Goal: Transaction & Acquisition: Book appointment/travel/reservation

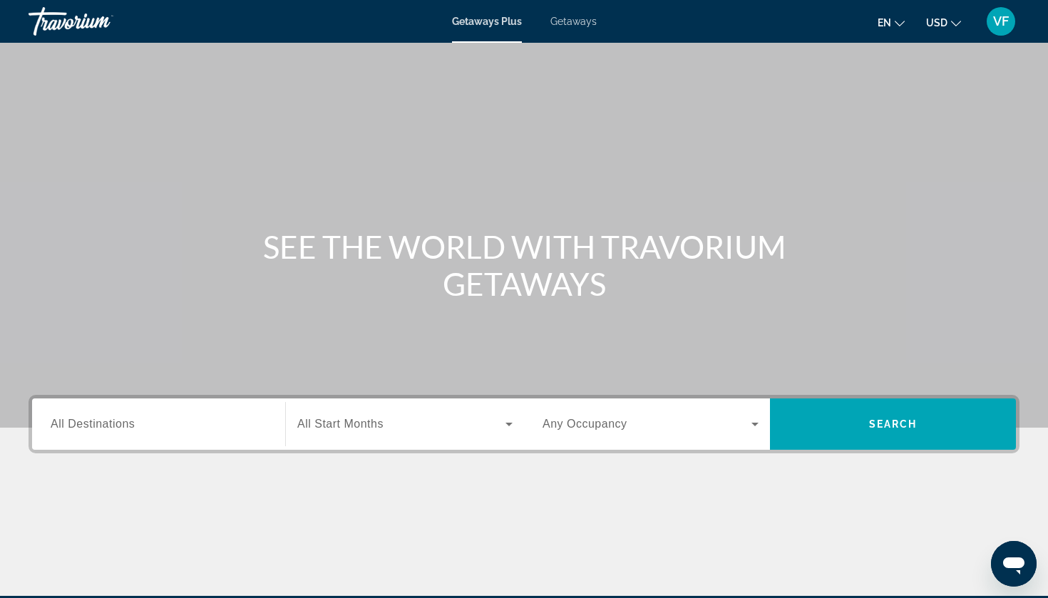
click at [131, 432] on input "Destination All Destinations" at bounding box center [159, 424] width 216 height 17
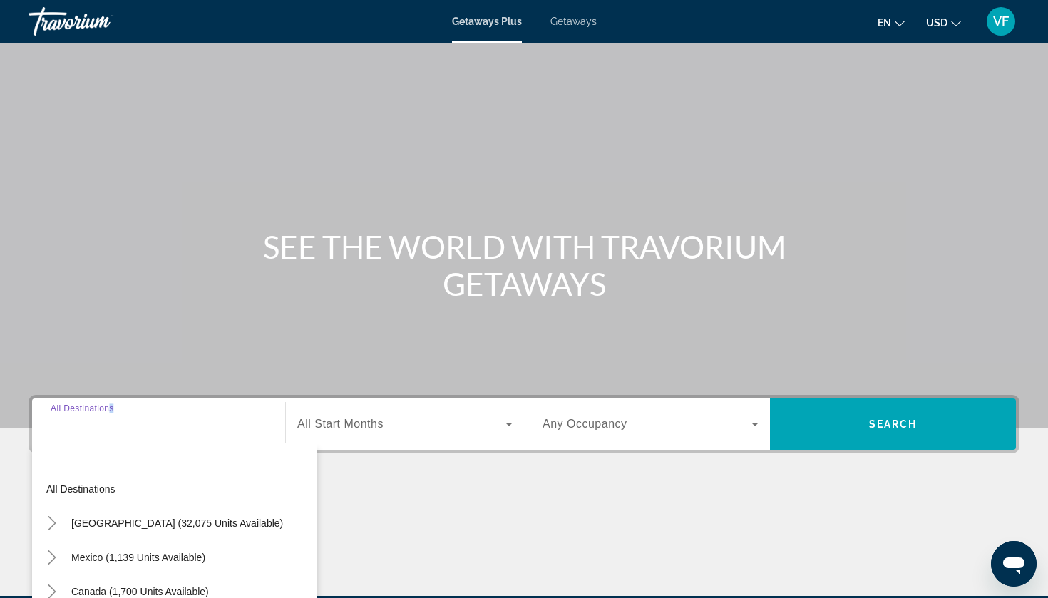
scroll to position [173, 0]
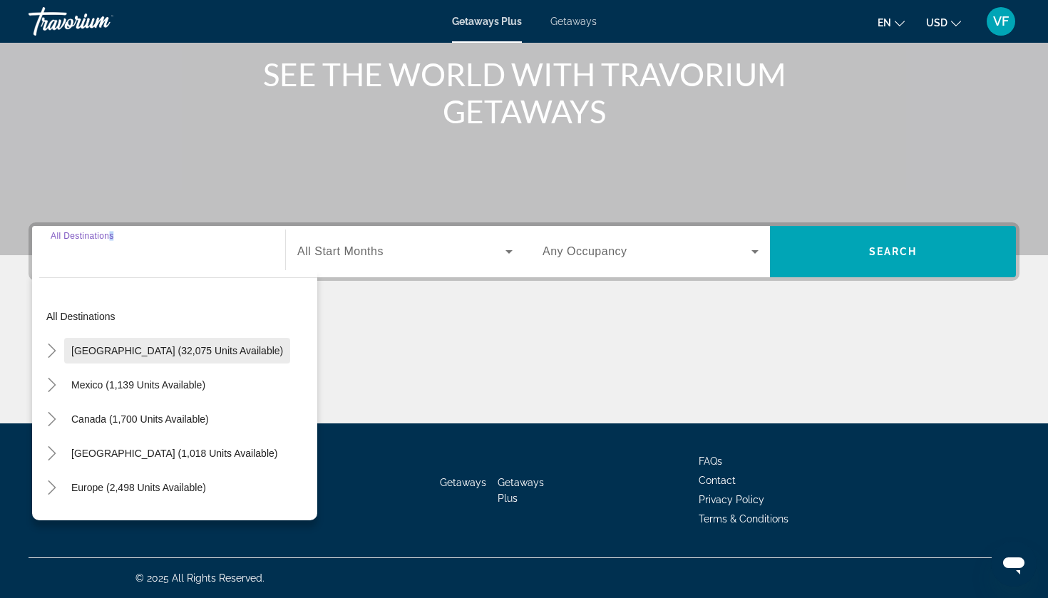
click at [94, 353] on span "[GEOGRAPHIC_DATA] (32,075 units available)" at bounding box center [177, 350] width 212 height 11
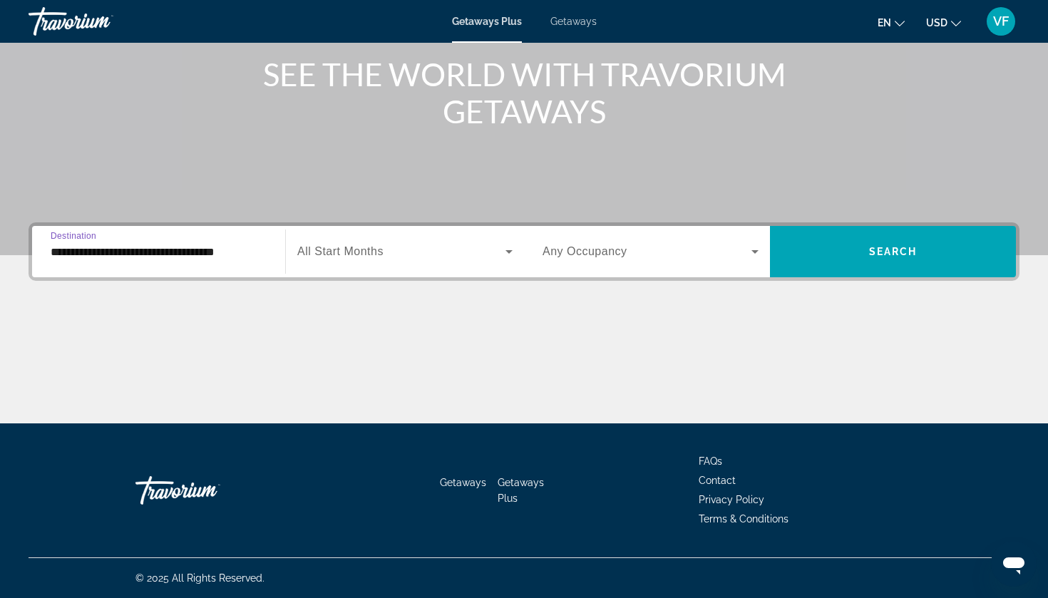
click at [198, 243] on div "**********" at bounding box center [159, 252] width 216 height 41
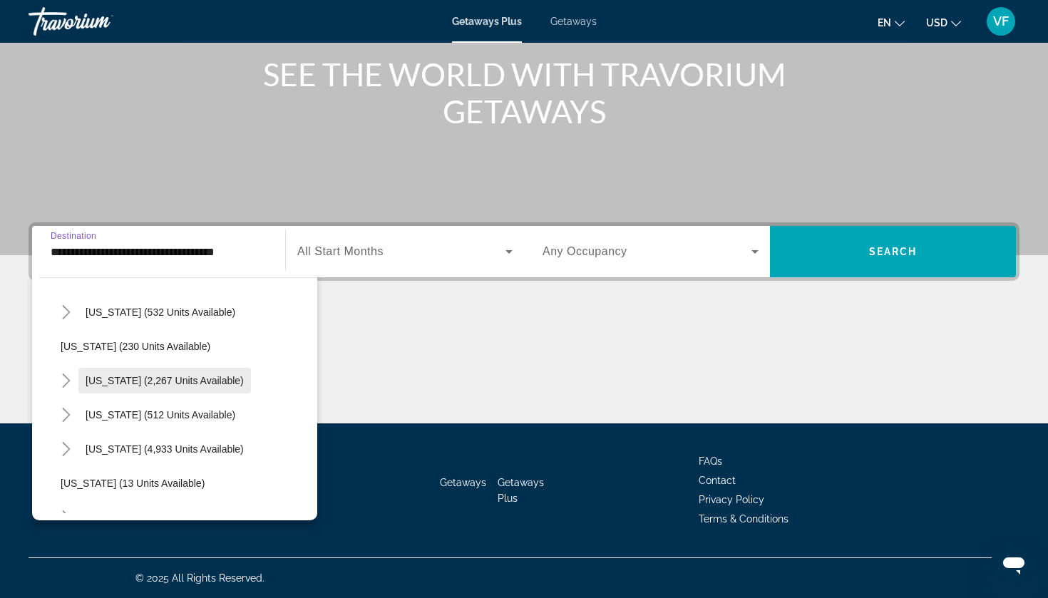
scroll to position [96, 0]
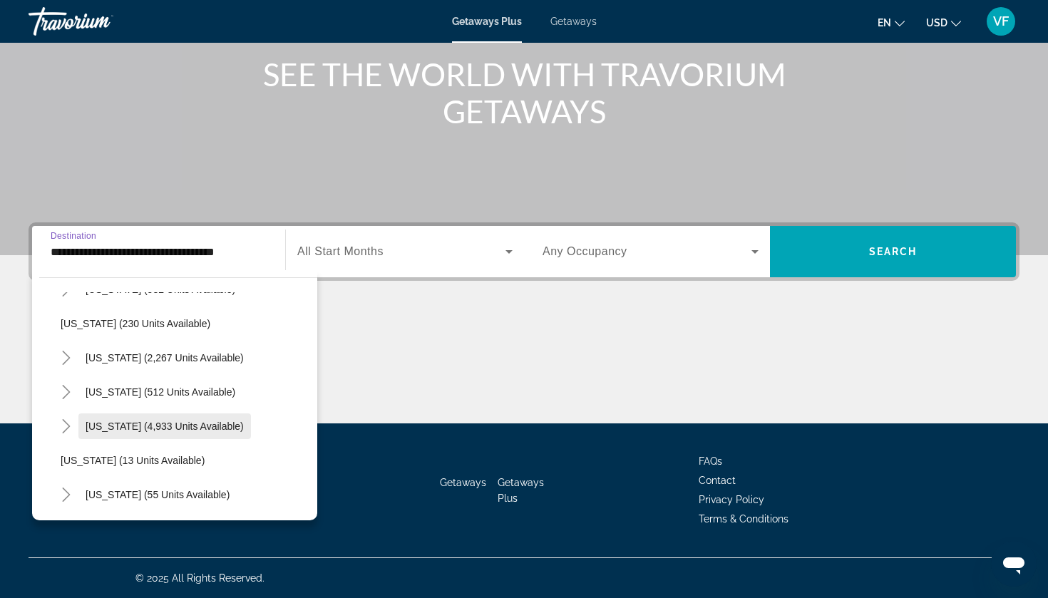
click at [88, 430] on span "[US_STATE] (4,933 units available)" at bounding box center [165, 426] width 158 height 11
type input "**********"
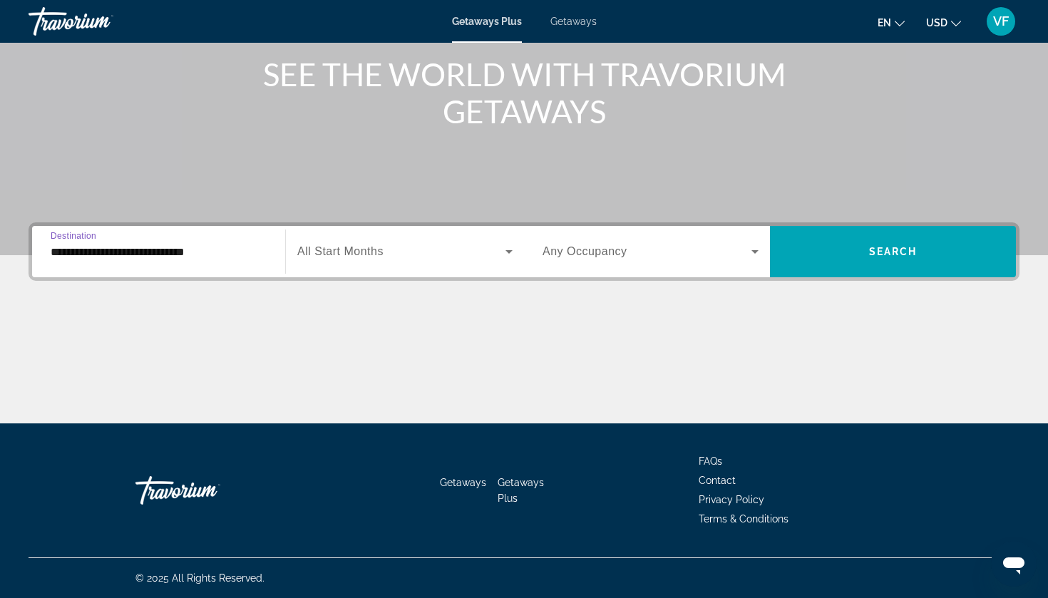
click at [423, 272] on div "Start Month All Start Months" at bounding box center [404, 251] width 239 height 51
click at [412, 217] on div "Main content" at bounding box center [524, 41] width 1048 height 428
click at [403, 230] on div "Start Month All Start Months" at bounding box center [404, 251] width 239 height 51
click at [402, 254] on span "Search widget" at bounding box center [401, 251] width 208 height 17
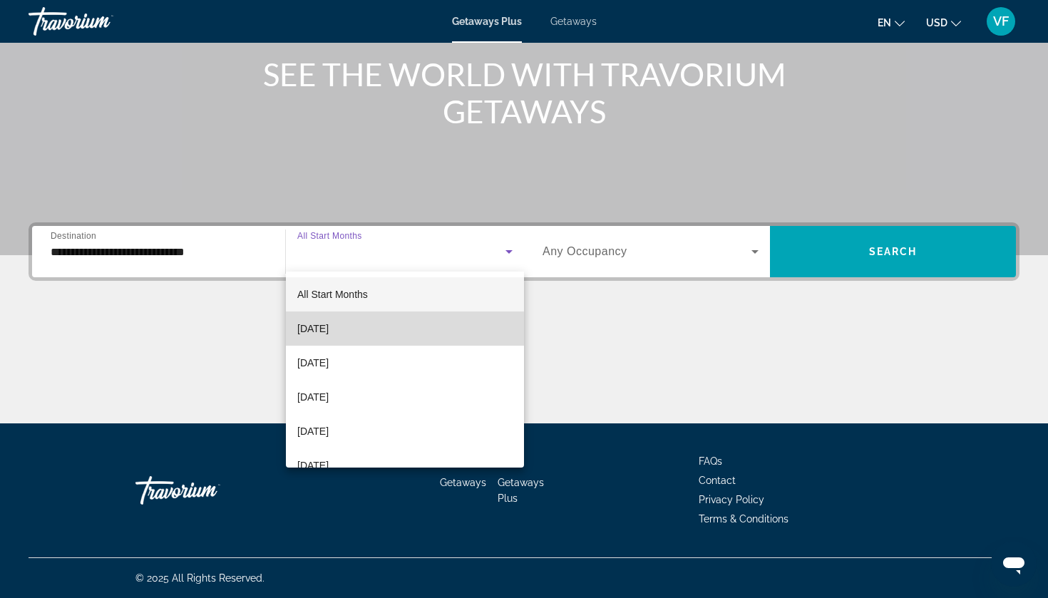
click at [324, 329] on span "[DATE]" at bounding box center [312, 328] width 31 height 17
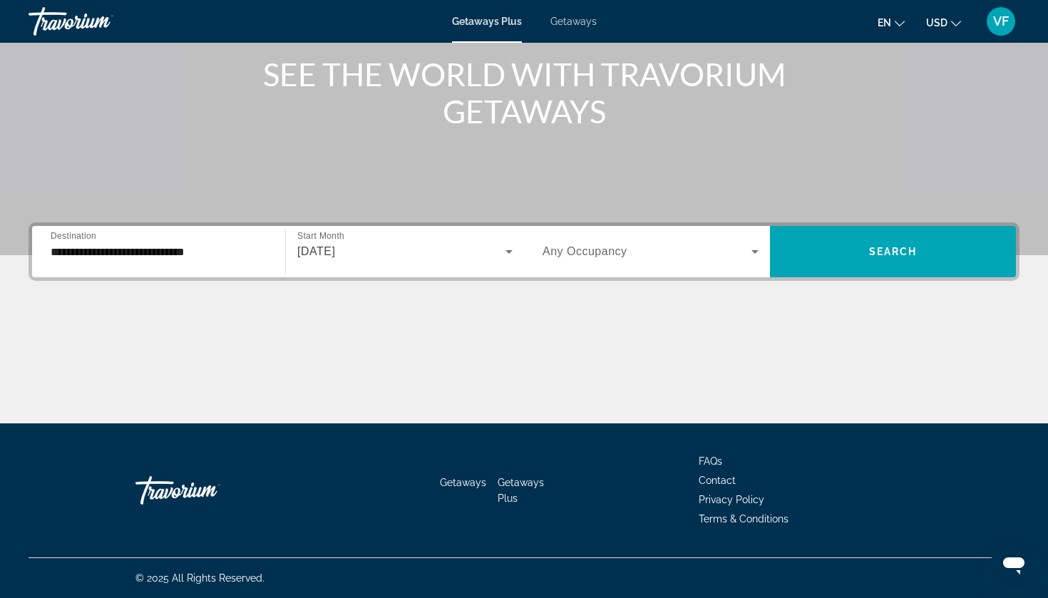
click at [369, 264] on div "[DATE]" at bounding box center [404, 252] width 215 height 40
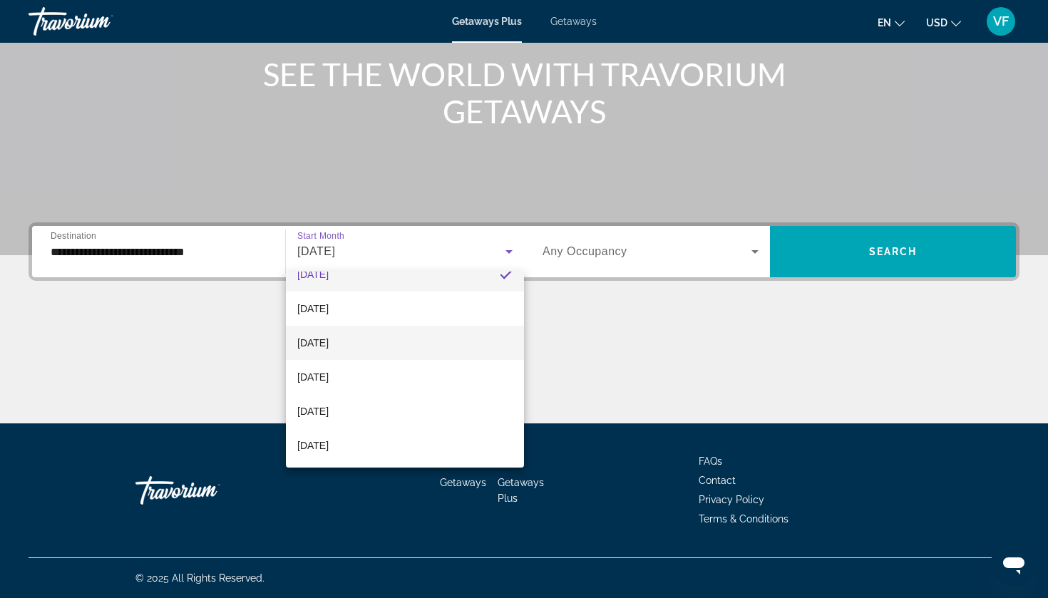
scroll to position [53, 0]
click at [326, 296] on mat-option "[DATE]" at bounding box center [405, 310] width 238 height 34
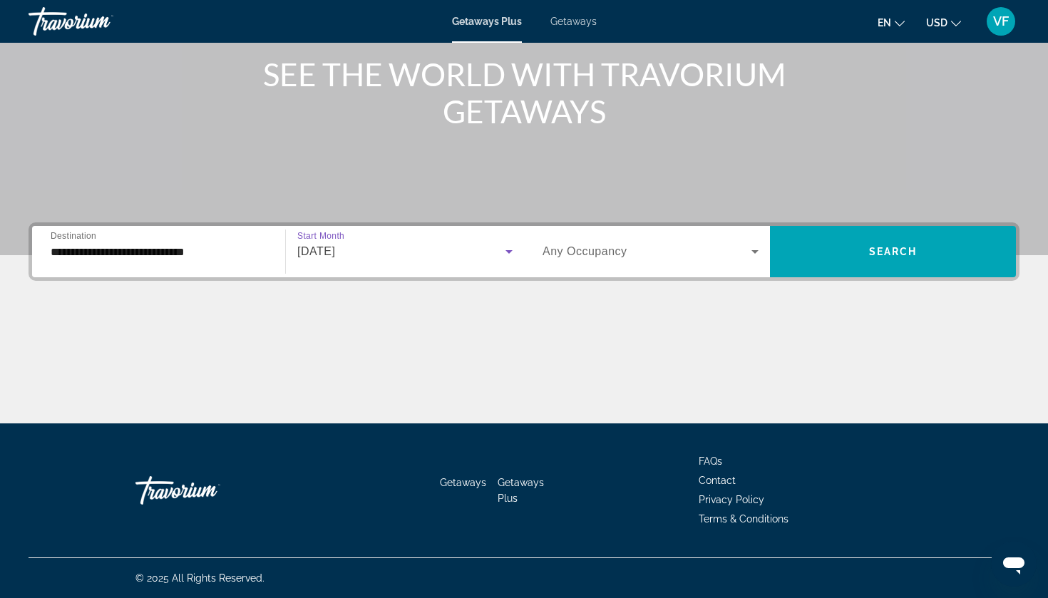
click at [602, 251] on span "Any Occupancy" at bounding box center [585, 251] width 85 height 12
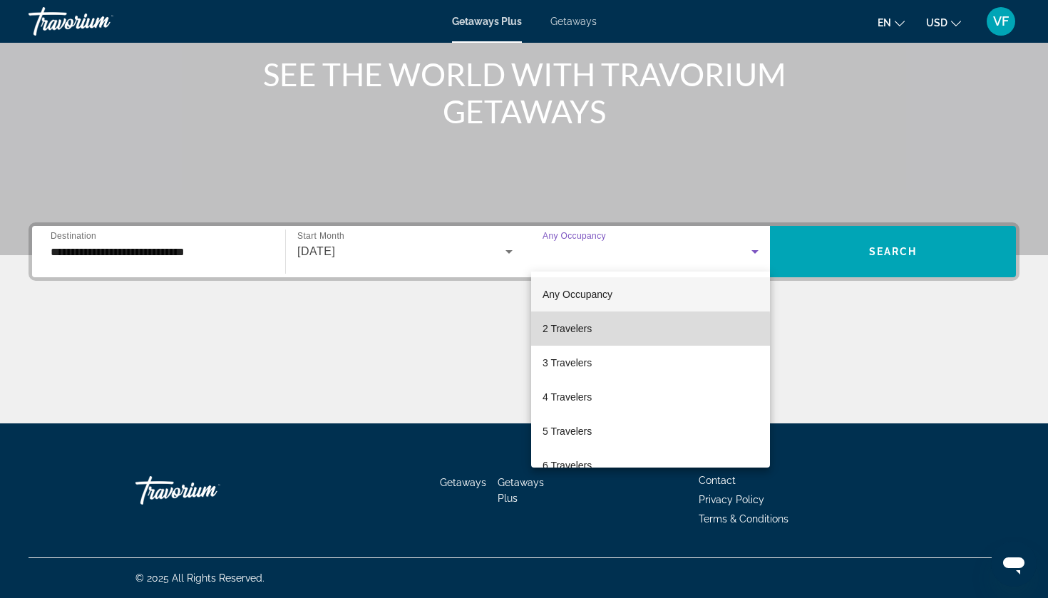
click at [569, 330] on span "2 Travelers" at bounding box center [567, 328] width 49 height 17
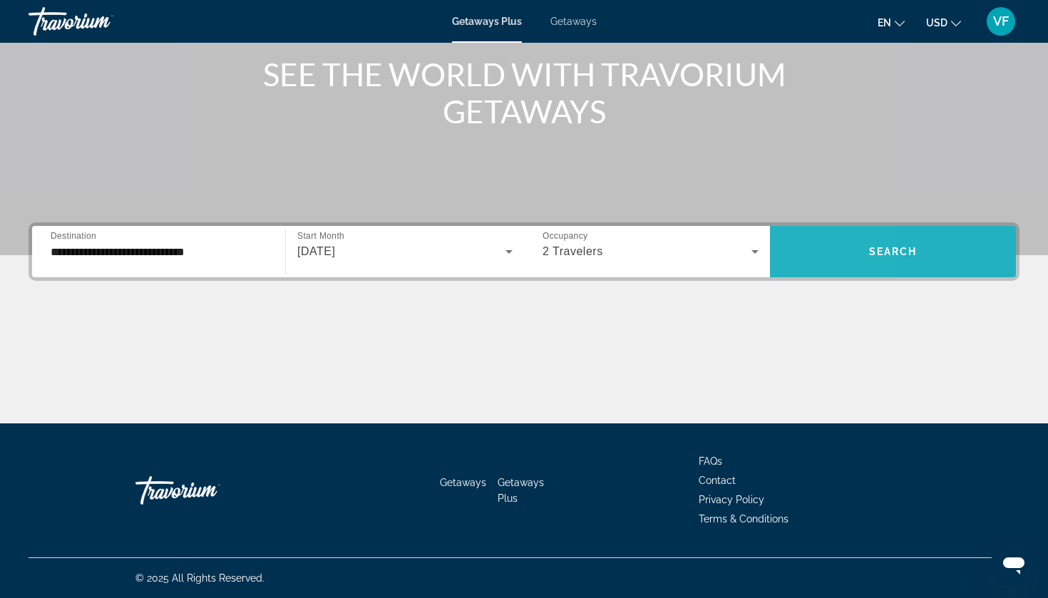
click at [777, 274] on span "Search widget" at bounding box center [893, 251] width 246 height 51
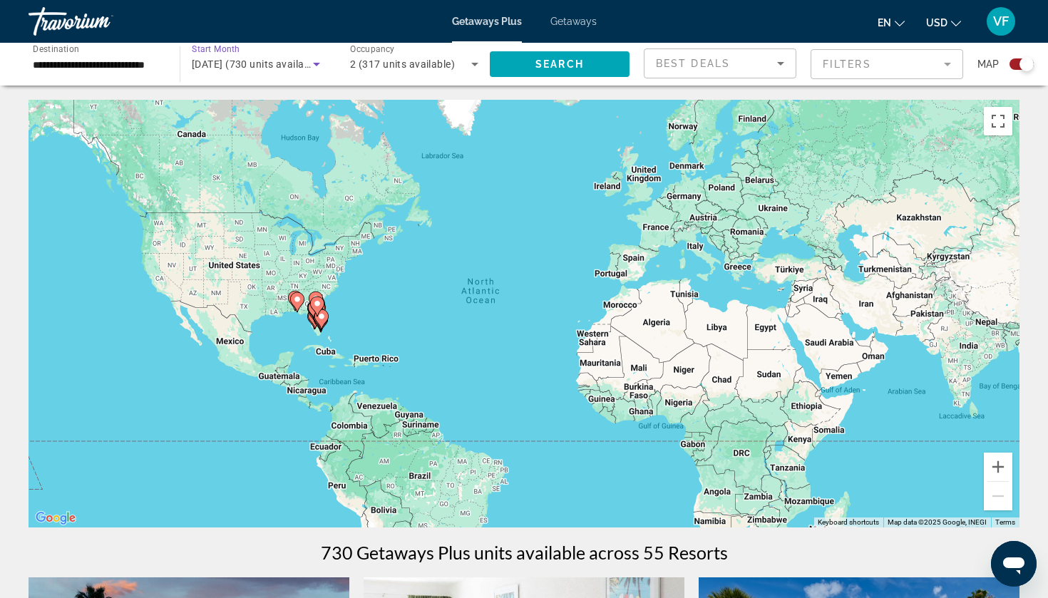
click at [266, 66] on span "October 2025 (730 units available)" at bounding box center [257, 63] width 130 height 11
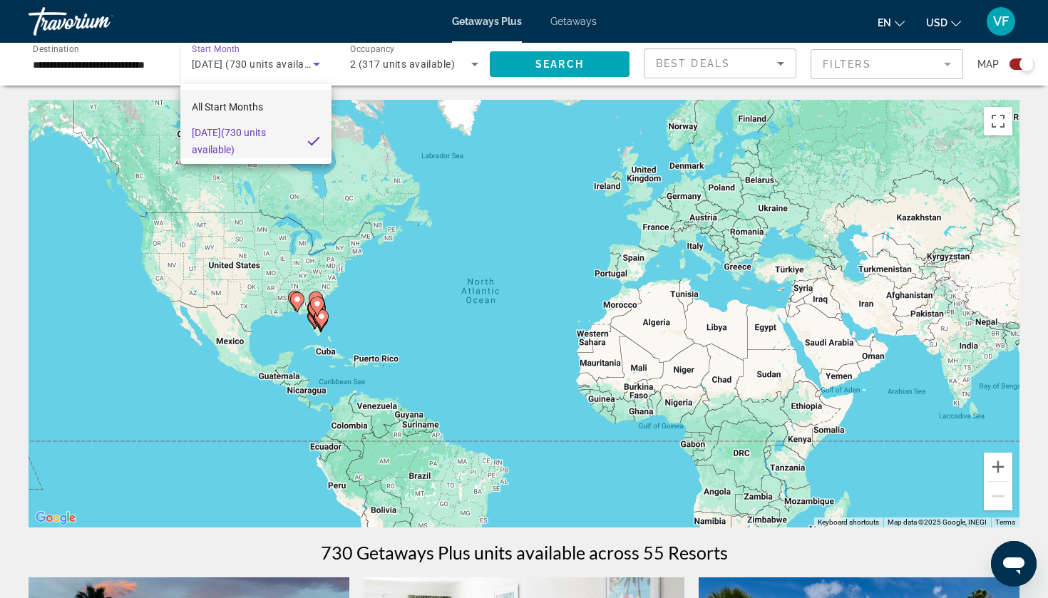
click at [260, 110] on span "All Start Months" at bounding box center [227, 106] width 71 height 11
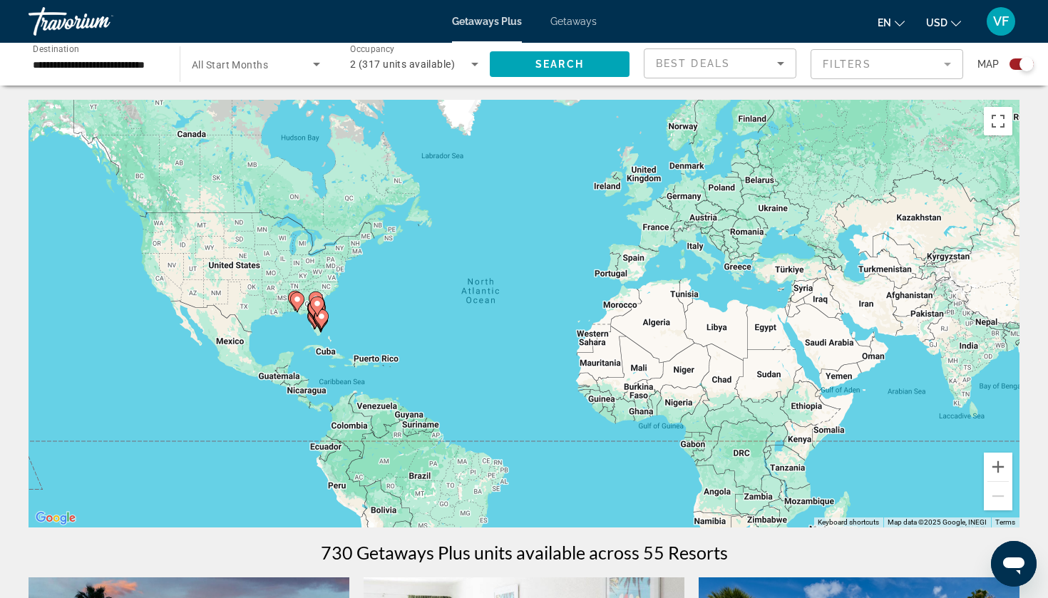
click at [273, 84] on div "Start Month All Start Months" at bounding box center [256, 64] width 152 height 43
click at [272, 78] on div "Search widget" at bounding box center [256, 64] width 128 height 40
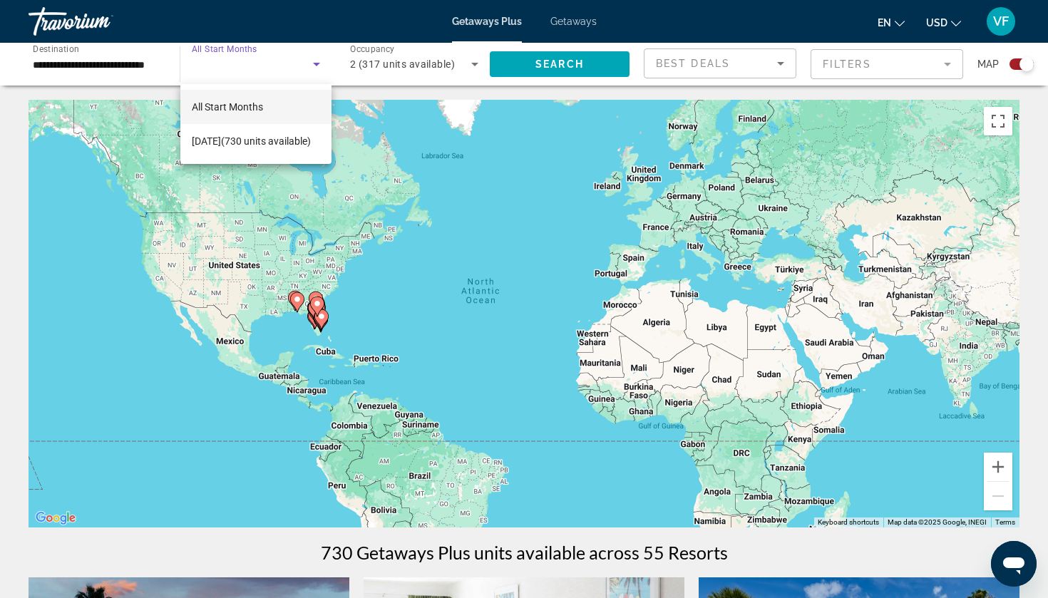
click at [269, 76] on div at bounding box center [524, 299] width 1048 height 598
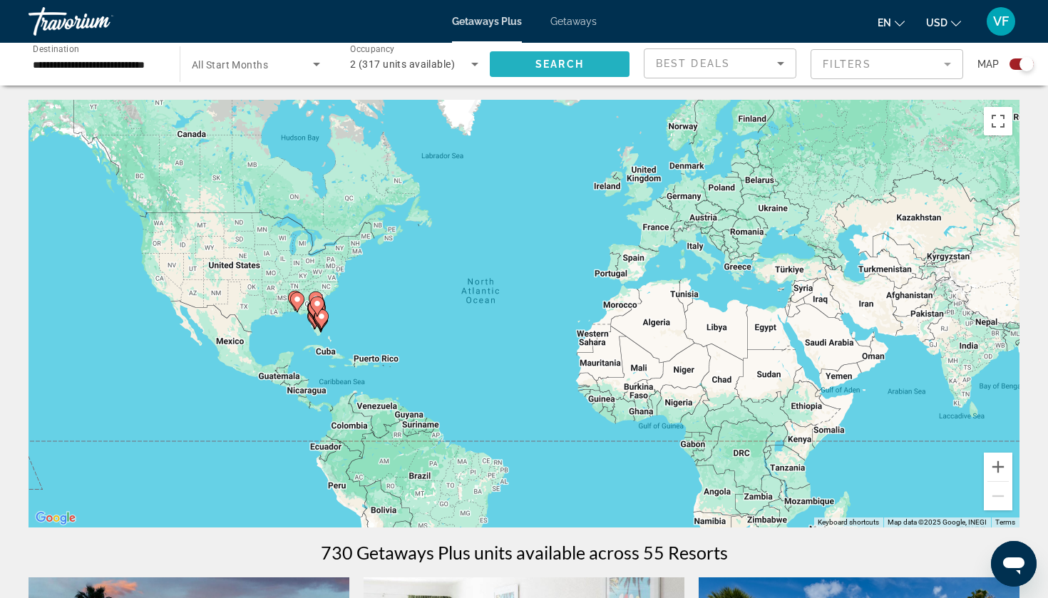
click at [523, 58] on span "Search widget" at bounding box center [560, 64] width 140 height 34
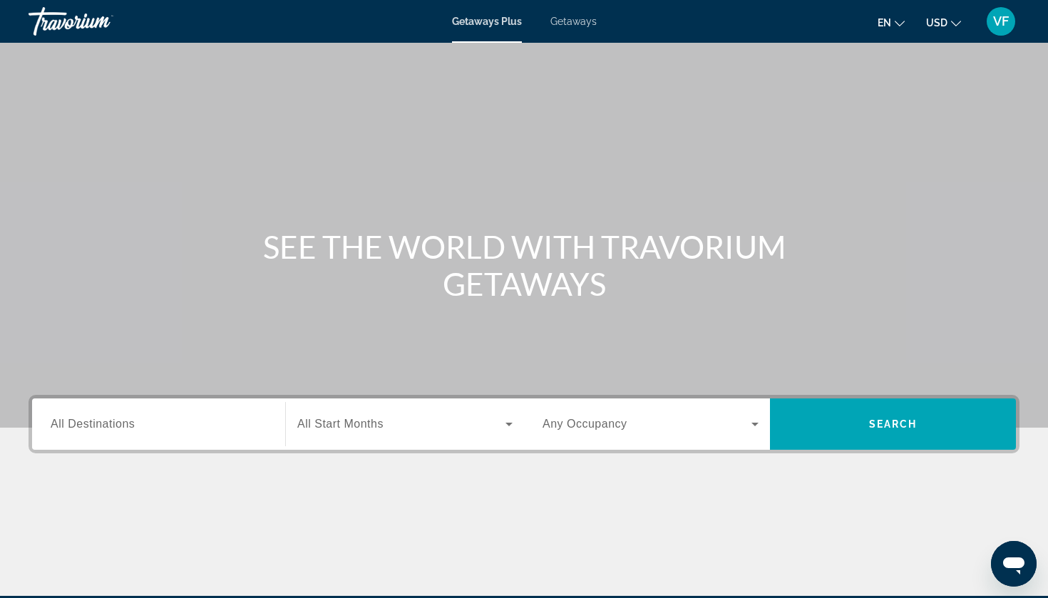
click at [366, 434] on div "Search widget" at bounding box center [404, 424] width 215 height 40
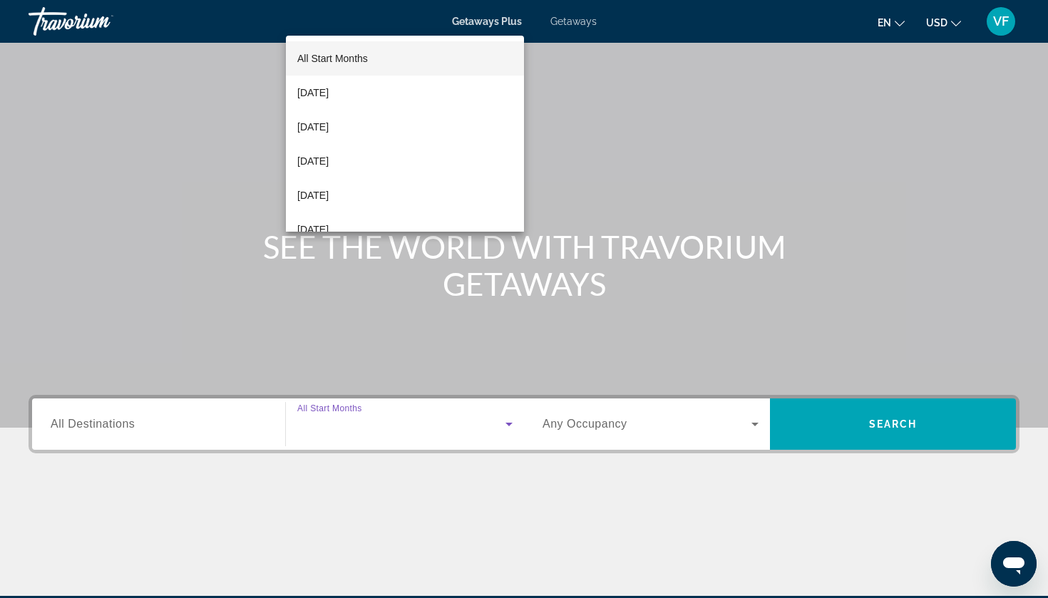
scroll to position [173, 0]
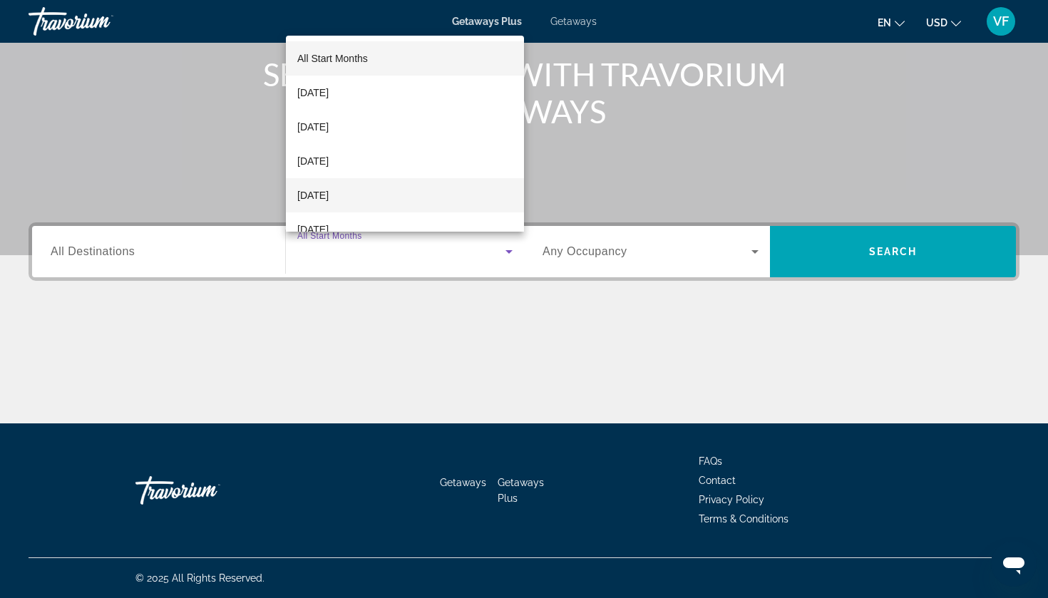
click at [328, 191] on span "[DATE]" at bounding box center [312, 195] width 31 height 17
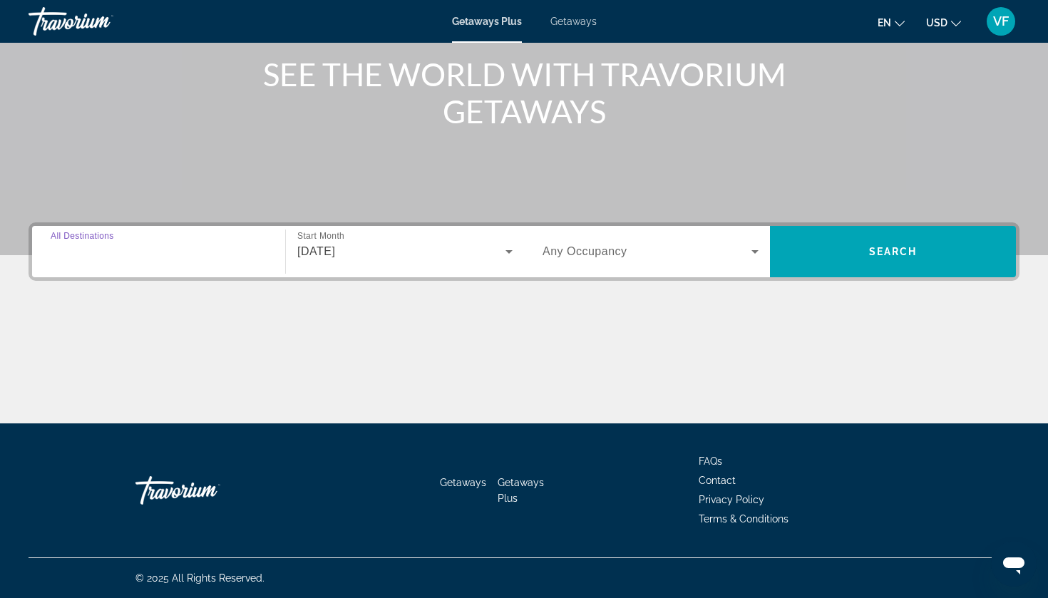
click at [205, 249] on input "Destination All Destinations" at bounding box center [159, 252] width 216 height 17
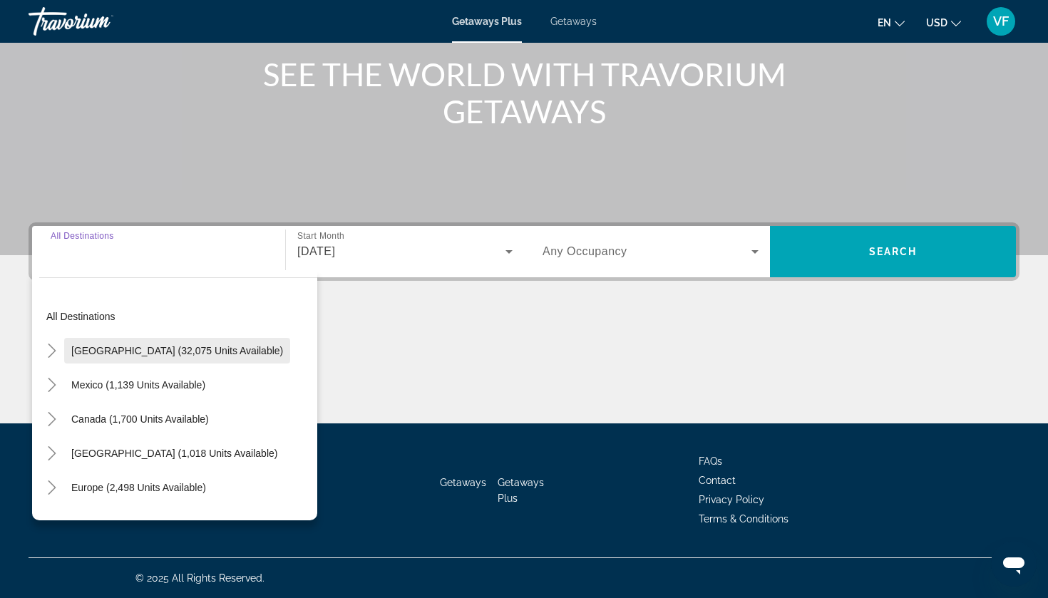
click at [117, 344] on span "Search widget" at bounding box center [177, 351] width 226 height 34
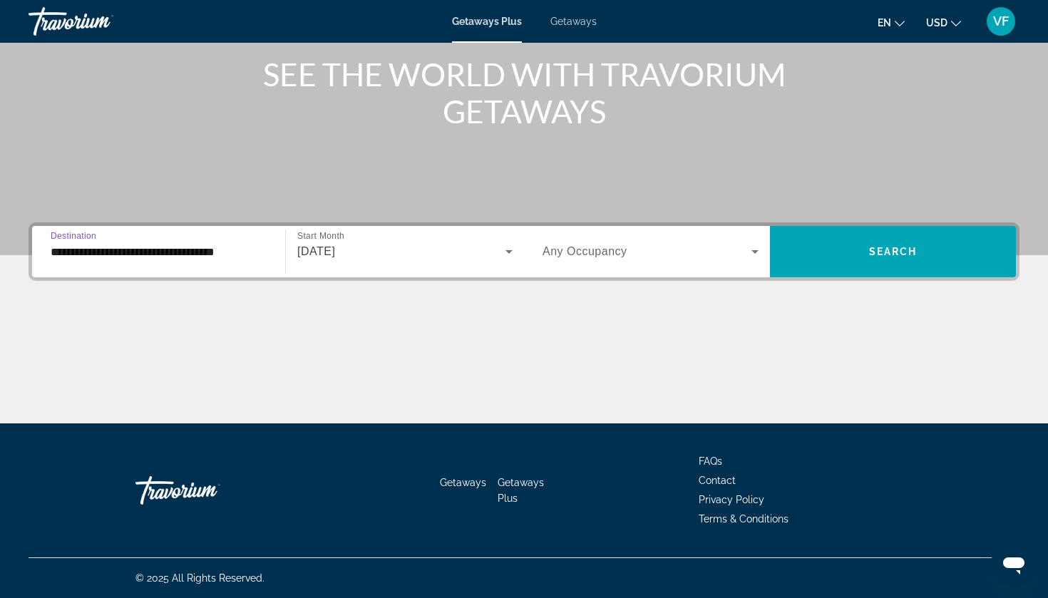
click at [124, 252] on input "**********" at bounding box center [159, 252] width 216 height 17
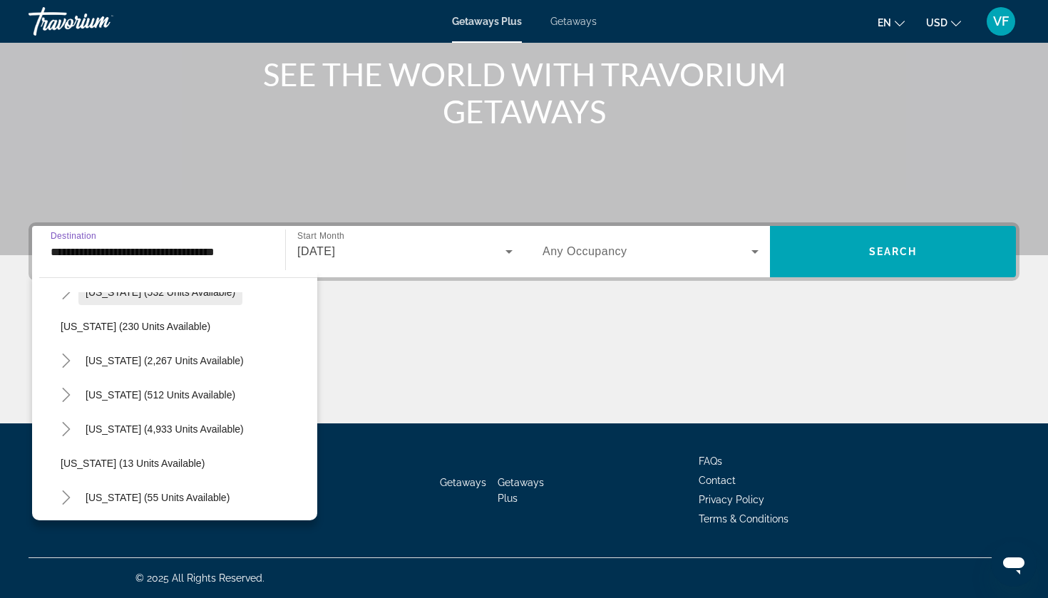
scroll to position [97, 0]
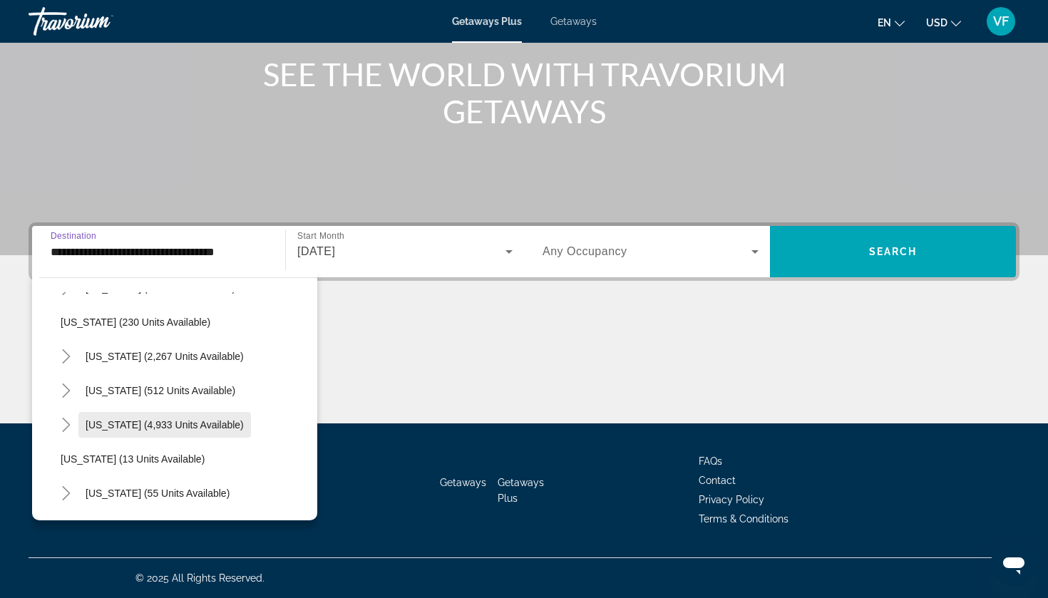
click at [96, 435] on span "Search widget" at bounding box center [164, 425] width 173 height 34
type input "**********"
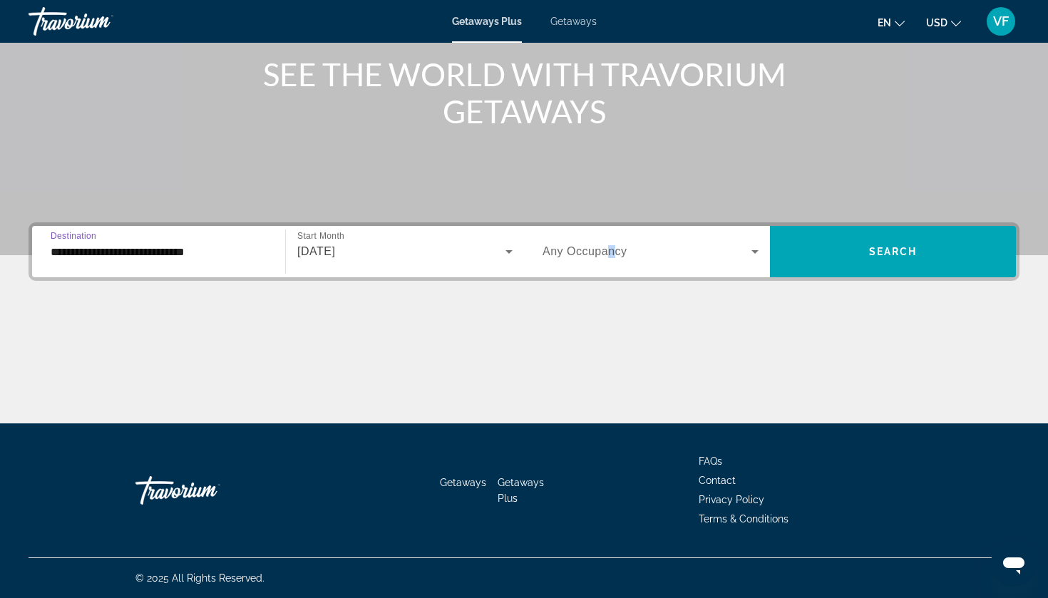
click at [611, 253] on span "Any Occupancy" at bounding box center [585, 251] width 85 height 12
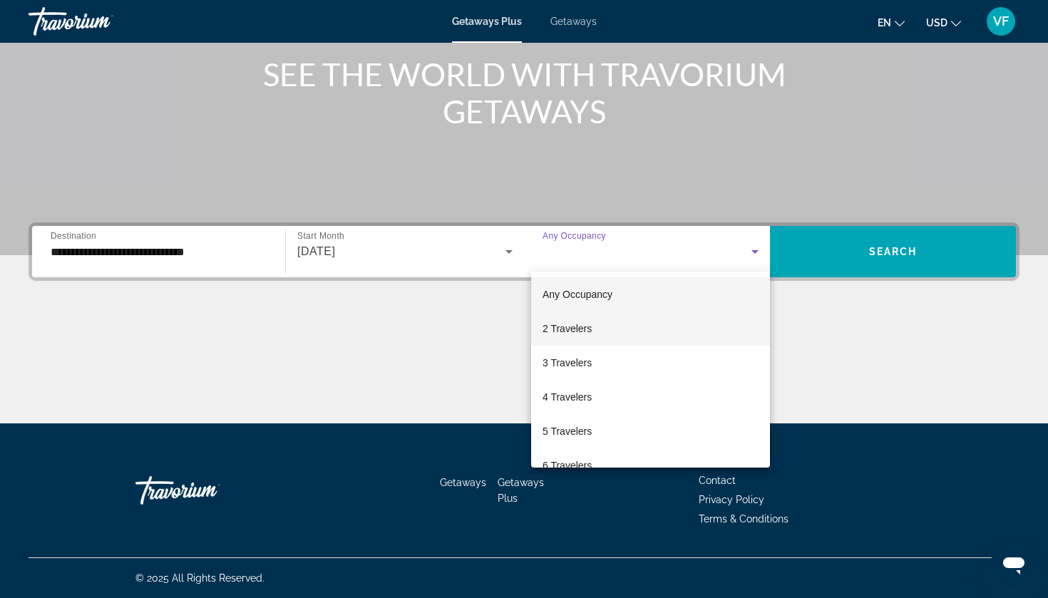
click at [577, 324] on span "2 Travelers" at bounding box center [567, 328] width 49 height 17
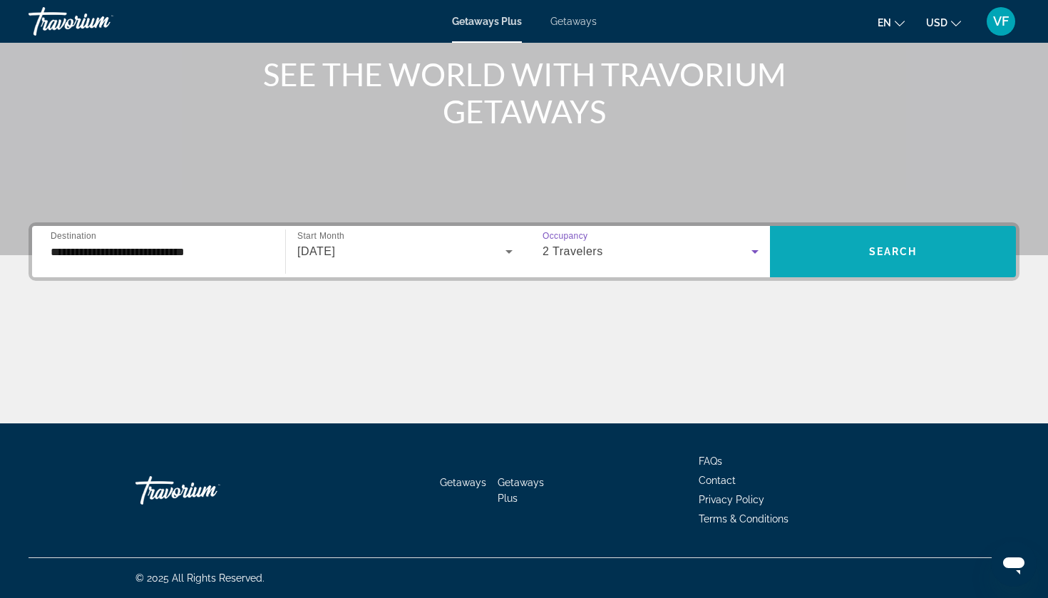
click at [793, 252] on span "Search widget" at bounding box center [893, 252] width 246 height 34
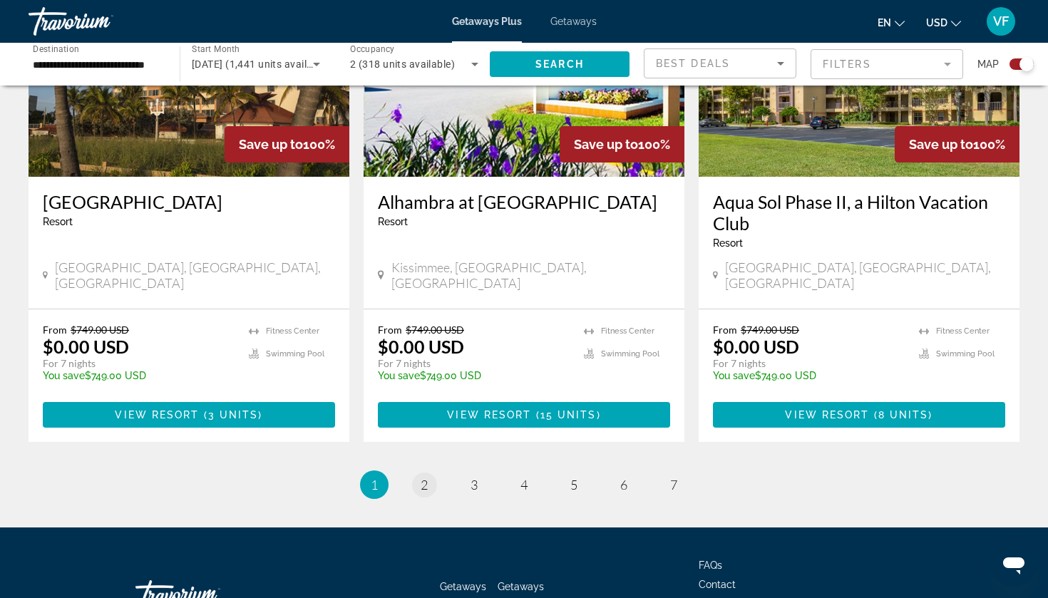
scroll to position [2236, 0]
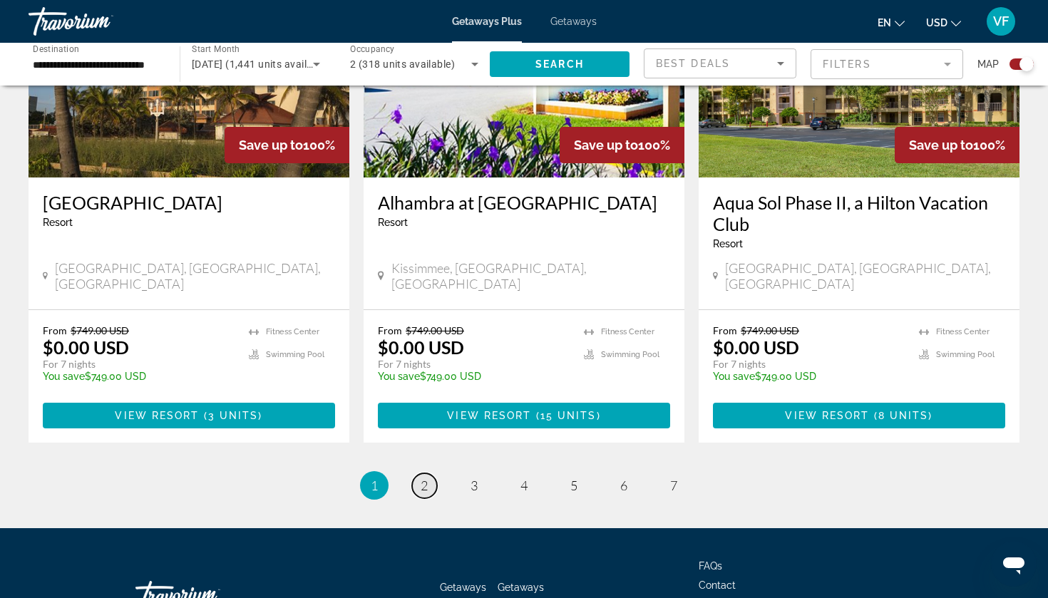
click at [422, 478] on span "2" at bounding box center [424, 486] width 7 height 16
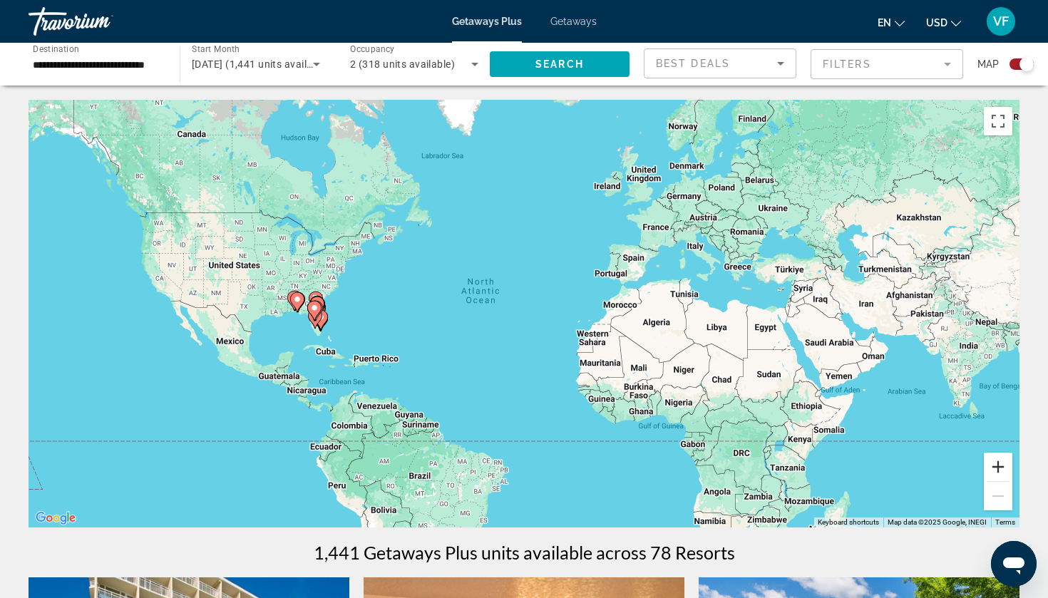
click at [996, 466] on button "Zoom in" at bounding box center [998, 467] width 29 height 29
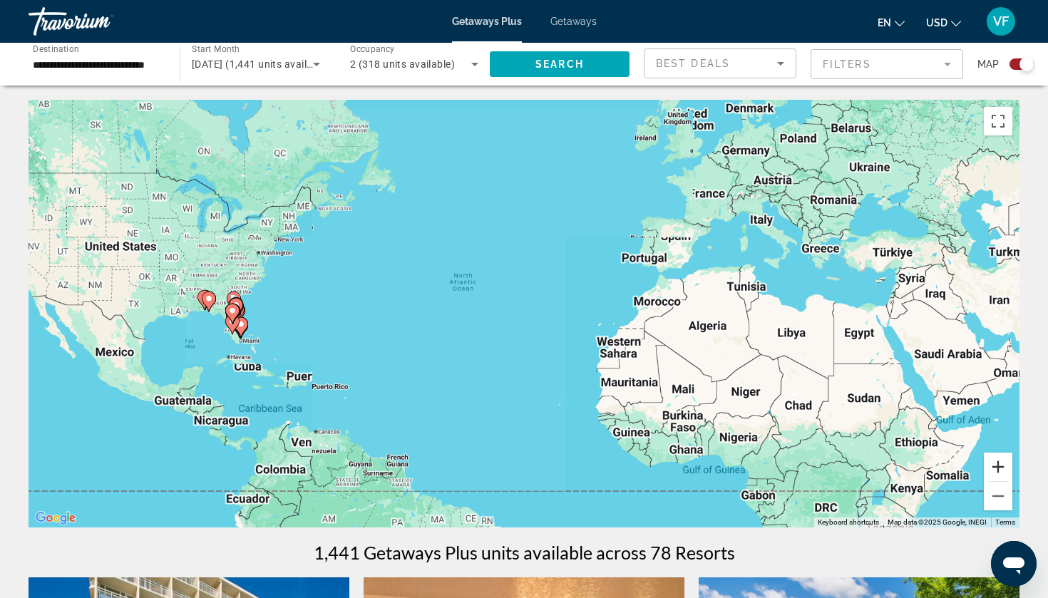
click at [996, 466] on button "Zoom in" at bounding box center [998, 467] width 29 height 29
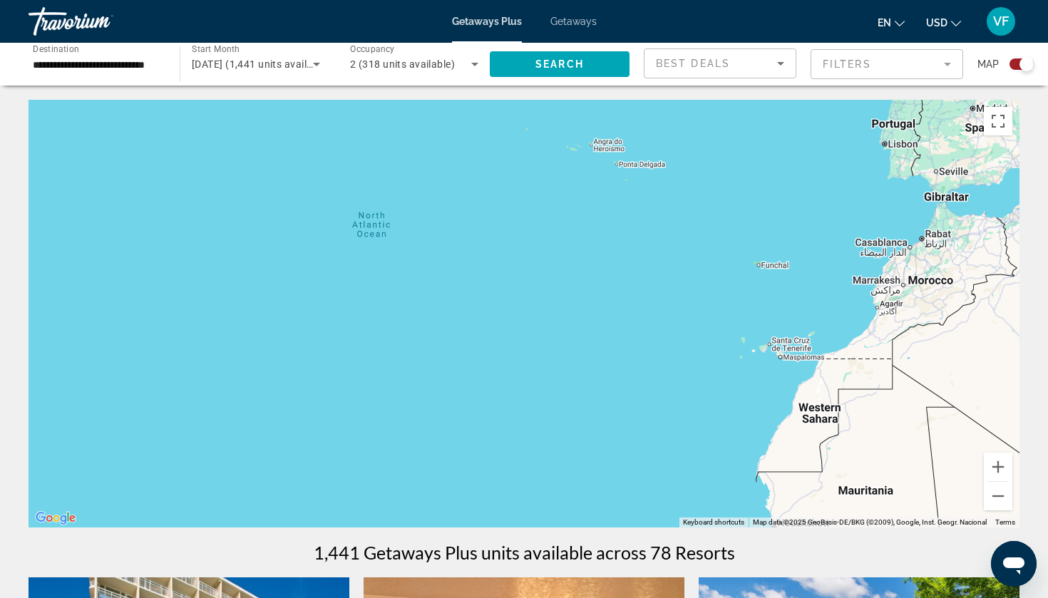
drag, startPoint x: 479, startPoint y: 359, endPoint x: 807, endPoint y: 391, distance: 329.6
click at [801, 392] on div "Main content" at bounding box center [524, 314] width 991 height 428
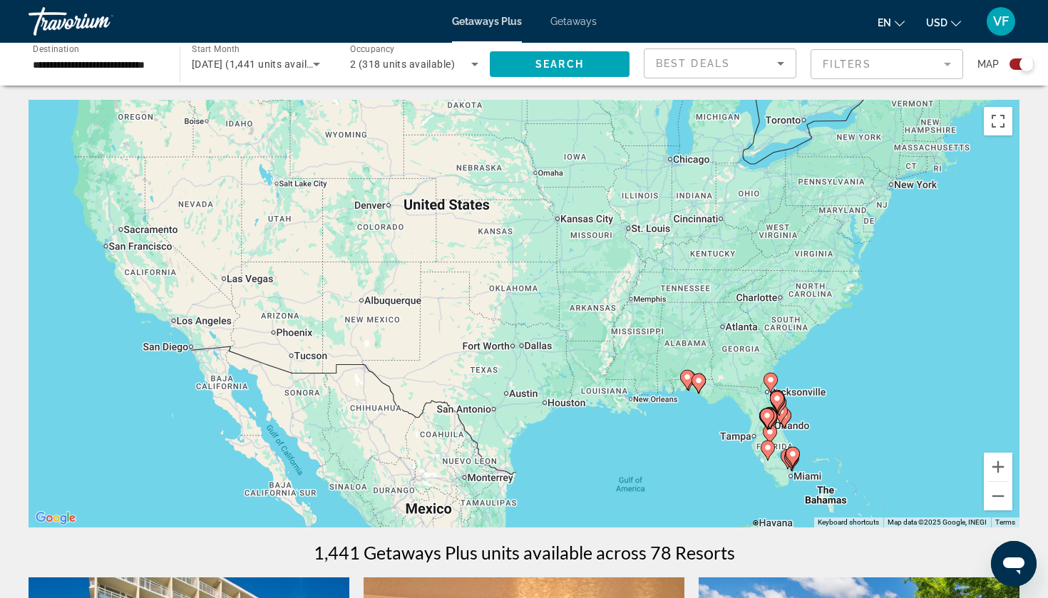
drag, startPoint x: 726, startPoint y: 322, endPoint x: 555, endPoint y: 223, distance: 198.0
click at [555, 224] on div "To activate drag with keyboard, press Alt + Enter. Once in keyboard drag state,…" at bounding box center [524, 314] width 991 height 428
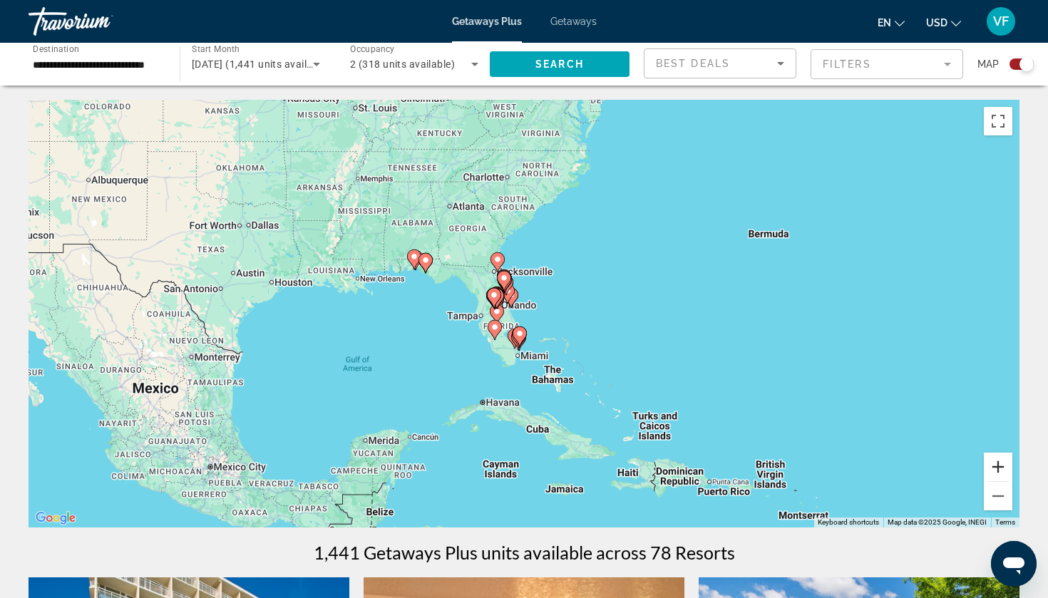
click at [986, 466] on button "Zoom in" at bounding box center [998, 467] width 29 height 29
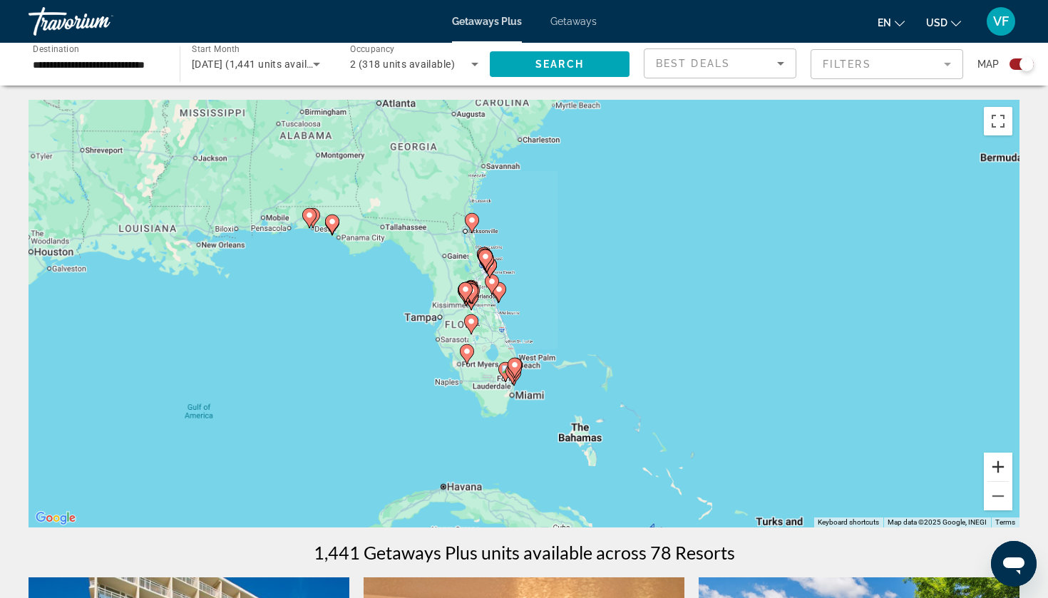
click at [985, 466] on button "Zoom in" at bounding box center [998, 467] width 29 height 29
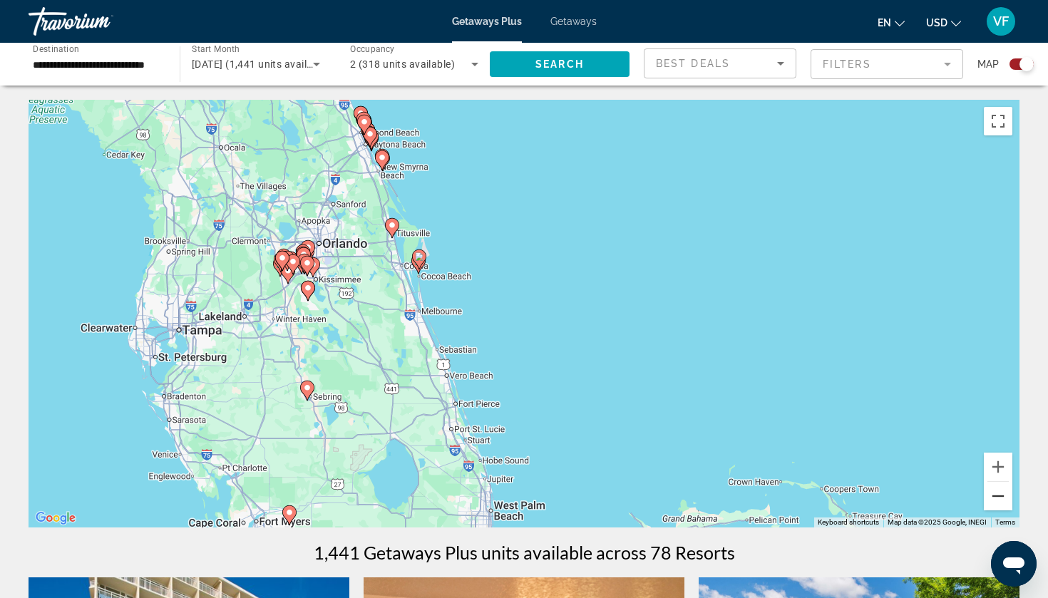
click at [997, 504] on button "Zoom out" at bounding box center [998, 496] width 29 height 29
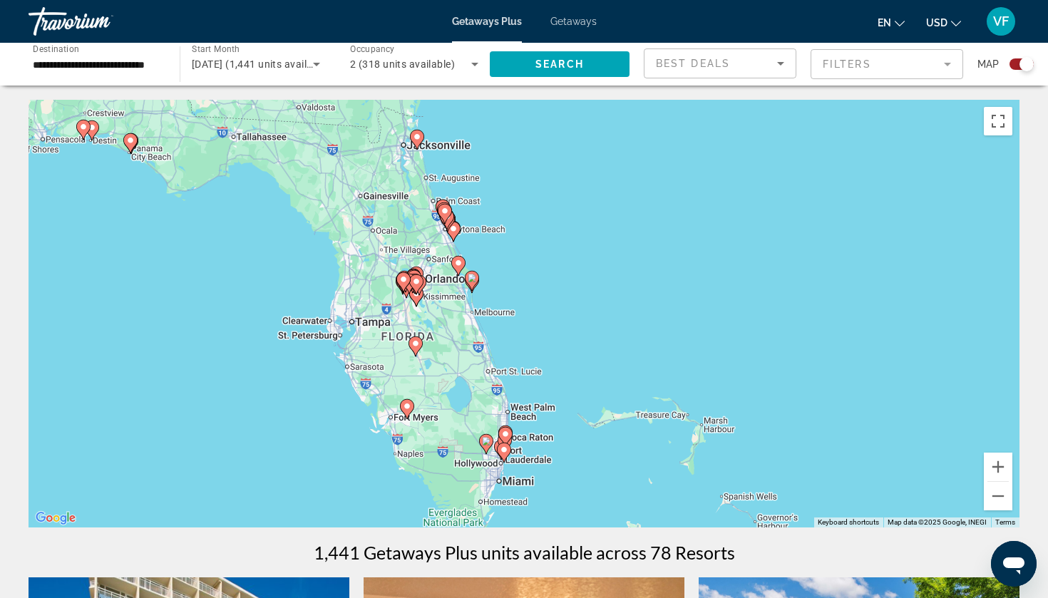
click at [413, 137] on image "Main content" at bounding box center [417, 137] width 9 height 9
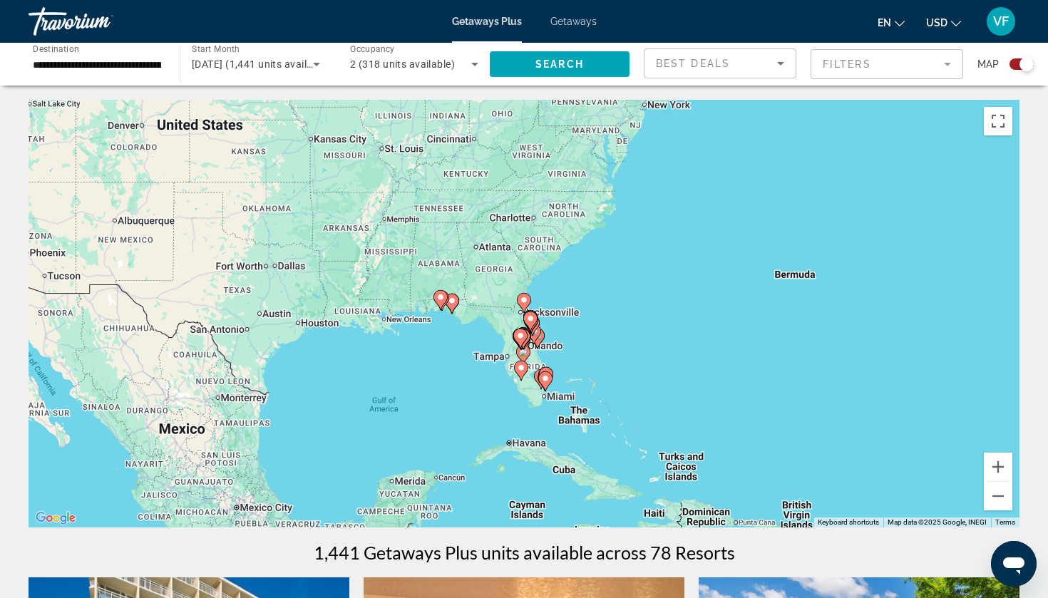
click at [523, 299] on image "Main content" at bounding box center [524, 300] width 9 height 9
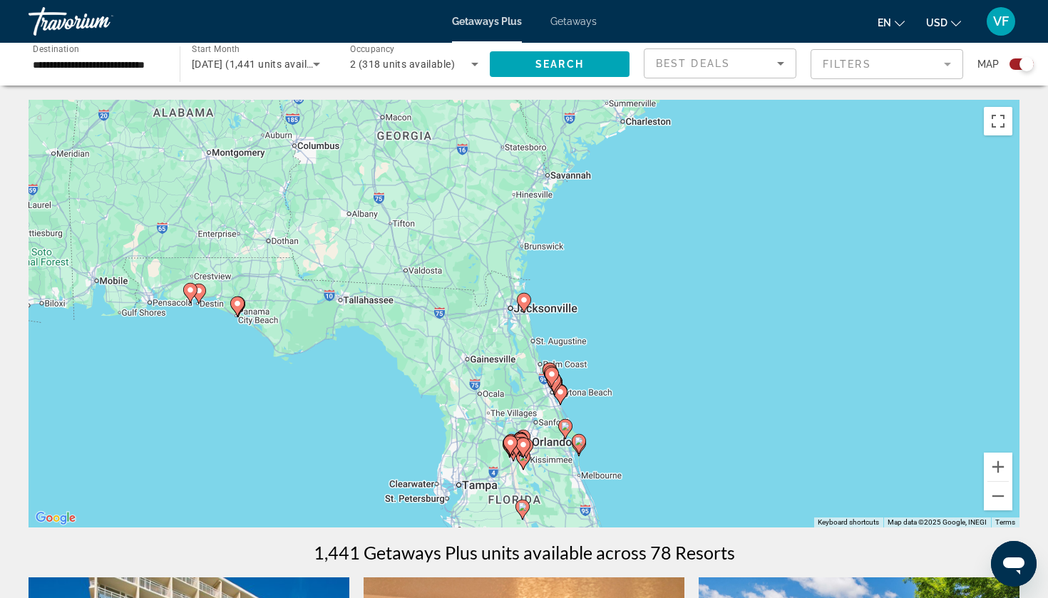
click at [522, 301] on image "Main content" at bounding box center [524, 300] width 9 height 9
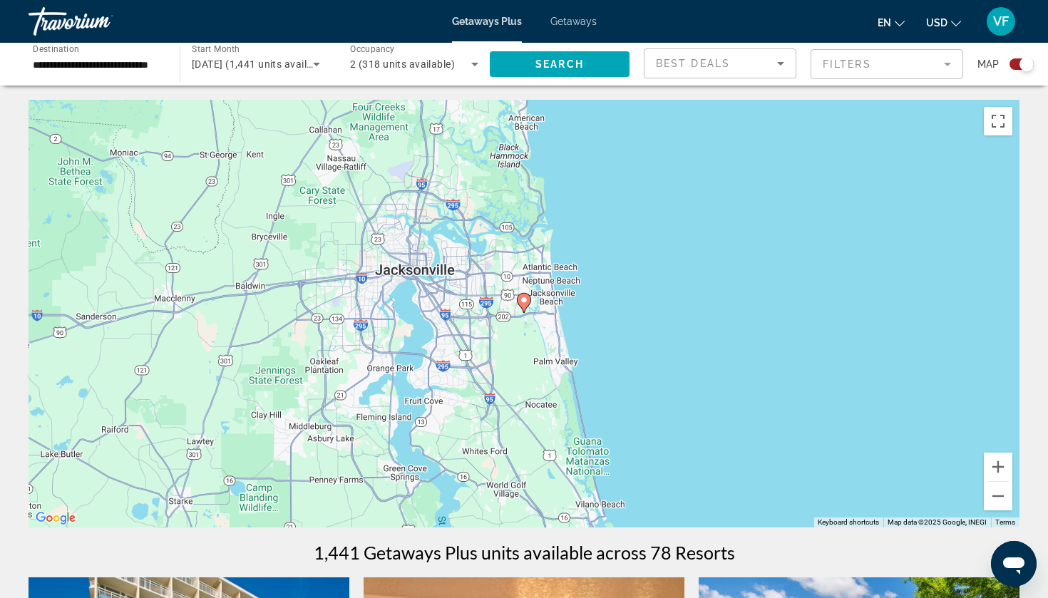
click at [522, 301] on image "Main content" at bounding box center [524, 300] width 9 height 9
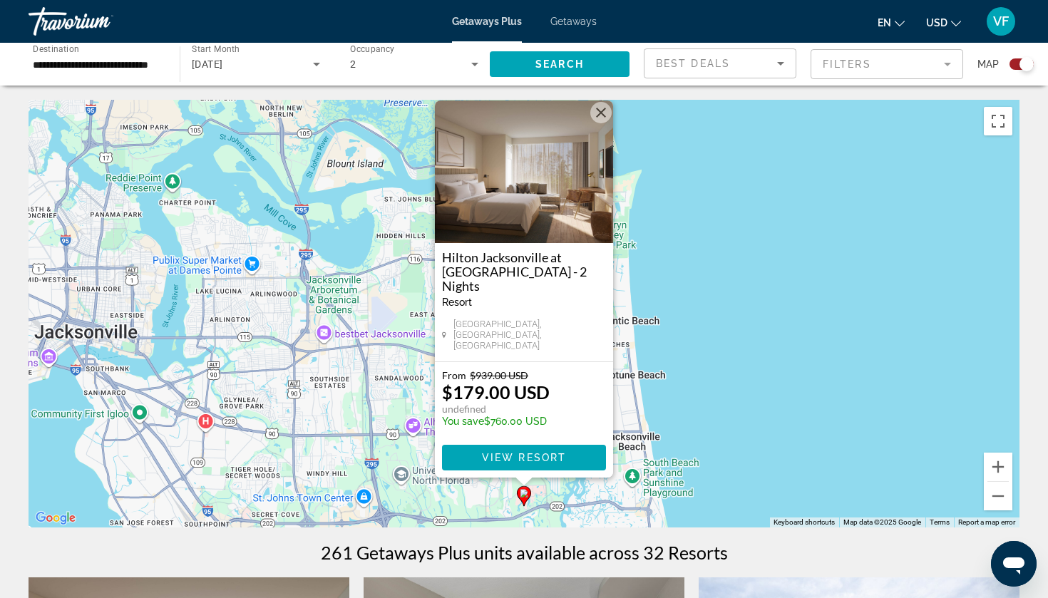
click at [597, 123] on button "Close" at bounding box center [600, 112] width 21 height 21
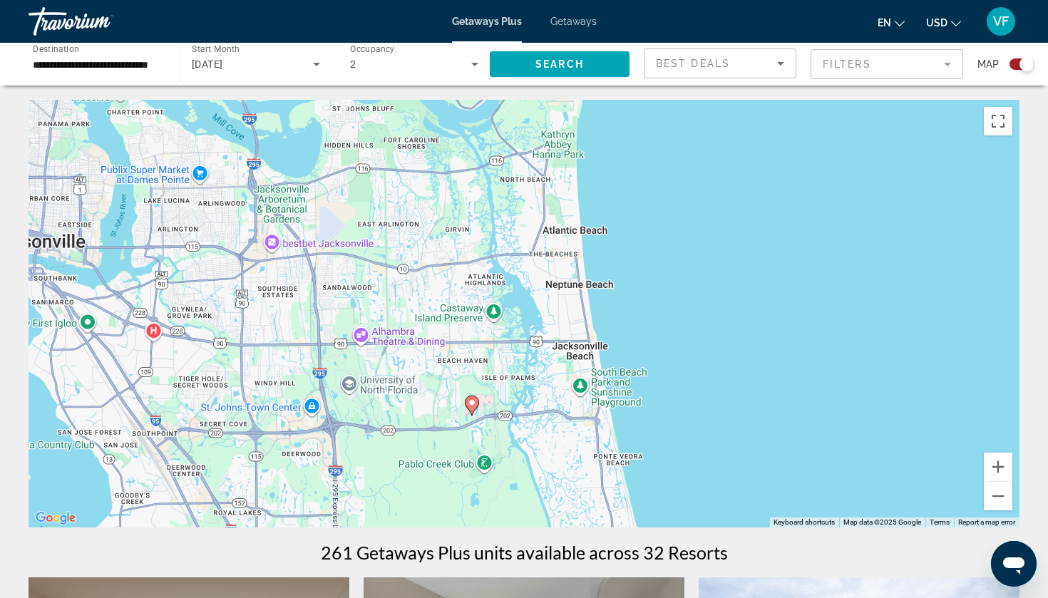
drag, startPoint x: 368, startPoint y: 350, endPoint x: 312, endPoint y: 248, distance: 116.1
click at [312, 249] on div "To activate drag with keyboard, press Alt + Enter. Once in keyboard drag state,…" at bounding box center [524, 314] width 991 height 428
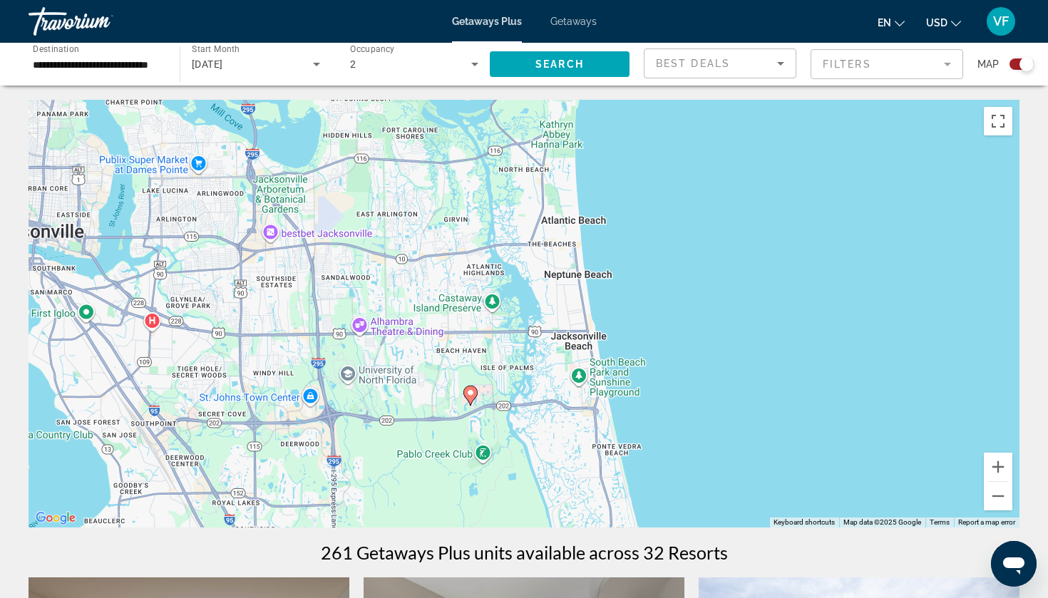
click at [471, 393] on image "Main content" at bounding box center [470, 393] width 9 height 9
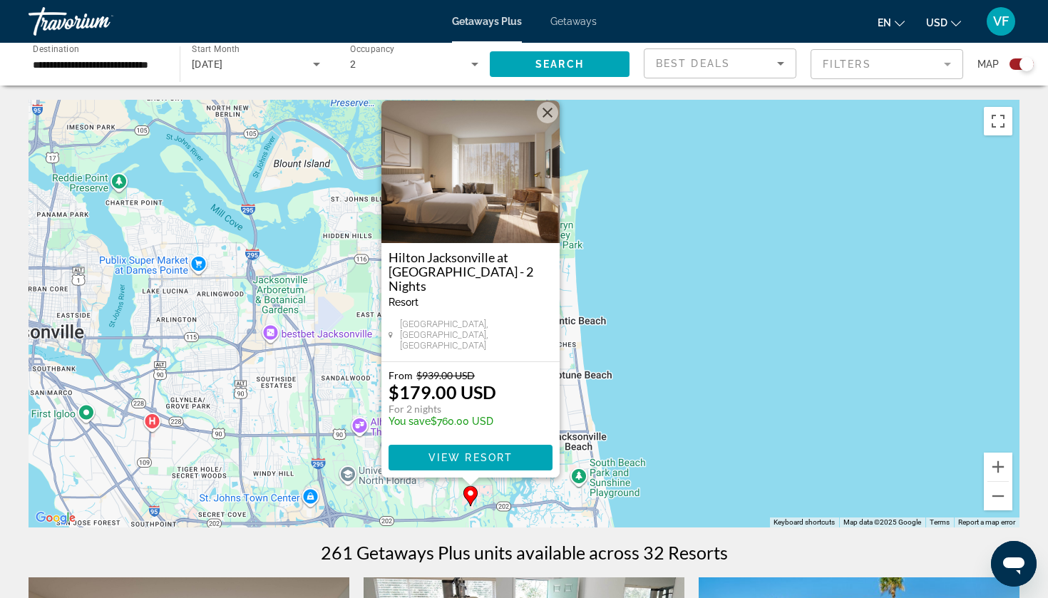
click at [351, 287] on div "To activate drag with keyboard, press Alt + Enter. Once in keyboard drag state,…" at bounding box center [524, 314] width 991 height 428
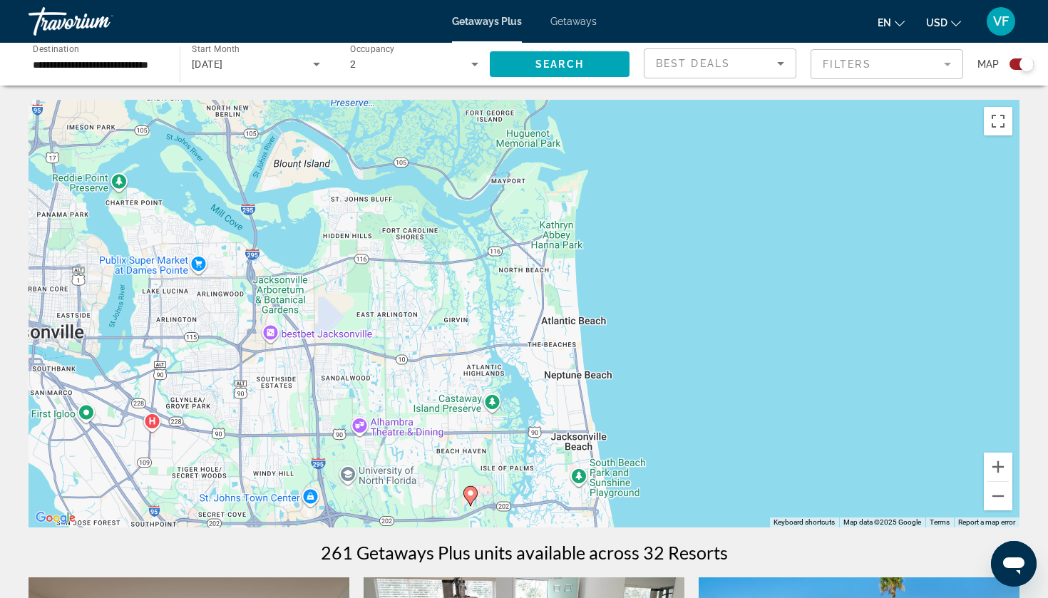
drag, startPoint x: 351, startPoint y: 287, endPoint x: 344, endPoint y: 180, distance: 107.2
click at [343, 185] on div "To activate drag with keyboard, press Alt + Enter. Once in keyboard drag state,…" at bounding box center [524, 314] width 991 height 428
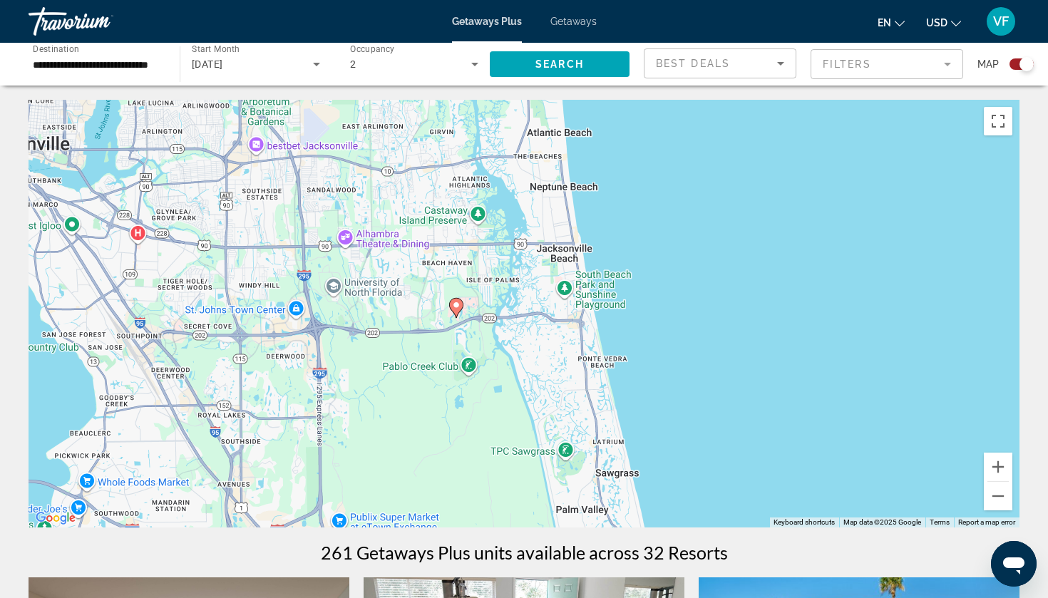
drag, startPoint x: 339, startPoint y: 367, endPoint x: 359, endPoint y: 597, distance: 231.1
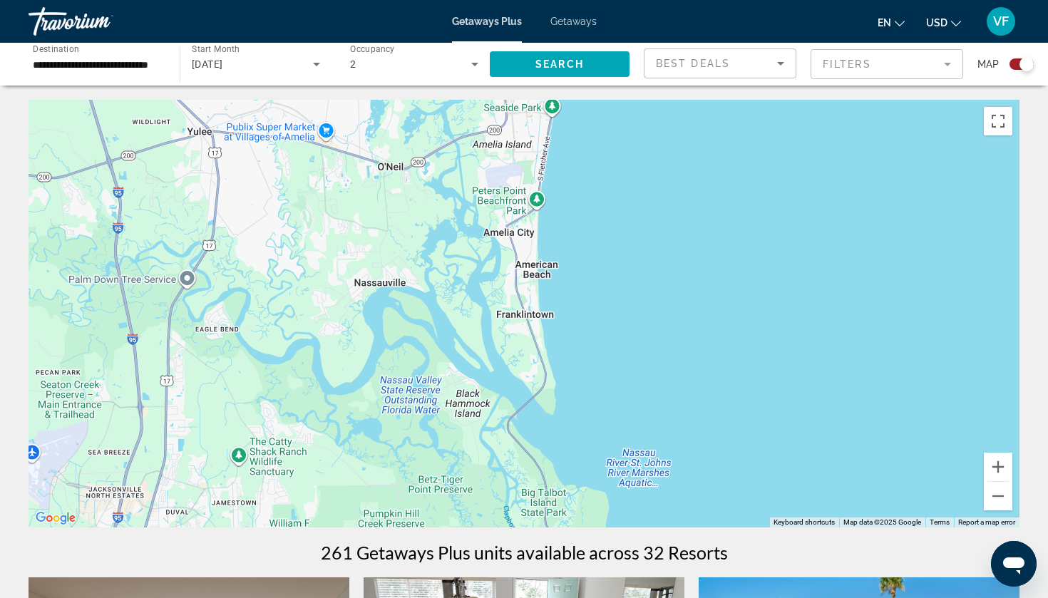
drag, startPoint x: 355, startPoint y: 411, endPoint x: 378, endPoint y: 168, distance: 244.2
click at [378, 194] on div "Main content" at bounding box center [524, 314] width 991 height 428
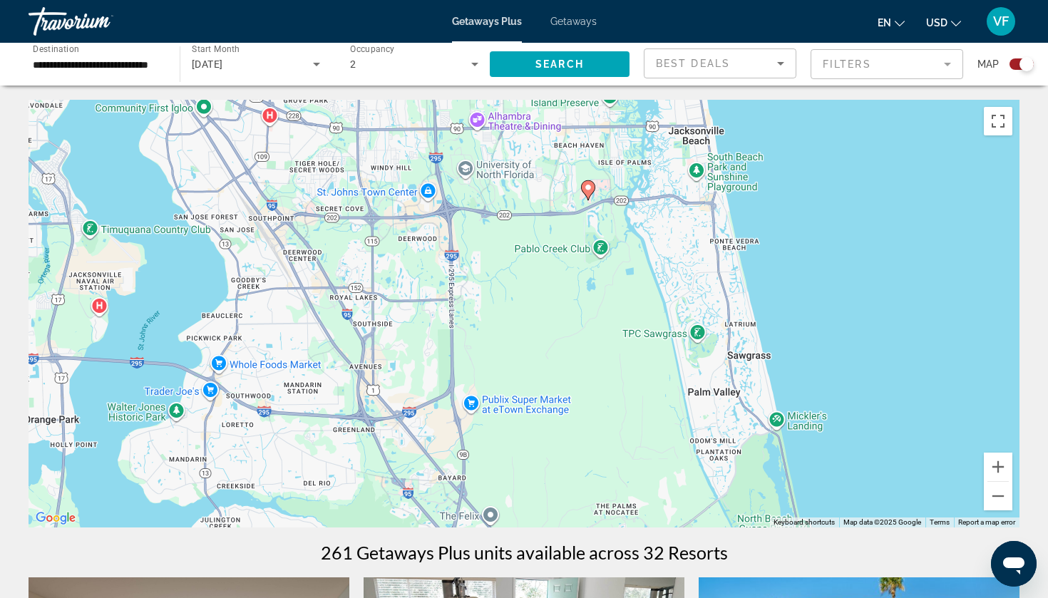
drag, startPoint x: 388, startPoint y: 295, endPoint x: 345, endPoint y: 133, distance: 167.4
click at [345, 132] on div "To activate drag with keyboard, press Alt + Enter. Once in keyboard drag state,…" at bounding box center [524, 314] width 991 height 428
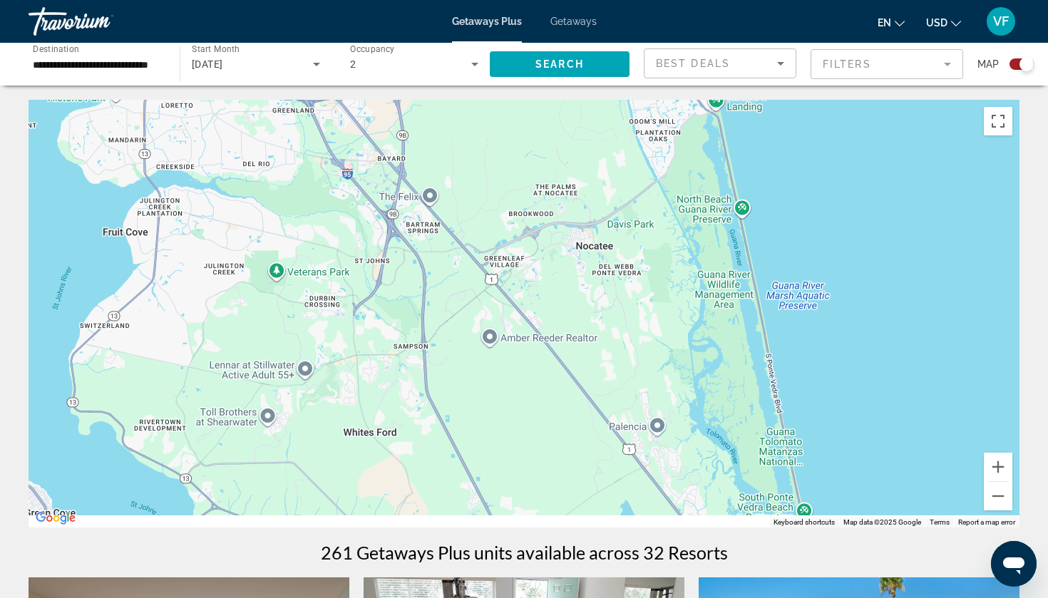
drag, startPoint x: 367, startPoint y: 292, endPoint x: 340, endPoint y: 9, distance: 283.6
click at [339, 9] on div "**********" at bounding box center [524, 299] width 1048 height 598
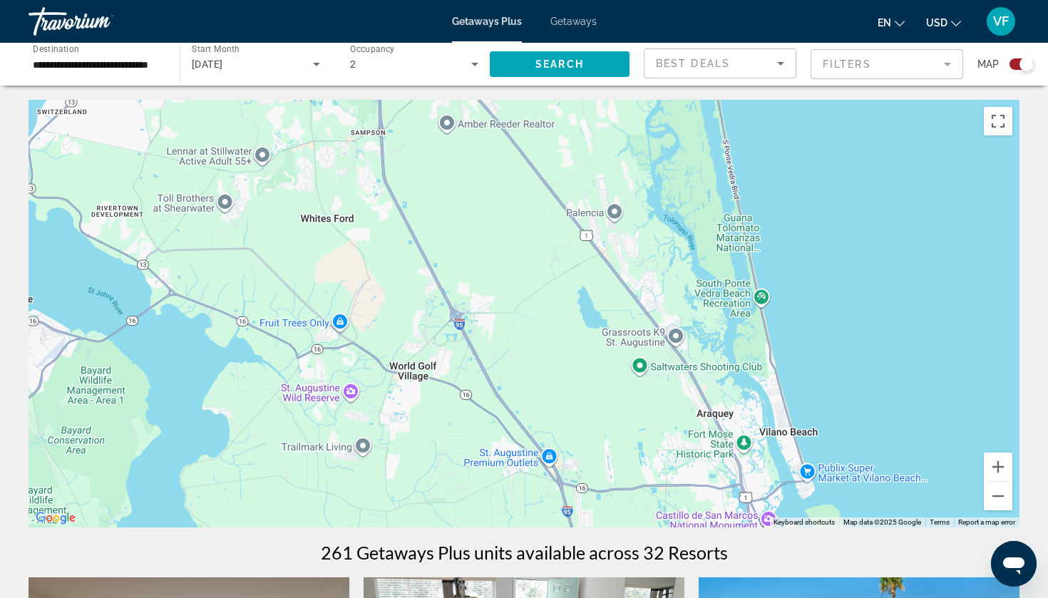
drag, startPoint x: 357, startPoint y: 161, endPoint x: 322, endPoint y: -13, distance: 177.6
click at [322, 0] on html "**********" at bounding box center [524, 299] width 1048 height 598
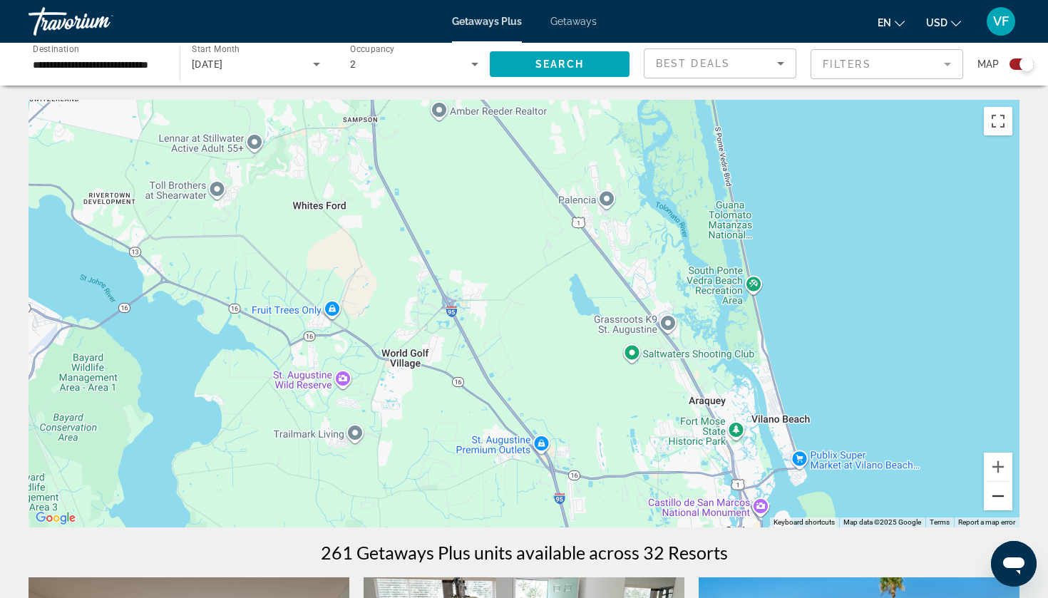
click at [987, 491] on button "Zoom out" at bounding box center [998, 496] width 29 height 29
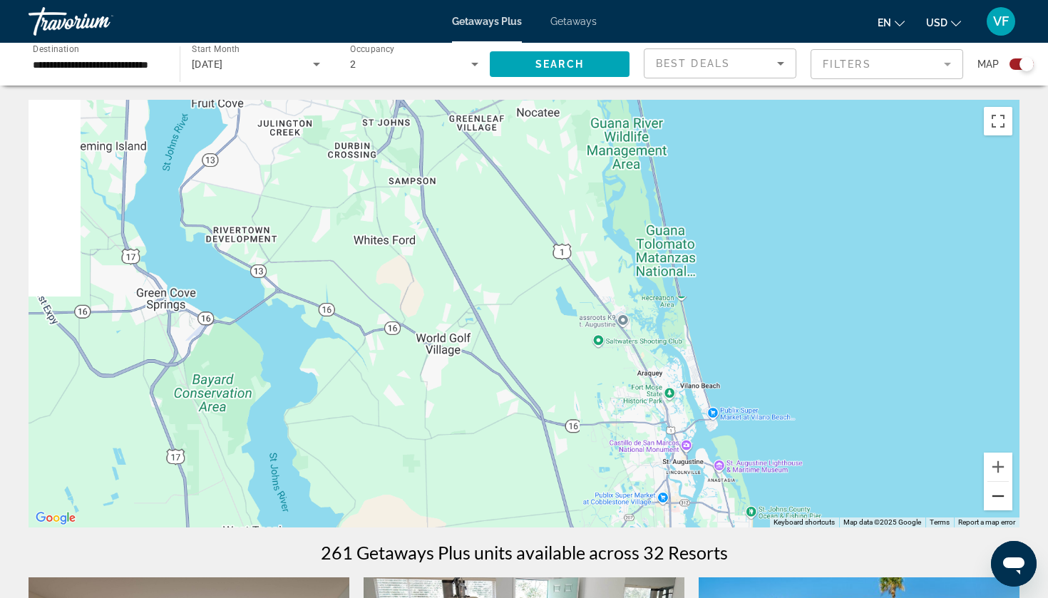
click at [987, 491] on button "Zoom out" at bounding box center [998, 496] width 29 height 29
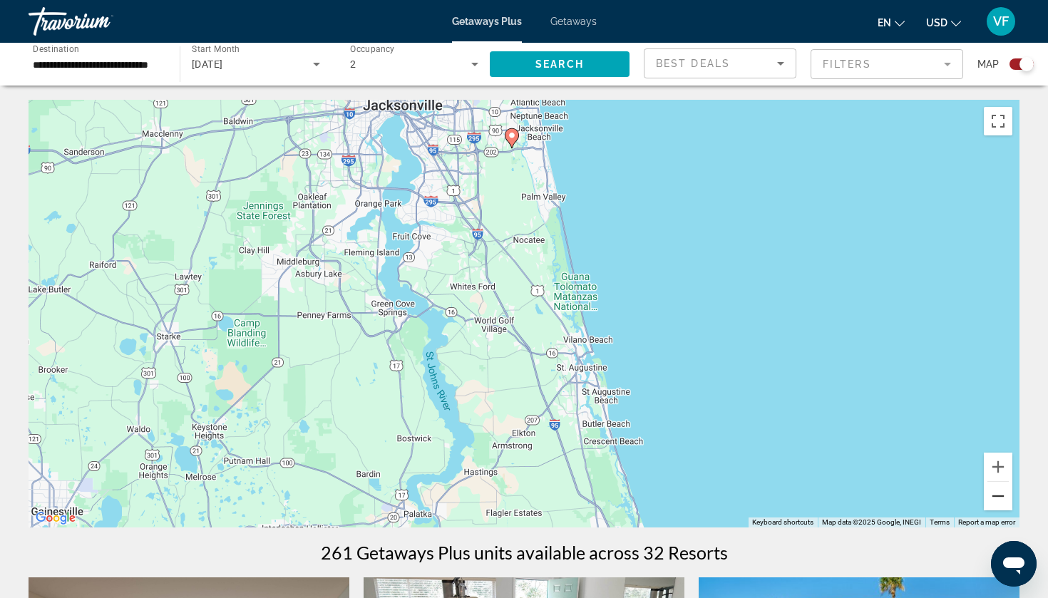
click at [986, 491] on button "Zoom out" at bounding box center [998, 496] width 29 height 29
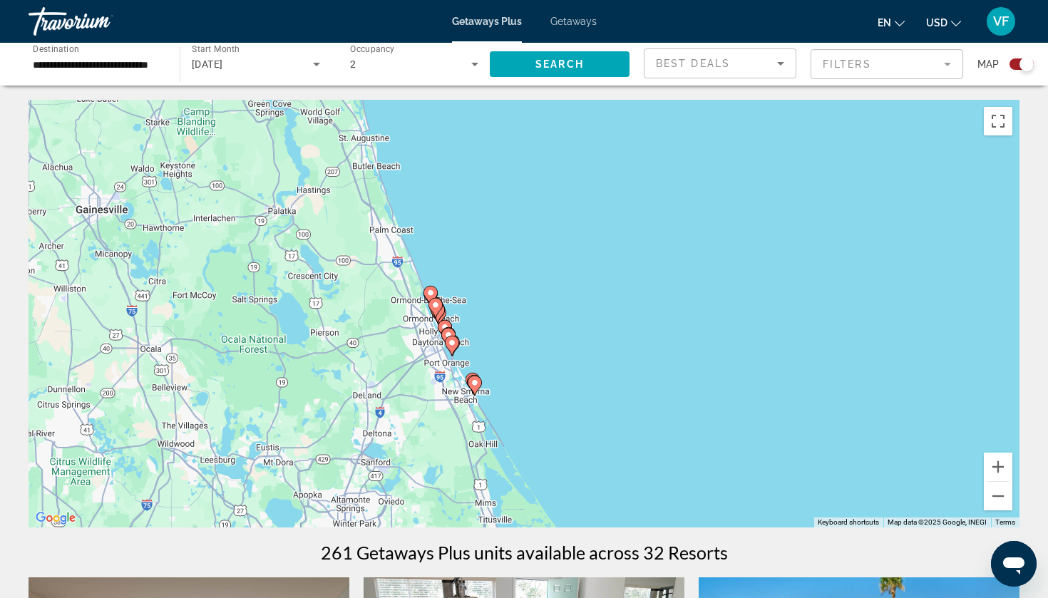
drag, startPoint x: 768, startPoint y: 444, endPoint x: 580, endPoint y: 239, distance: 278.5
click at [578, 240] on div "To activate drag with keyboard, press Alt + Enter. Once in keyboard drag state,…" at bounding box center [524, 314] width 991 height 428
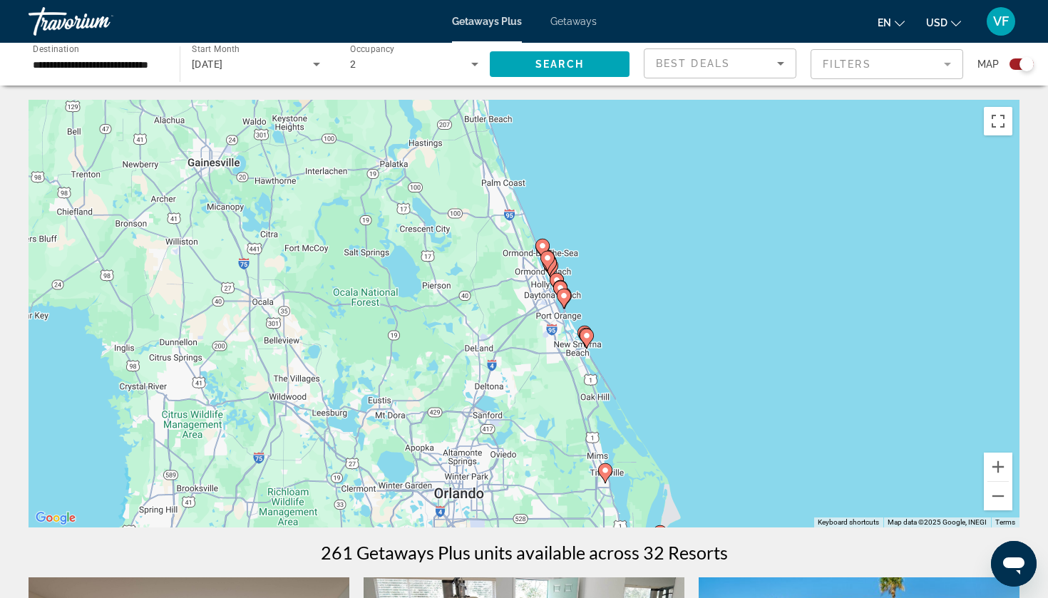
drag, startPoint x: 533, startPoint y: 431, endPoint x: 645, endPoint y: 383, distance: 122.6
click at [645, 383] on div "To activate drag with keyboard, press Alt + Enter. Once in keyboard drag state,…" at bounding box center [524, 314] width 991 height 428
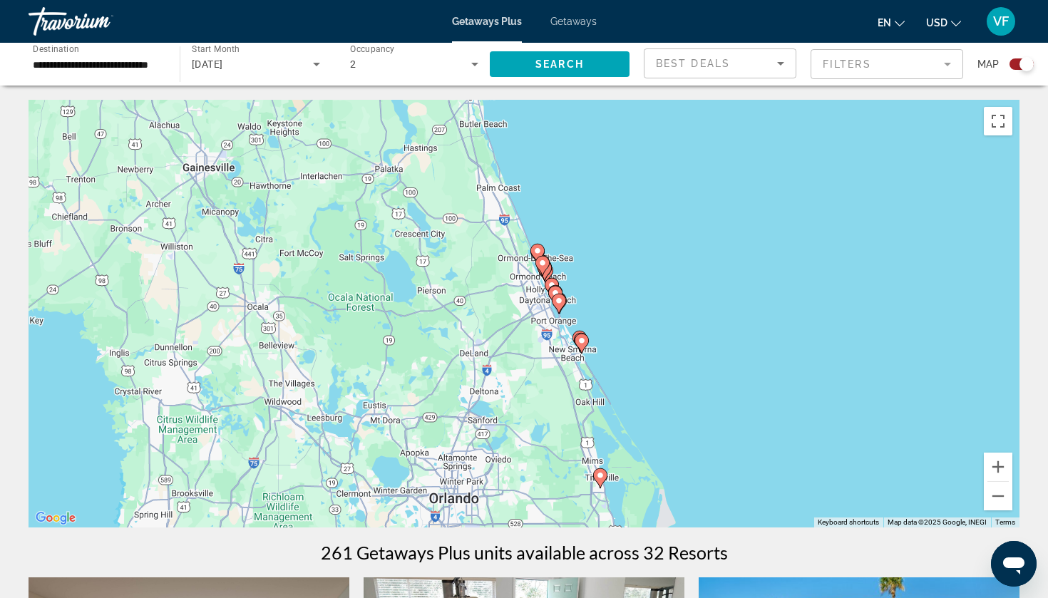
click at [538, 248] on image "Main content" at bounding box center [537, 251] width 9 height 9
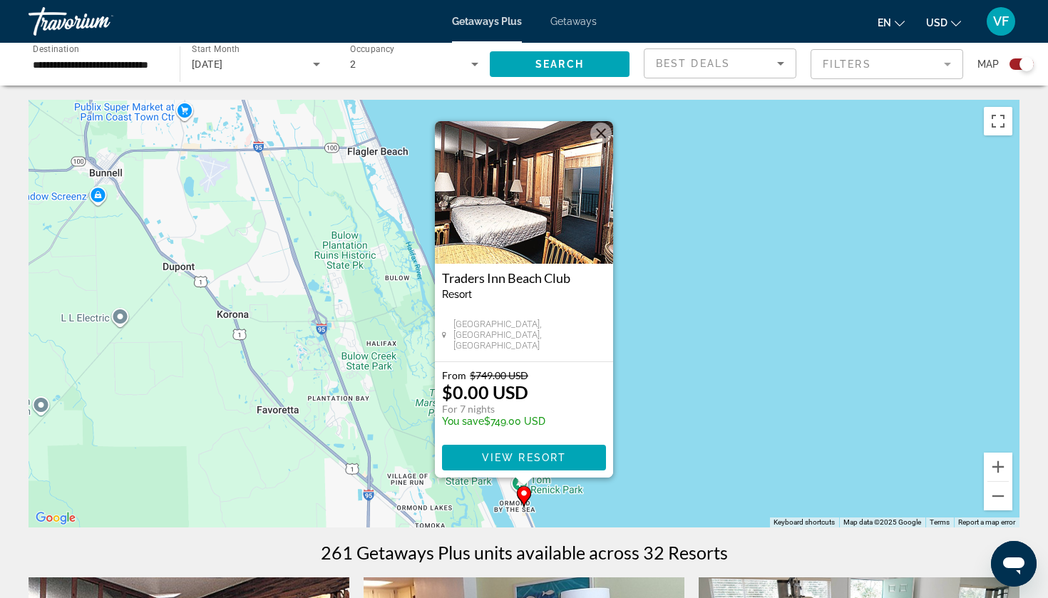
click at [406, 271] on div "To activate drag with keyboard, press Alt + Enter. Once in keyboard drag state,…" at bounding box center [524, 314] width 991 height 428
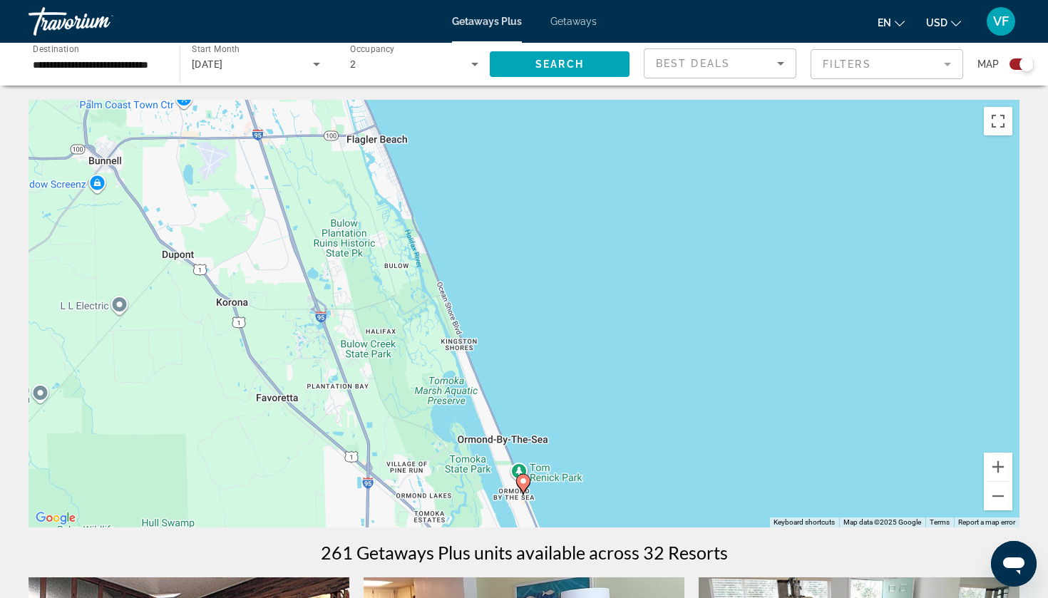
drag, startPoint x: 406, startPoint y: 271, endPoint x: 360, endPoint y: 29, distance: 246.1
click at [360, 30] on div "**********" at bounding box center [524, 299] width 1048 height 598
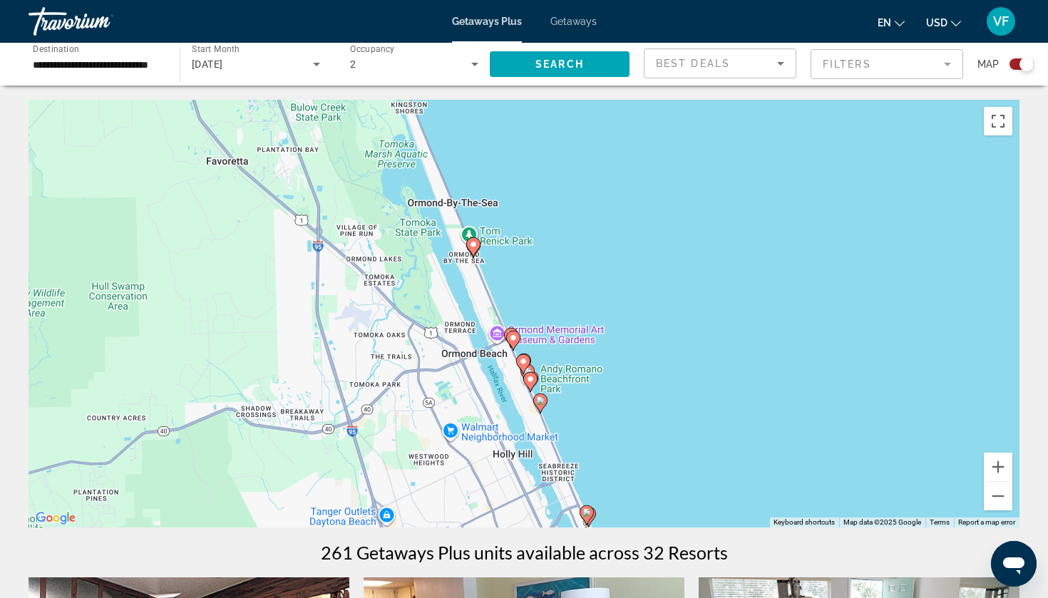
click at [513, 339] on image "Main content" at bounding box center [513, 338] width 9 height 9
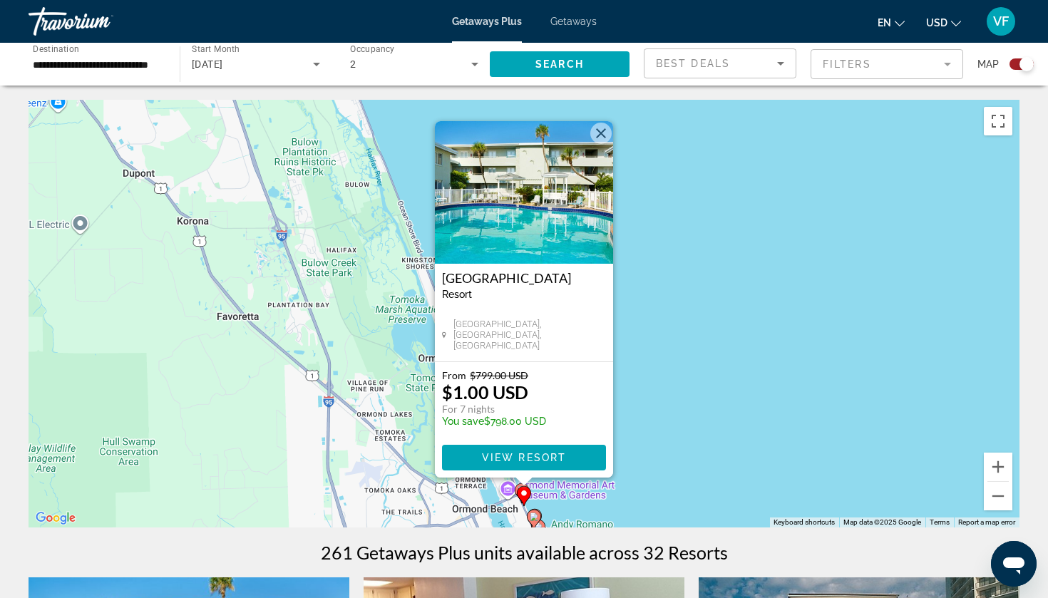
click at [381, 434] on div "To activate drag with keyboard, press Alt + Enter. Once in keyboard drag state,…" at bounding box center [524, 314] width 991 height 428
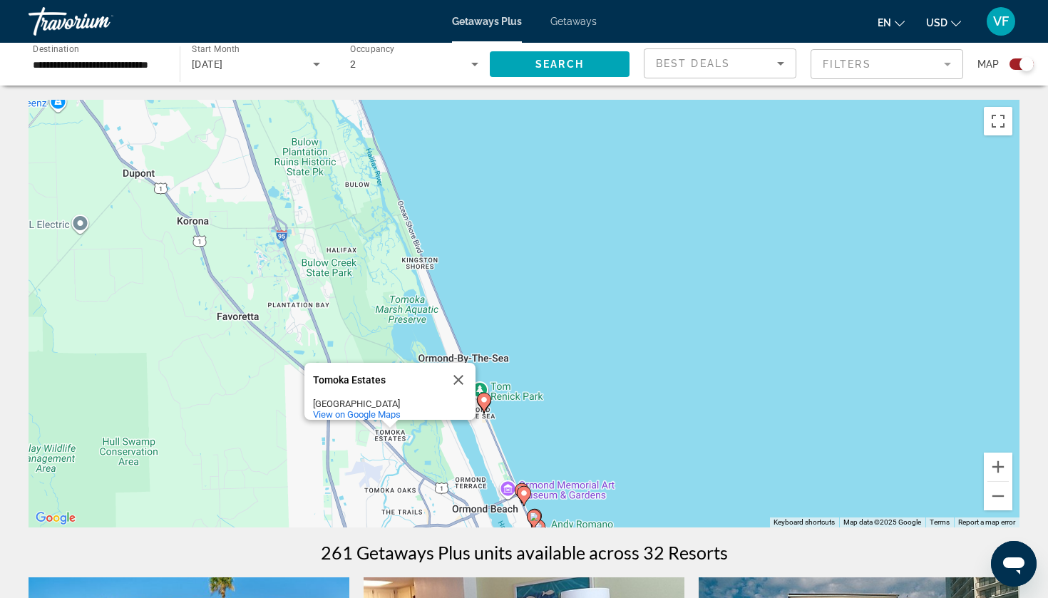
click at [518, 485] on gmp-advanced-marker "Main content" at bounding box center [524, 495] width 14 height 21
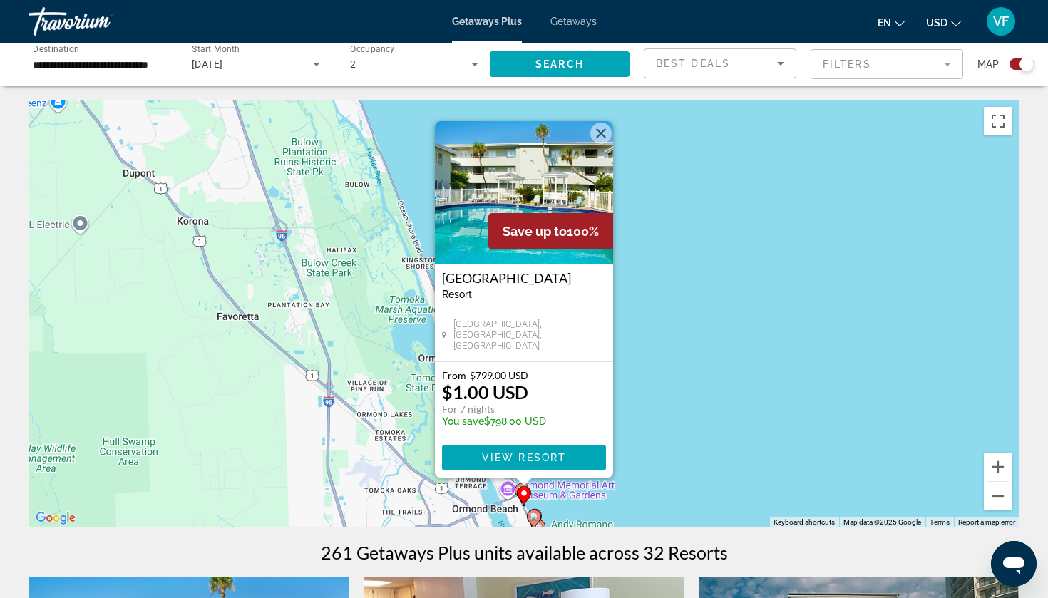
click at [459, 496] on div "To activate drag with keyboard, press Alt + Enter. Once in keyboard drag state,…" at bounding box center [524, 314] width 991 height 428
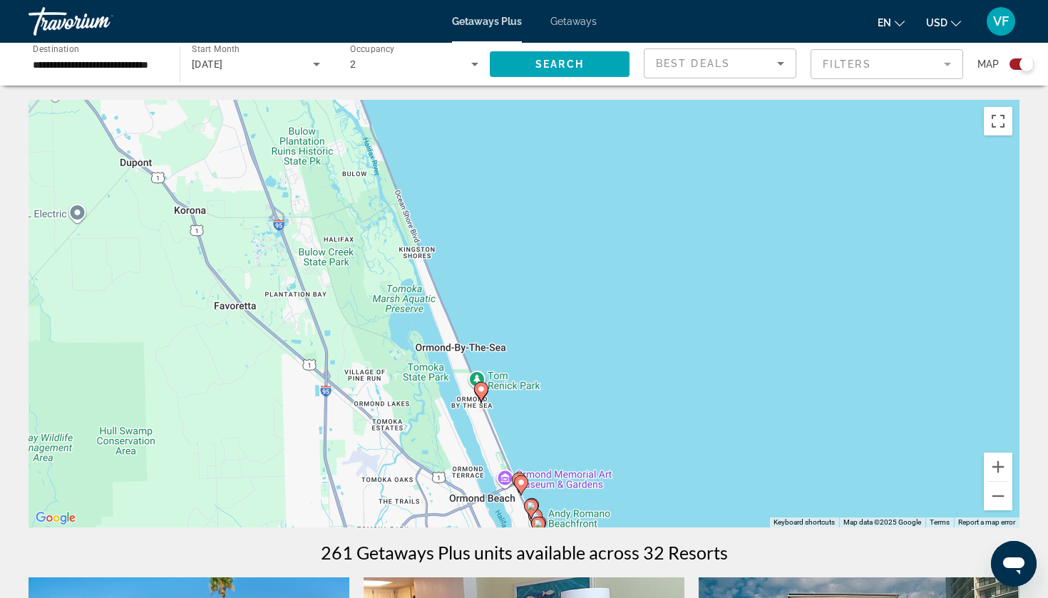
drag, startPoint x: 555, startPoint y: 464, endPoint x: 501, endPoint y: 329, distance: 145.2
click at [501, 329] on div "To activate drag with keyboard, press Alt + Enter. Once in keyboard drag state,…" at bounding box center [524, 314] width 991 height 428
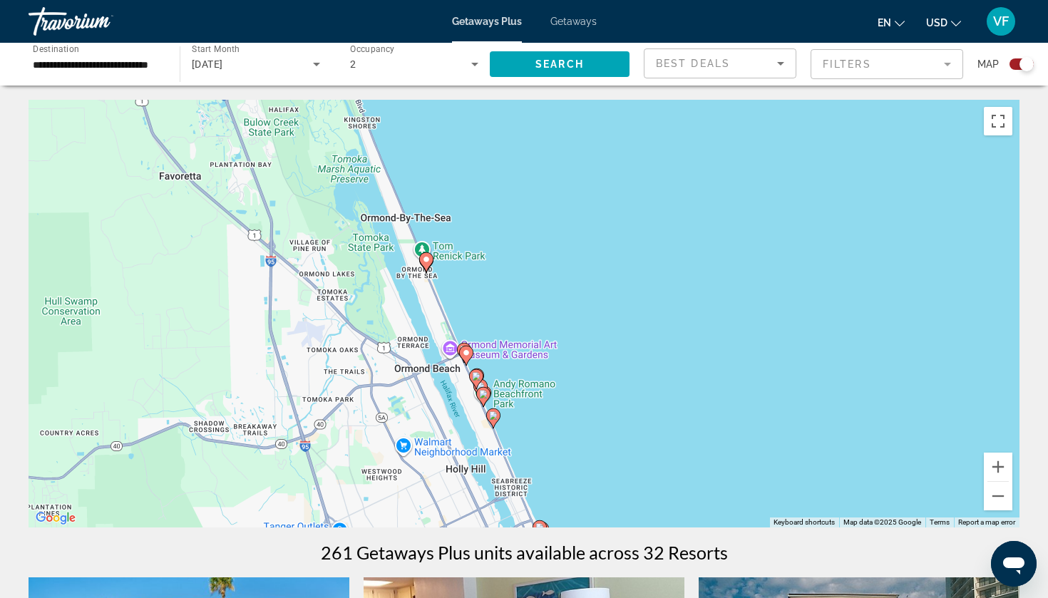
click at [475, 372] on icon "Main content" at bounding box center [476, 379] width 13 height 19
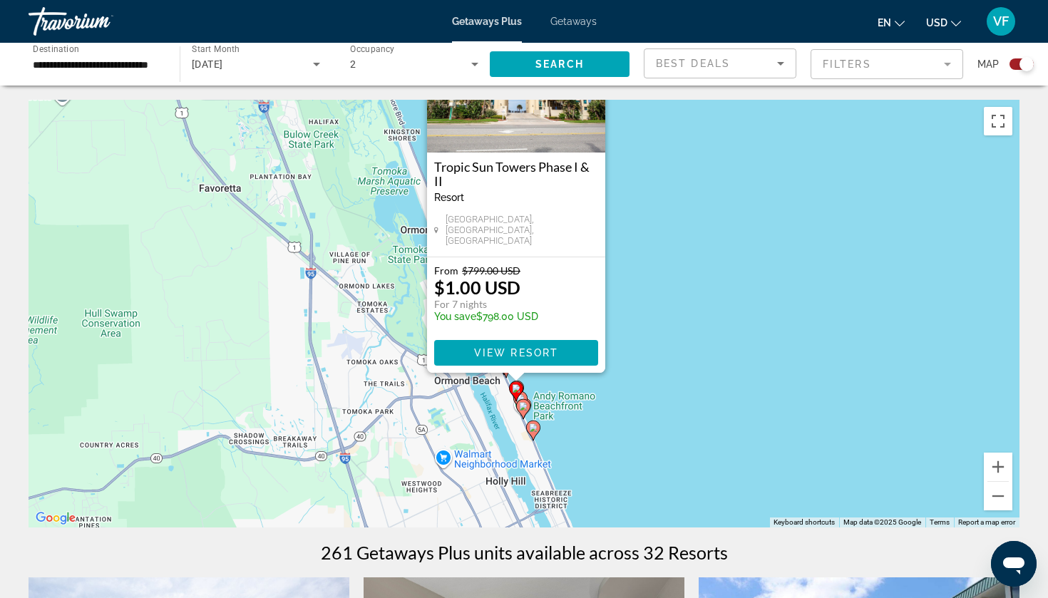
drag, startPoint x: 394, startPoint y: 410, endPoint x: 385, endPoint y: 302, distance: 108.7
click at [385, 302] on div "To activate drag with keyboard, press Alt + Enter. Once in keyboard drag state,…" at bounding box center [524, 314] width 991 height 428
click at [1001, 475] on button "Zoom in" at bounding box center [998, 467] width 29 height 29
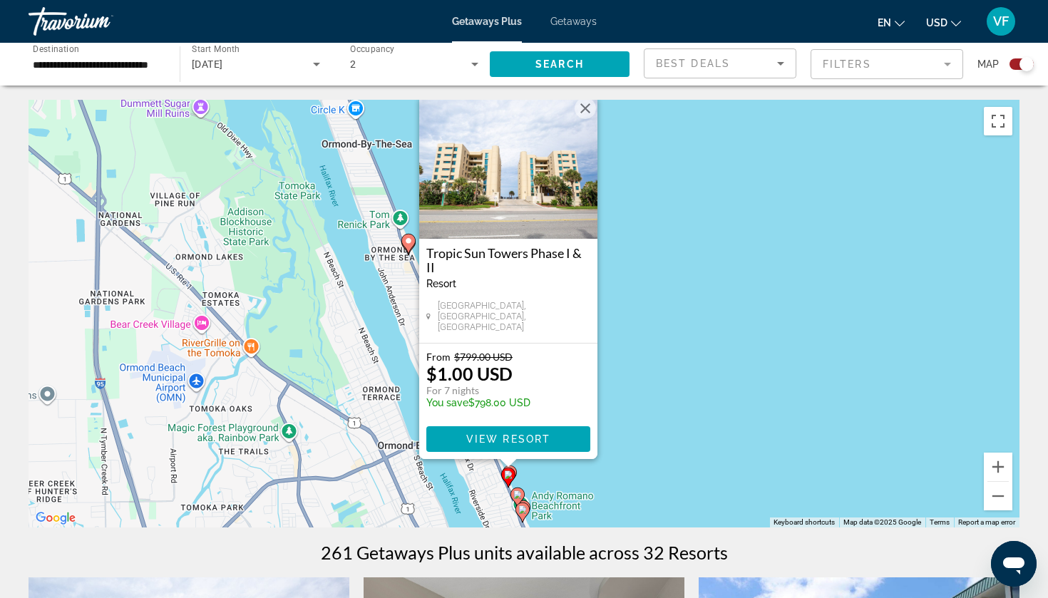
click at [677, 444] on div "To activate drag with keyboard, press Alt + Enter. Once in keyboard drag state,…" at bounding box center [524, 314] width 991 height 428
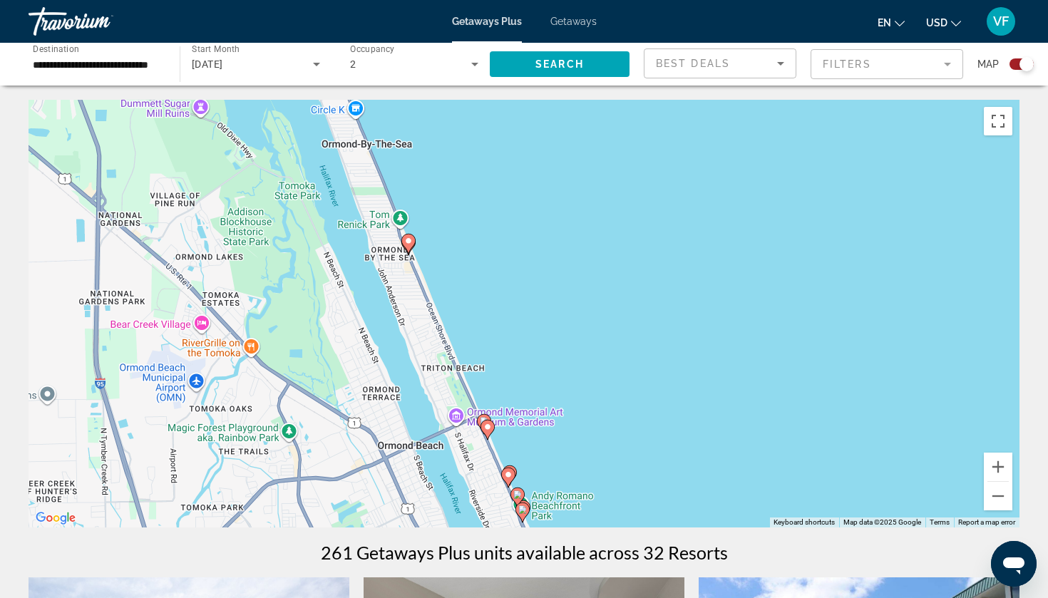
click at [481, 417] on icon "Main content" at bounding box center [484, 424] width 13 height 19
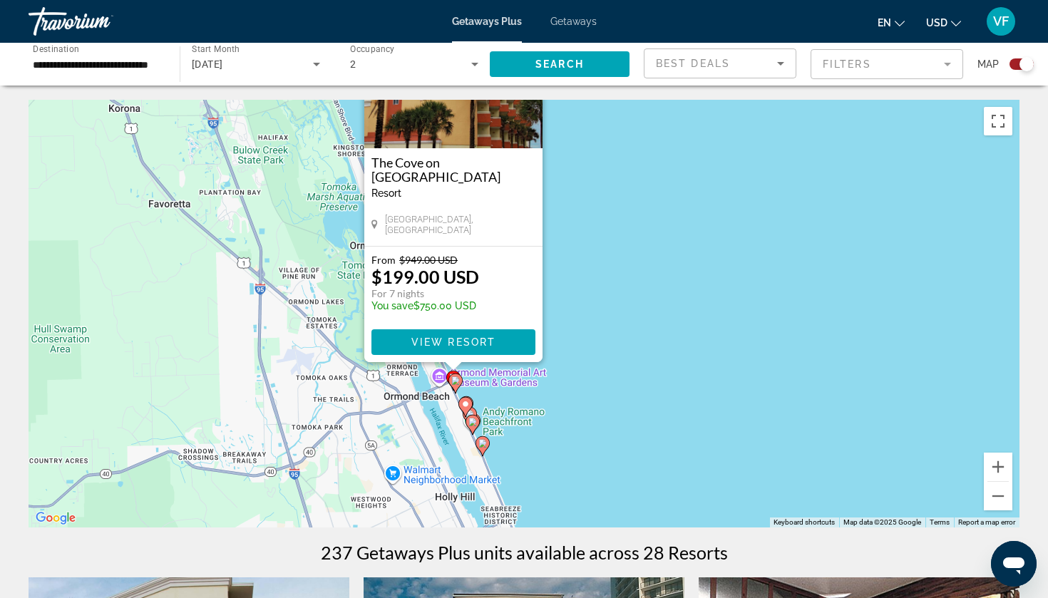
drag, startPoint x: 390, startPoint y: 392, endPoint x: 313, endPoint y: 263, distance: 150.3
click at [313, 263] on div "To activate drag with keyboard, press Alt + Enter. Once in keyboard drag state,…" at bounding box center [524, 314] width 991 height 428
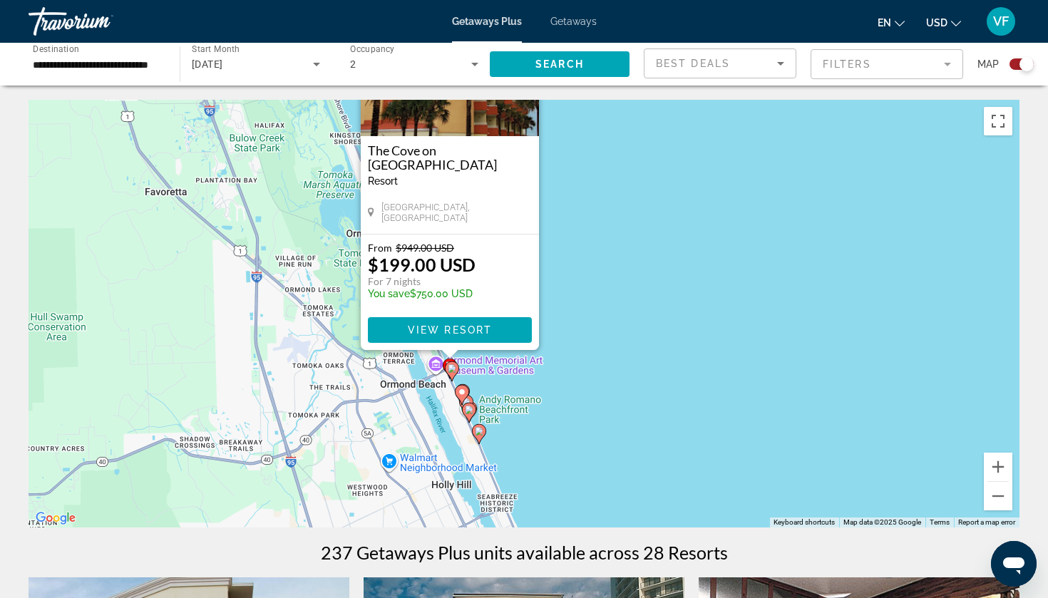
click at [460, 392] on image "Main content" at bounding box center [462, 392] width 9 height 9
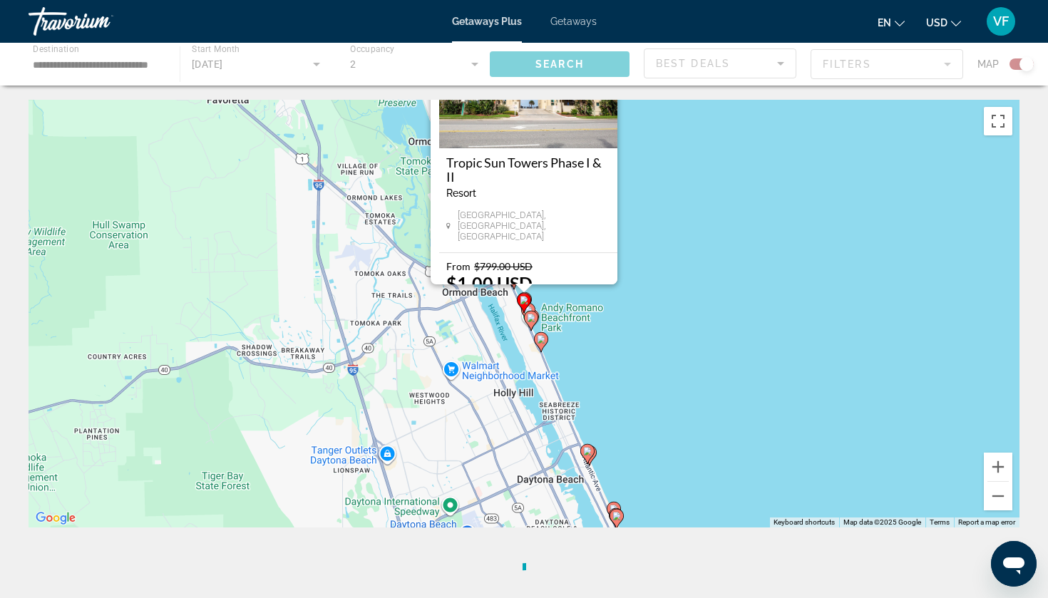
scroll to position [24, 0]
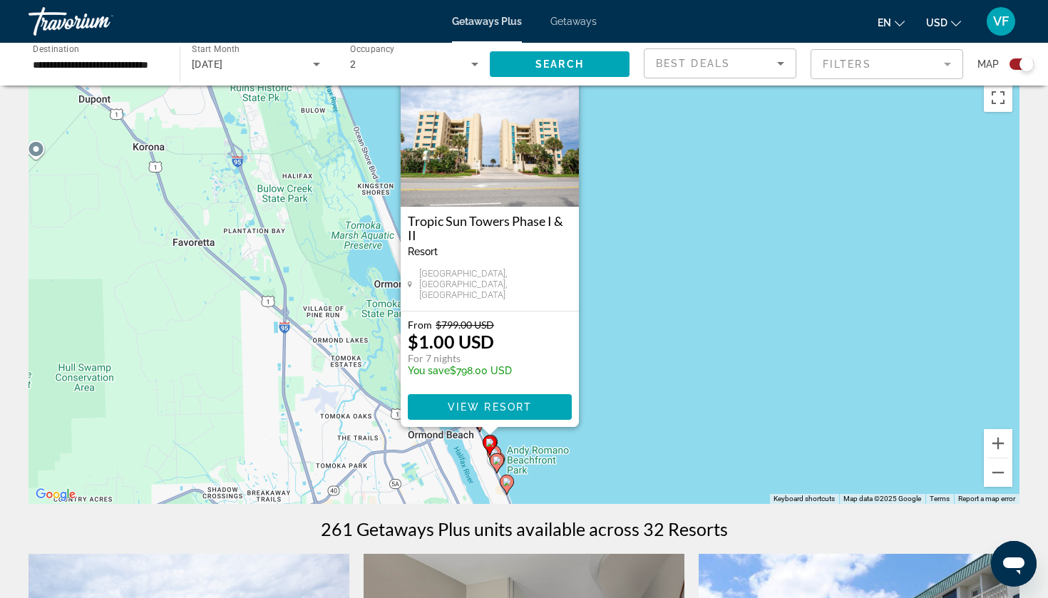
drag, startPoint x: 381, startPoint y: 376, endPoint x: 324, endPoint y: 332, distance: 72.7
click at [323, 332] on div "To activate drag with keyboard, press Alt + Enter. Once in keyboard drag state,…" at bounding box center [524, 290] width 991 height 428
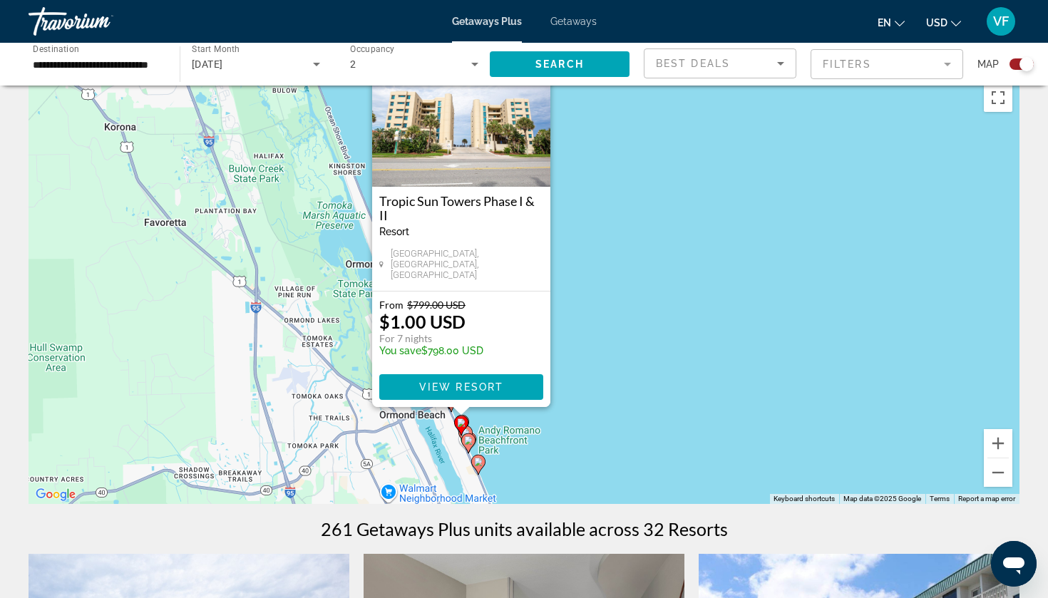
click at [478, 464] on image "Main content" at bounding box center [478, 462] width 9 height 9
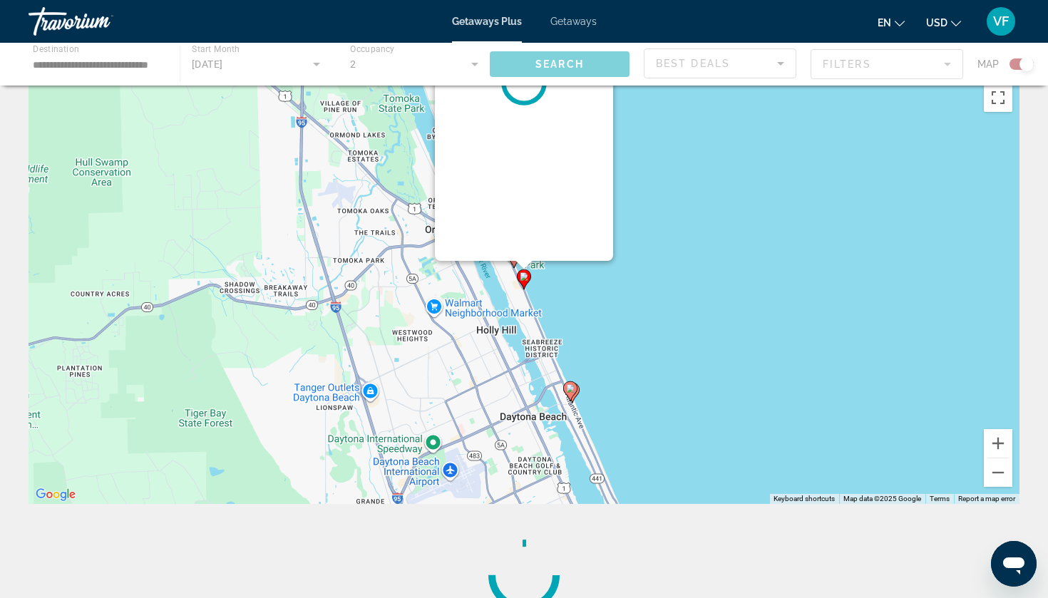
scroll to position [0, 0]
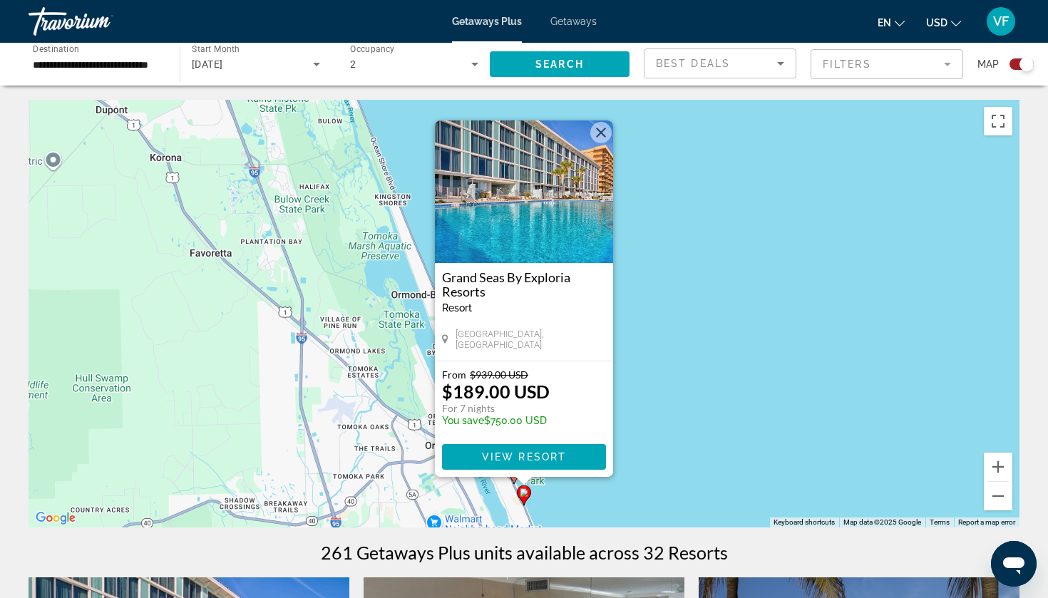
click at [597, 130] on button "Close" at bounding box center [600, 132] width 21 height 21
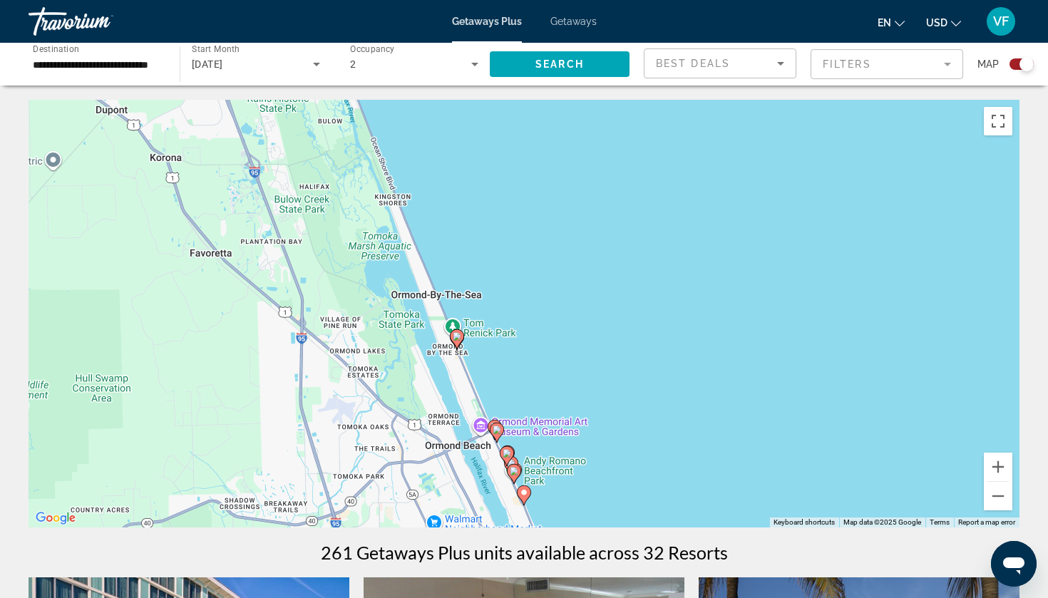
click at [510, 475] on icon "Main content" at bounding box center [514, 474] width 13 height 19
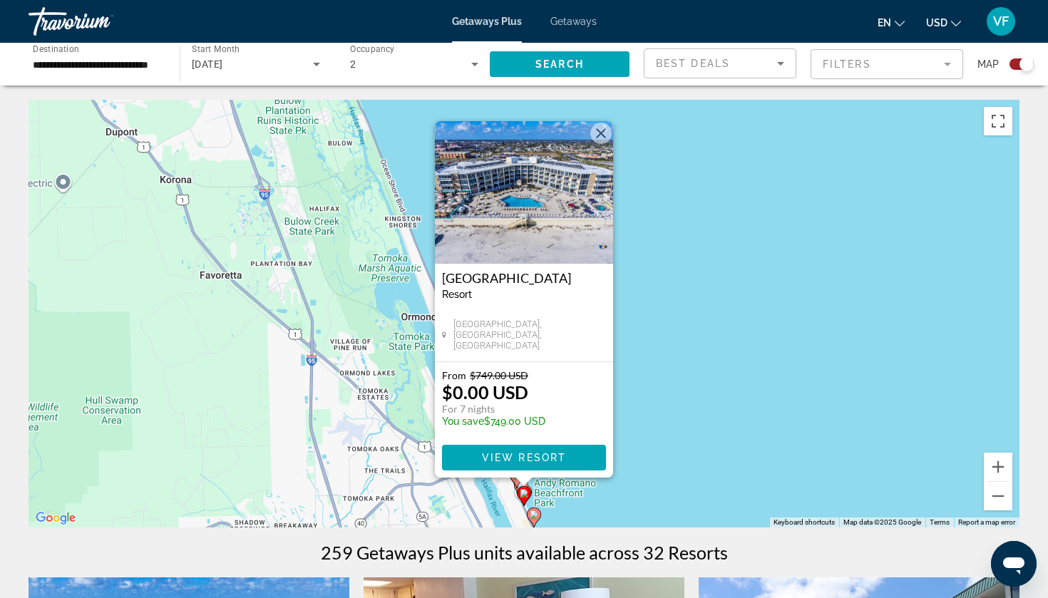
click at [599, 138] on button "Close" at bounding box center [600, 133] width 21 height 21
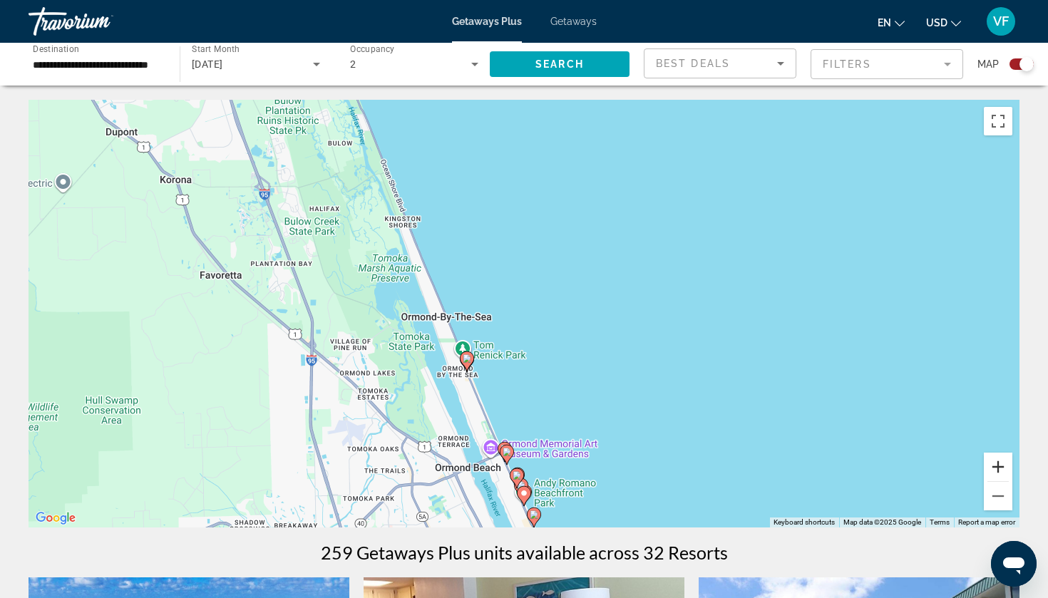
click at [994, 472] on button "Zoom in" at bounding box center [998, 467] width 29 height 29
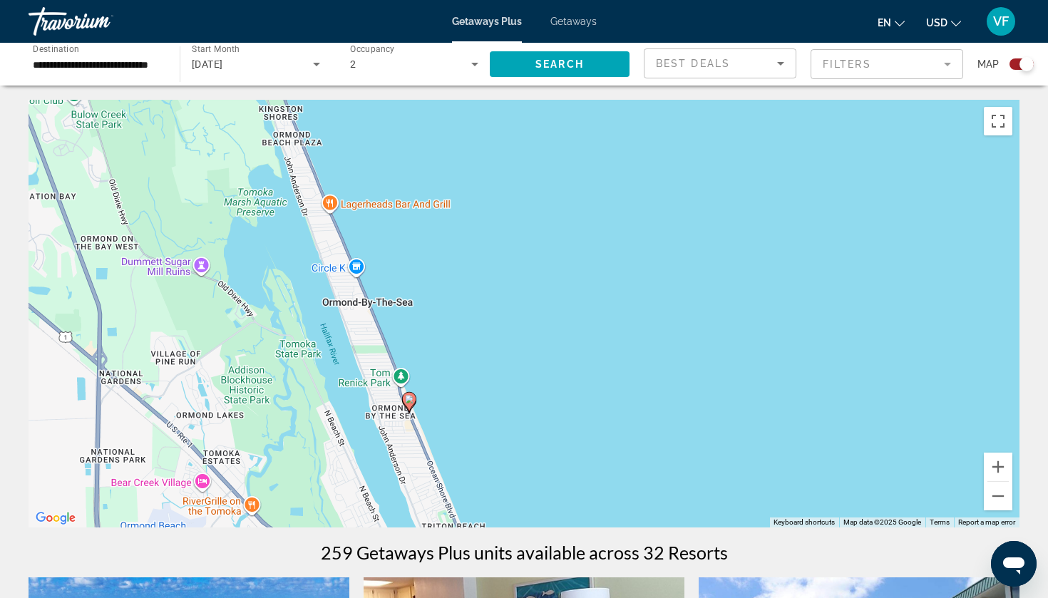
drag, startPoint x: 771, startPoint y: 408, endPoint x: 754, endPoint y: 322, distance: 88.1
click at [755, 323] on div "To activate drag with keyboard, press Alt + Enter. Once in keyboard drag state,…" at bounding box center [524, 314] width 991 height 428
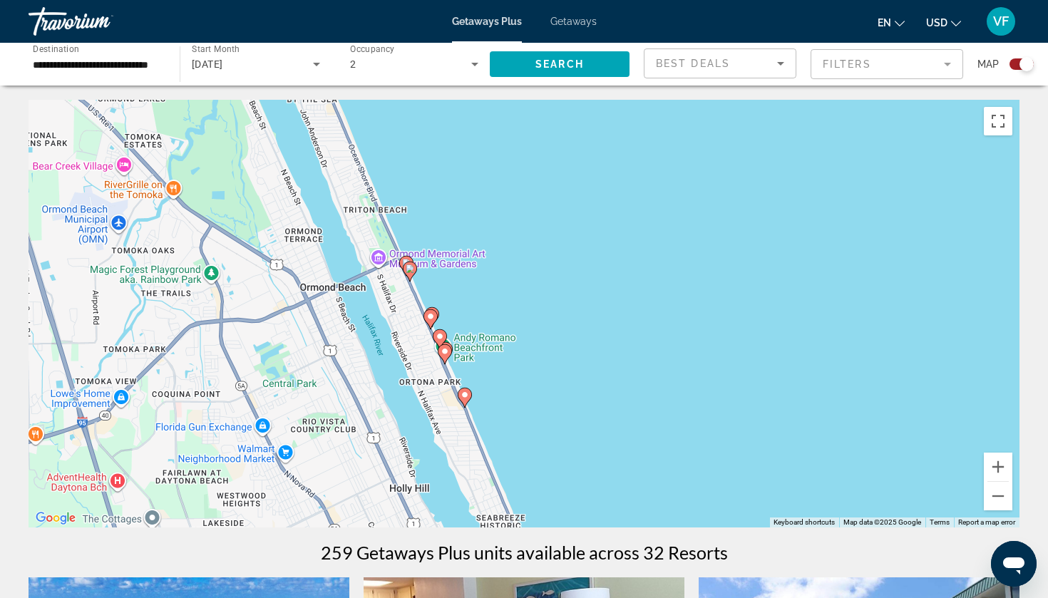
click at [429, 316] on image "Main content" at bounding box center [430, 316] width 9 height 9
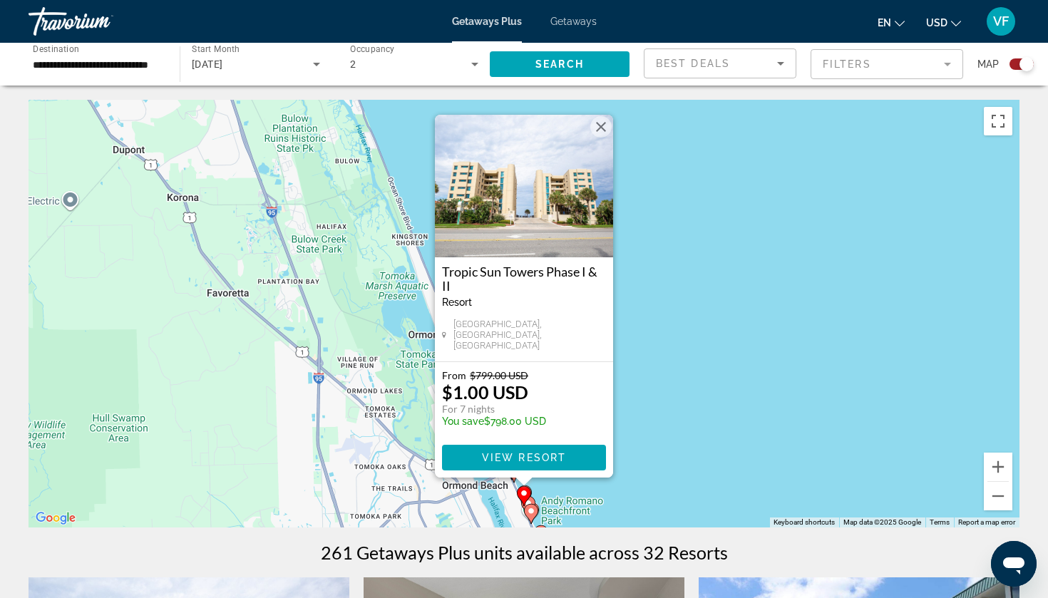
click at [602, 134] on button "Close" at bounding box center [600, 126] width 21 height 21
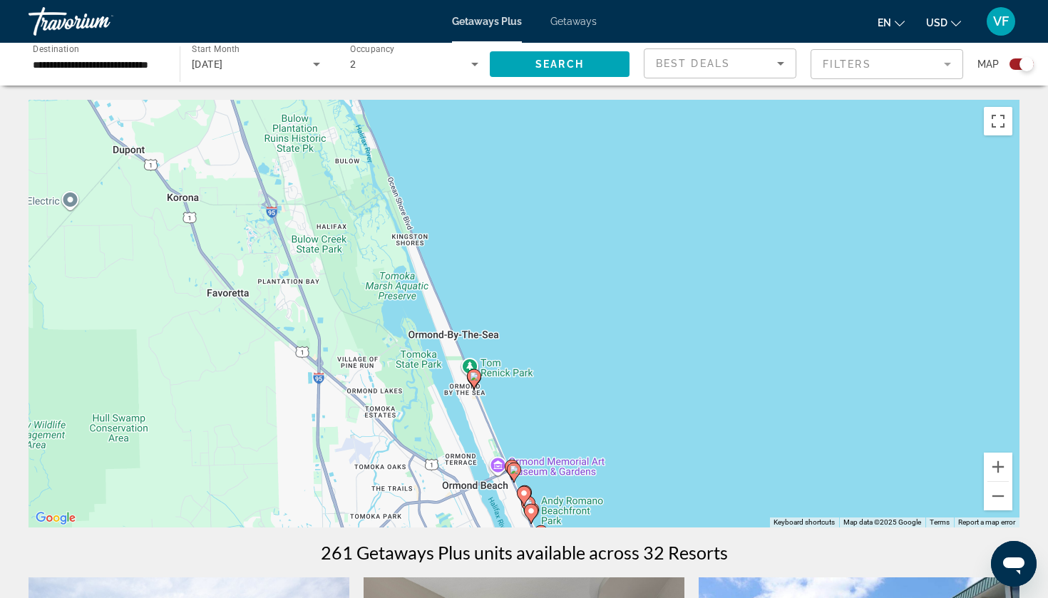
drag, startPoint x: 550, startPoint y: 356, endPoint x: 522, endPoint y: 258, distance: 101.5
click at [522, 258] on div "To navigate, press the arrow keys. To activate drag with keyboard, press Alt + …" at bounding box center [524, 314] width 991 height 428
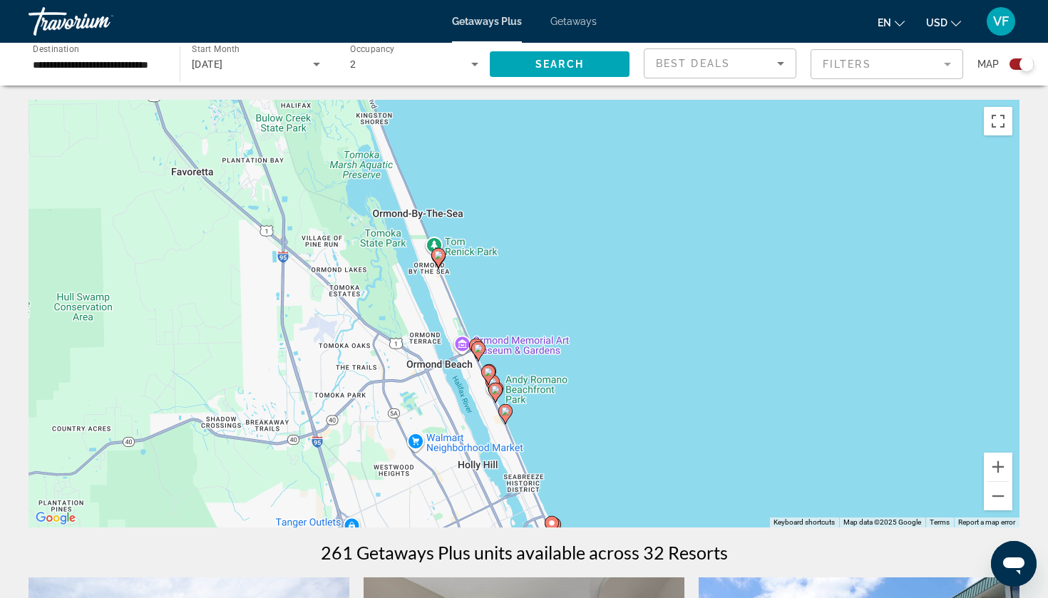
click at [495, 381] on gmp-advanced-marker "Main content" at bounding box center [488, 374] width 14 height 21
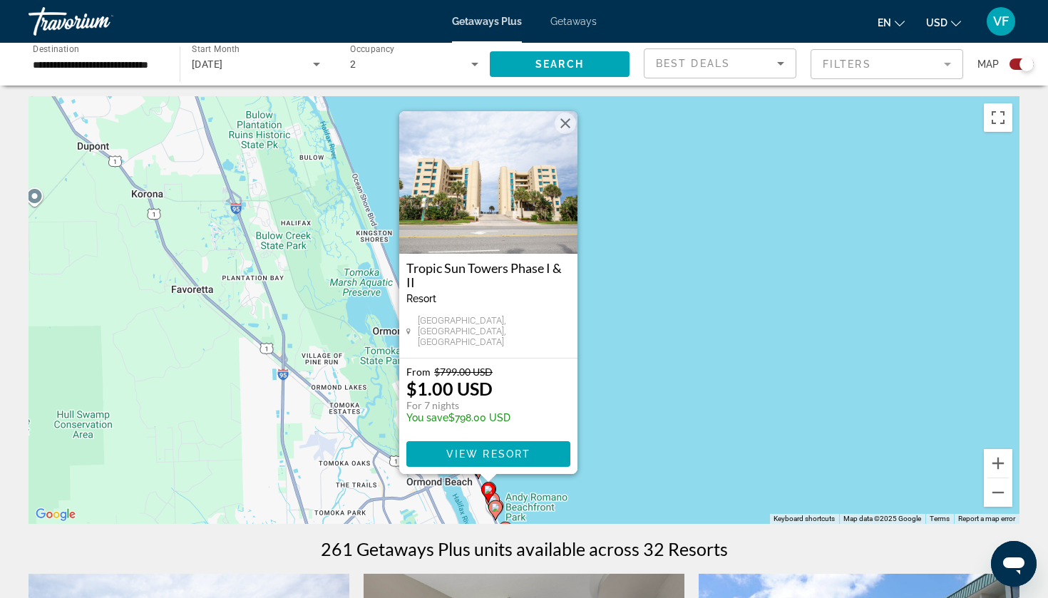
click at [562, 133] on button "Close" at bounding box center [565, 123] width 21 height 21
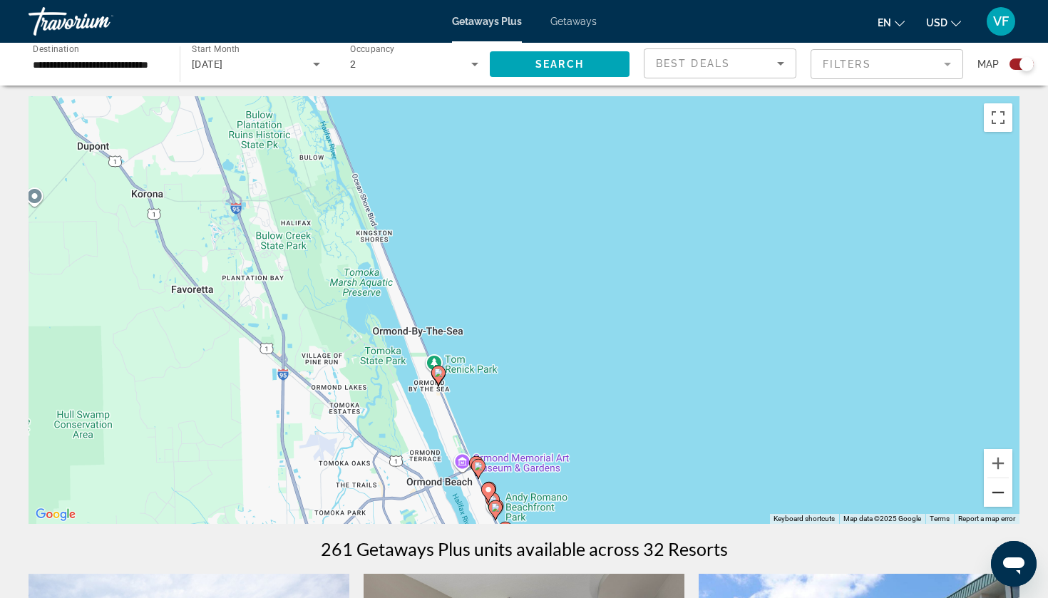
click at [994, 505] on button "Zoom out" at bounding box center [998, 492] width 29 height 29
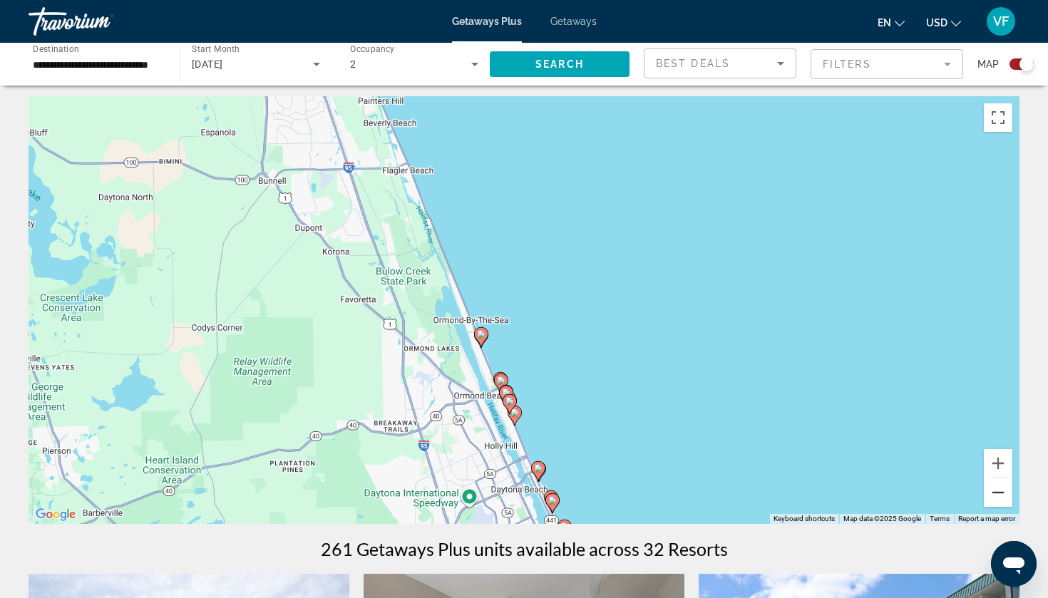
click at [990, 489] on button "Zoom out" at bounding box center [998, 492] width 29 height 29
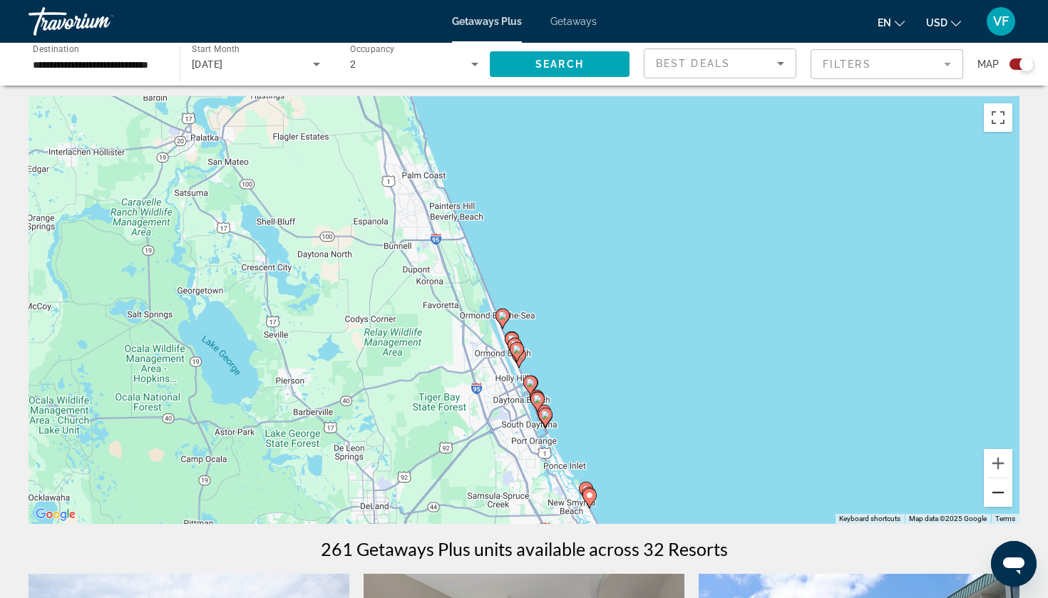
click at [987, 495] on button "Zoom out" at bounding box center [998, 492] width 29 height 29
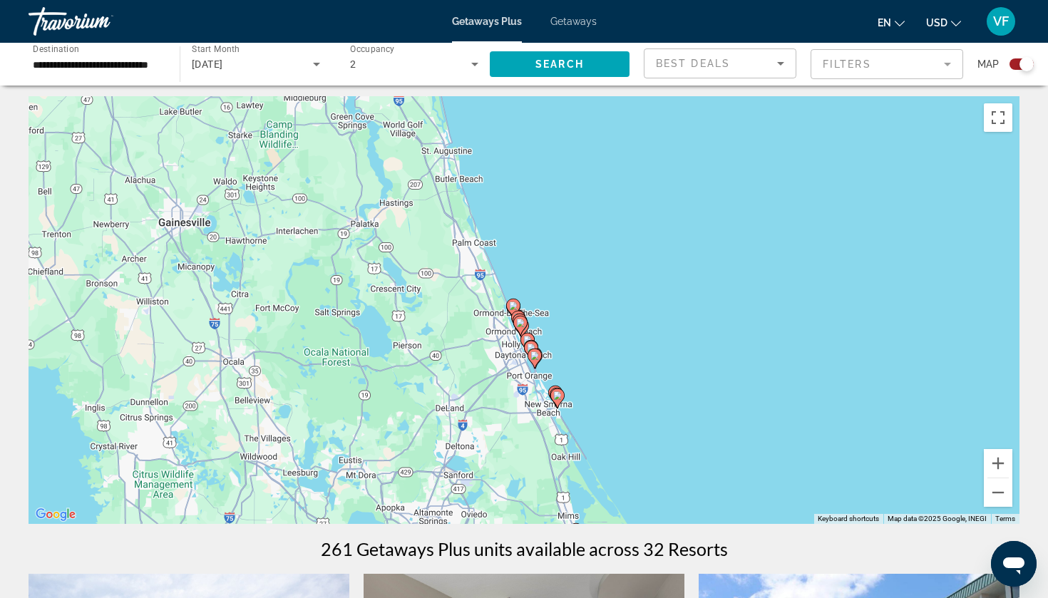
click at [563, 387] on gmp-advanced-marker "Main content" at bounding box center [557, 397] width 14 height 21
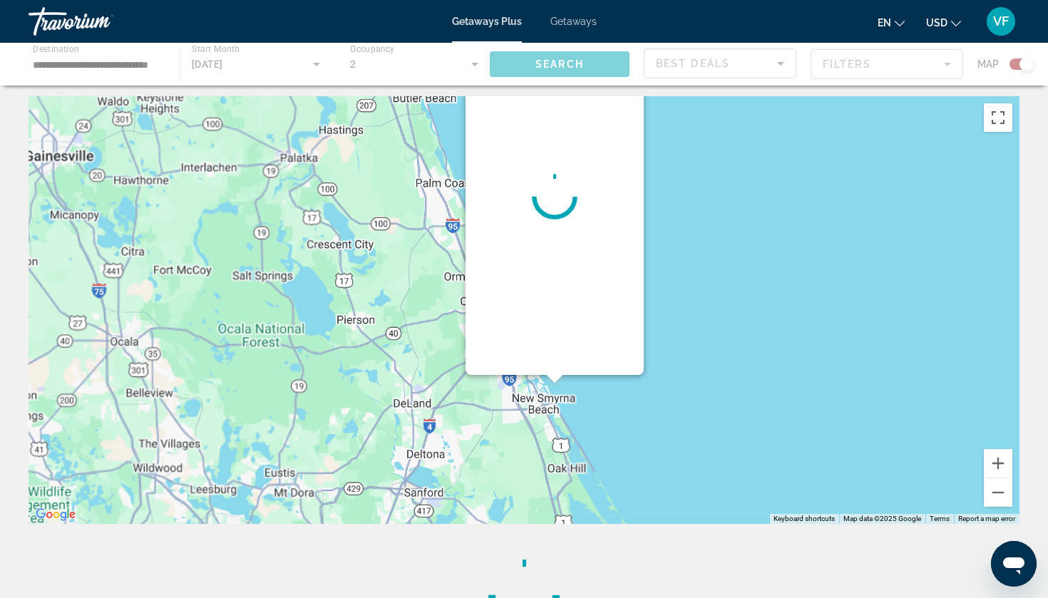
scroll to position [0, 0]
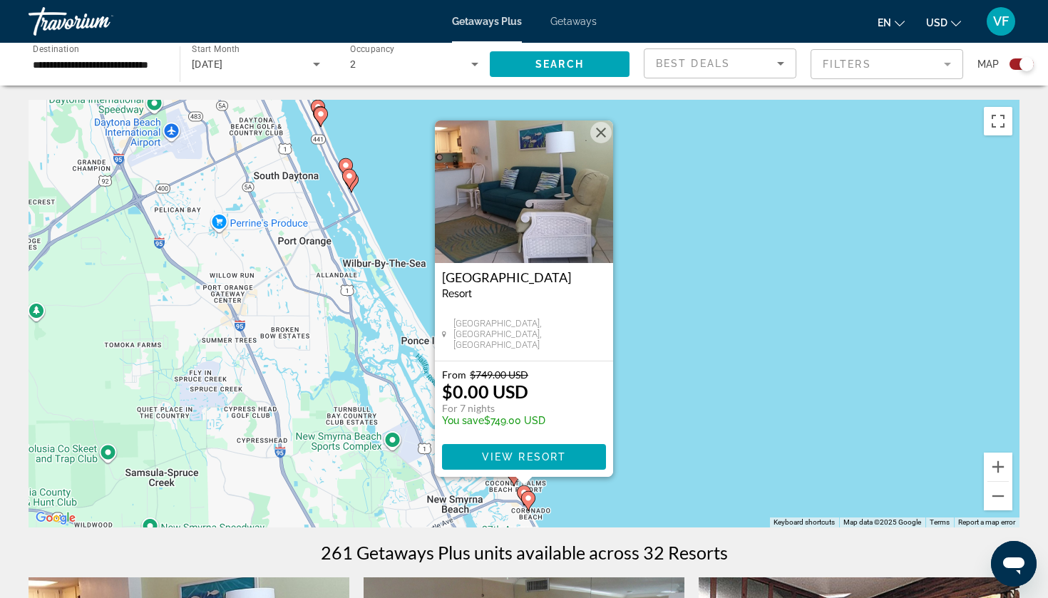
click at [412, 434] on div "To activate drag with keyboard, press Alt + Enter. Once in keyboard drag state,…" at bounding box center [524, 314] width 991 height 428
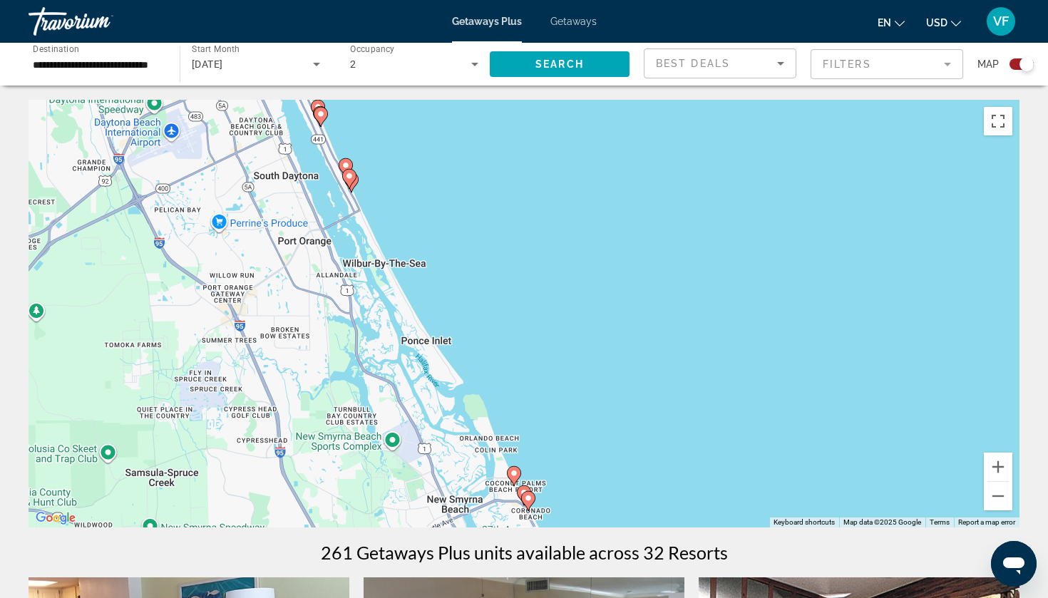
click at [521, 491] on gmp-advanced-marker "Main content" at bounding box center [528, 500] width 14 height 21
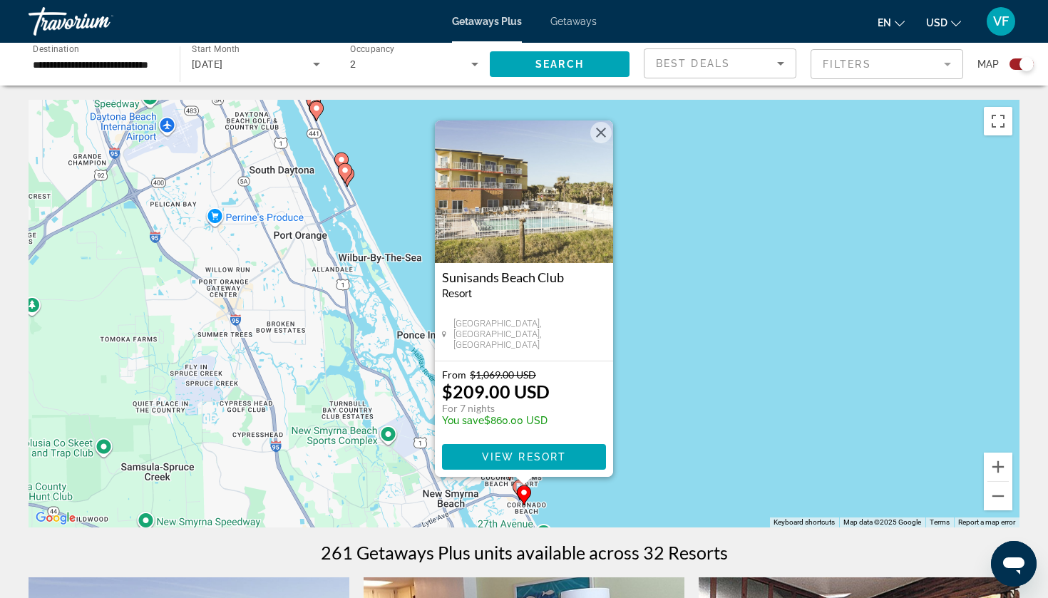
click at [414, 443] on div "To activate drag with keyboard, press Alt + Enter. Once in keyboard drag state,…" at bounding box center [524, 314] width 991 height 428
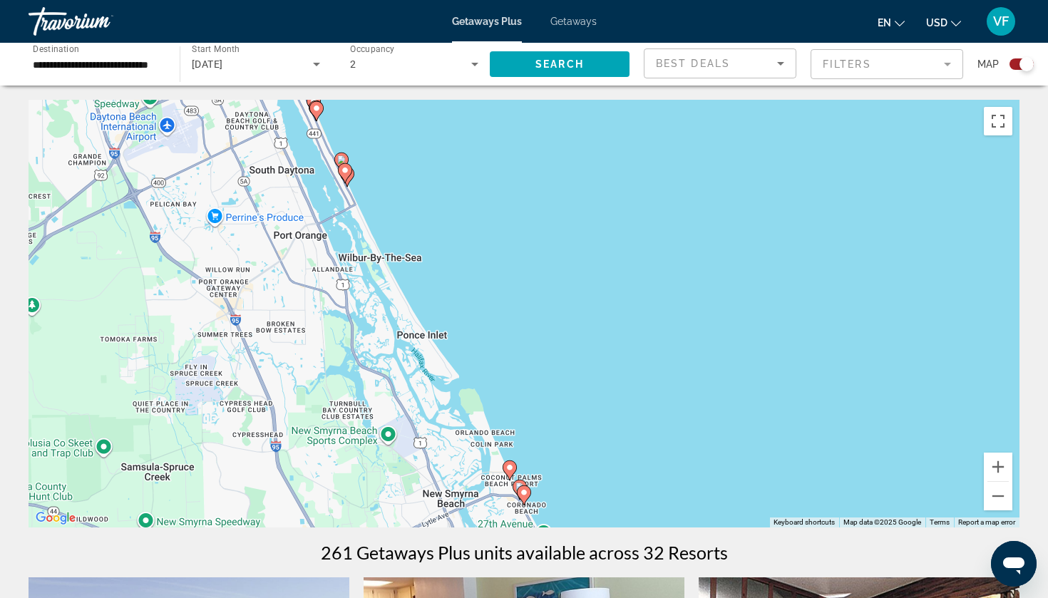
click at [508, 468] on image "Main content" at bounding box center [509, 467] width 9 height 9
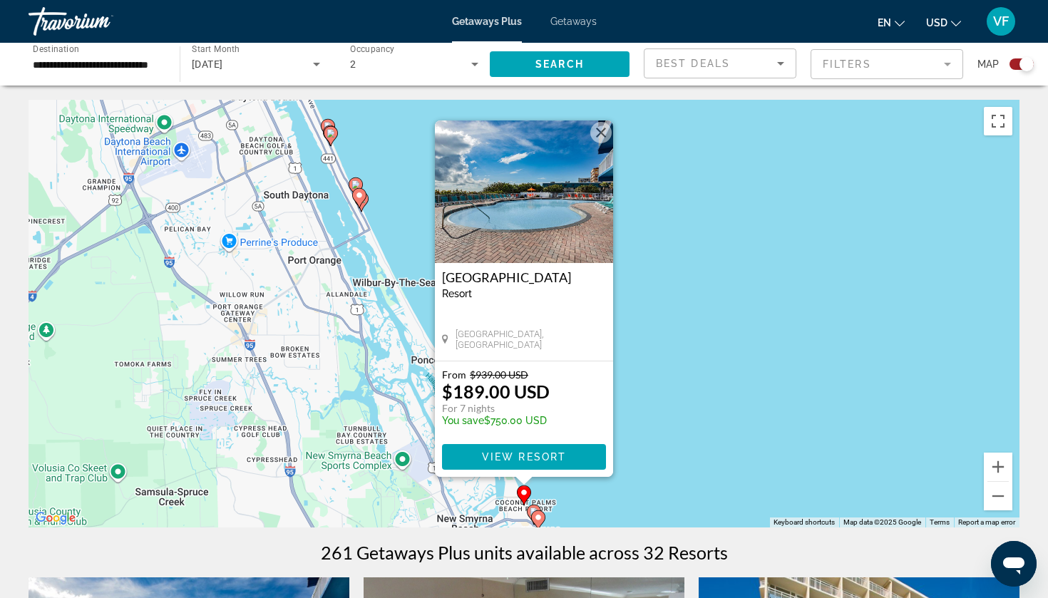
click at [676, 430] on div "To activate drag with keyboard, press Alt + Enter. Once in keyboard drag state,…" at bounding box center [524, 314] width 991 height 428
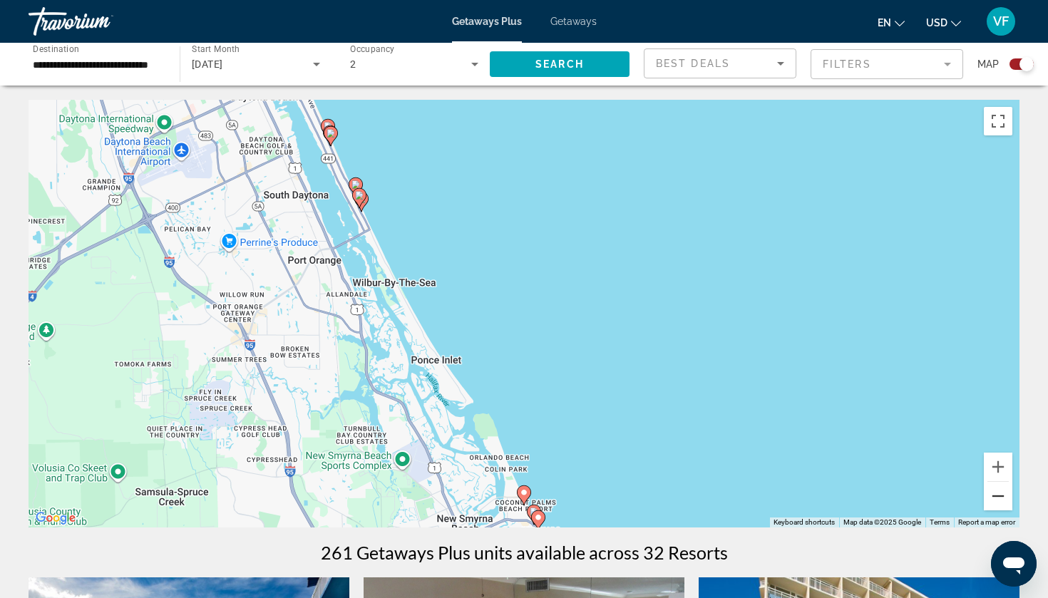
click at [989, 490] on button "Zoom out" at bounding box center [998, 496] width 29 height 29
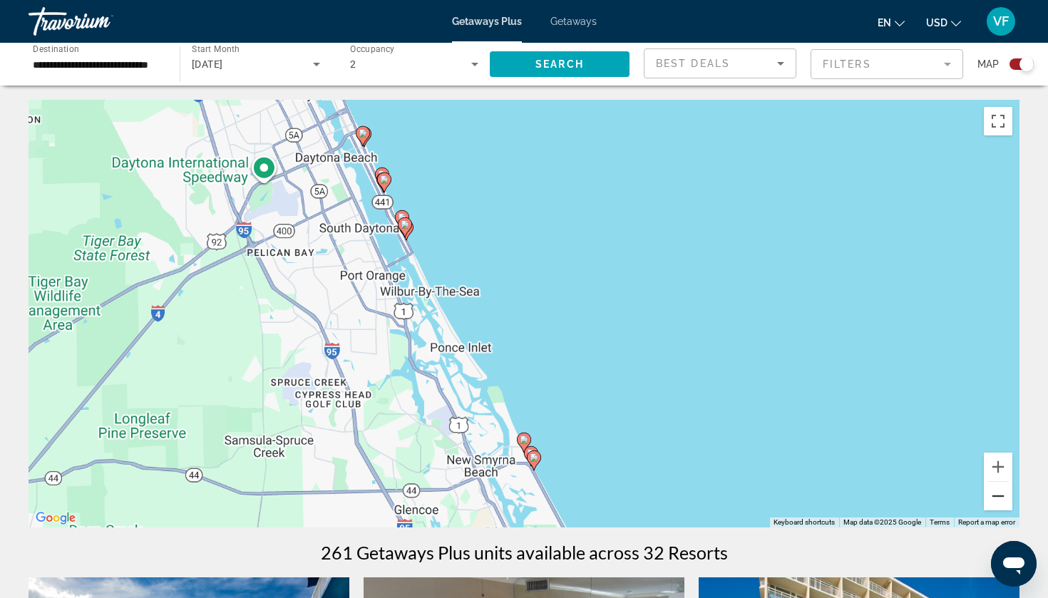
click at [989, 490] on button "Zoom out" at bounding box center [998, 496] width 29 height 29
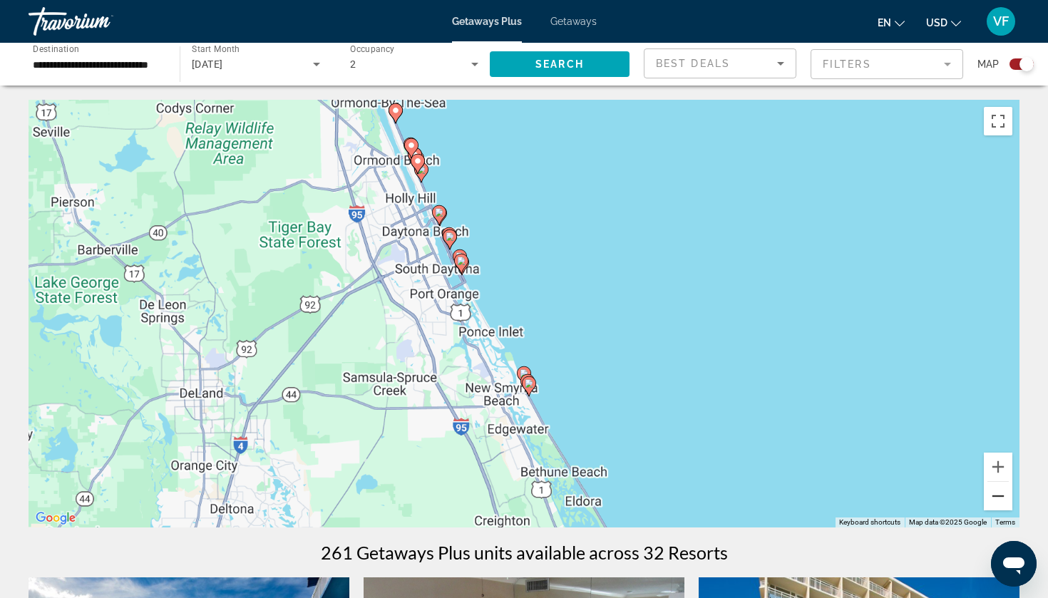
click at [989, 490] on button "Zoom out" at bounding box center [998, 496] width 29 height 29
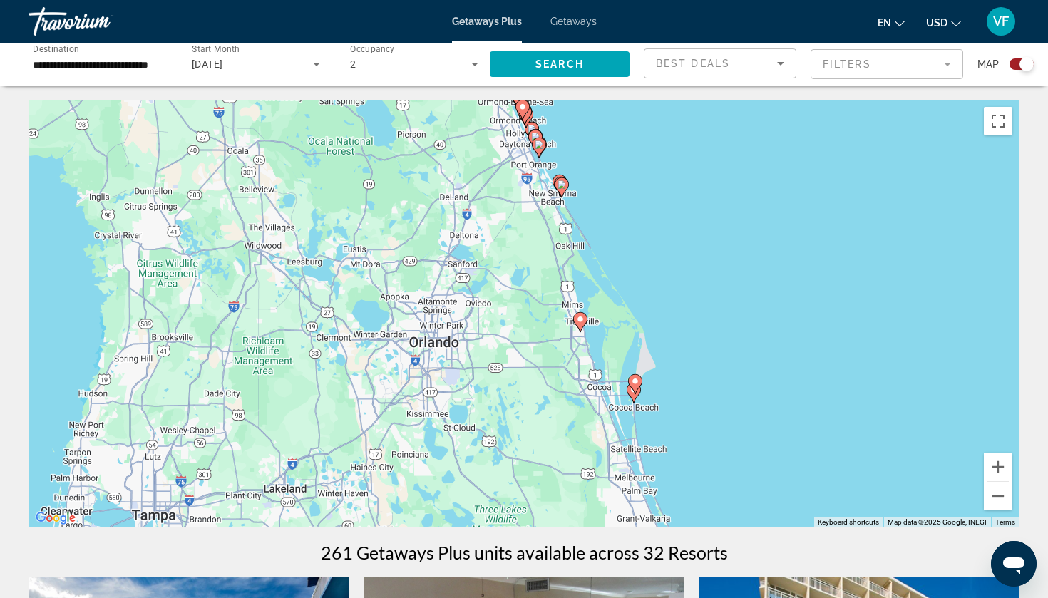
drag, startPoint x: 709, startPoint y: 459, endPoint x: 748, endPoint y: 310, distance: 153.9
click at [747, 310] on div "To activate drag with keyboard, press Alt + Enter. Once in keyboard drag state,…" at bounding box center [524, 314] width 991 height 428
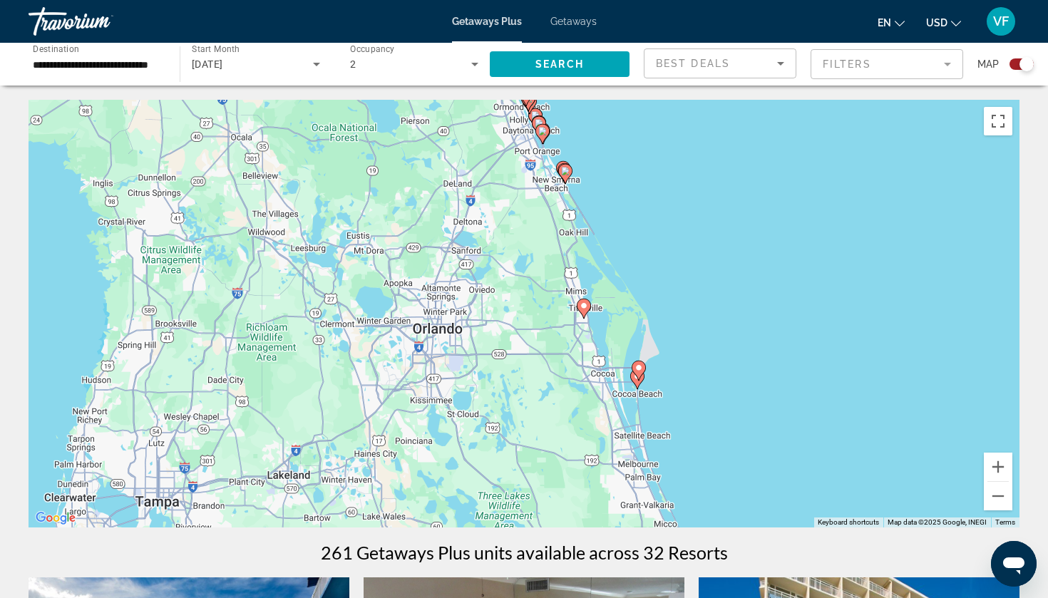
click at [577, 309] on gmp-advanced-marker "Main content" at bounding box center [584, 308] width 14 height 21
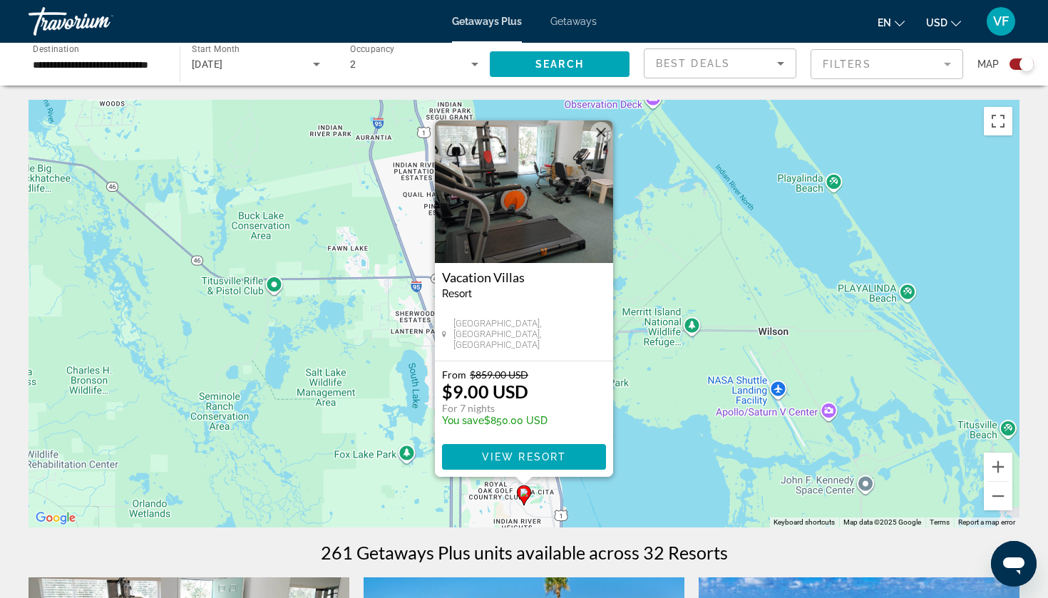
click at [651, 362] on div "To activate drag with keyboard, press Alt + Enter. Once in keyboard drag state,…" at bounding box center [524, 314] width 991 height 428
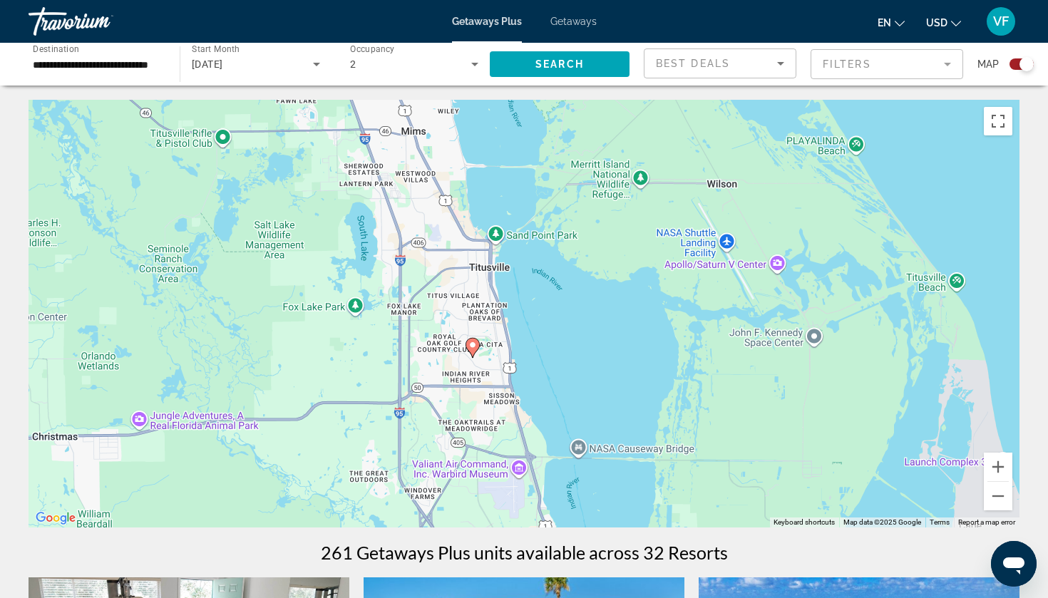
drag, startPoint x: 646, startPoint y: 428, endPoint x: 533, endPoint y: 153, distance: 296.9
click at [533, 155] on div "To activate drag with keyboard, press Alt + Enter. Once in keyboard drag state,…" at bounding box center [524, 314] width 991 height 428
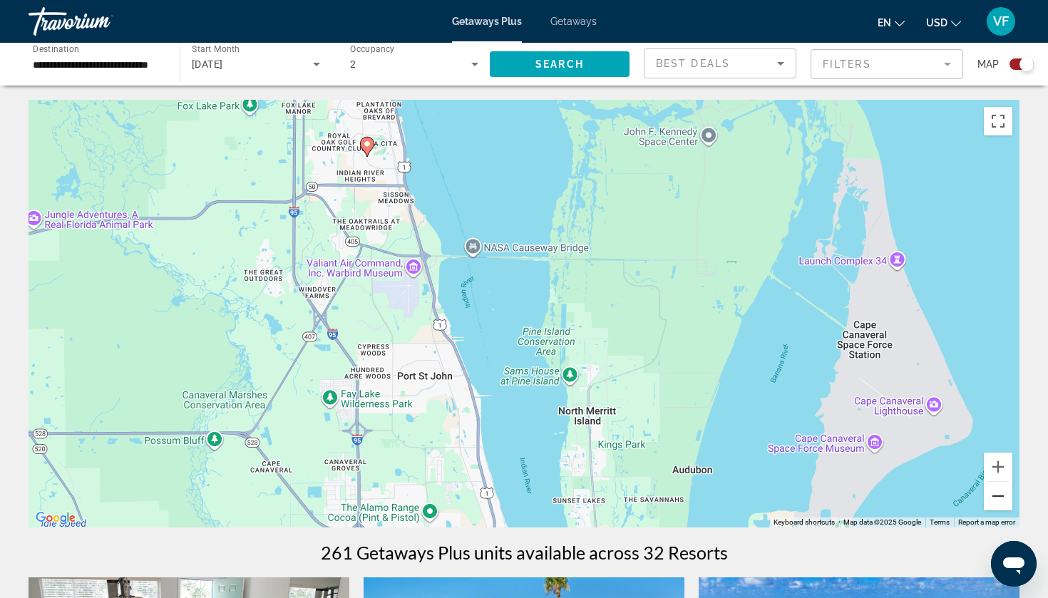
click at [1002, 496] on button "Zoom out" at bounding box center [998, 496] width 29 height 29
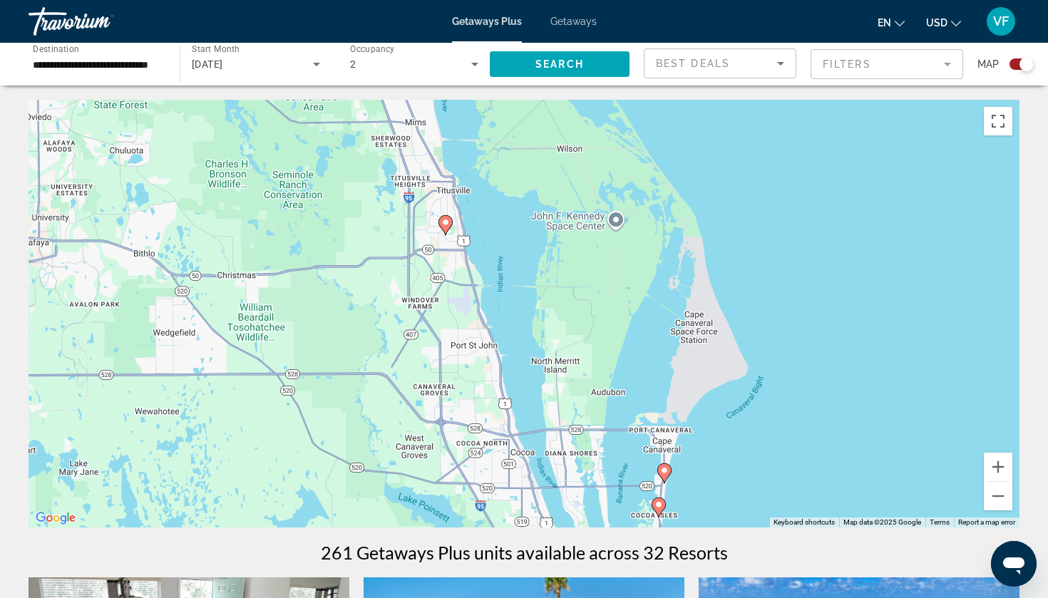
click at [666, 470] on image "Main content" at bounding box center [664, 470] width 9 height 9
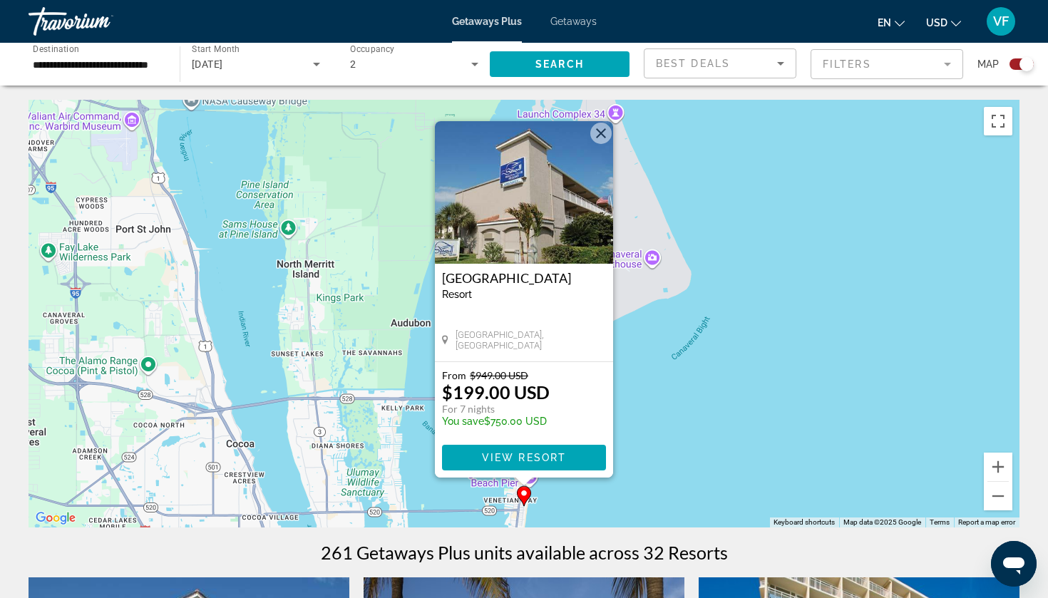
click at [352, 359] on div "To activate drag with keyboard, press Alt + Enter. Once in keyboard drag state,…" at bounding box center [524, 314] width 991 height 428
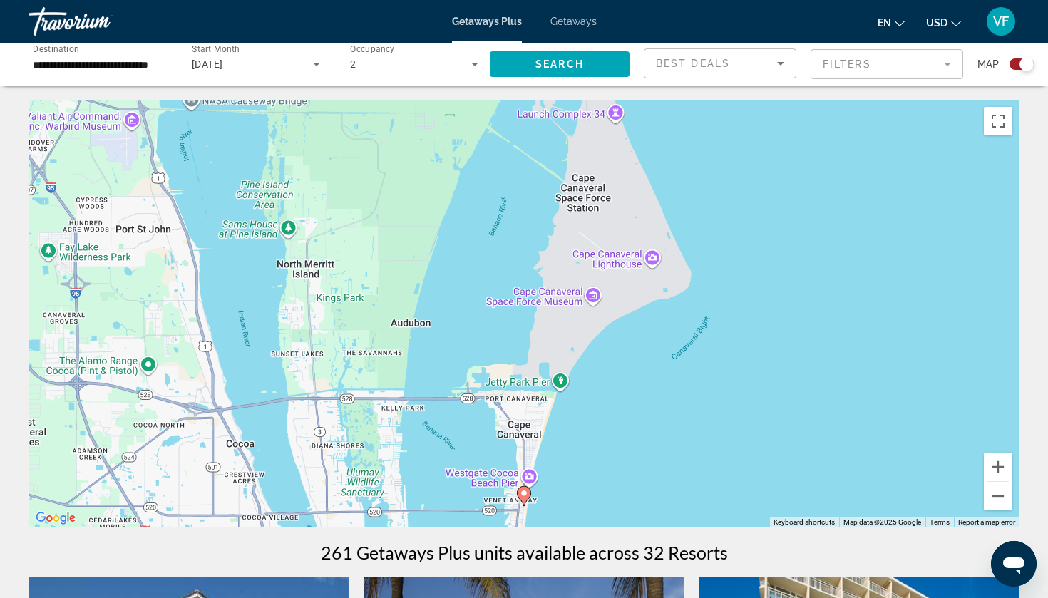
drag, startPoint x: 352, startPoint y: 359, endPoint x: 354, endPoint y: 311, distance: 47.8
click at [353, 313] on div "To activate drag with keyboard, press Alt + Enter. Once in keyboard drag state,…" at bounding box center [524, 314] width 991 height 428
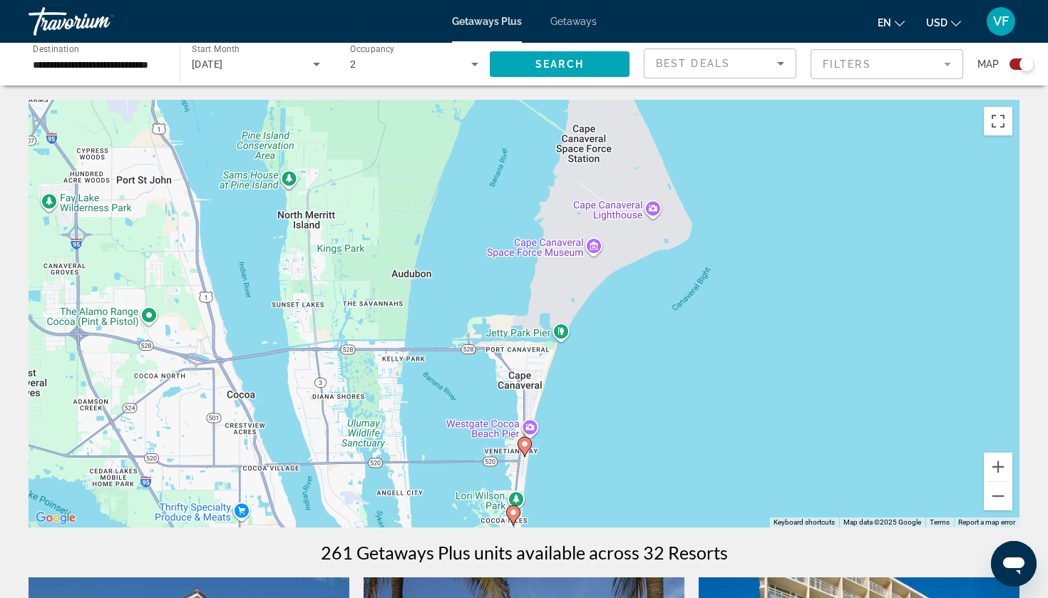
click at [508, 510] on icon "Main content" at bounding box center [513, 515] width 13 height 19
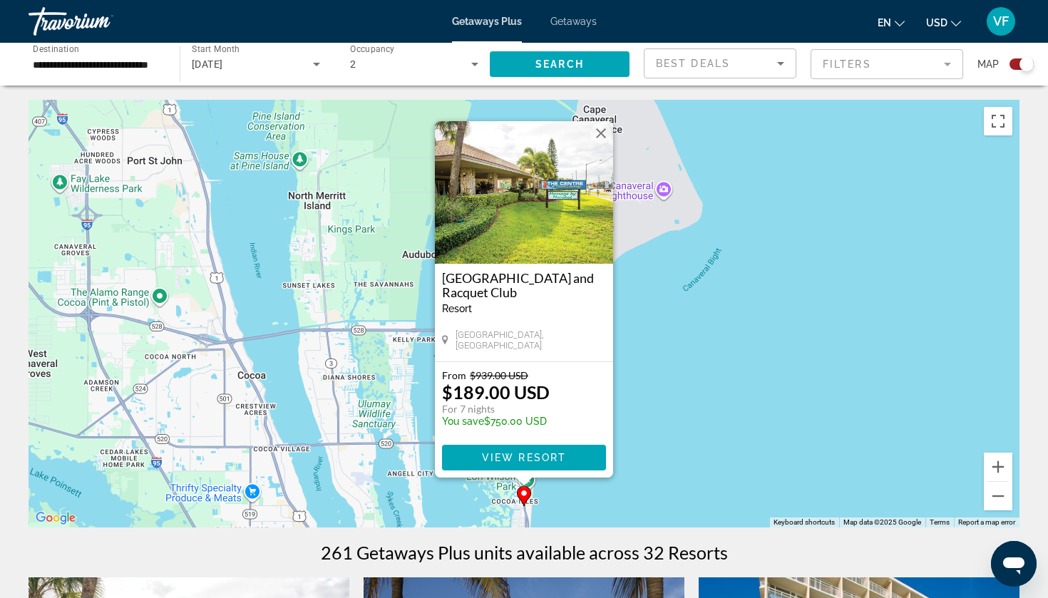
click at [386, 408] on div "To activate drag with keyboard, press Alt + Enter. Once in keyboard drag state,…" at bounding box center [524, 314] width 991 height 428
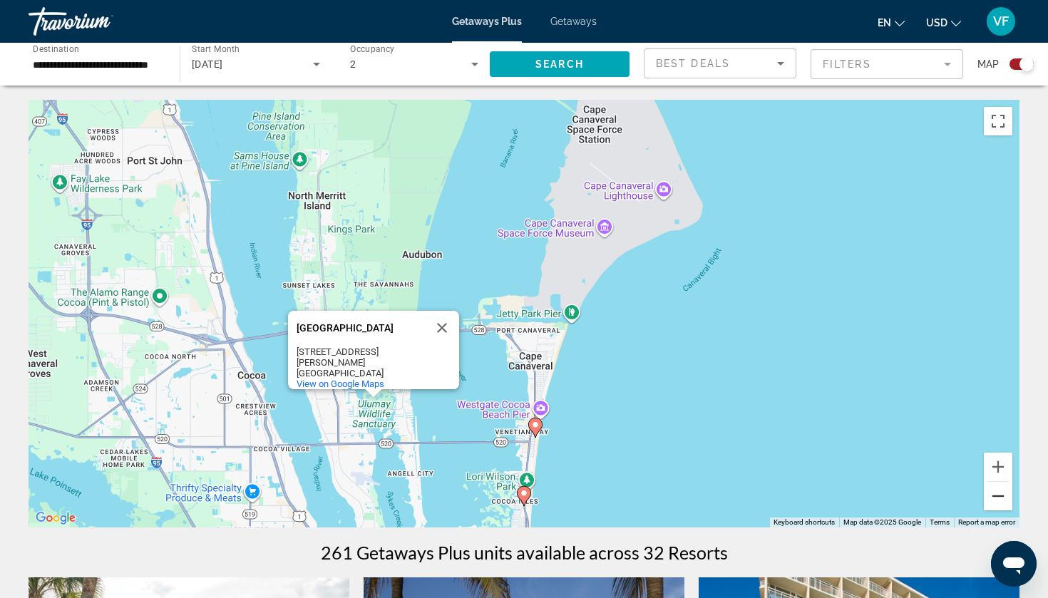
click at [995, 500] on button "Zoom out" at bounding box center [998, 496] width 29 height 29
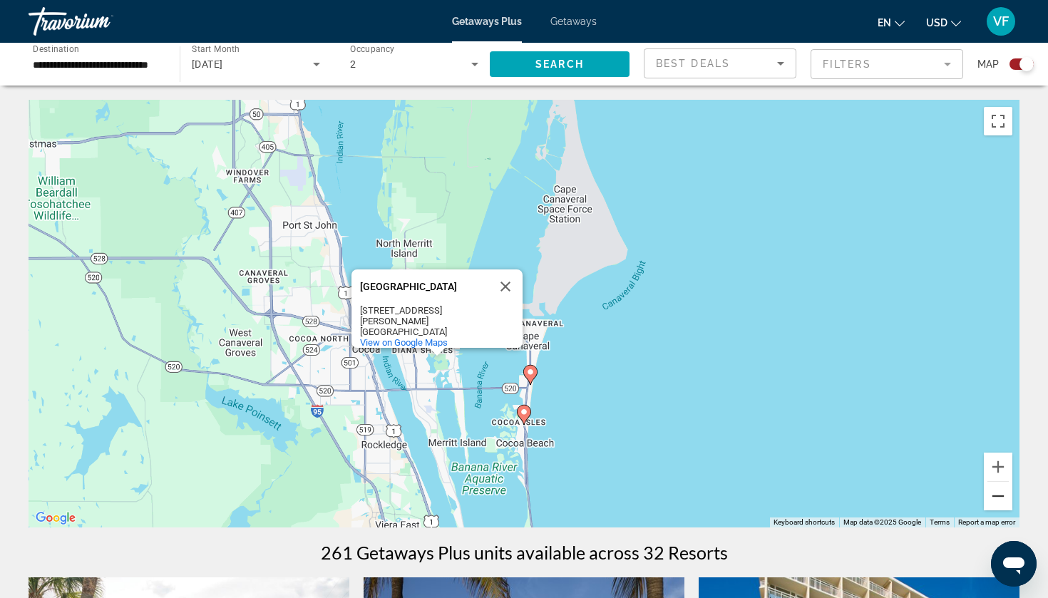
click at [995, 500] on button "Zoom out" at bounding box center [998, 496] width 29 height 29
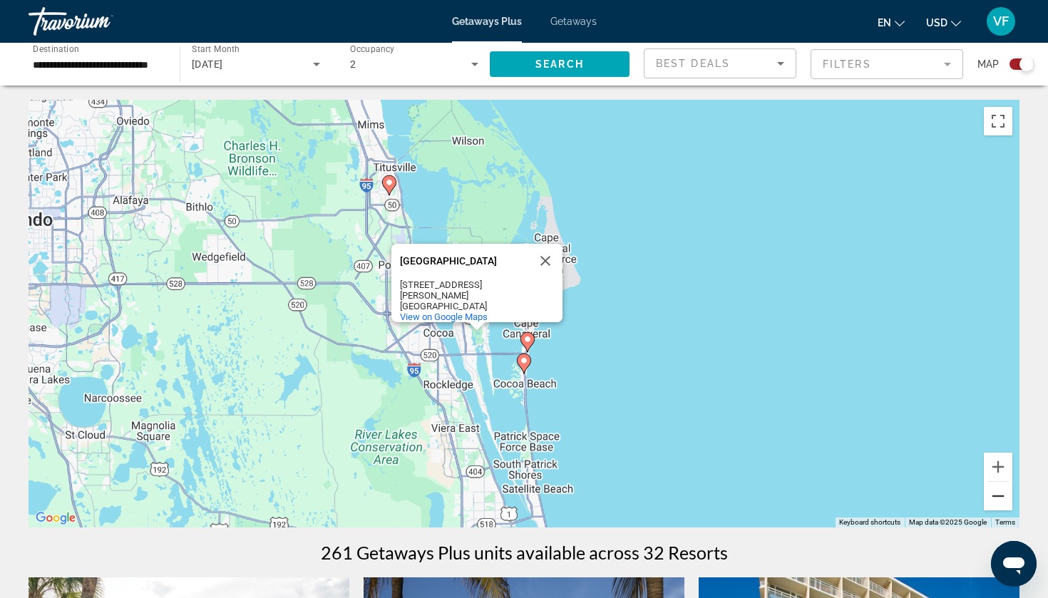
click at [995, 500] on button "Zoom out" at bounding box center [998, 496] width 29 height 29
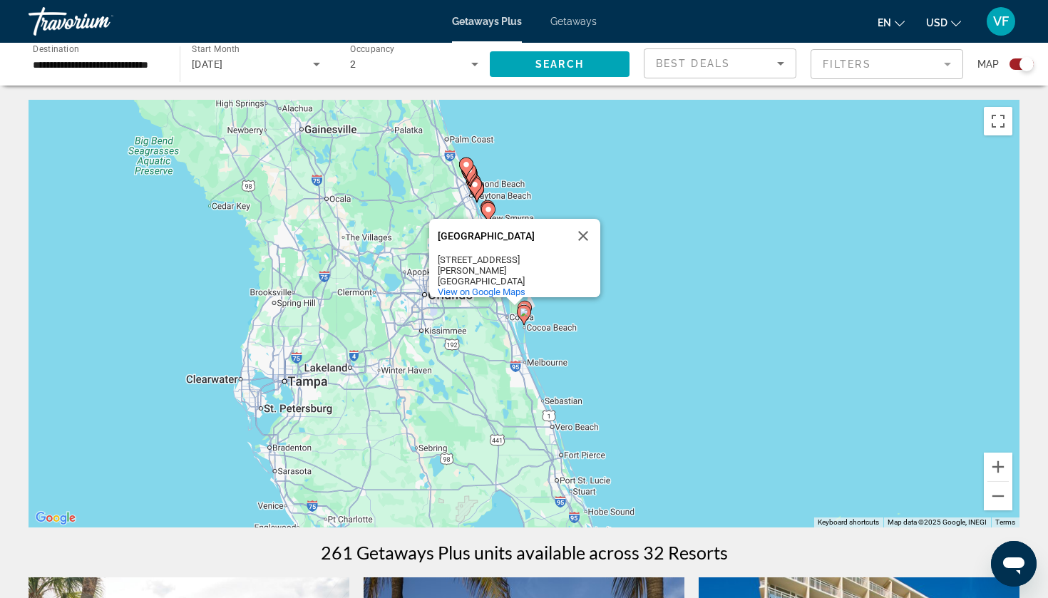
click at [792, 446] on div "To activate drag with keyboard, press Alt + Enter. Once in keyboard drag state,…" at bounding box center [524, 314] width 991 height 428
click at [581, 240] on button "Close" at bounding box center [583, 236] width 34 height 34
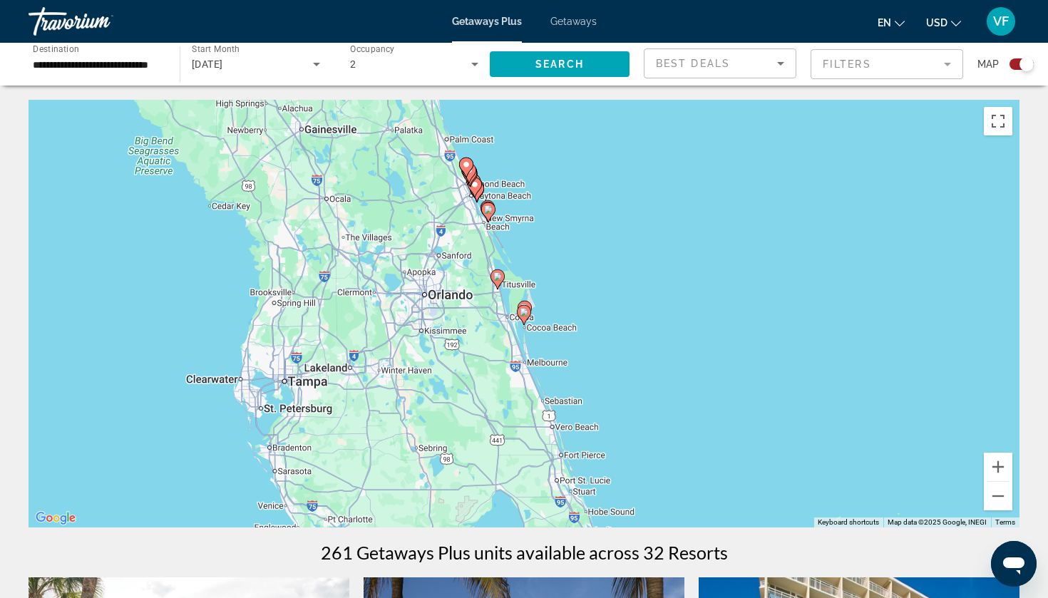
drag, startPoint x: 553, startPoint y: 346, endPoint x: 554, endPoint y: 267, distance: 78.4
click at [554, 284] on div "To activate drag with keyboard, press Alt + Enter. Once in keyboard drag state,…" at bounding box center [524, 314] width 991 height 428
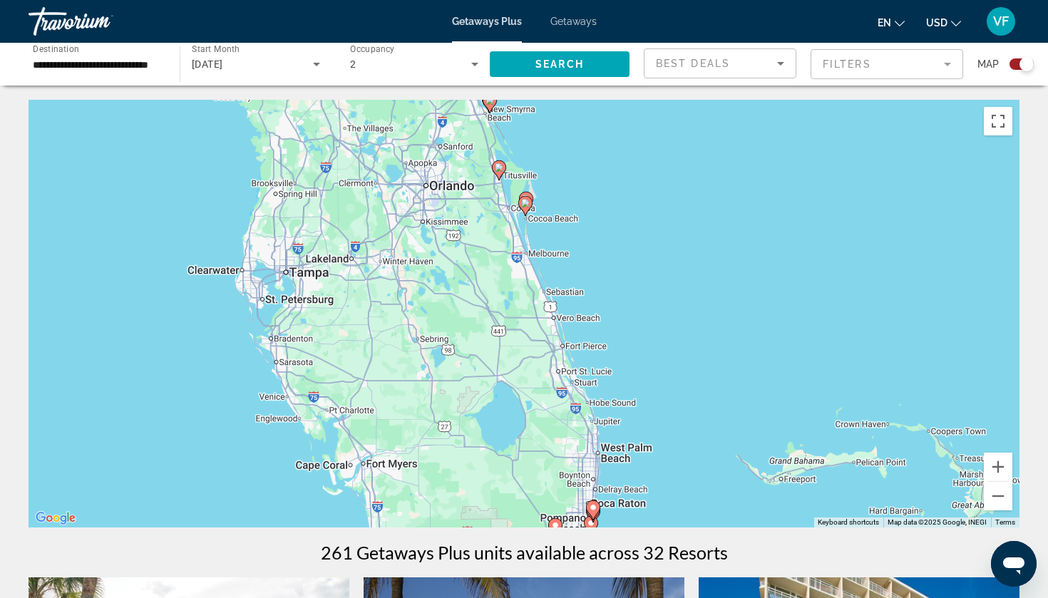
drag, startPoint x: 544, startPoint y: 369, endPoint x: 545, endPoint y: 281, distance: 88.4
click at [545, 282] on div "To activate drag with keyboard, press Alt + Enter. Once in keyboard drag state,…" at bounding box center [524, 314] width 991 height 428
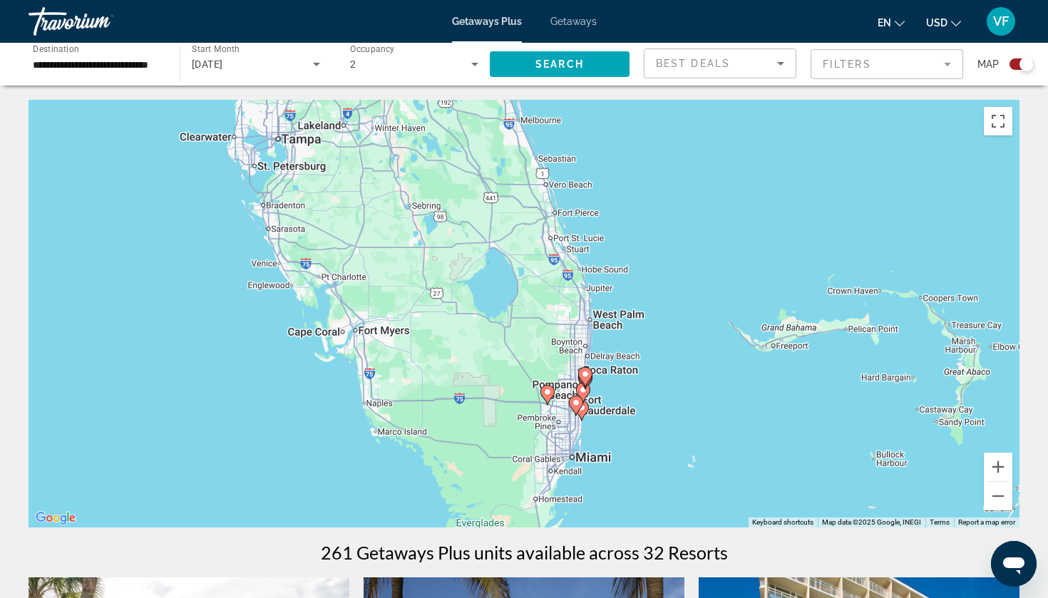
drag, startPoint x: 555, startPoint y: 371, endPoint x: 543, endPoint y: 302, distance: 71.0
click at [542, 302] on div "To activate drag with keyboard, press Alt + Enter. Once in keyboard drag state,…" at bounding box center [524, 314] width 991 height 428
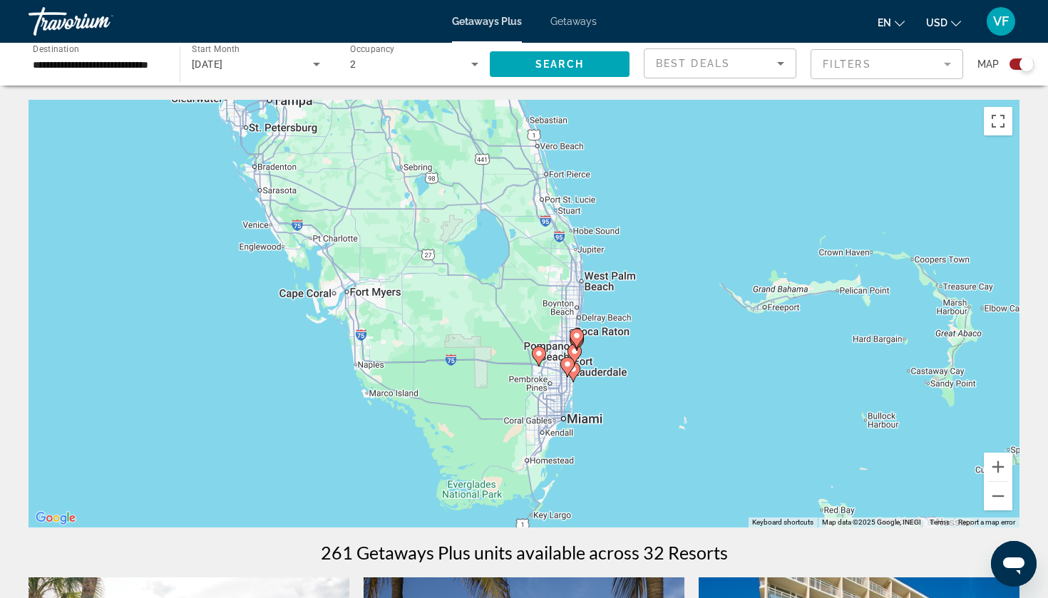
click at [573, 338] on image "Main content" at bounding box center [576, 335] width 9 height 9
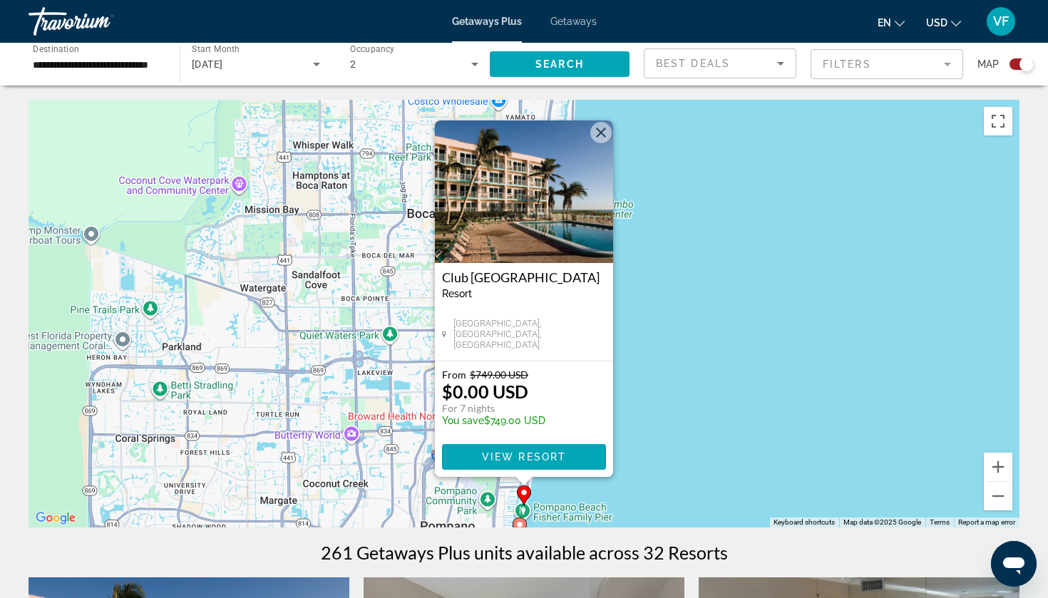
click at [403, 404] on div "To activate drag with keyboard, press Alt + Enter. Once in keyboard drag state,…" at bounding box center [524, 314] width 991 height 428
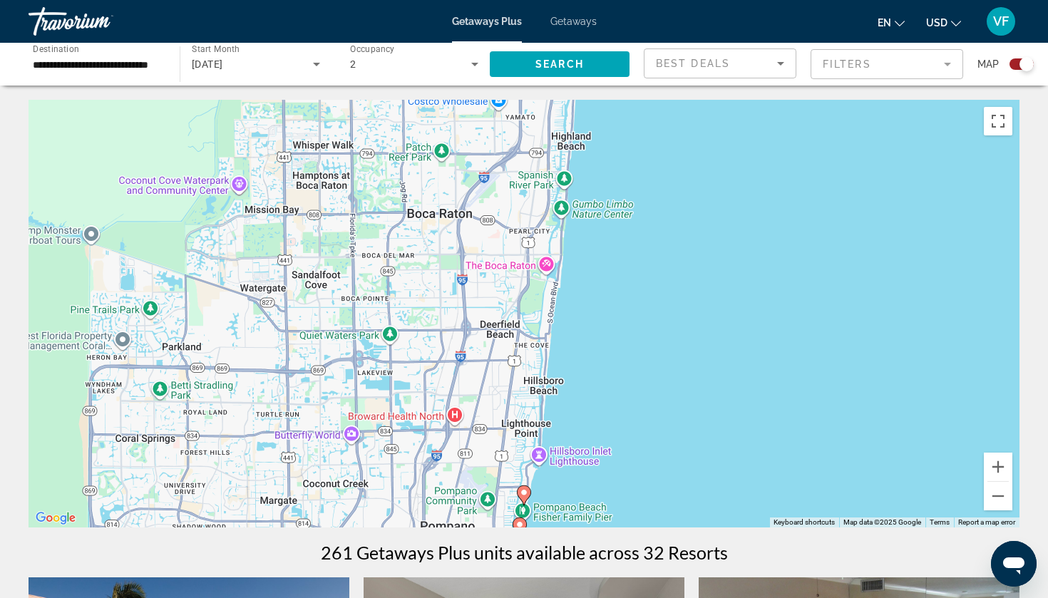
drag, startPoint x: 465, startPoint y: 441, endPoint x: 463, endPoint y: 298, distance: 143.3
click at [463, 299] on div "To activate drag with keyboard, press Alt + Enter. Once in keyboard drag state,…" at bounding box center [524, 314] width 991 height 428
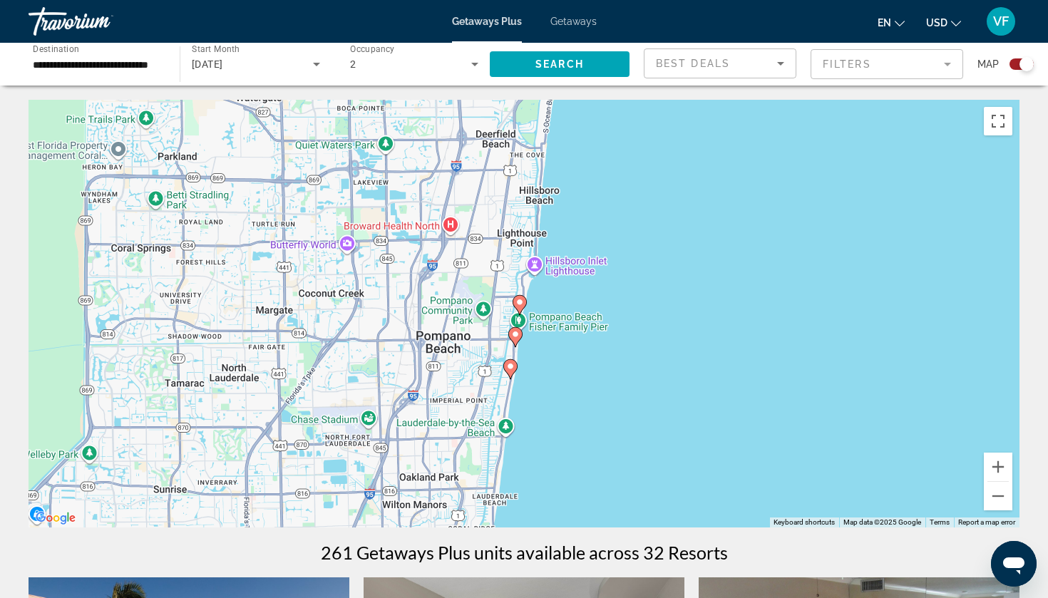
click at [513, 336] on image "Main content" at bounding box center [515, 334] width 9 height 9
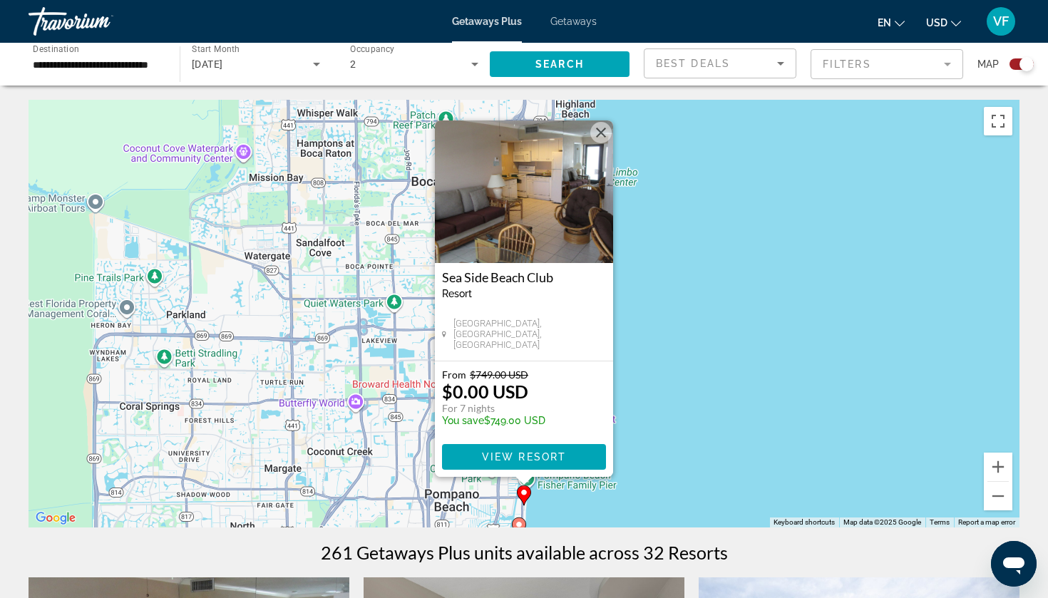
click at [333, 346] on div "To activate drag with keyboard, press Alt + Enter. Once in keyboard drag state,…" at bounding box center [524, 314] width 991 height 428
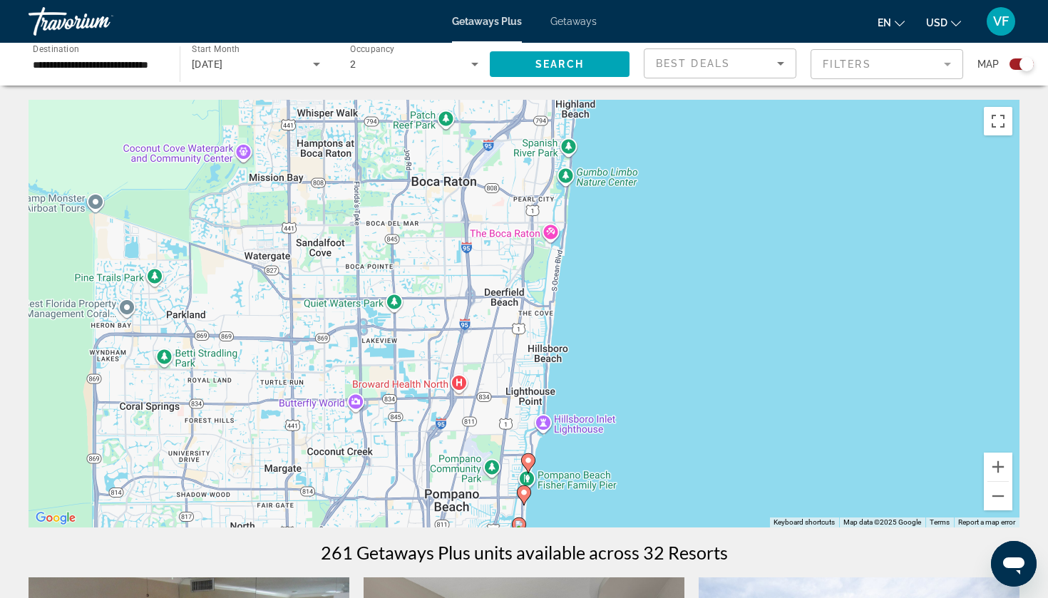
drag, startPoint x: 389, startPoint y: 379, endPoint x: 368, endPoint y: 243, distance: 137.7
click at [368, 243] on div "To activate drag with keyboard, press Alt + Enter. Once in keyboard drag state,…" at bounding box center [524, 314] width 991 height 428
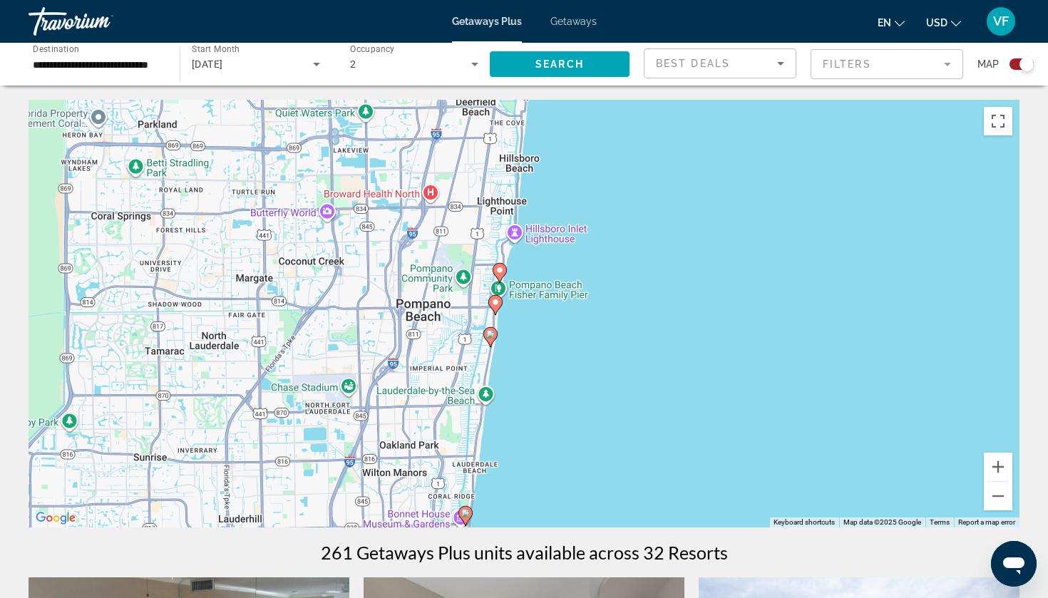
click at [485, 339] on icon "Main content" at bounding box center [490, 337] width 14 height 20
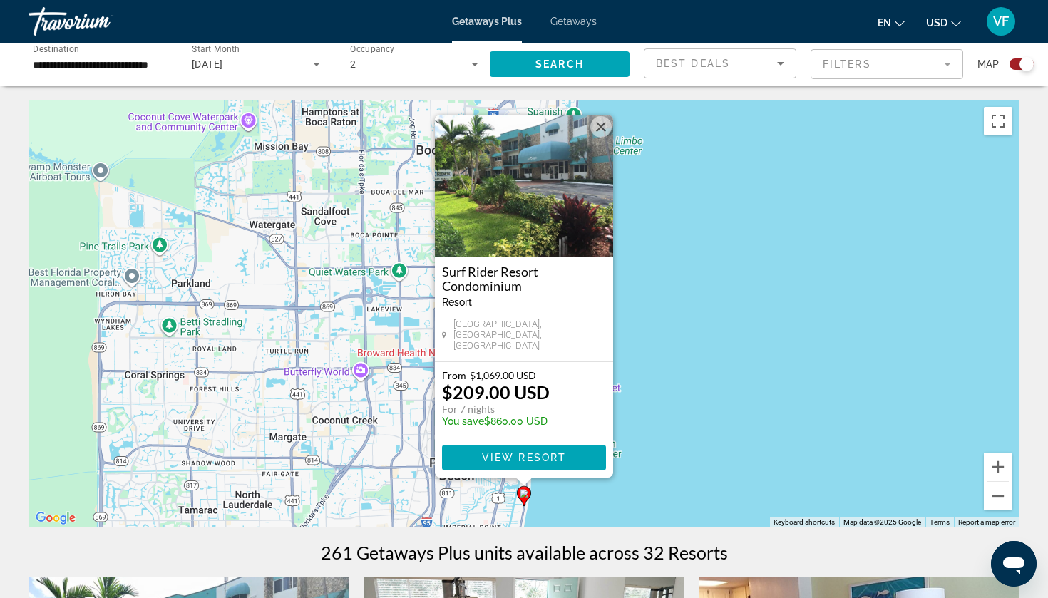
click at [395, 354] on div "To activate drag with keyboard, press Alt + Enter. Once in keyboard drag state,…" at bounding box center [524, 314] width 991 height 428
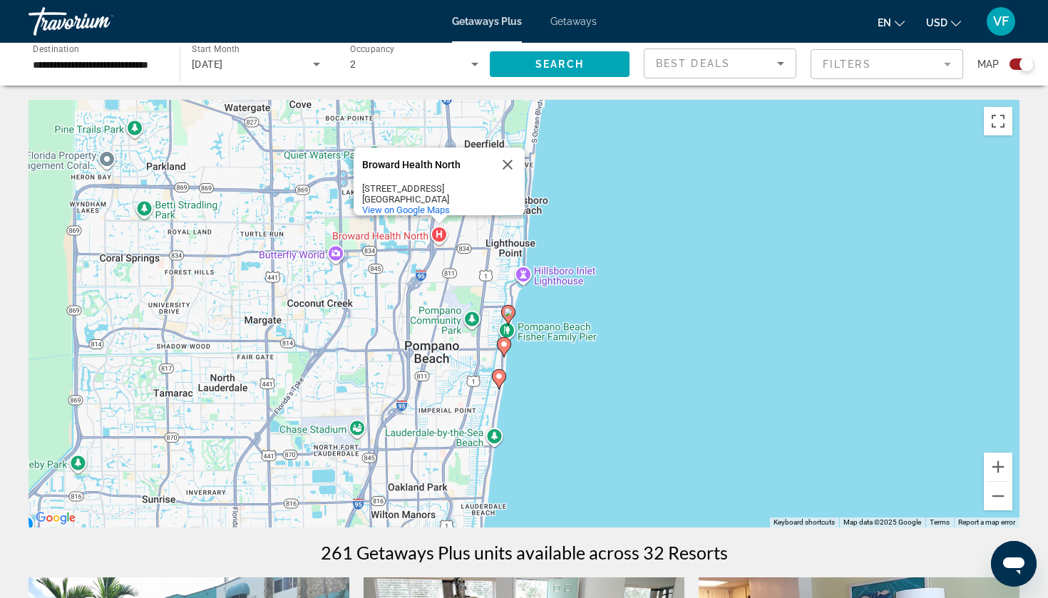
drag, startPoint x: 395, startPoint y: 354, endPoint x: 359, endPoint y: 182, distance: 174.9
click at [359, 187] on div "To activate drag with keyboard, press Alt + Enter. Once in keyboard drag state,…" at bounding box center [524, 314] width 991 height 428
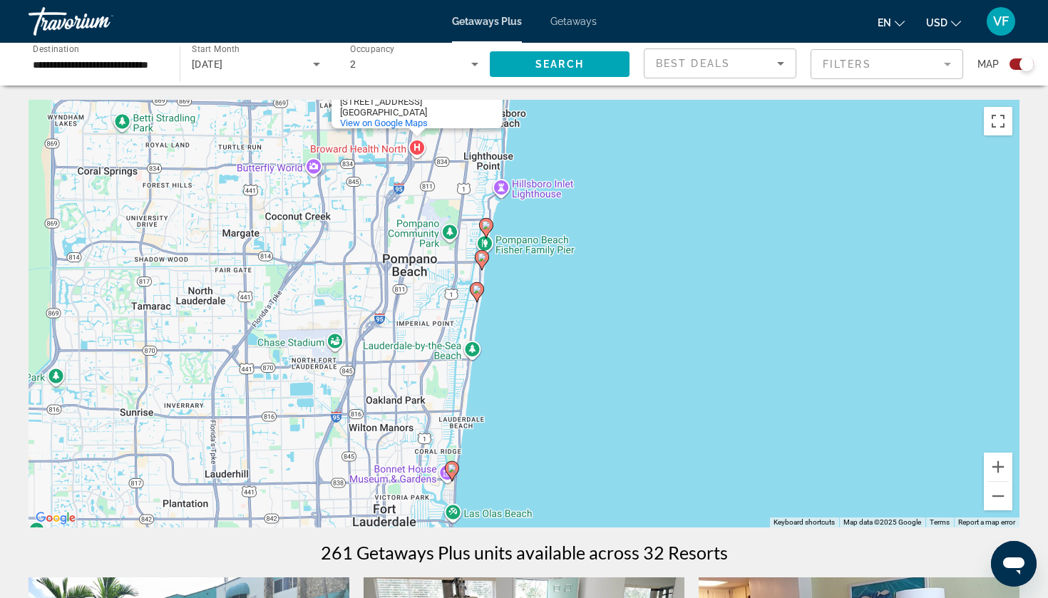
click at [451, 468] on image "Main content" at bounding box center [452, 468] width 9 height 9
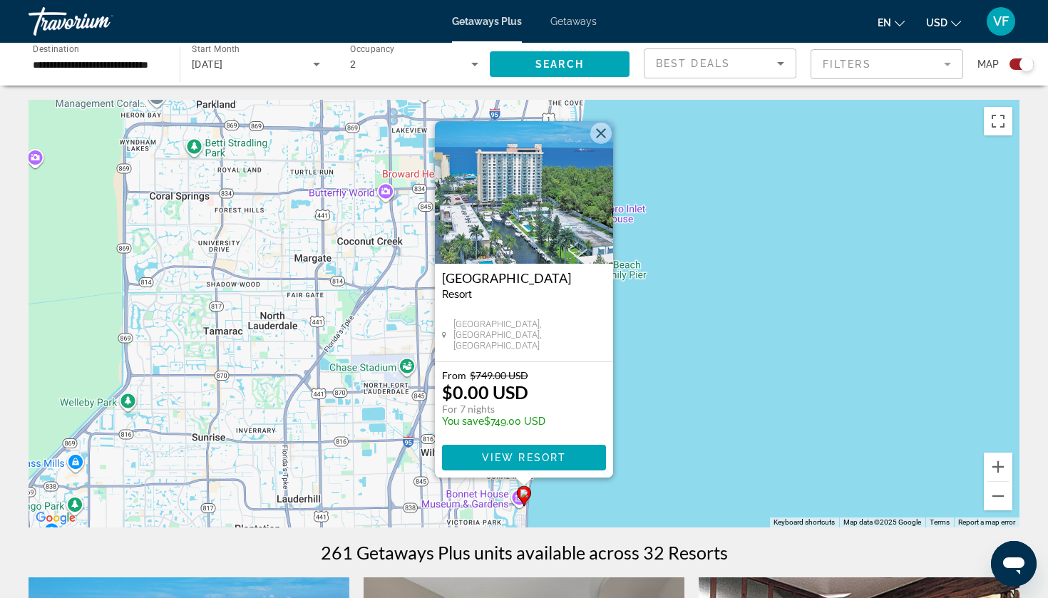
click at [314, 397] on div "To activate drag with keyboard, press Alt + Enter. Once in keyboard drag state,…" at bounding box center [524, 314] width 991 height 428
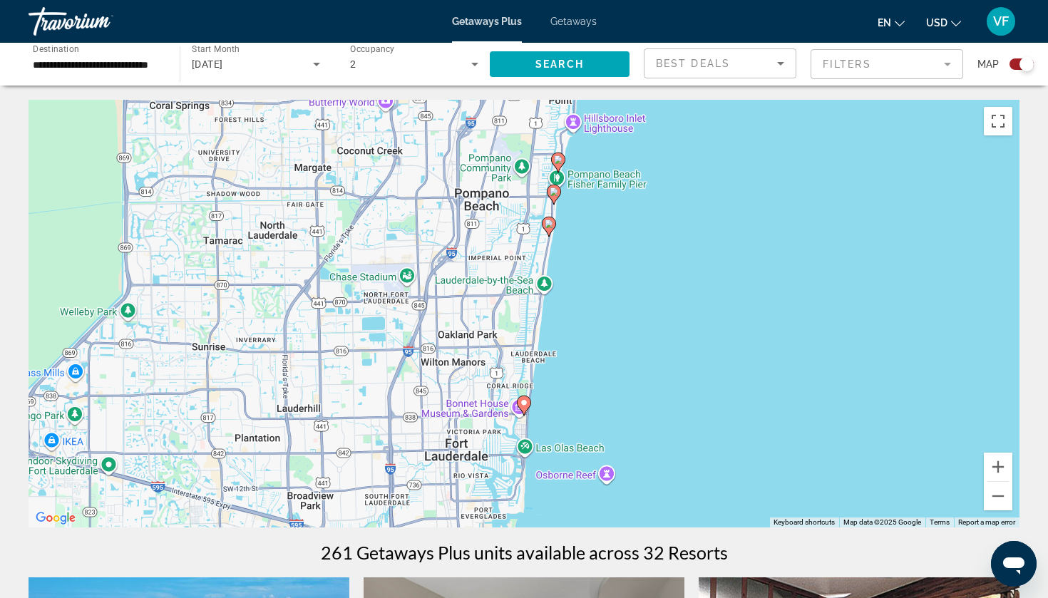
drag, startPoint x: 322, startPoint y: 401, endPoint x: 324, endPoint y: 287, distance: 114.1
click at [324, 287] on div "To activate drag with keyboard, press Alt + Enter. Once in keyboard drag state,…" at bounding box center [524, 314] width 991 height 428
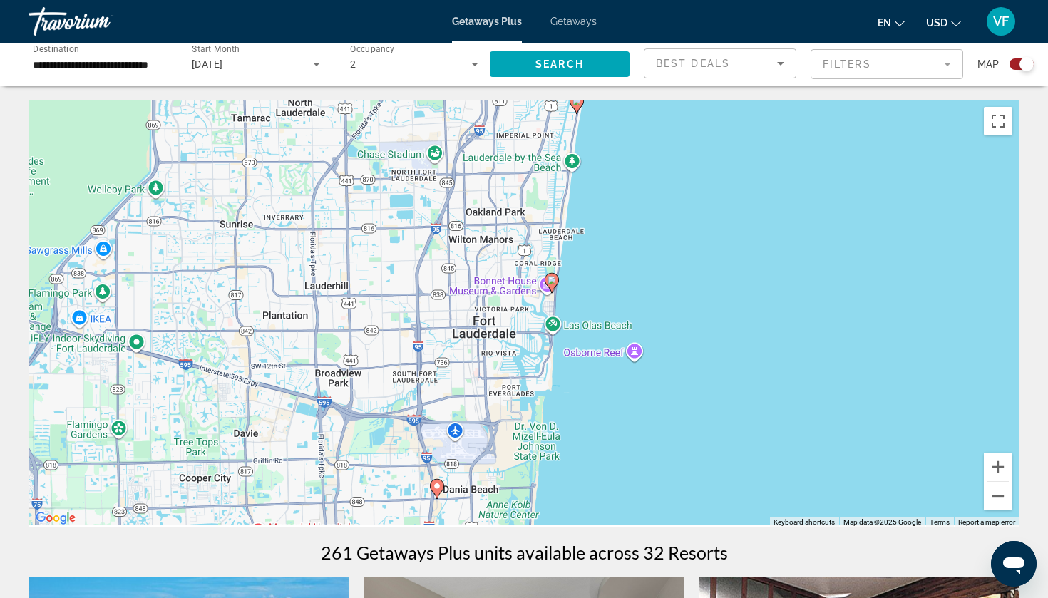
drag, startPoint x: 280, startPoint y: 335, endPoint x: 347, endPoint y: 276, distance: 89.4
click at [347, 276] on div "To activate drag with keyboard, press Alt + Enter. Once in keyboard drag state,…" at bounding box center [524, 314] width 991 height 428
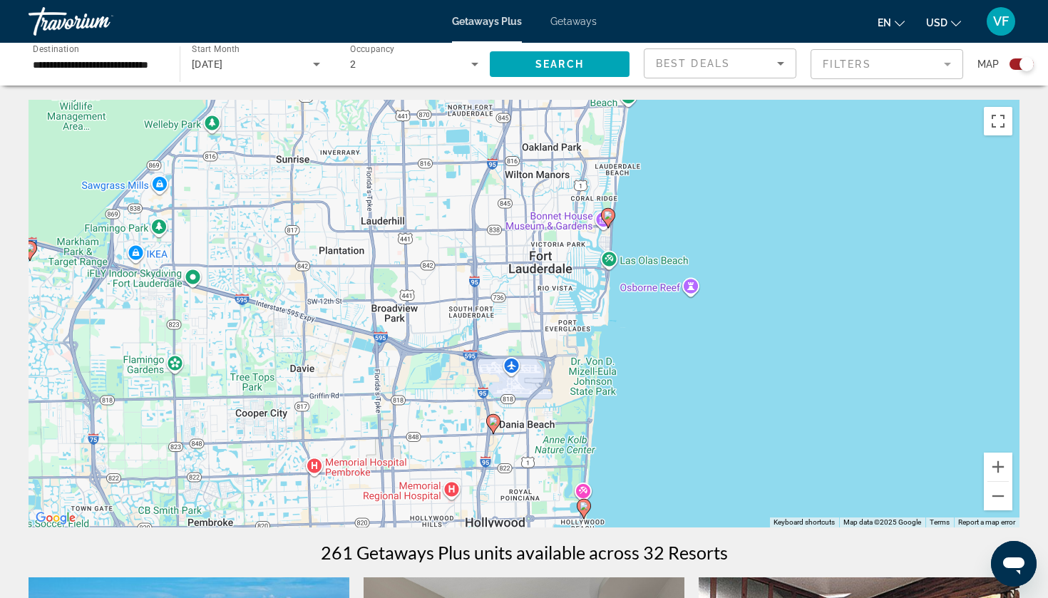
drag, startPoint x: 343, startPoint y: 292, endPoint x: 471, endPoint y: 293, distance: 128.3
click at [471, 293] on div "To activate drag with keyboard, press Alt + Enter. Once in keyboard drag state,…" at bounding box center [524, 314] width 991 height 428
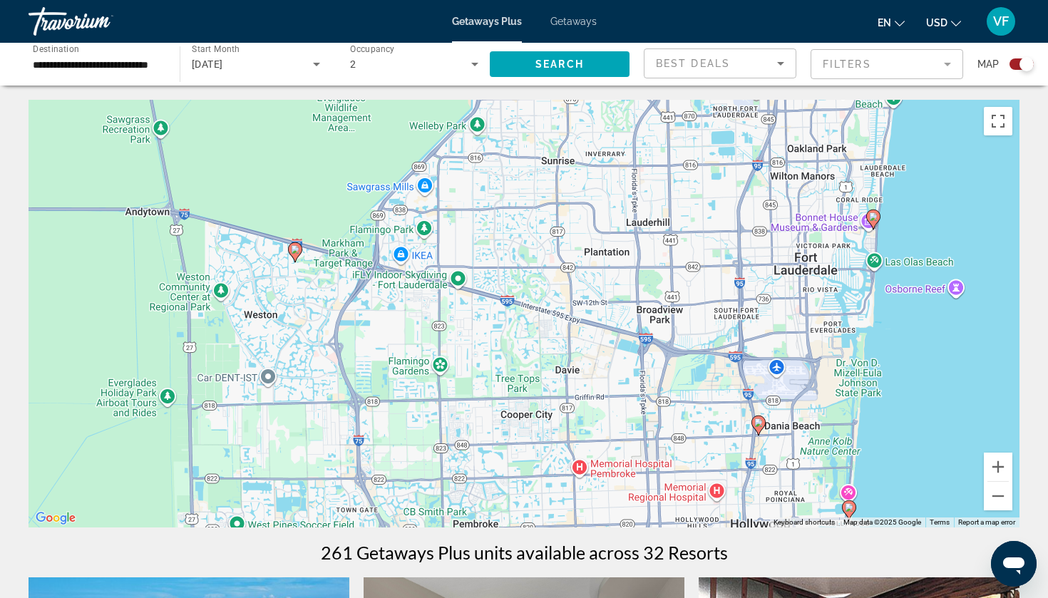
click at [295, 249] on image "Main content" at bounding box center [295, 249] width 9 height 9
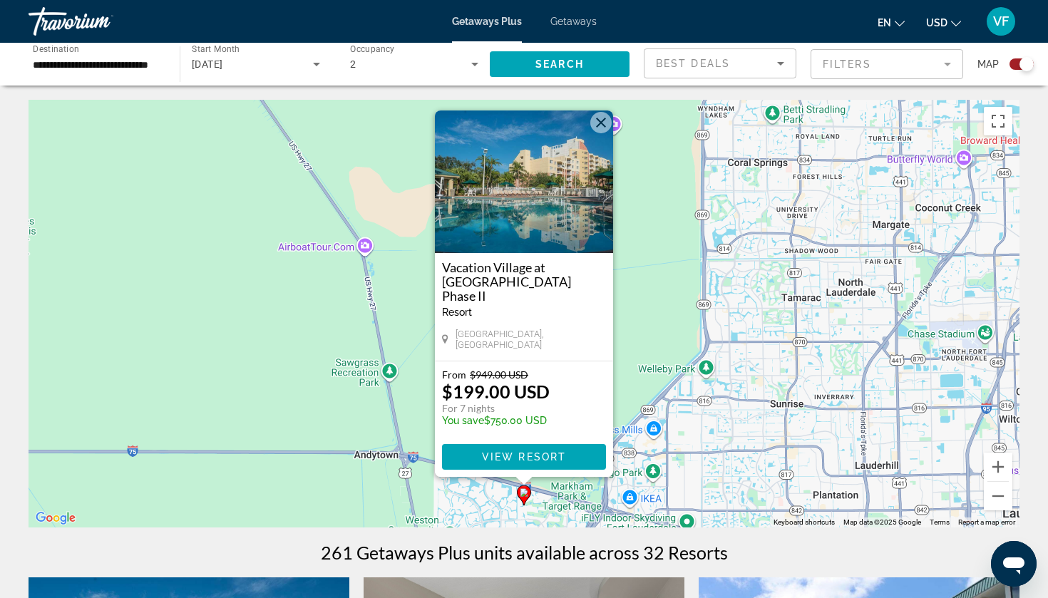
click at [372, 333] on div "To activate drag with keyboard, press Alt + Enter. Once in keyboard drag state,…" at bounding box center [524, 314] width 991 height 428
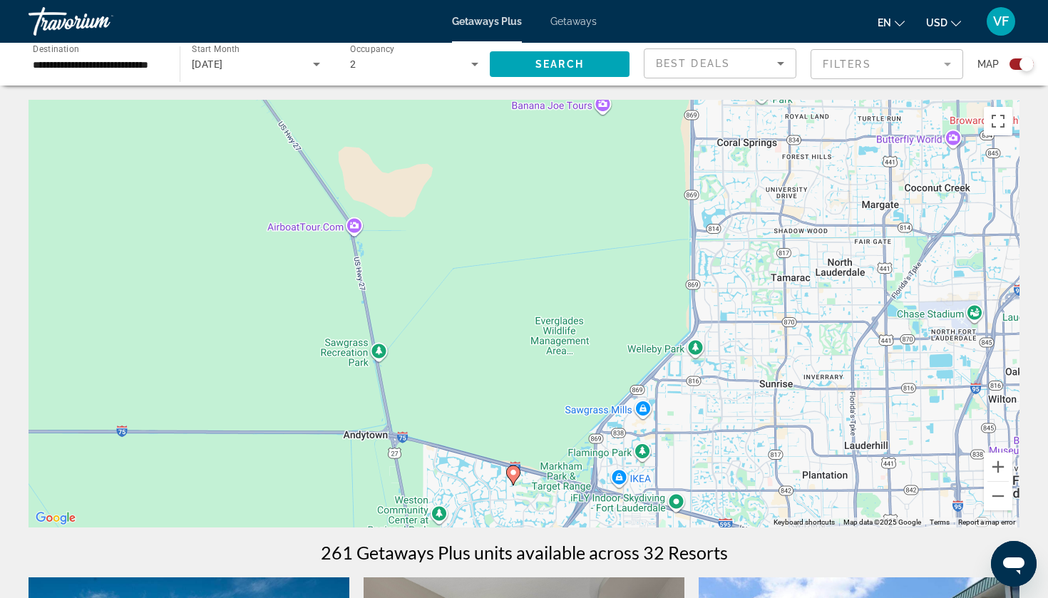
drag, startPoint x: 432, startPoint y: 389, endPoint x: 354, endPoint y: 237, distance: 170.3
click at [354, 237] on div "To activate drag with keyboard, press Alt + Enter. Once in keyboard drag state,…" at bounding box center [524, 314] width 991 height 428
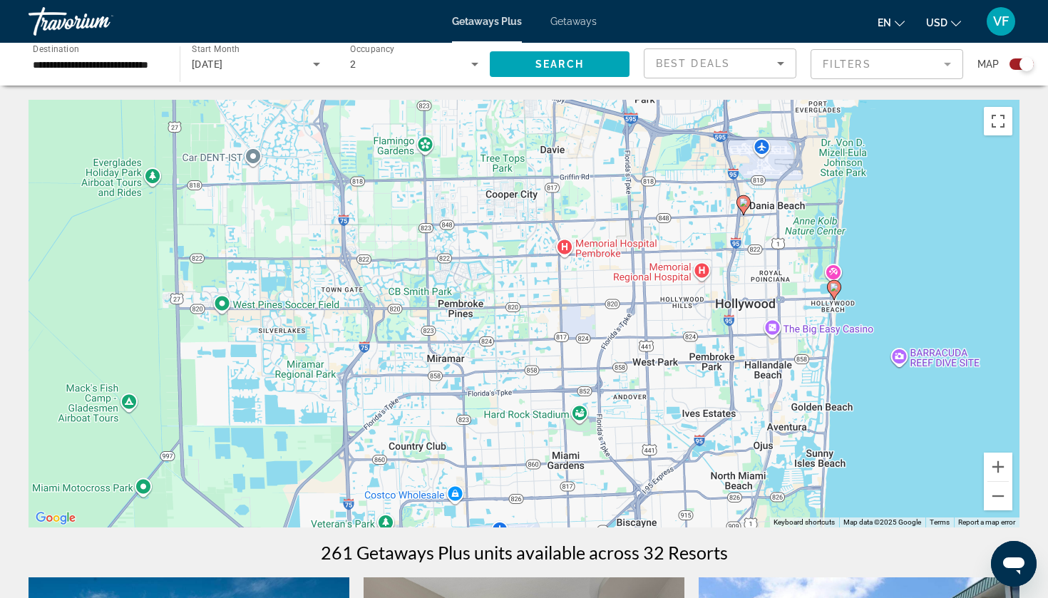
click at [746, 202] on image "Main content" at bounding box center [743, 202] width 9 height 9
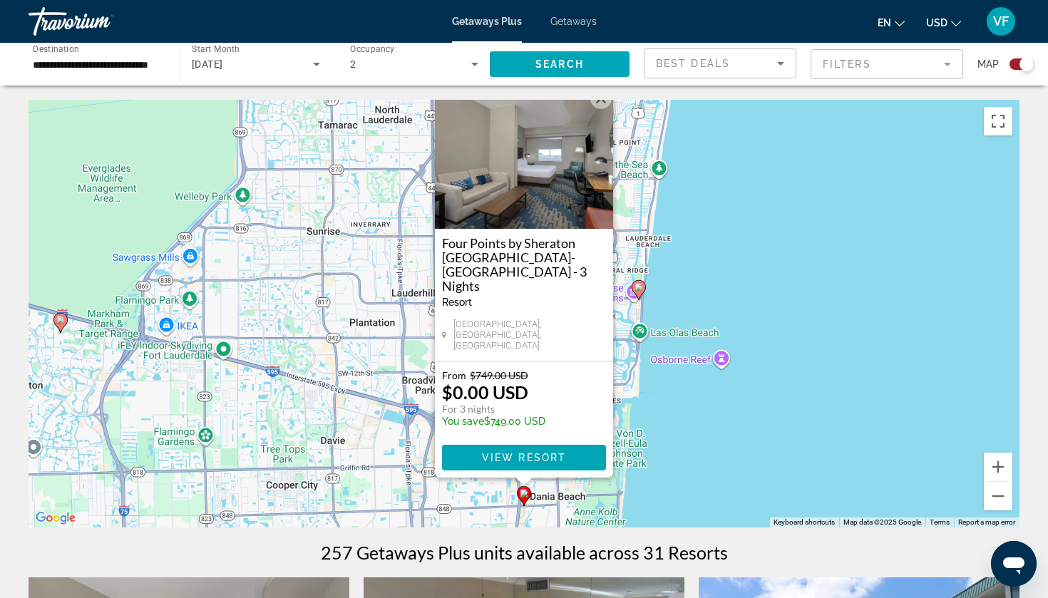
click at [691, 317] on div "To activate drag with keyboard, press Alt + Enter. Once in keyboard drag state,…" at bounding box center [524, 314] width 991 height 428
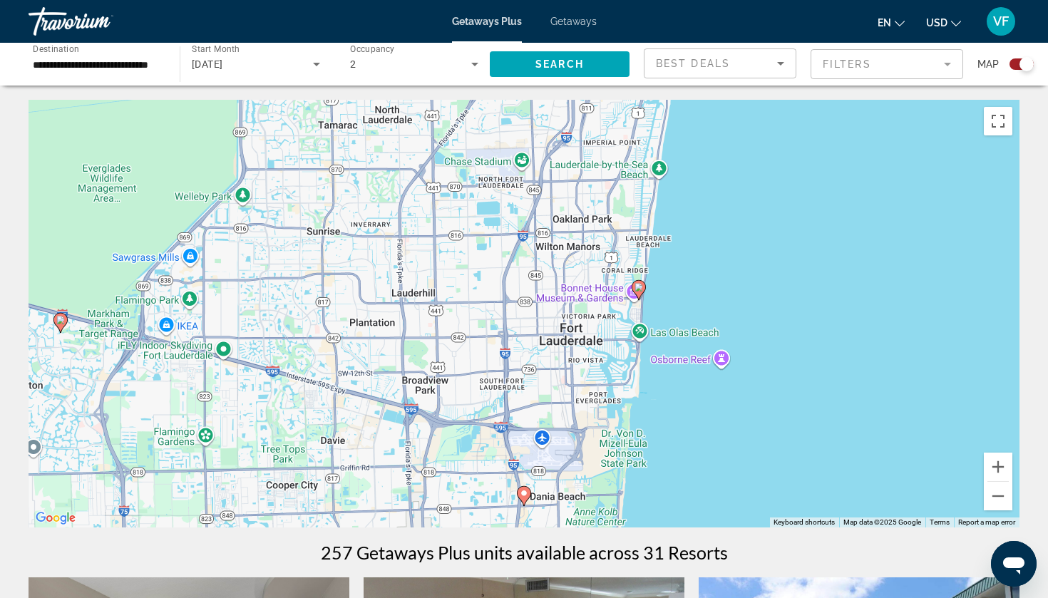
drag, startPoint x: 570, startPoint y: 368, endPoint x: 570, endPoint y: 275, distance: 92.7
click at [570, 278] on div "To activate drag with keyboard, press Alt + Enter. Once in keyboard drag state,…" at bounding box center [524, 314] width 991 height 428
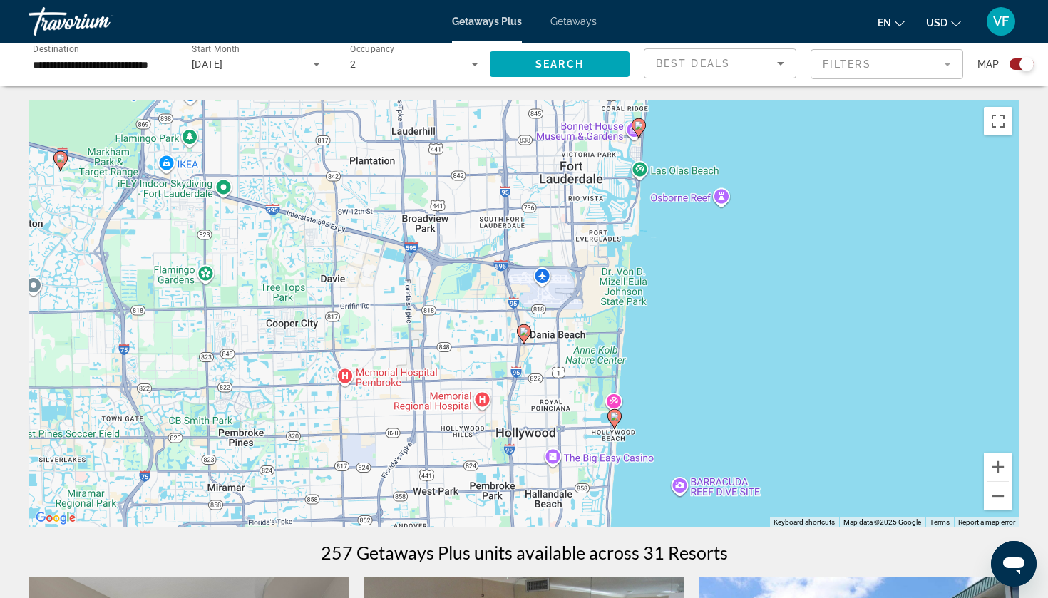
click at [612, 413] on image "Main content" at bounding box center [614, 416] width 9 height 9
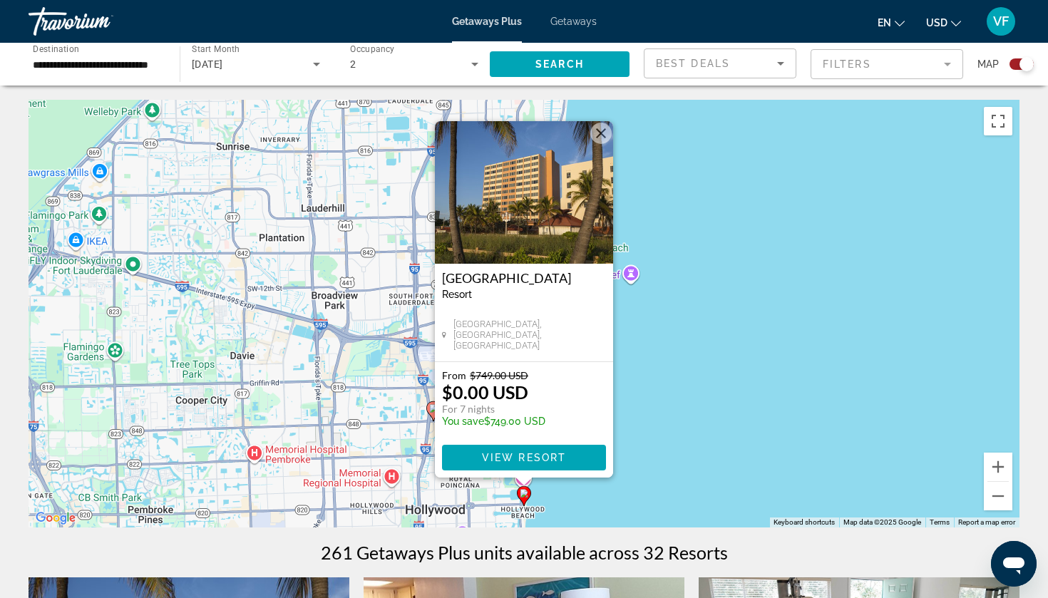
click at [642, 424] on div "To activate drag with keyboard, press Alt + Enter. Once in keyboard drag state,…" at bounding box center [524, 314] width 991 height 428
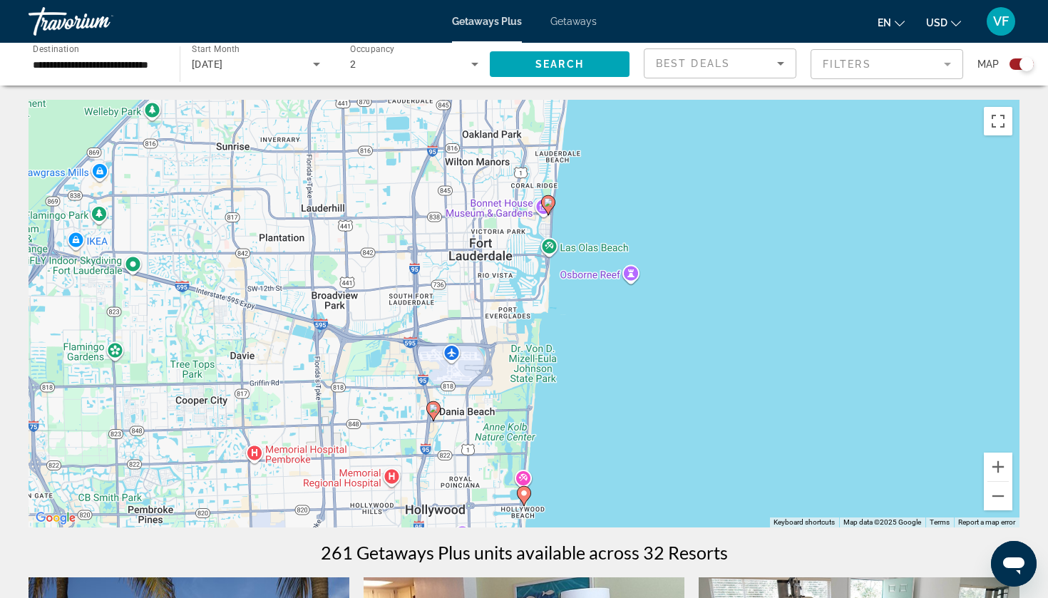
drag, startPoint x: 642, startPoint y: 424, endPoint x: 678, endPoint y: 355, distance: 78.1
click at [677, 359] on div "To activate drag with keyboard, press Alt + Enter. Once in keyboard drag state,…" at bounding box center [524, 314] width 991 height 428
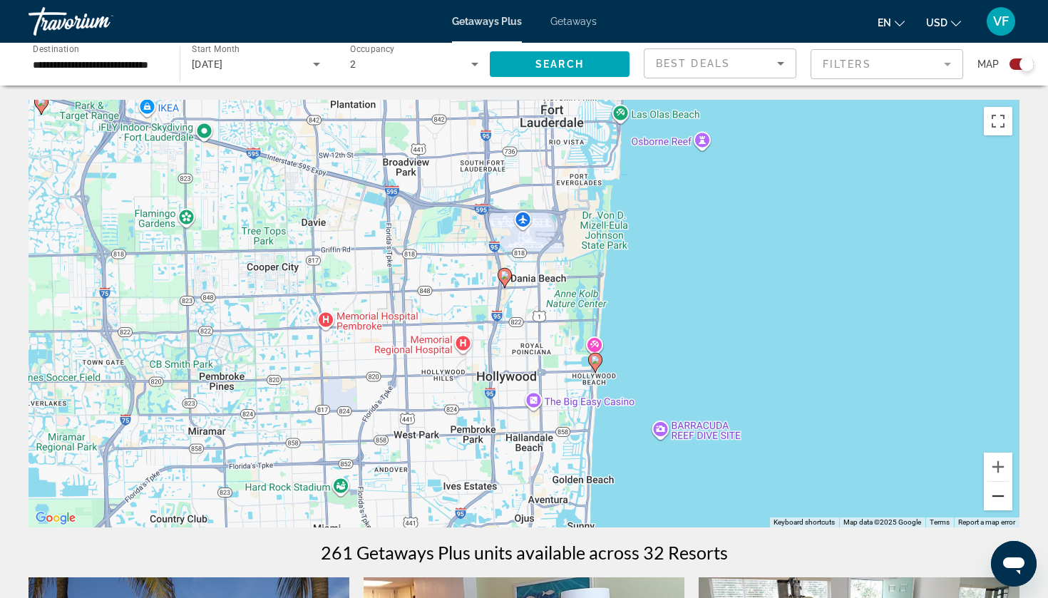
click at [1004, 505] on button "Zoom out" at bounding box center [998, 496] width 29 height 29
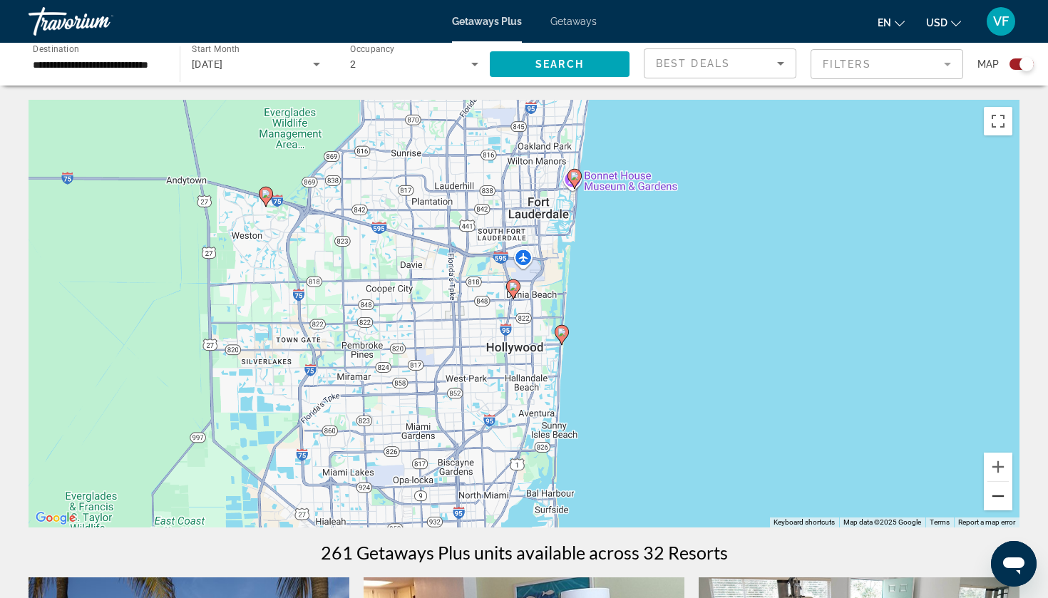
click at [1004, 505] on button "Zoom out" at bounding box center [998, 496] width 29 height 29
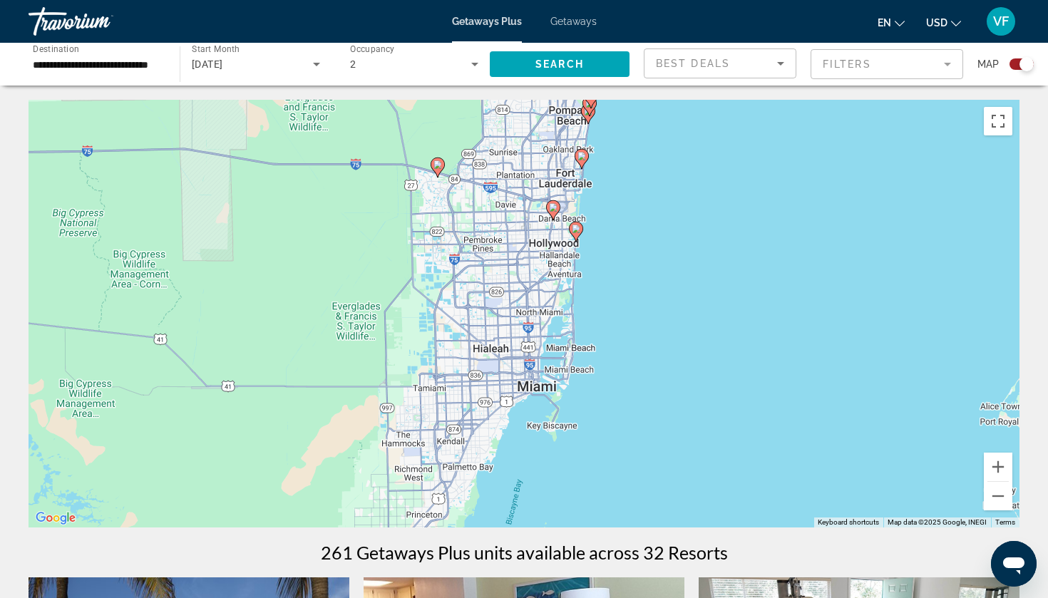
drag, startPoint x: 695, startPoint y: 403, endPoint x: 734, endPoint y: 312, distance: 99.3
click at [734, 312] on div "To activate drag with keyboard, press Alt + Enter. Once in keyboard drag state,…" at bounding box center [524, 314] width 991 height 428
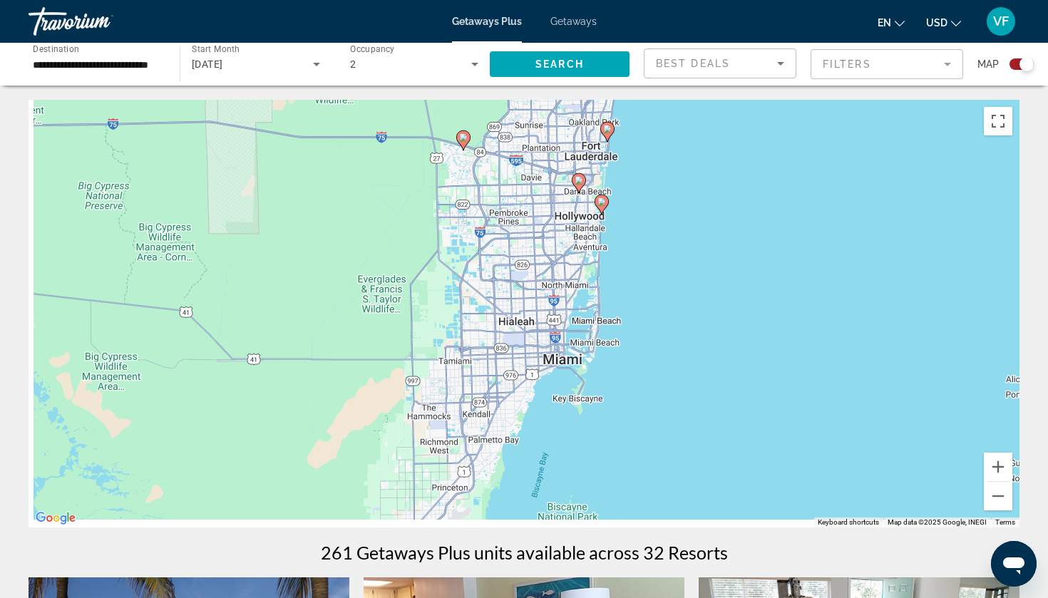
drag, startPoint x: 642, startPoint y: 322, endPoint x: 704, endPoint y: 250, distance: 95.5
click at [704, 250] on div "To activate drag with keyboard, press Alt + Enter. Once in keyboard drag state,…" at bounding box center [524, 314] width 991 height 428
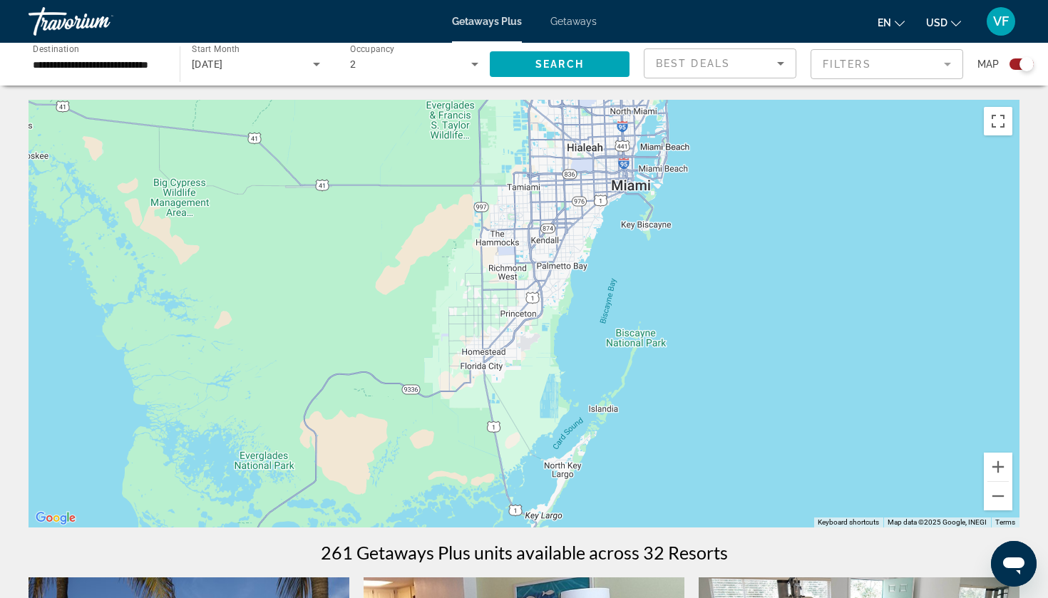
drag, startPoint x: 632, startPoint y: 308, endPoint x: 636, endPoint y: 211, distance: 97.0
click at [636, 212] on div "To activate drag with keyboard, press Alt + Enter. Once in keyboard drag state,…" at bounding box center [524, 314] width 991 height 428
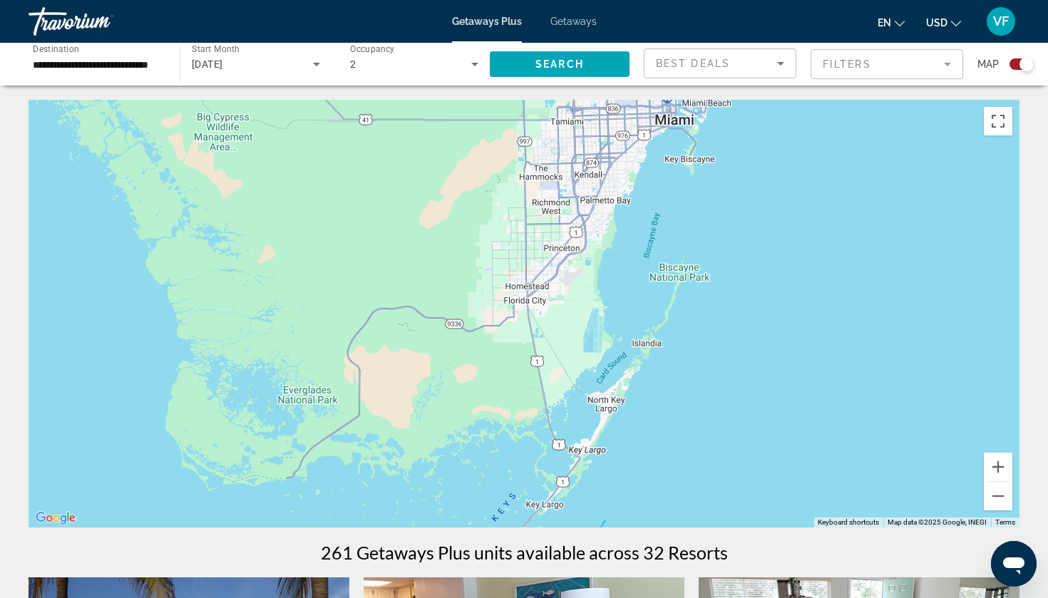
drag, startPoint x: 539, startPoint y: 242, endPoint x: 594, endPoint y: 165, distance: 94.6
click at [593, 165] on div "To activate drag with keyboard, press Alt + Enter. Once in keyboard drag state,…" at bounding box center [524, 314] width 991 height 428
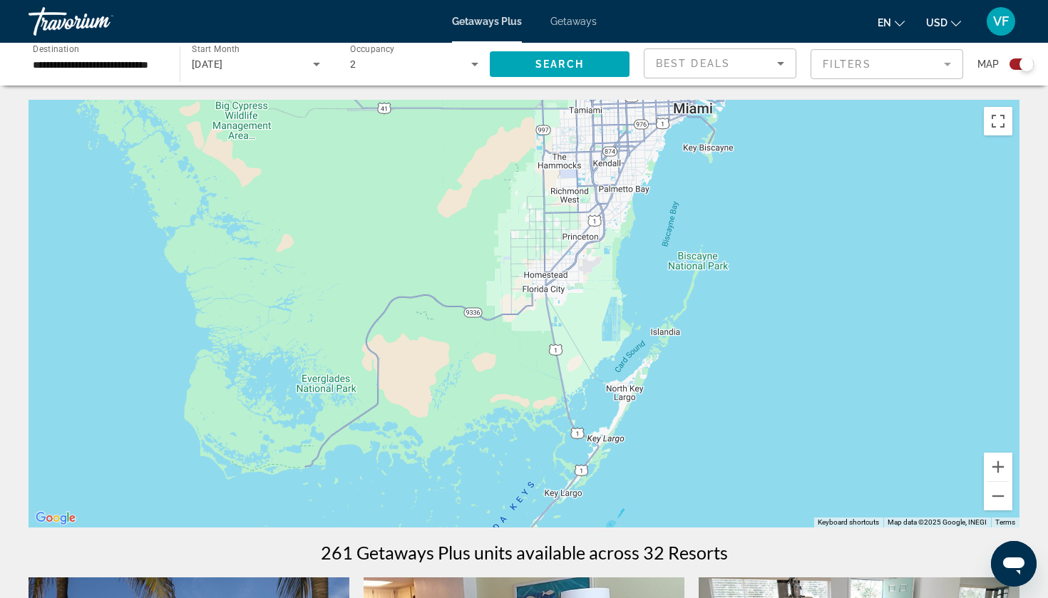
drag, startPoint x: 433, startPoint y: 284, endPoint x: 595, endPoint y: 374, distance: 184.7
click at [592, 371] on div "Main content" at bounding box center [524, 314] width 991 height 428
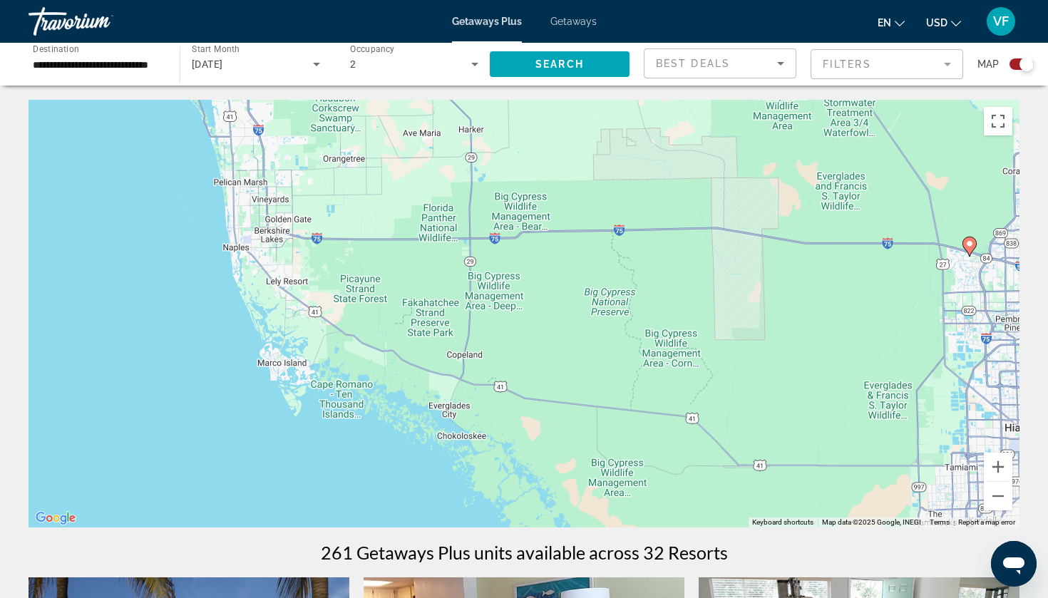
drag, startPoint x: 522, startPoint y: 318, endPoint x: 533, endPoint y: 450, distance: 132.4
click at [533, 450] on div "To activate drag with keyboard, press Alt + Enter. Once in keyboard drag state,…" at bounding box center [524, 314] width 991 height 428
click at [996, 500] on button "Zoom out" at bounding box center [998, 496] width 29 height 29
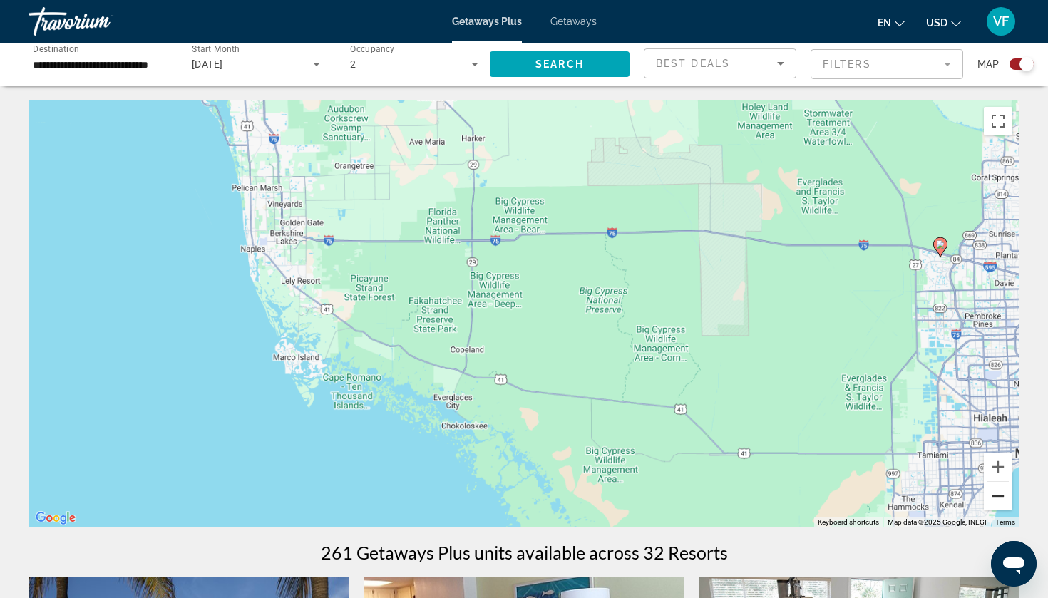
click at [996, 500] on button "Zoom out" at bounding box center [998, 496] width 29 height 29
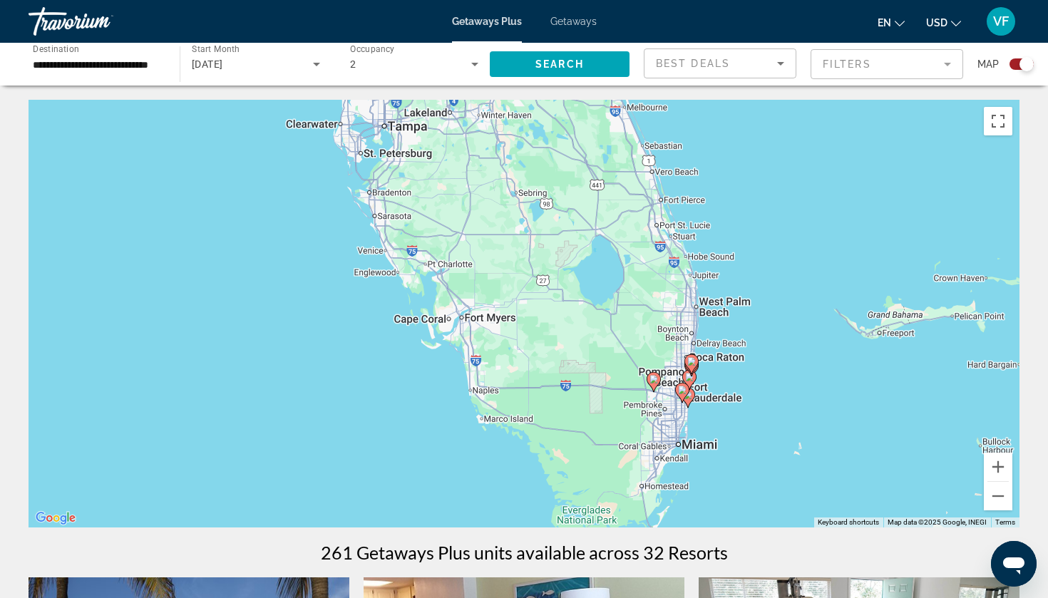
drag, startPoint x: 568, startPoint y: 279, endPoint x: 587, endPoint y: 374, distance: 96.7
click at [587, 374] on div "To activate drag with keyboard, press Alt + Enter. Once in keyboard drag state,…" at bounding box center [524, 314] width 991 height 428
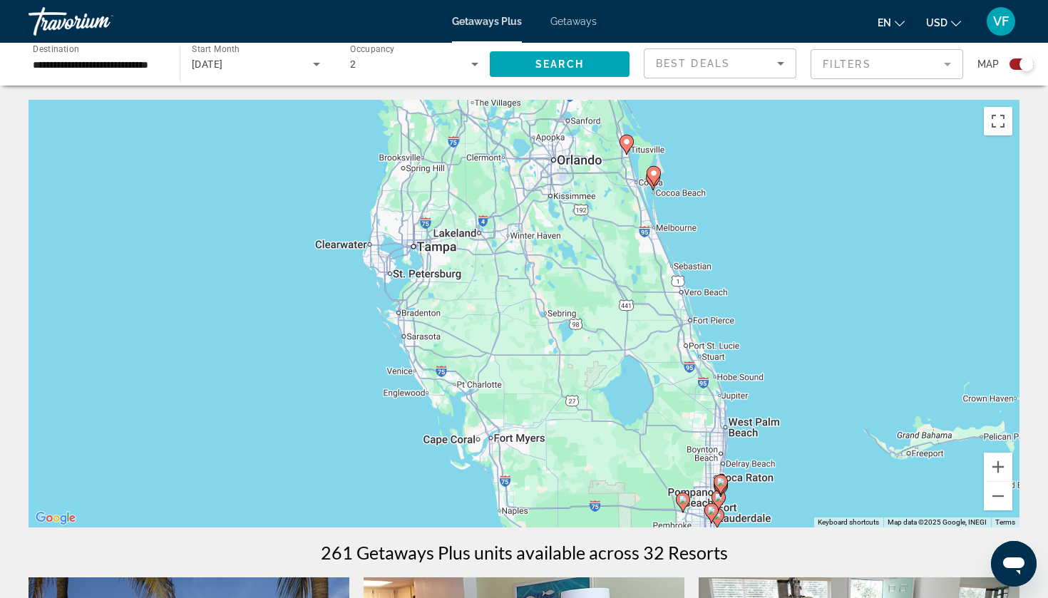
drag, startPoint x: 544, startPoint y: 319, endPoint x: 581, endPoint y: 475, distance: 159.8
click at [581, 475] on div "To activate drag with keyboard, press Alt + Enter. Once in keyboard drag state,…" at bounding box center [524, 314] width 991 height 428
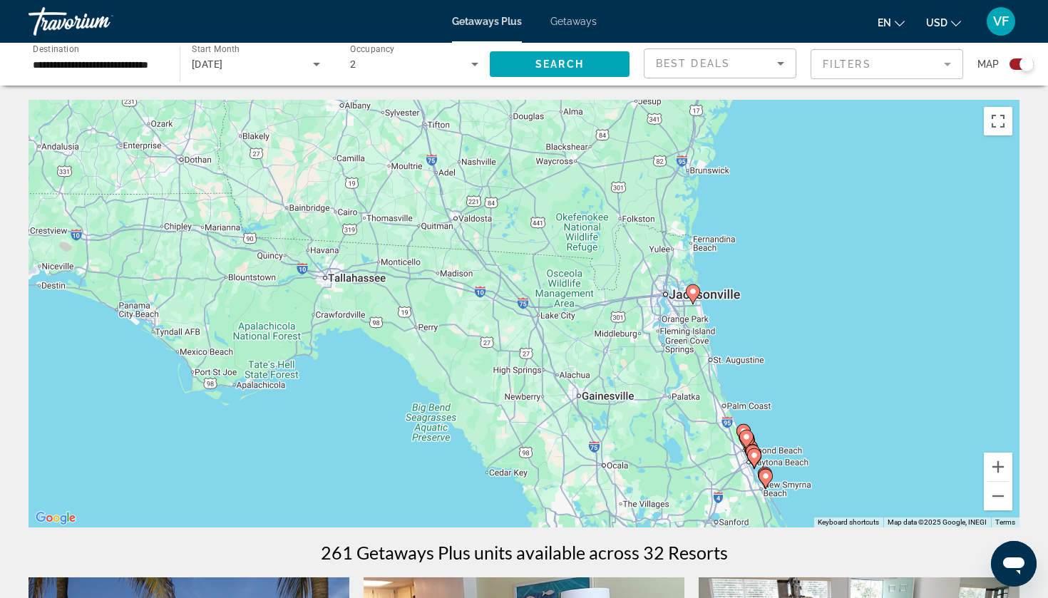
drag, startPoint x: 554, startPoint y: 397, endPoint x: 611, endPoint y: 443, distance: 73.5
click at [611, 443] on div "To activate drag with keyboard, press Alt + Enter. Once in keyboard drag state,…" at bounding box center [524, 314] width 991 height 428
drag, startPoint x: 575, startPoint y: 383, endPoint x: 602, endPoint y: 384, distance: 26.4
click at [602, 384] on div "To activate drag with keyboard, press Alt + Enter. Once in keyboard drag state,…" at bounding box center [524, 314] width 991 height 428
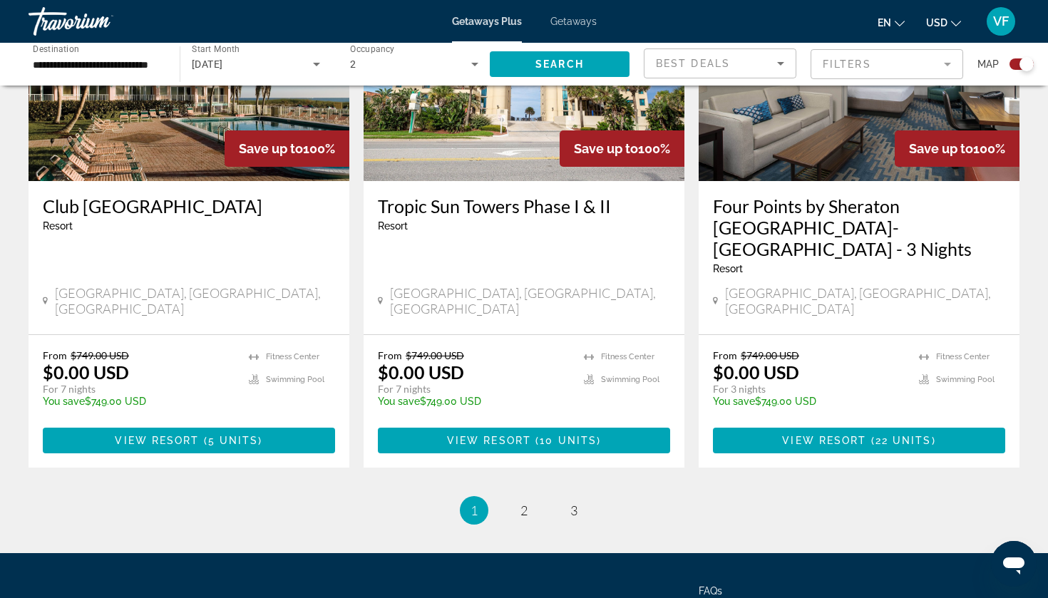
scroll to position [2124, 0]
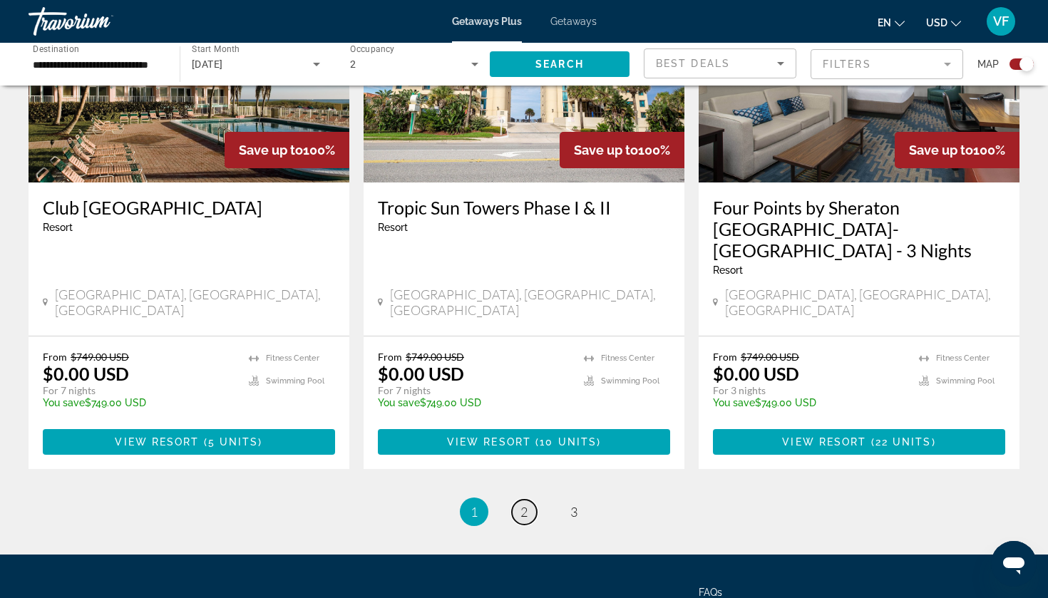
click at [518, 500] on link "page 2" at bounding box center [524, 512] width 25 height 25
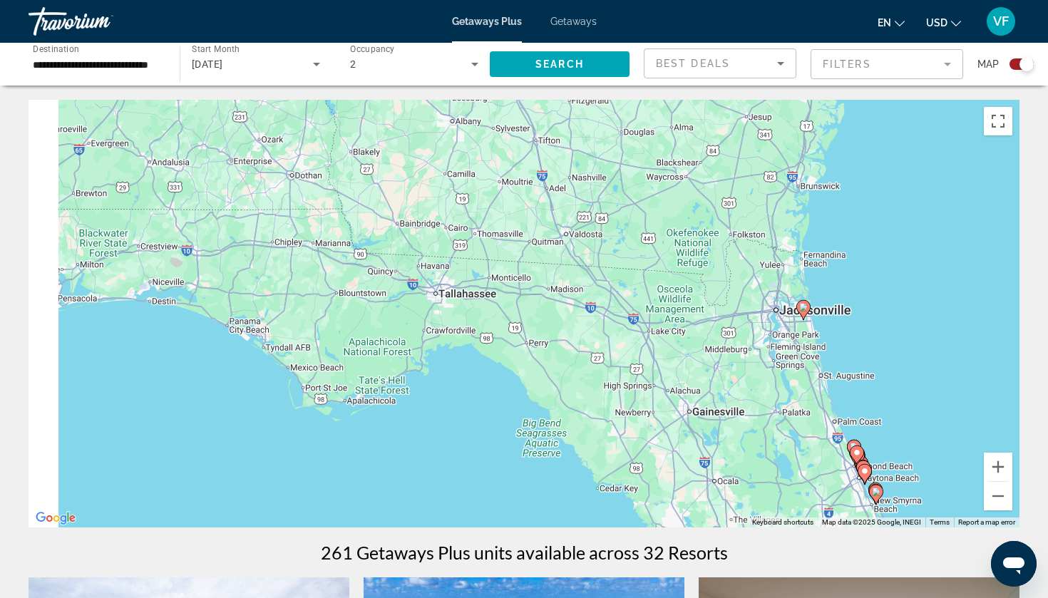
drag, startPoint x: 504, startPoint y: 366, endPoint x: 608, endPoint y: 384, distance: 105.5
click at [605, 384] on div "To activate drag with keyboard, press Alt + Enter. Once in keyboard drag state,…" at bounding box center [524, 314] width 991 height 428
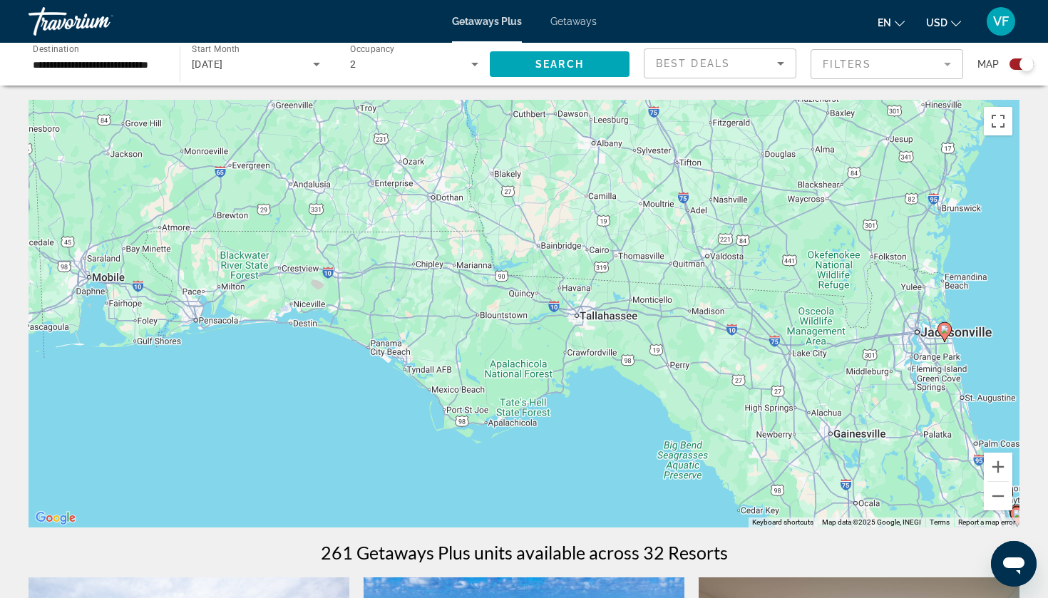
drag, startPoint x: 448, startPoint y: 346, endPoint x: 567, endPoint y: 346, distance: 119.1
click at [567, 346] on div "To activate drag with keyboard, press Alt + Enter. Once in keyboard drag state,…" at bounding box center [524, 314] width 991 height 428
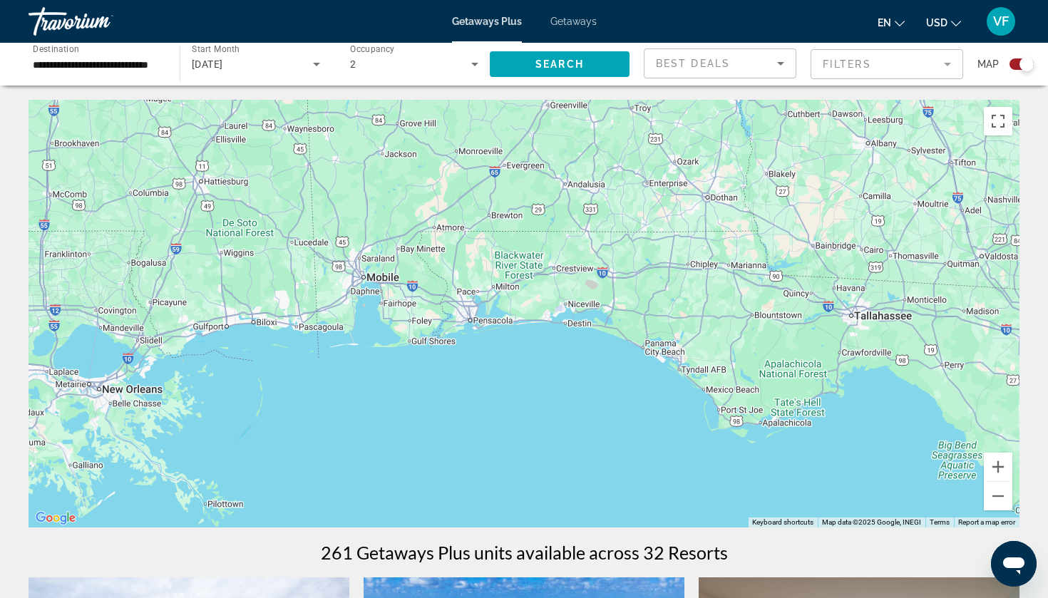
drag, startPoint x: 426, startPoint y: 344, endPoint x: 639, endPoint y: 344, distance: 213.9
click at [639, 344] on div "Main content" at bounding box center [524, 314] width 991 height 428
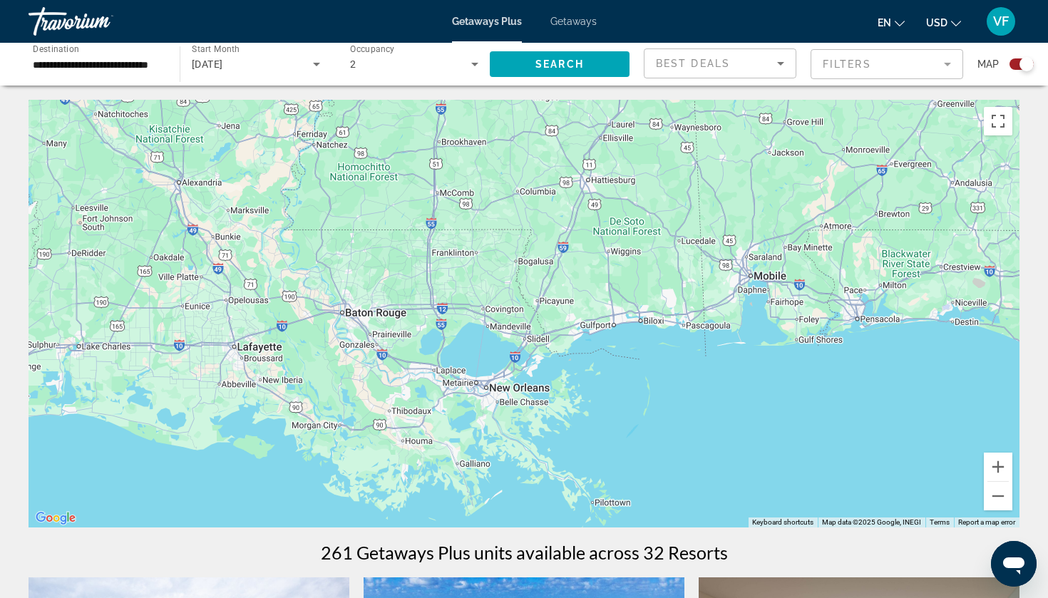
drag, startPoint x: 731, startPoint y: 271, endPoint x: 648, endPoint y: 269, distance: 83.4
click at [647, 270] on div "Main content" at bounding box center [524, 314] width 991 height 428
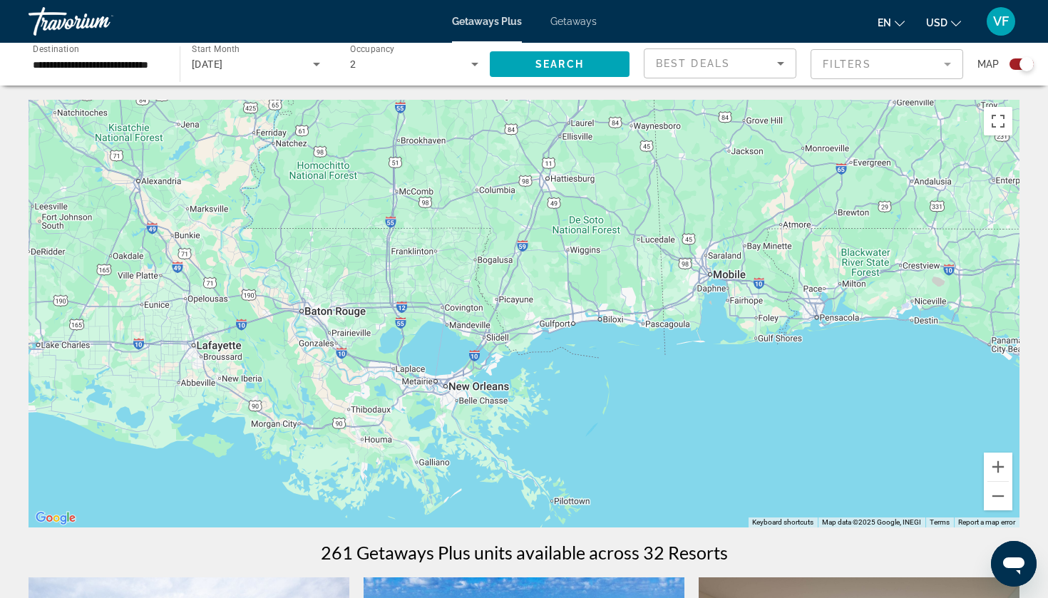
drag, startPoint x: 739, startPoint y: 304, endPoint x: 518, endPoint y: 296, distance: 221.1
click at [518, 296] on div "Main content" at bounding box center [524, 314] width 991 height 428
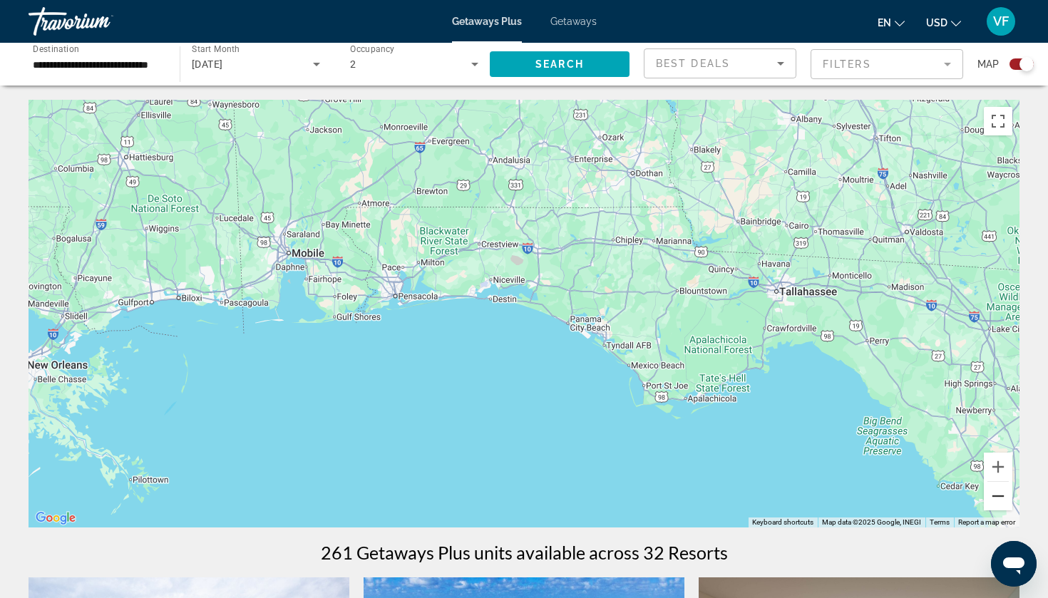
click at [994, 491] on button "Zoom out" at bounding box center [998, 496] width 29 height 29
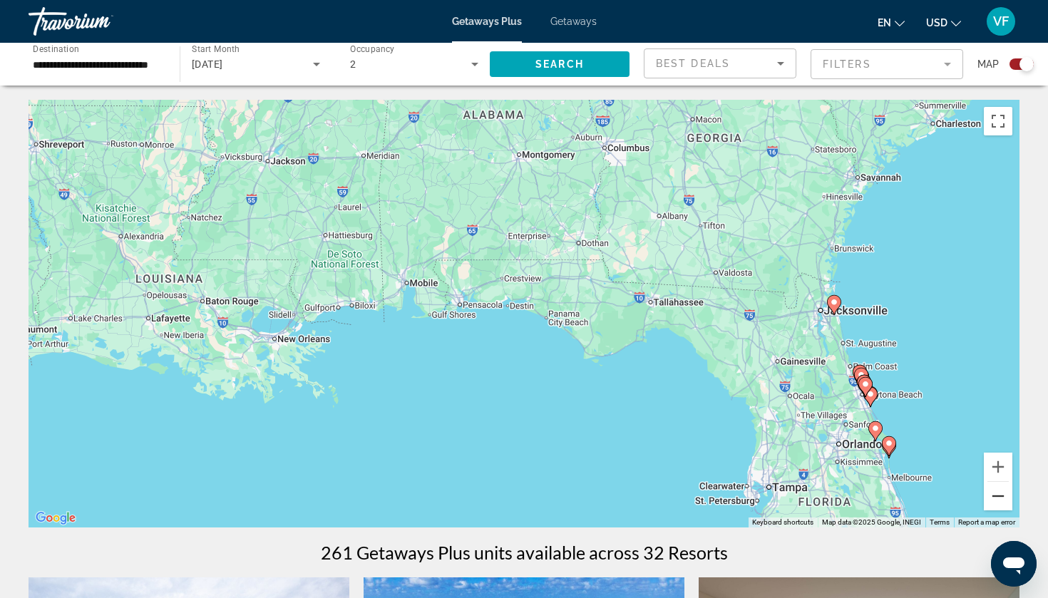
click at [992, 493] on button "Zoom out" at bounding box center [998, 496] width 29 height 29
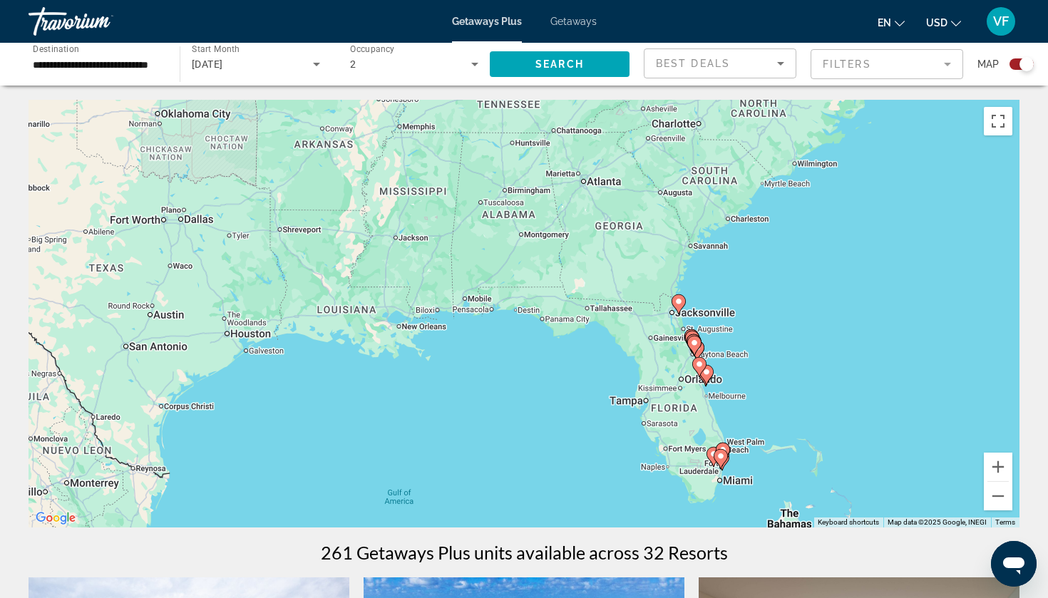
drag, startPoint x: 717, startPoint y: 287, endPoint x: 784, endPoint y: 233, distance: 85.7
click at [783, 233] on div "To activate drag with keyboard, press Alt + Enter. Once in keyboard drag state,…" at bounding box center [524, 314] width 991 height 428
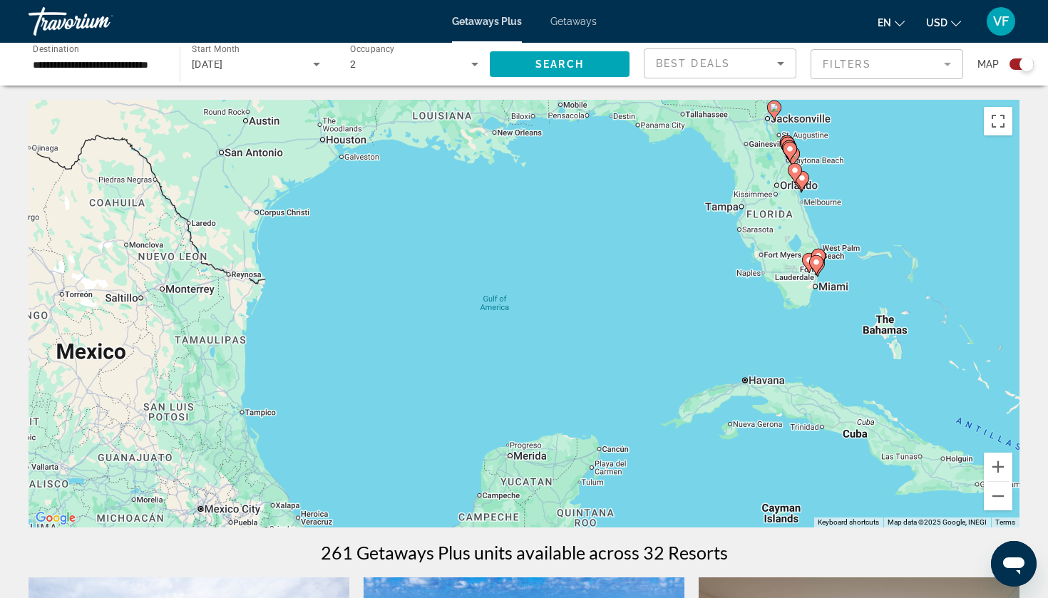
drag, startPoint x: 667, startPoint y: 318, endPoint x: 629, endPoint y: 212, distance: 112.3
click at [627, 212] on div "To activate drag with keyboard, press Alt + Enter. Once in keyboard drag state,…" at bounding box center [524, 314] width 991 height 428
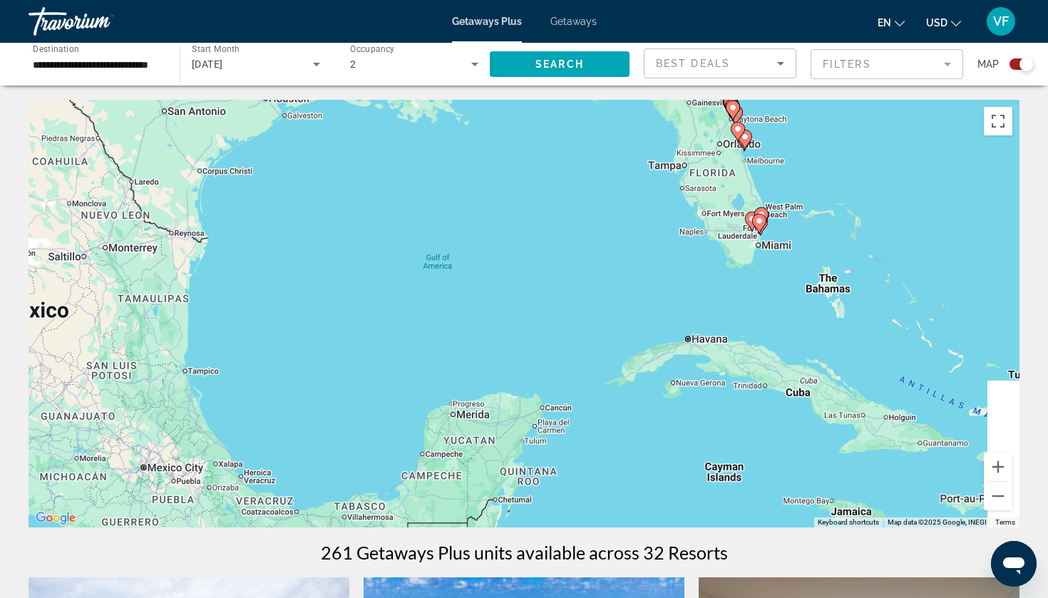
drag, startPoint x: 656, startPoint y: 232, endPoint x: 592, endPoint y: 182, distance: 81.7
click at [591, 182] on div "To activate drag with keyboard, press Alt + Enter. Once in keyboard drag state,…" at bounding box center [524, 314] width 991 height 428
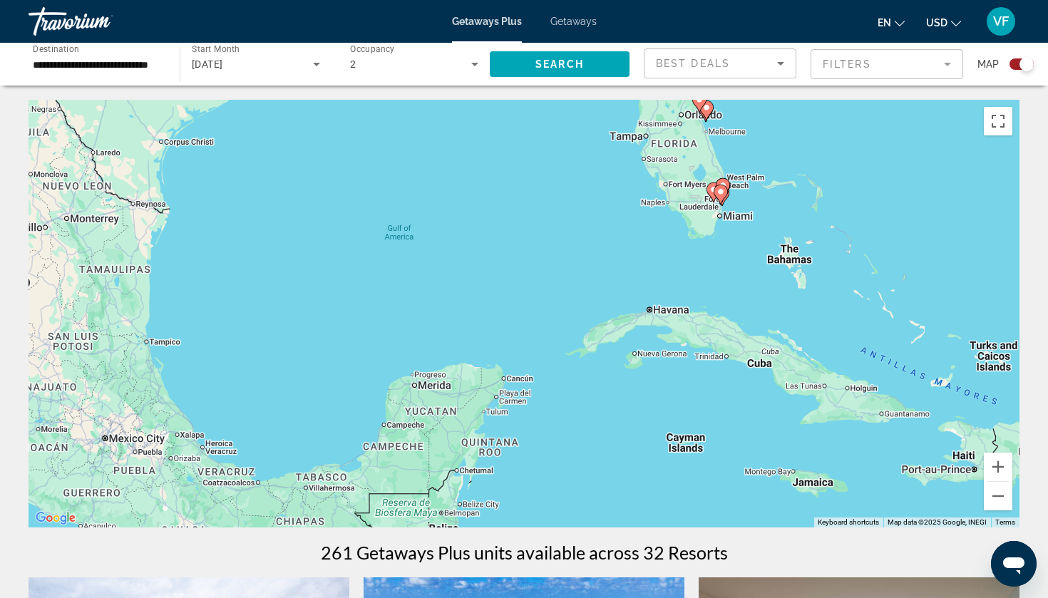
click at [102, 63] on input "**********" at bounding box center [97, 64] width 128 height 17
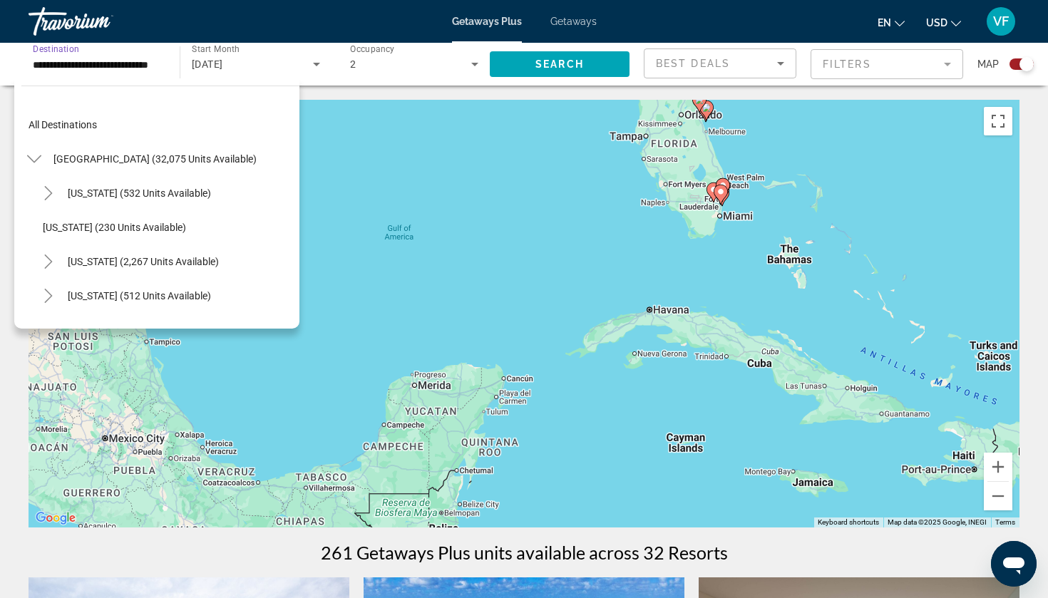
scroll to position [187, 0]
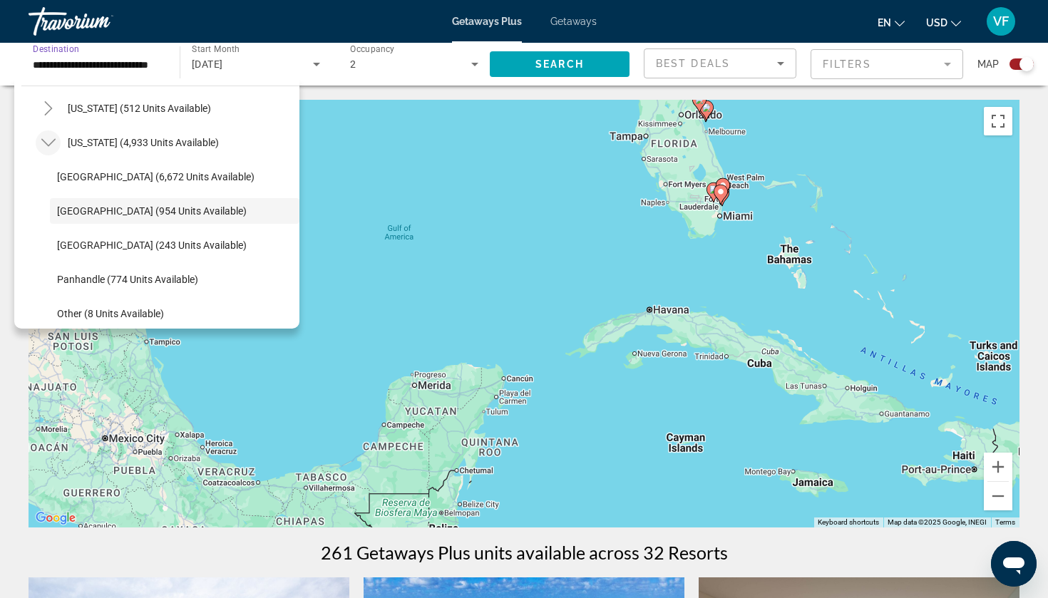
click at [52, 143] on icon "Toggle Florida (4,933 units available)" at bounding box center [48, 142] width 14 height 14
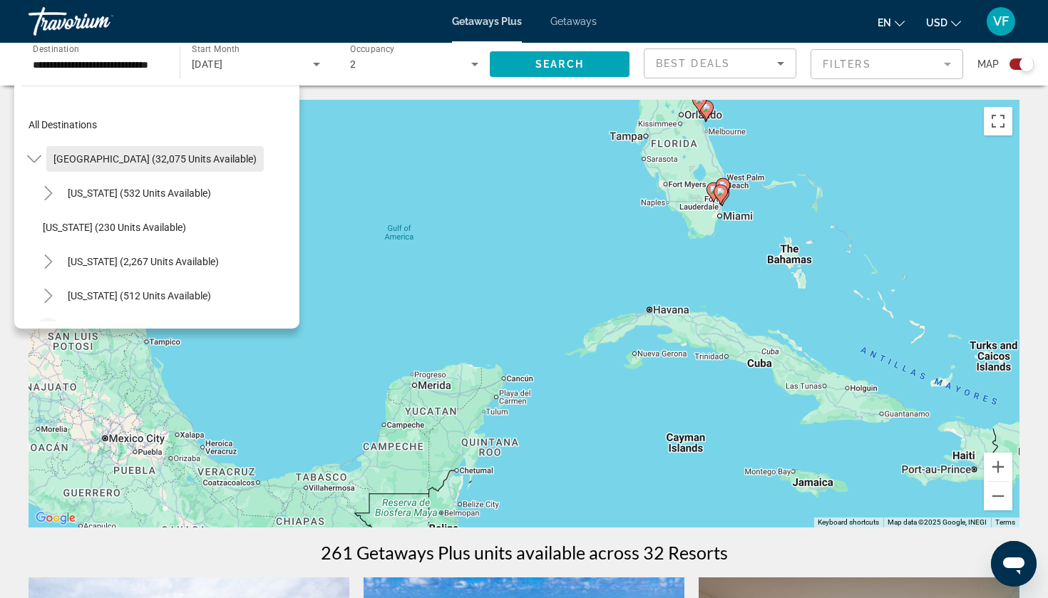
scroll to position [0, 0]
click at [99, 158] on span "[GEOGRAPHIC_DATA] (32,075 units available)" at bounding box center [154, 158] width 203 height 11
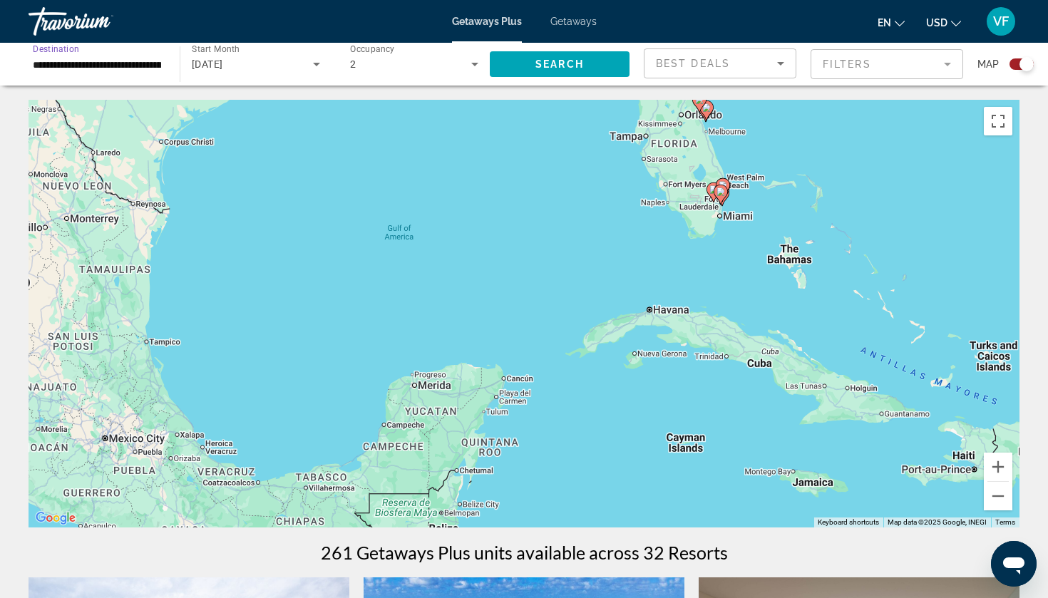
drag, startPoint x: 99, startPoint y: 158, endPoint x: 108, endPoint y: 155, distance: 8.8
click at [108, 155] on div "To activate drag with keyboard, press Alt + Enter. Once in keyboard drag state,…" at bounding box center [524, 314] width 991 height 428
click at [551, 75] on span "Search widget" at bounding box center [560, 64] width 140 height 34
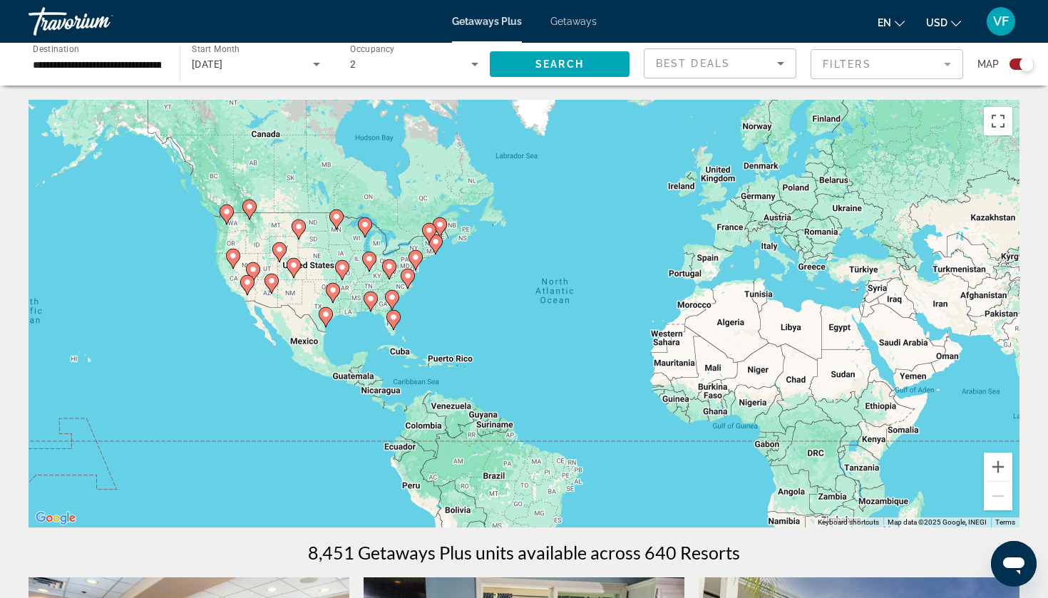
drag, startPoint x: 200, startPoint y: 315, endPoint x: 314, endPoint y: 312, distance: 113.4
click at [314, 312] on div "To activate drag with keyboard, press Alt + Enter. Once in keyboard drag state,…" at bounding box center [524, 314] width 991 height 428
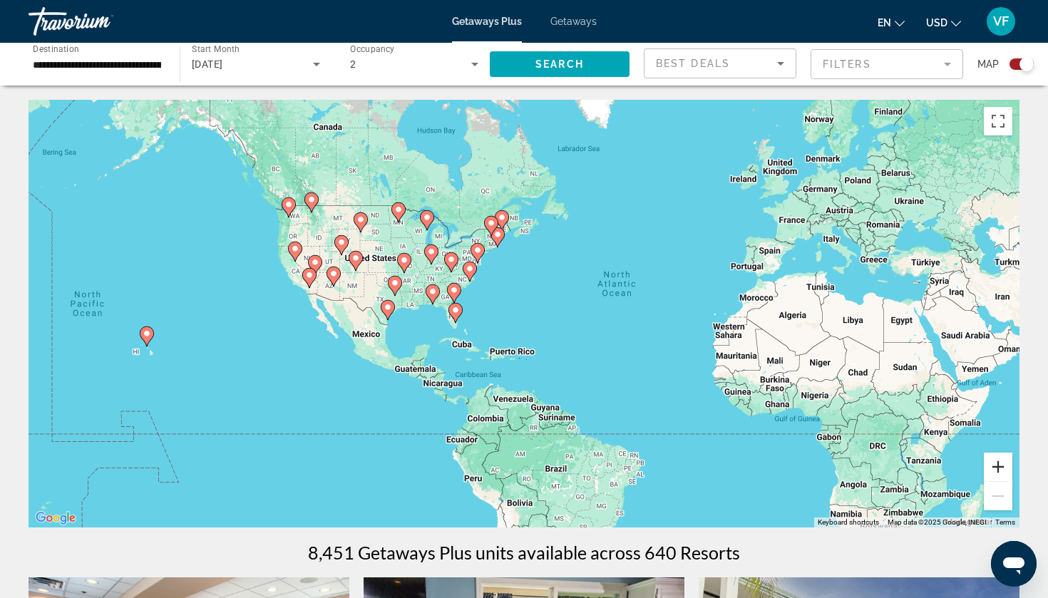
click at [996, 473] on button "Zoom in" at bounding box center [998, 467] width 29 height 29
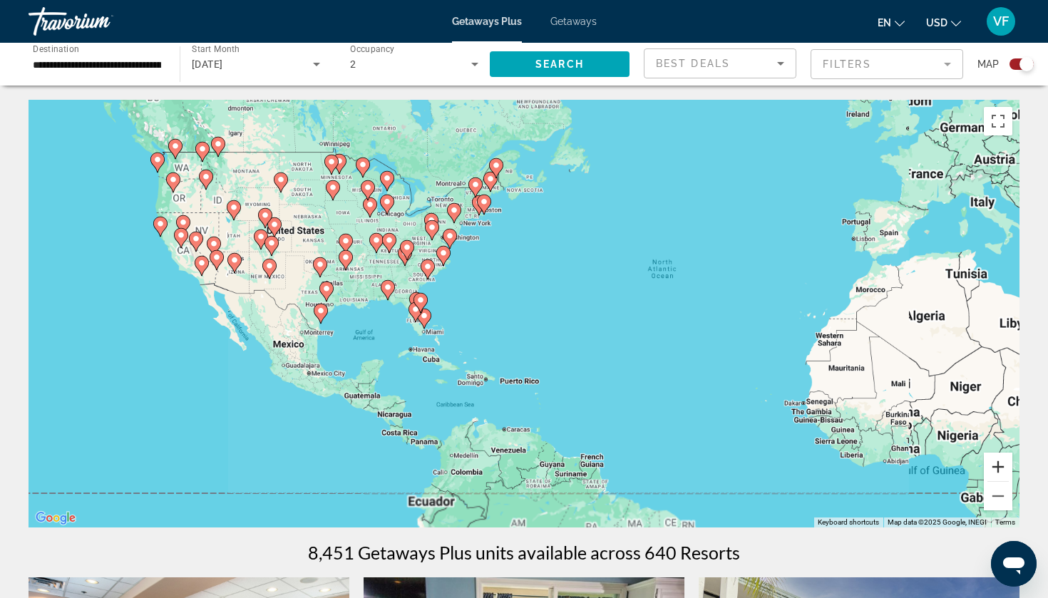
click at [996, 473] on button "Zoom in" at bounding box center [998, 467] width 29 height 29
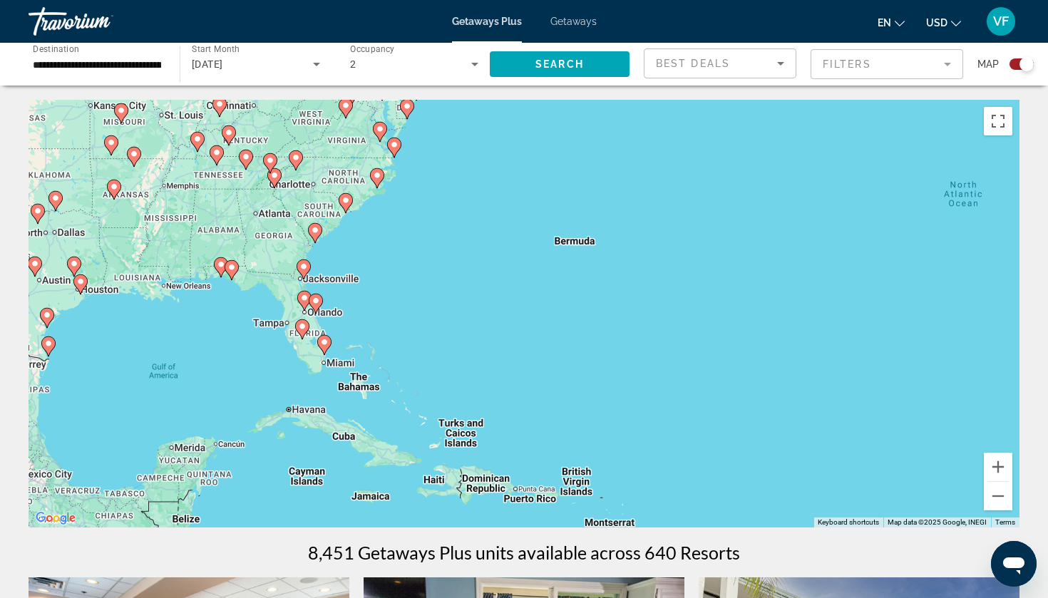
drag, startPoint x: 637, startPoint y: 350, endPoint x: 808, endPoint y: 339, distance: 170.8
click at [805, 339] on div "To activate drag with keyboard, press Alt + Enter. Once in keyboard drag state,…" at bounding box center [524, 314] width 991 height 428
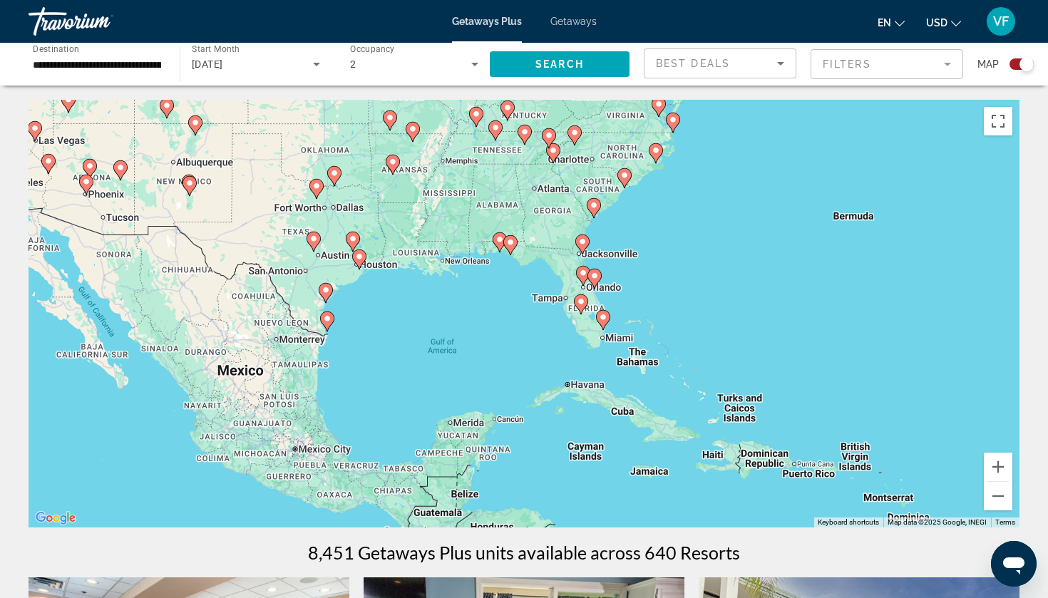
drag, startPoint x: 371, startPoint y: 200, endPoint x: 421, endPoint y: 198, distance: 49.9
click at [421, 198] on div "To activate drag with keyboard, press Alt + Enter. Once in keyboard drag state,…" at bounding box center [524, 314] width 991 height 428
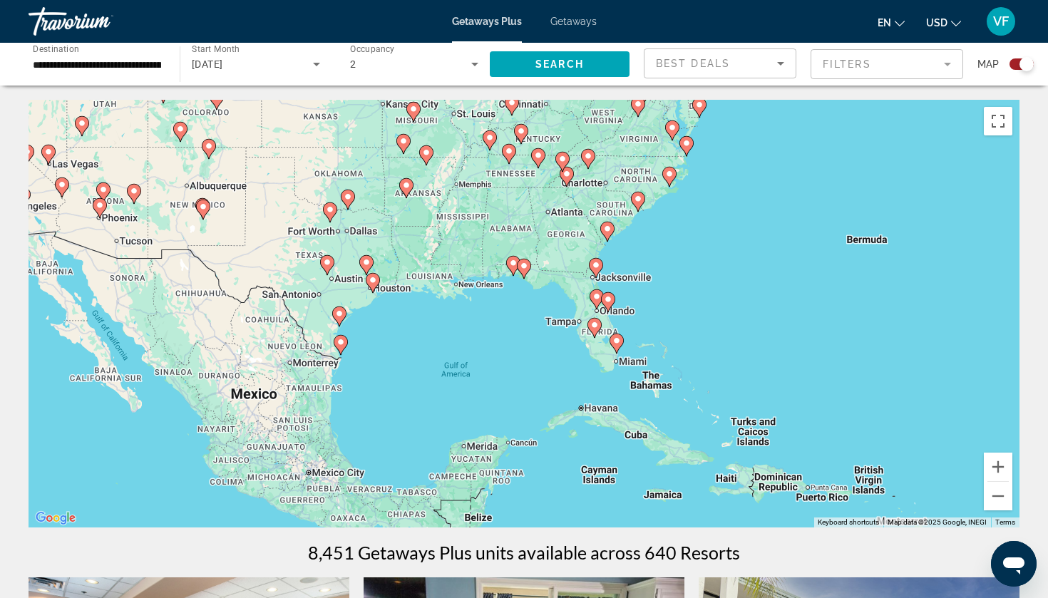
drag, startPoint x: 371, startPoint y: 257, endPoint x: 364, endPoint y: 322, distance: 65.3
click at [366, 294] on gmp-advanced-marker "Main content" at bounding box center [373, 282] width 14 height 21
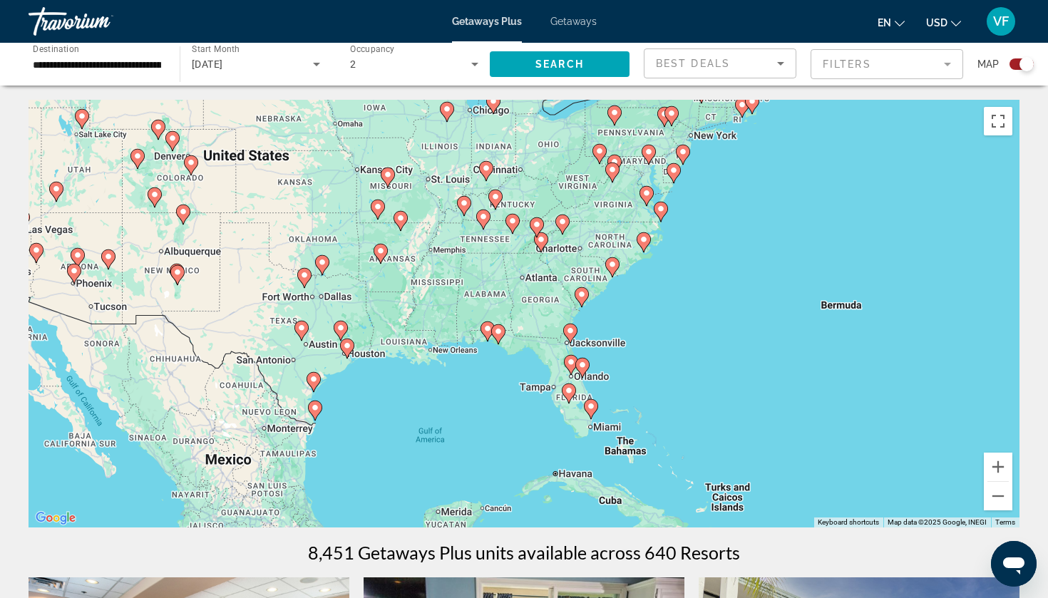
click at [576, 289] on gmp-advanced-marker "Main content" at bounding box center [582, 297] width 14 height 21
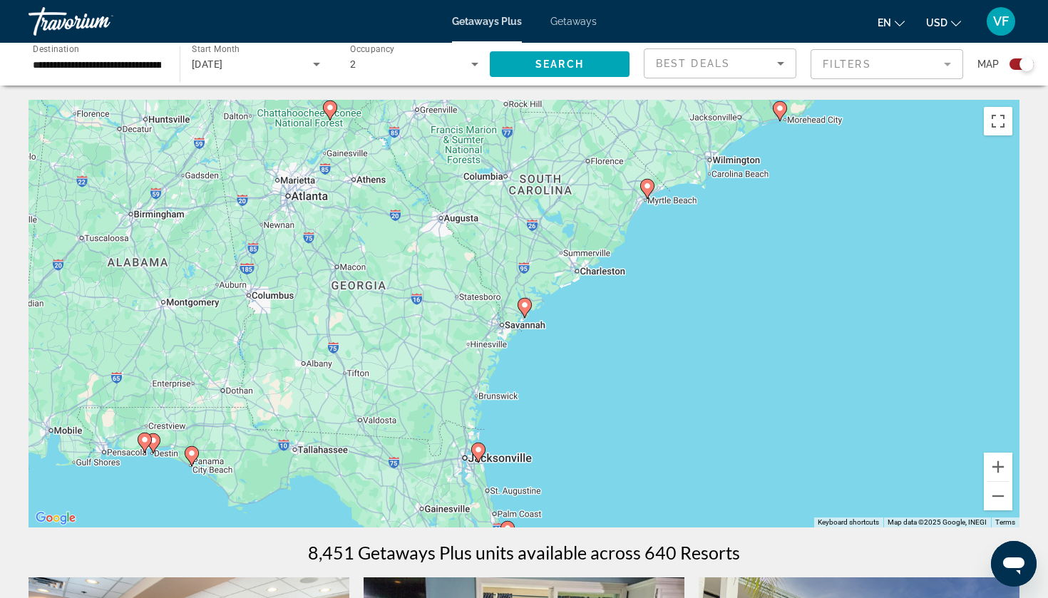
click at [524, 299] on icon "Main content" at bounding box center [524, 308] width 13 height 19
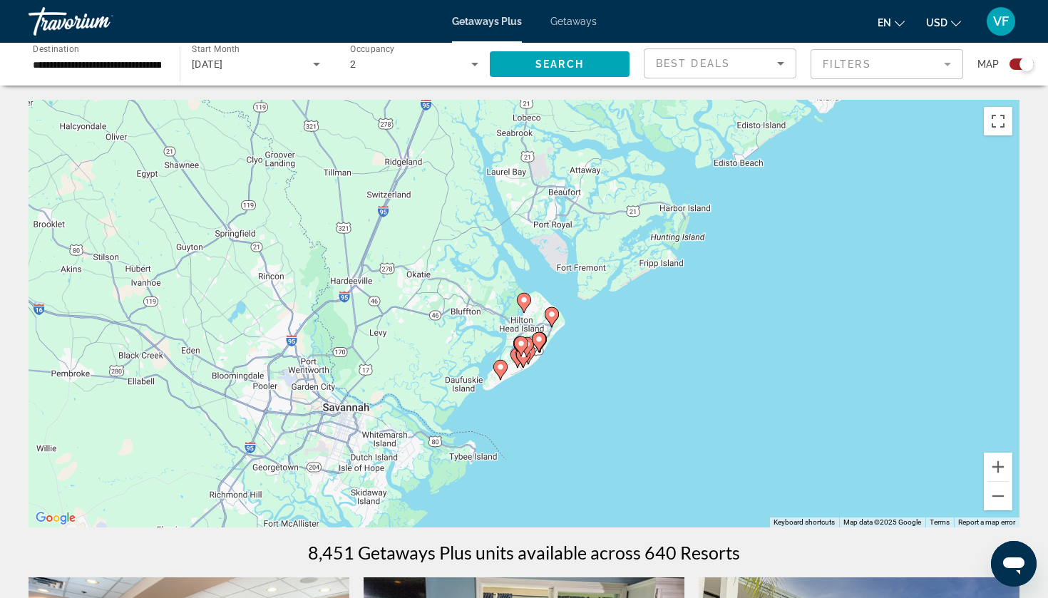
click at [525, 303] on image "Main content" at bounding box center [524, 300] width 9 height 9
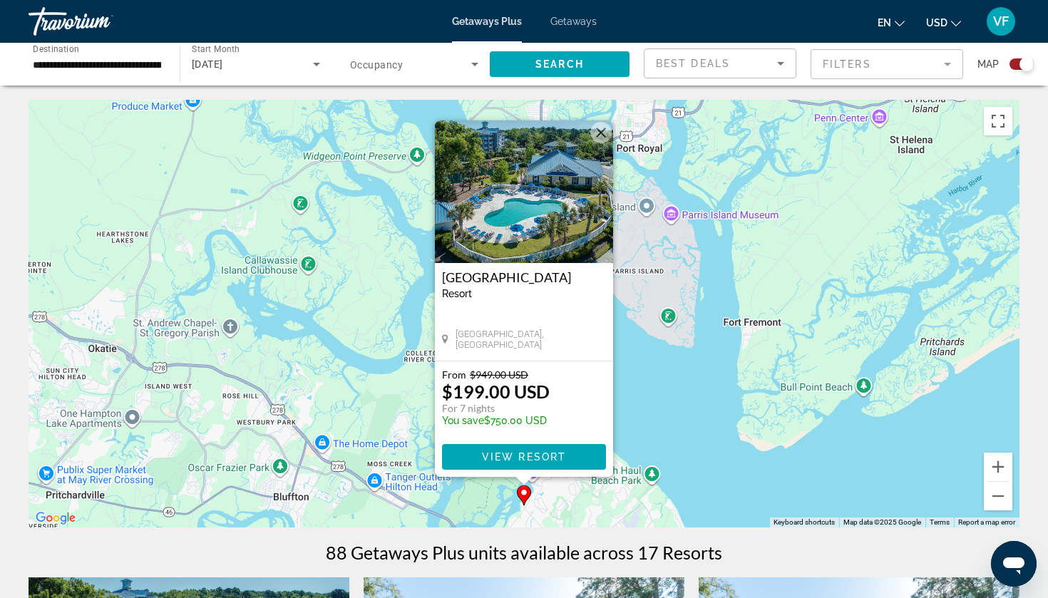
click at [389, 377] on div "To navigate, press the arrow keys. To activate drag with keyboard, press Alt + …" at bounding box center [524, 314] width 991 height 428
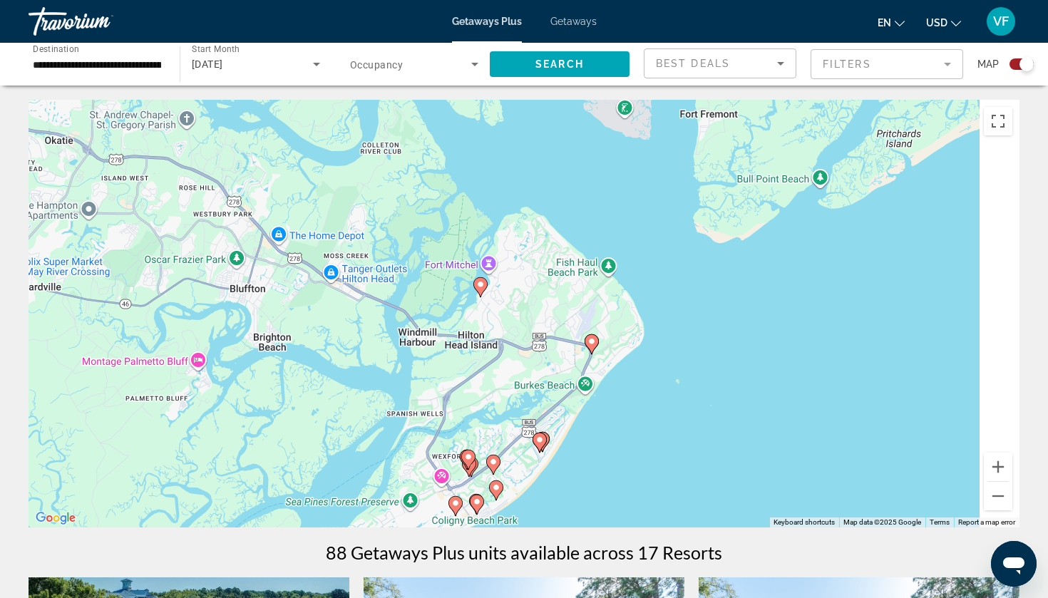
drag, startPoint x: 387, startPoint y: 339, endPoint x: 332, endPoint y: 97, distance: 247.8
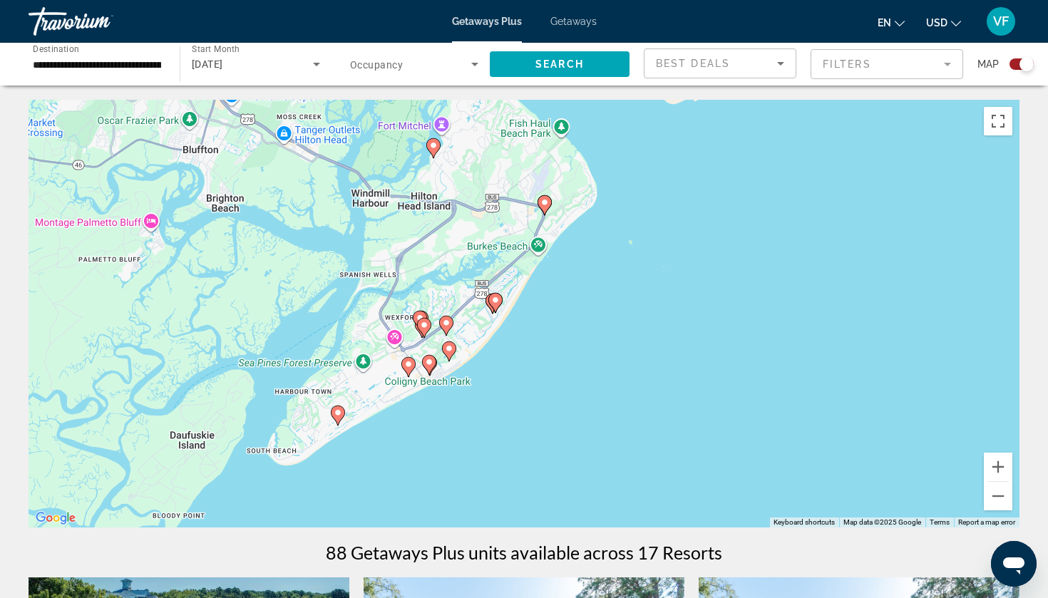
click at [543, 204] on image "Main content" at bounding box center [544, 202] width 9 height 9
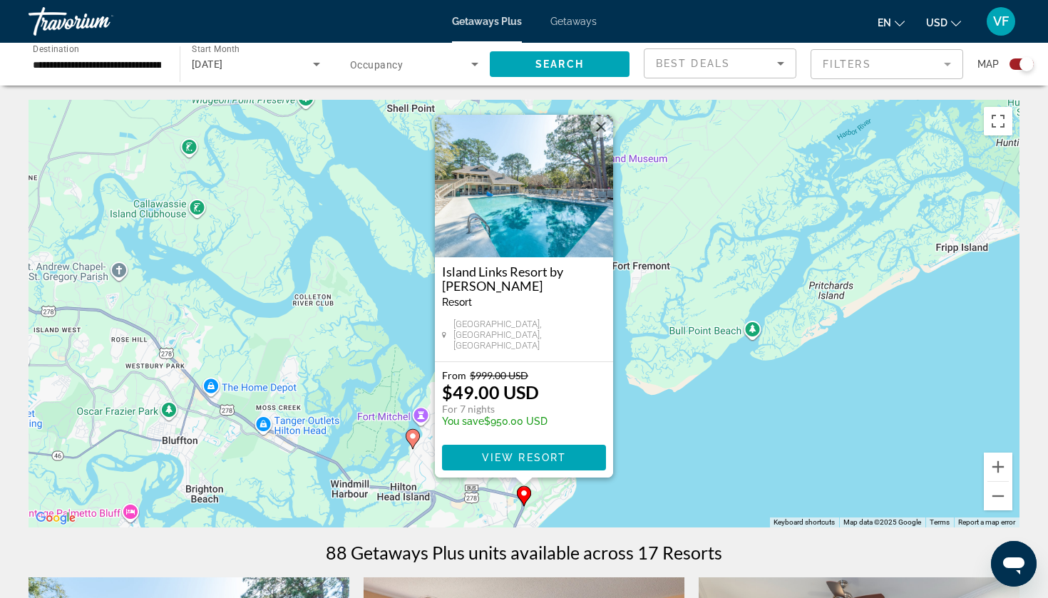
click at [396, 384] on div "To navigate, press the arrow keys. To activate drag with keyboard, press Alt + …" at bounding box center [524, 314] width 991 height 428
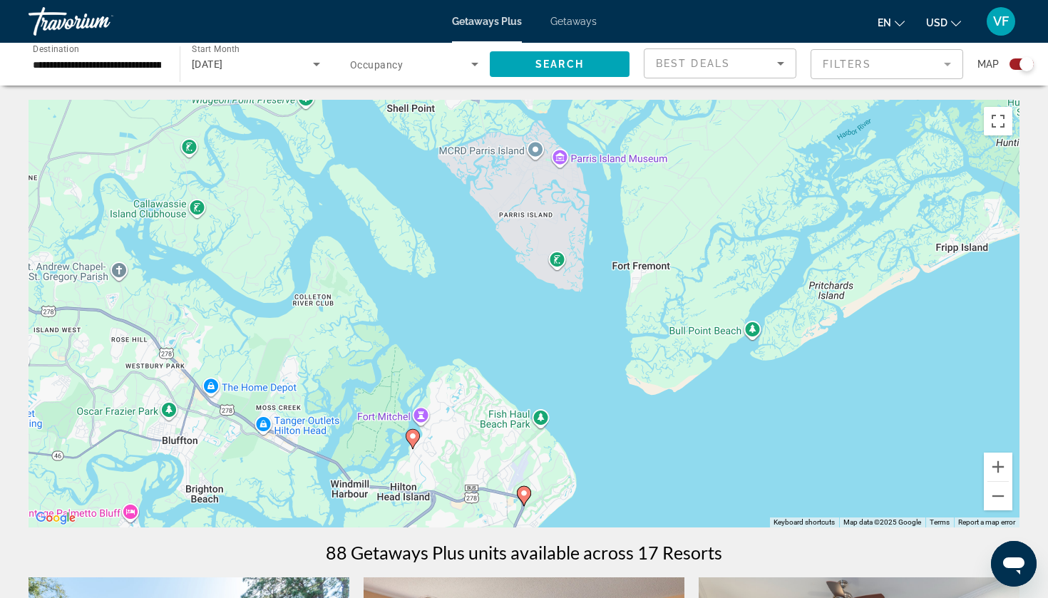
drag, startPoint x: 396, startPoint y: 384, endPoint x: 419, endPoint y: 297, distance: 89.2
click at [418, 299] on div "To navigate, press the arrow keys. To activate drag with keyboard, press Alt + …" at bounding box center [524, 314] width 991 height 428
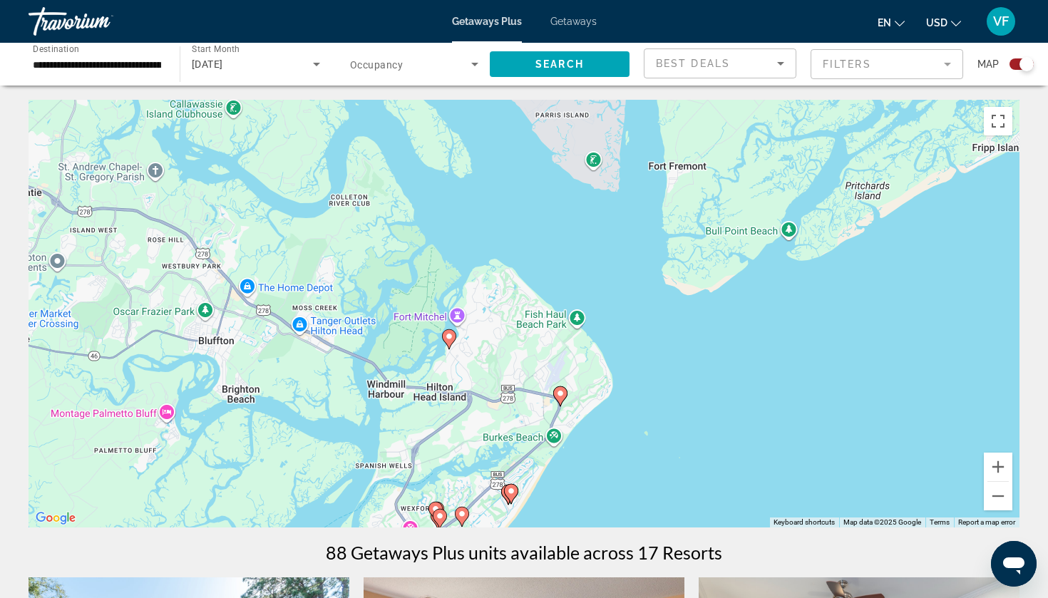
click at [510, 500] on icon "Main content" at bounding box center [511, 494] width 14 height 20
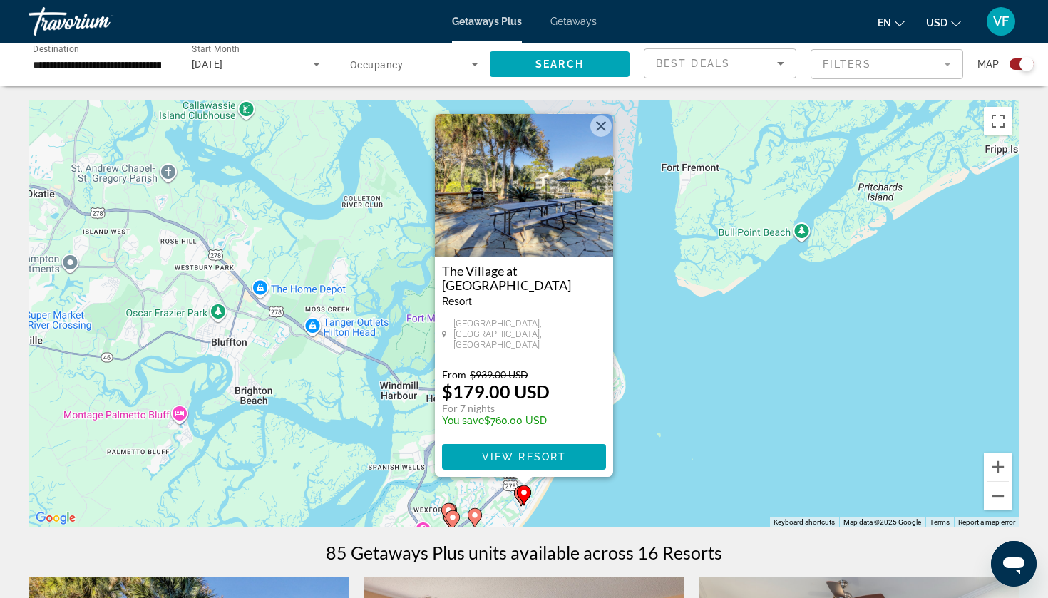
click at [375, 381] on div "To activate drag with keyboard, press Alt + Enter. Once in keyboard drag state,…" at bounding box center [524, 314] width 991 height 428
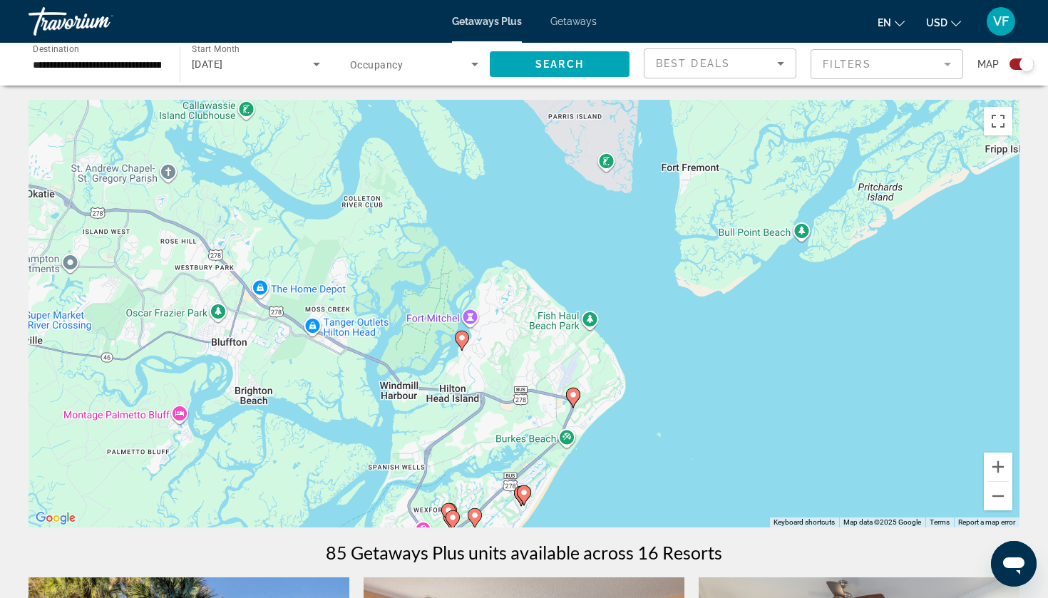
click at [516, 500] on gmp-advanced-marker "Main content" at bounding box center [521, 495] width 14 height 21
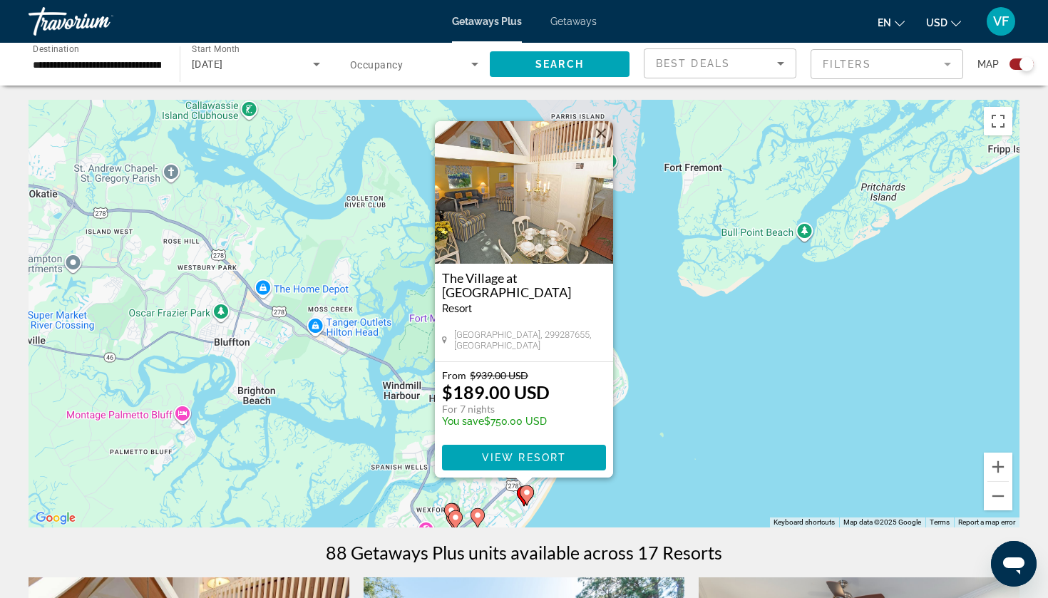
click at [405, 452] on div "To activate drag with keyboard, press Alt + Enter. Once in keyboard drag state,…" at bounding box center [524, 314] width 991 height 428
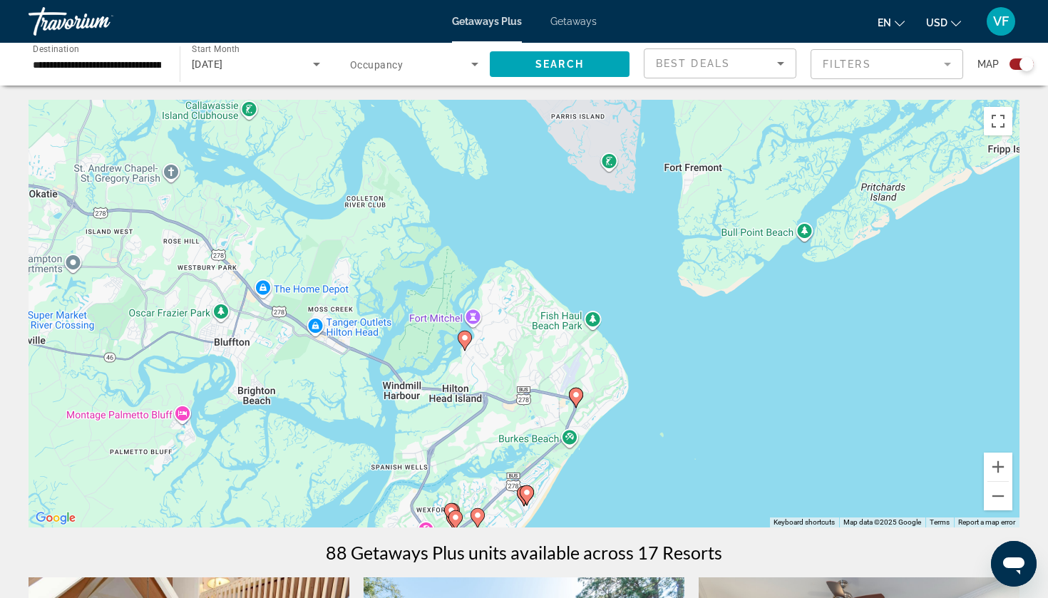
click at [478, 515] on image "Main content" at bounding box center [477, 515] width 9 height 9
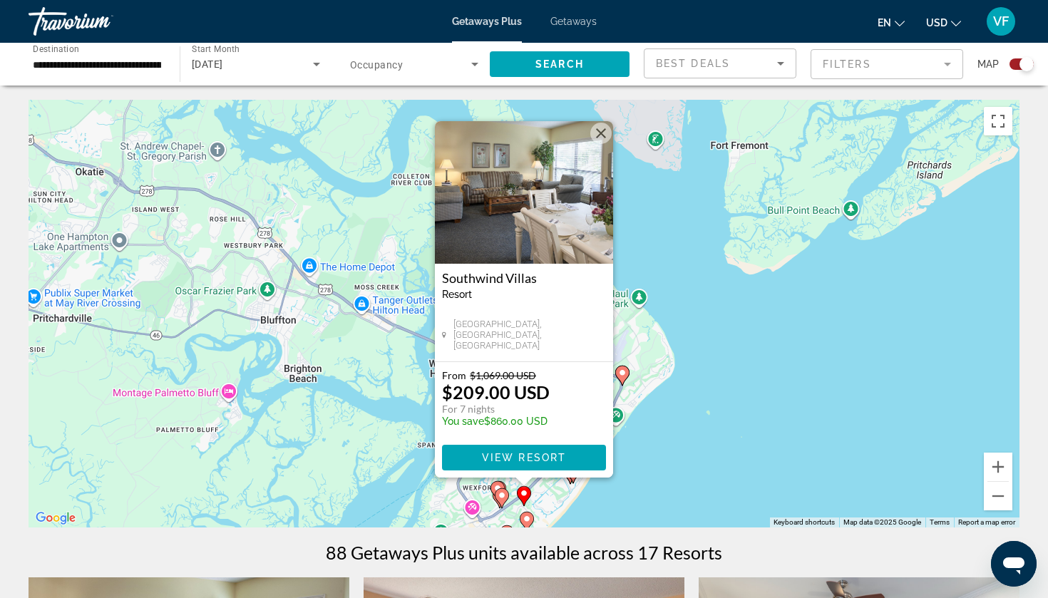
click at [389, 437] on div "To activate drag with keyboard, press Alt + Enter. Once in keyboard drag state,…" at bounding box center [524, 314] width 991 height 428
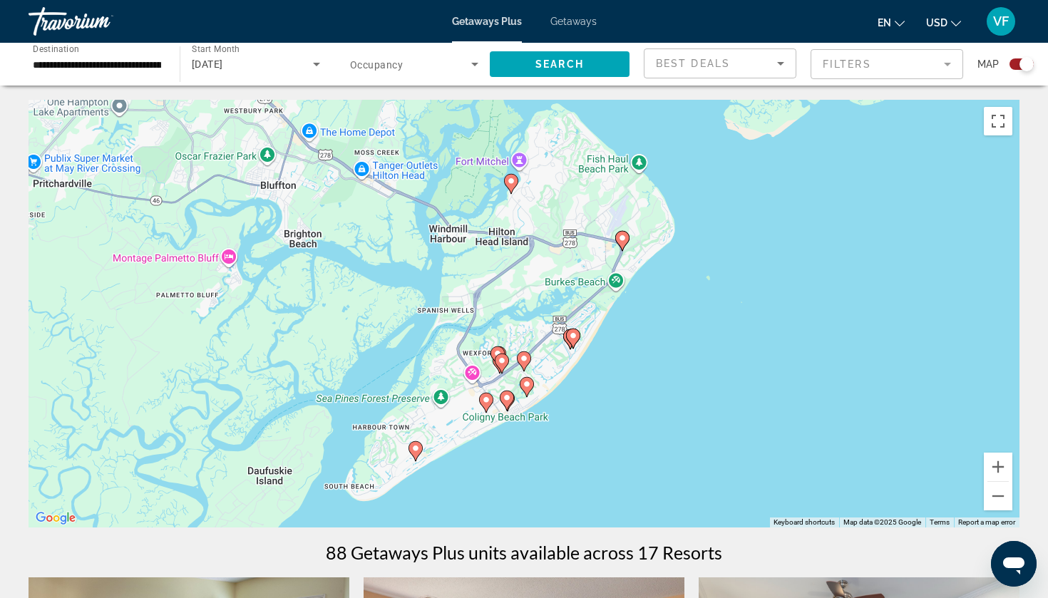
drag, startPoint x: 389, startPoint y: 437, endPoint x: 391, endPoint y: 296, distance: 141.2
click at [391, 297] on div "To activate drag with keyboard, press Alt + Enter. Once in keyboard drag state,…" at bounding box center [524, 314] width 991 height 428
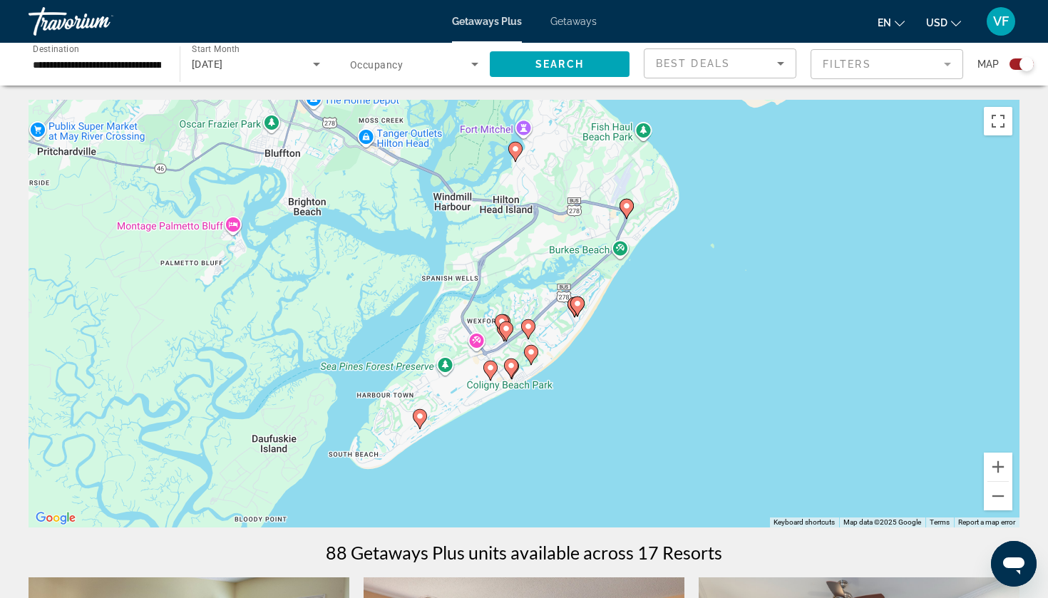
click at [518, 322] on div "To activate drag with keyboard, press Alt + Enter. Once in keyboard drag state,…" at bounding box center [524, 314] width 991 height 428
click at [523, 323] on icon "Main content" at bounding box center [528, 329] width 13 height 19
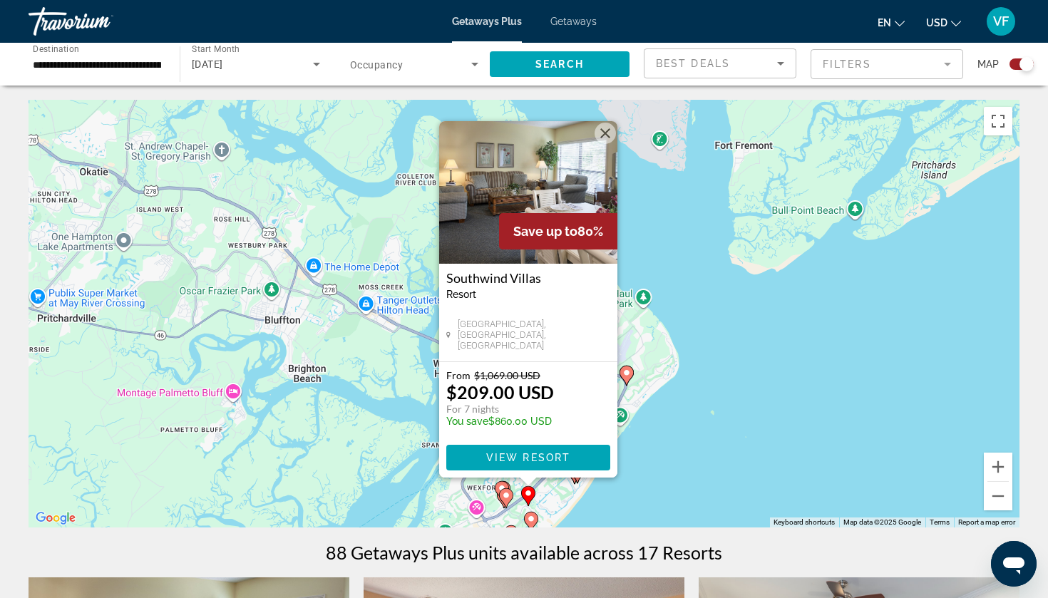
click at [354, 361] on div "To activate drag with keyboard, press Alt + Enter. Once in keyboard drag state,…" at bounding box center [524, 314] width 991 height 428
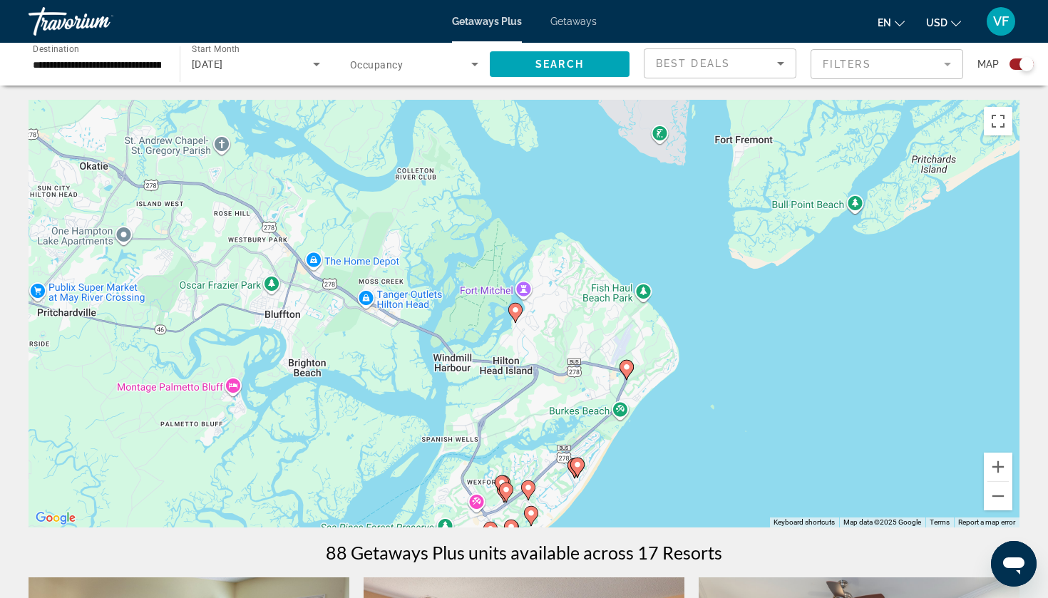
drag, startPoint x: 354, startPoint y: 361, endPoint x: 356, endPoint y: 251, distance: 109.8
click at [355, 251] on div "To activate drag with keyboard, press Alt + Enter. Once in keyboard drag state,…" at bounding box center [524, 314] width 991 height 428
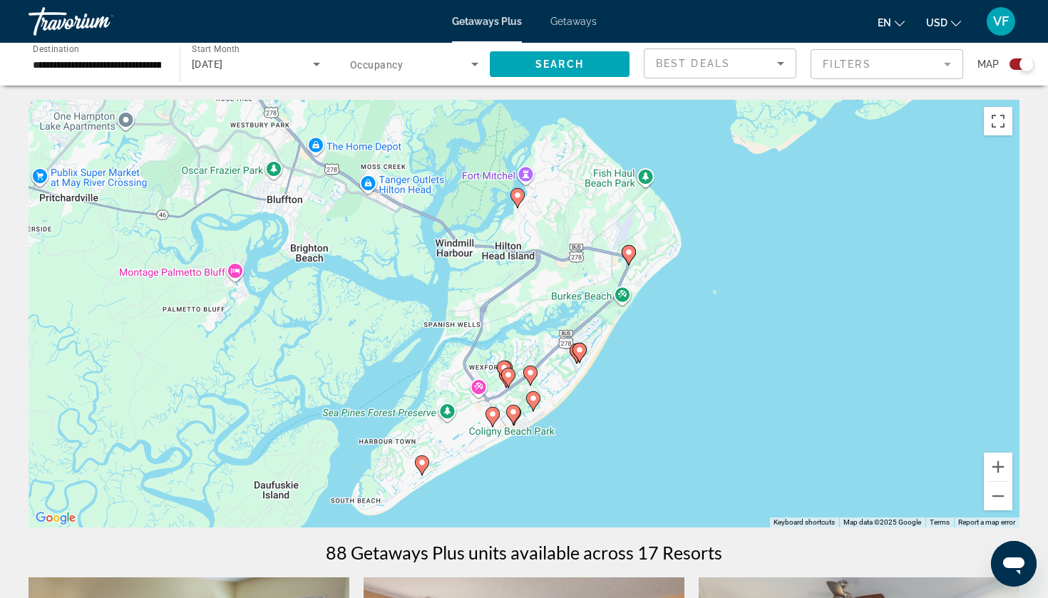
click at [502, 364] on image "Main content" at bounding box center [504, 368] width 9 height 9
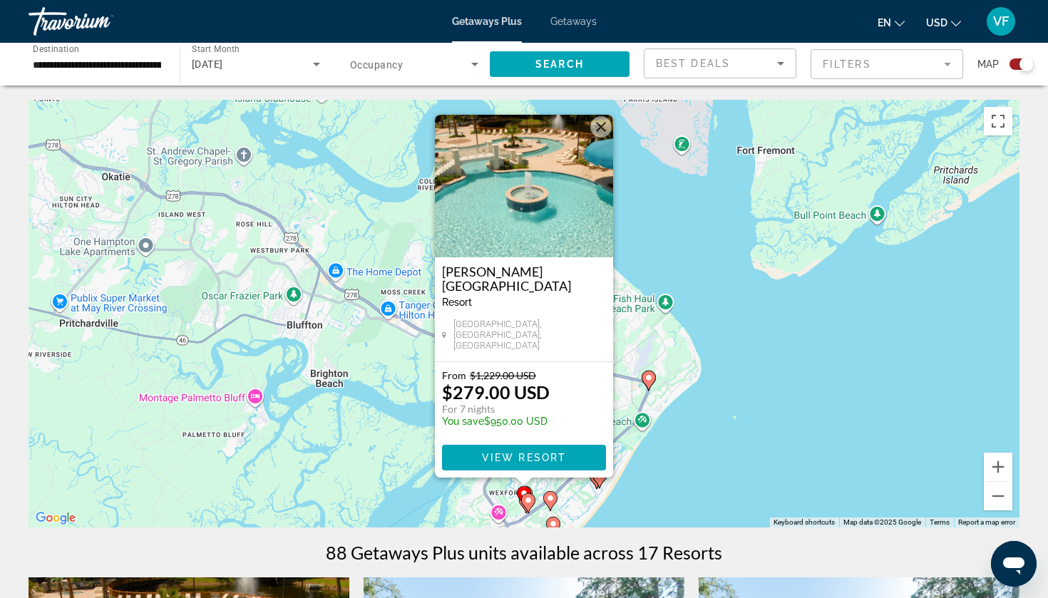
click at [395, 341] on div "To activate drag with keyboard, press Alt + Enter. Once in keyboard drag state,…" at bounding box center [524, 314] width 991 height 428
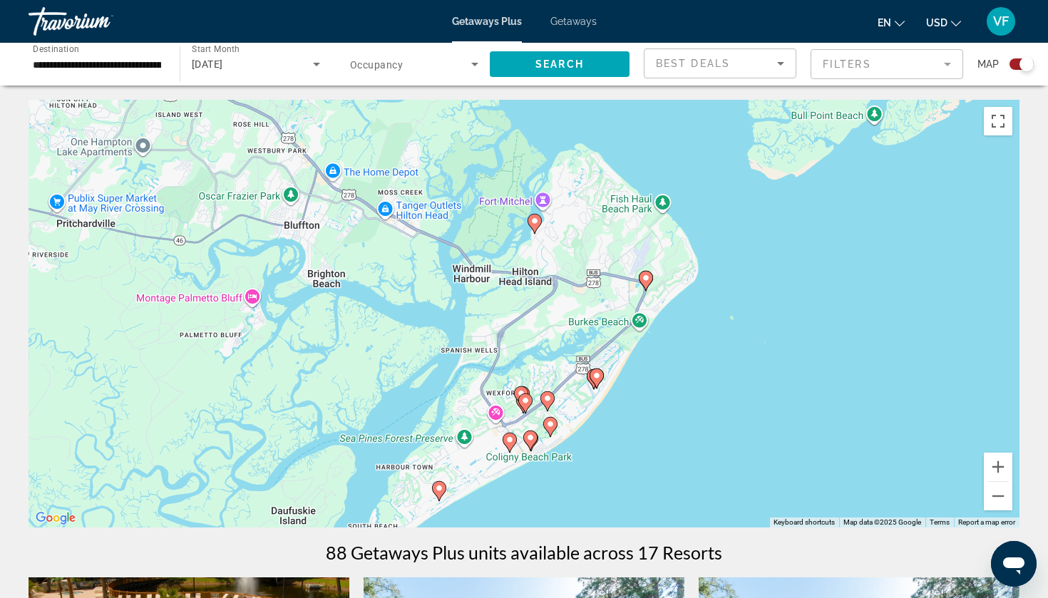
drag, startPoint x: 395, startPoint y: 341, endPoint x: 394, endPoint y: 226, distance: 115.5
click at [394, 226] on div "To activate drag with keyboard, press Alt + Enter. Once in keyboard drag state,…" at bounding box center [524, 314] width 991 height 428
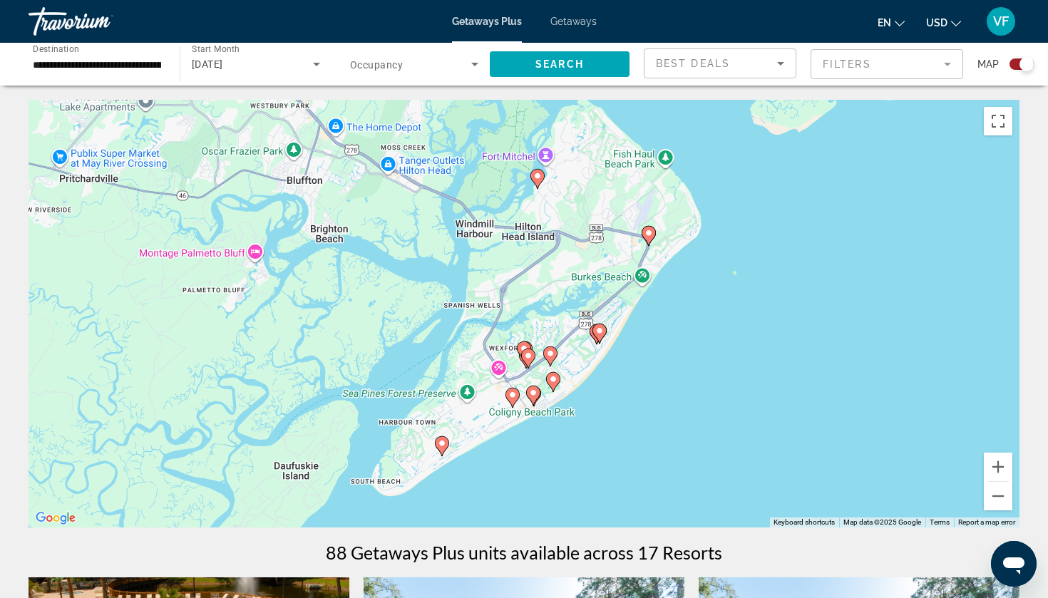
click at [547, 353] on image "Main content" at bounding box center [550, 353] width 9 height 9
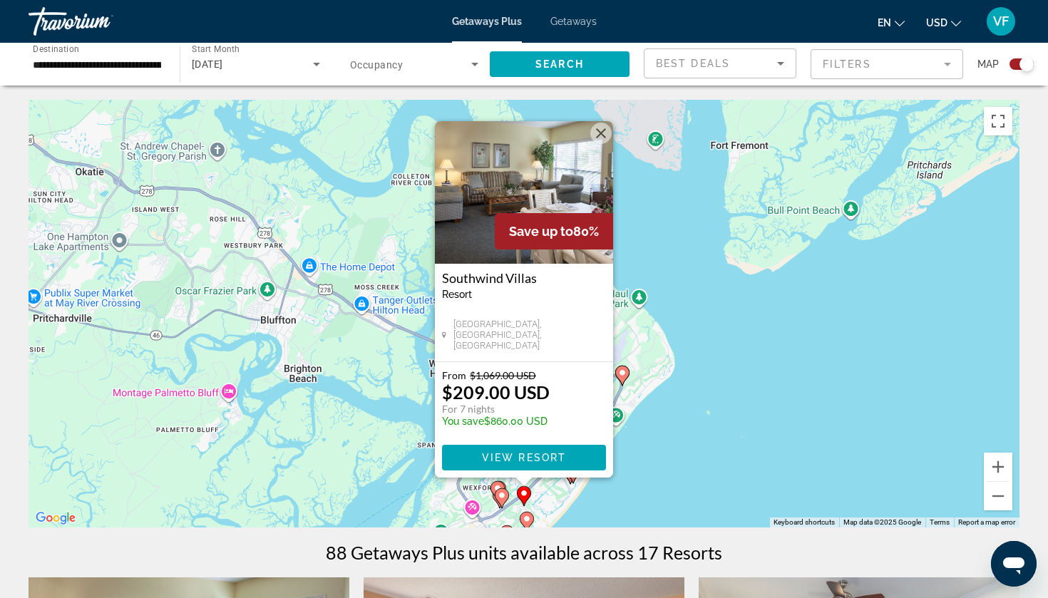
click at [307, 343] on div "To activate drag with keyboard, press Alt + Enter. Once in keyboard drag state,…" at bounding box center [524, 314] width 991 height 428
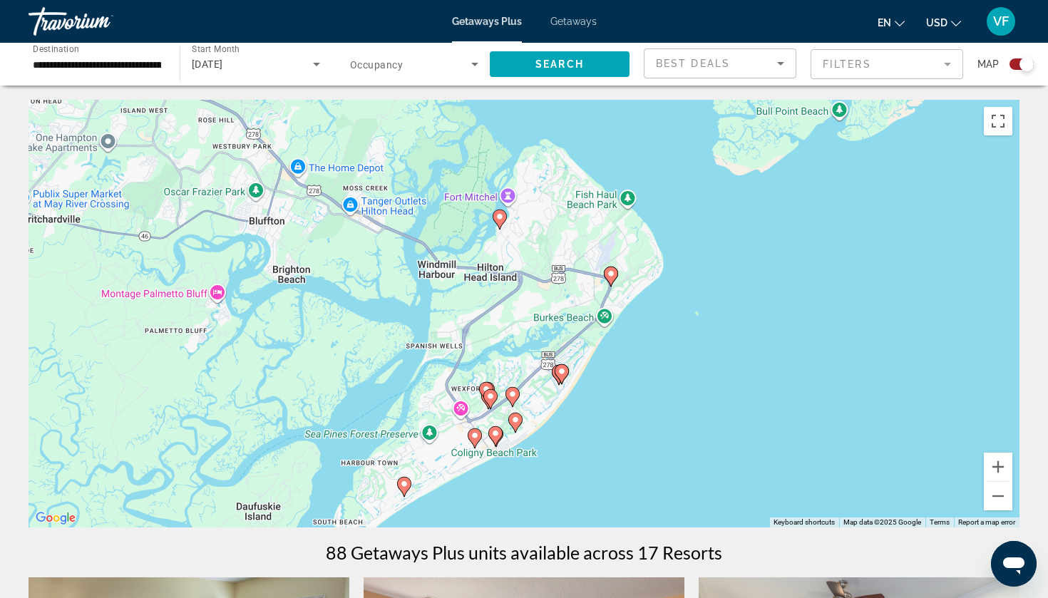
drag, startPoint x: 307, startPoint y: 343, endPoint x: 297, endPoint y: 237, distance: 106.0
click at [297, 237] on div "To activate drag with keyboard, press Alt + Enter. Once in keyboard drag state,…" at bounding box center [524, 314] width 991 height 428
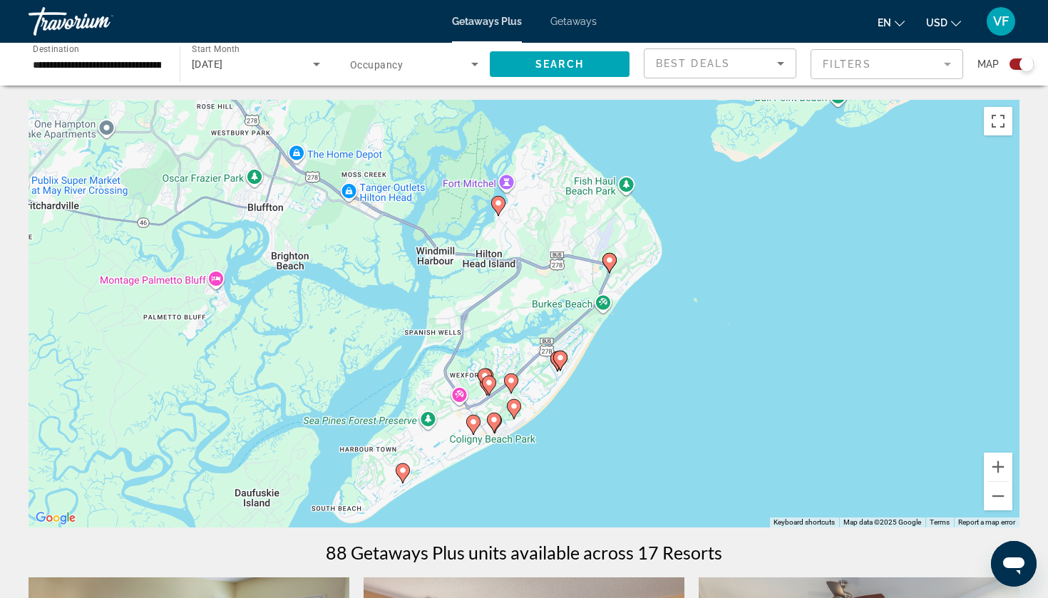
click at [509, 406] on icon "Main content" at bounding box center [514, 409] width 13 height 19
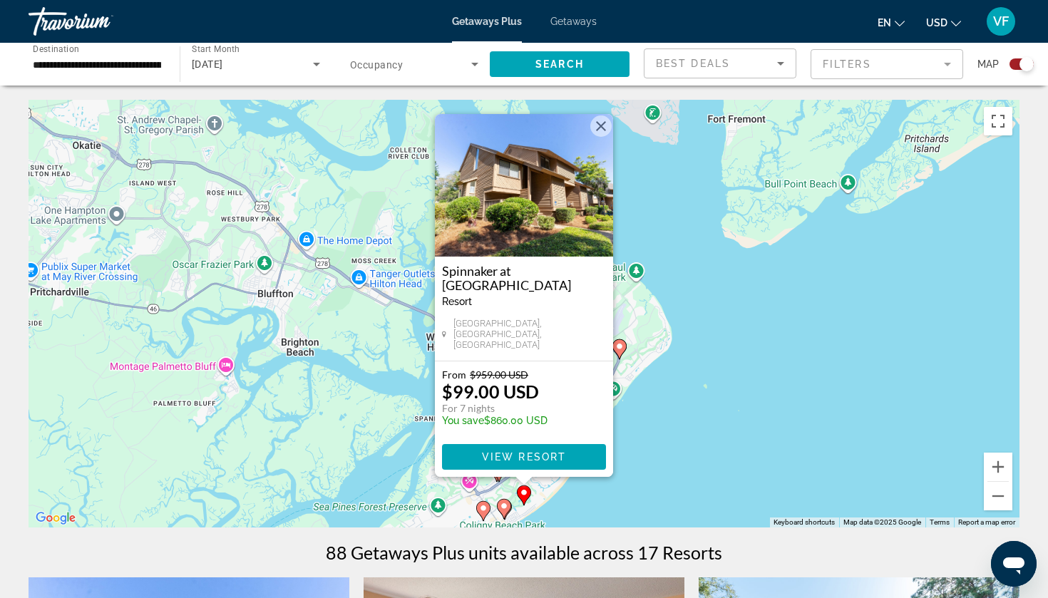
click at [363, 387] on div "To activate drag with keyboard, press Alt + Enter. Once in keyboard drag state,…" at bounding box center [524, 314] width 991 height 428
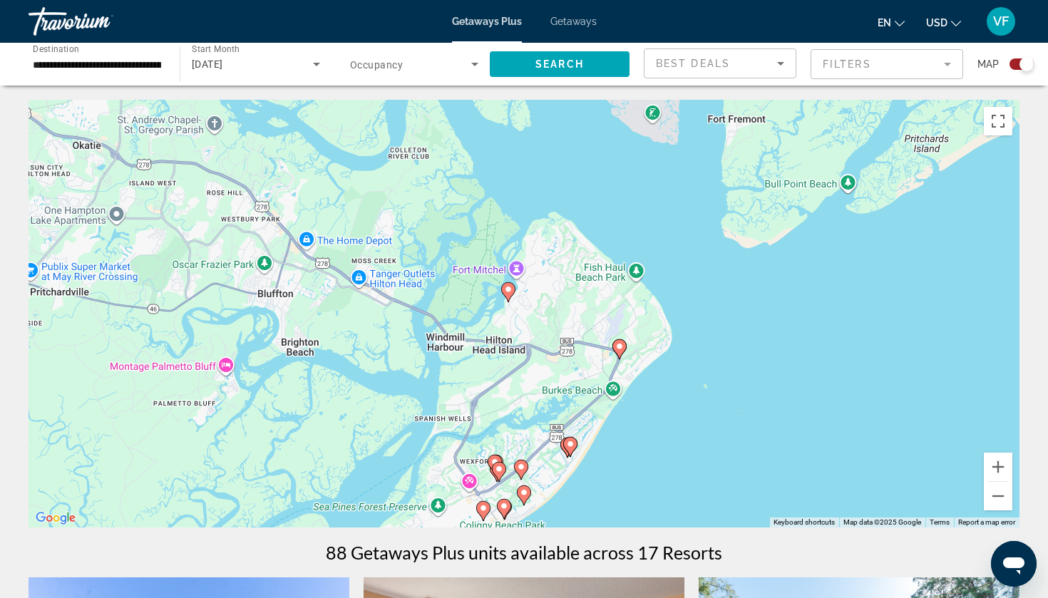
click at [501, 509] on image "Main content" at bounding box center [504, 506] width 9 height 9
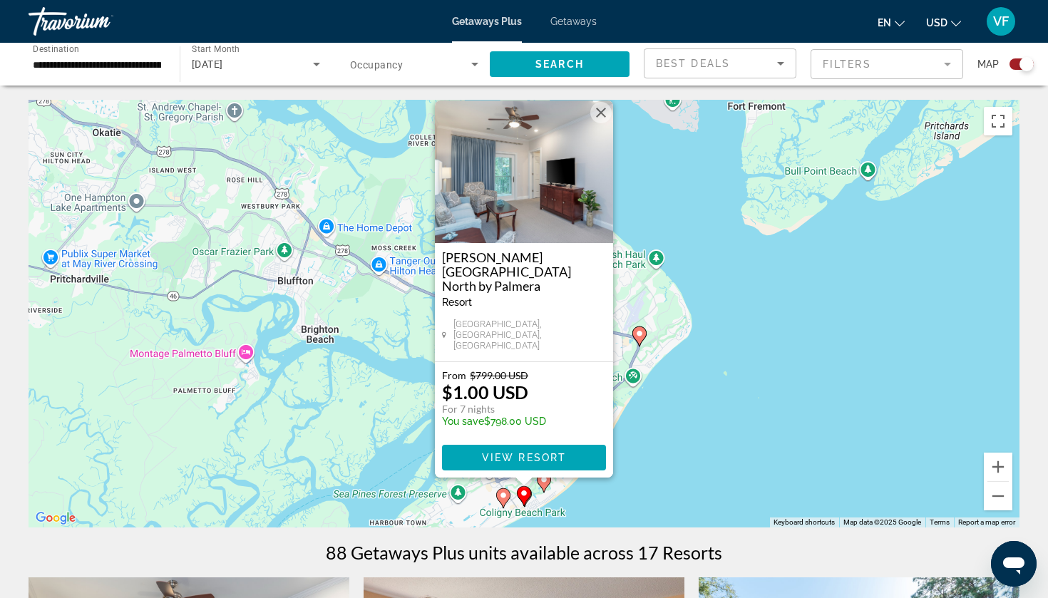
click at [384, 422] on div "To activate drag with keyboard, press Alt + Enter. Once in keyboard drag state,…" at bounding box center [524, 314] width 991 height 428
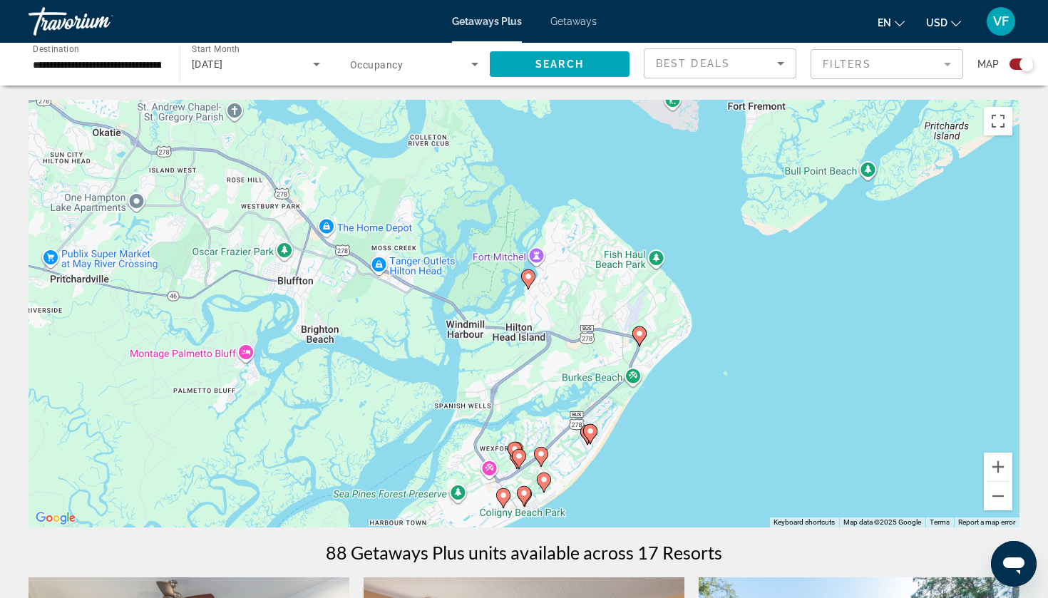
click at [495, 496] on div "To activate drag with keyboard, press Alt + Enter. Once in keyboard drag state,…" at bounding box center [524, 314] width 991 height 428
click at [503, 496] on image "Main content" at bounding box center [503, 495] width 9 height 9
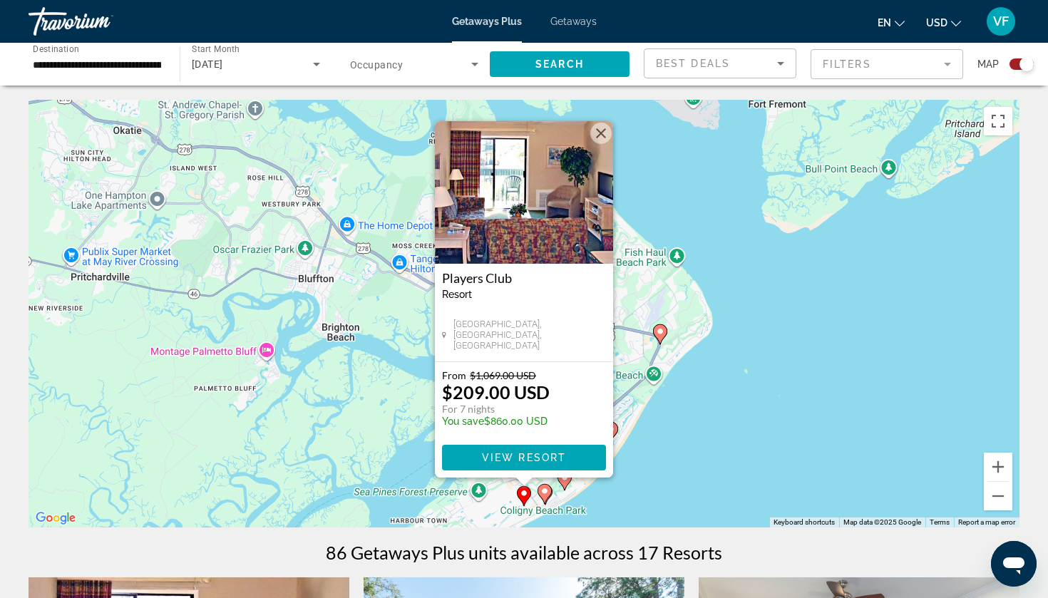
click at [381, 370] on div "To activate drag with keyboard, press Alt + Enter. Once in keyboard drag state,…" at bounding box center [524, 314] width 991 height 428
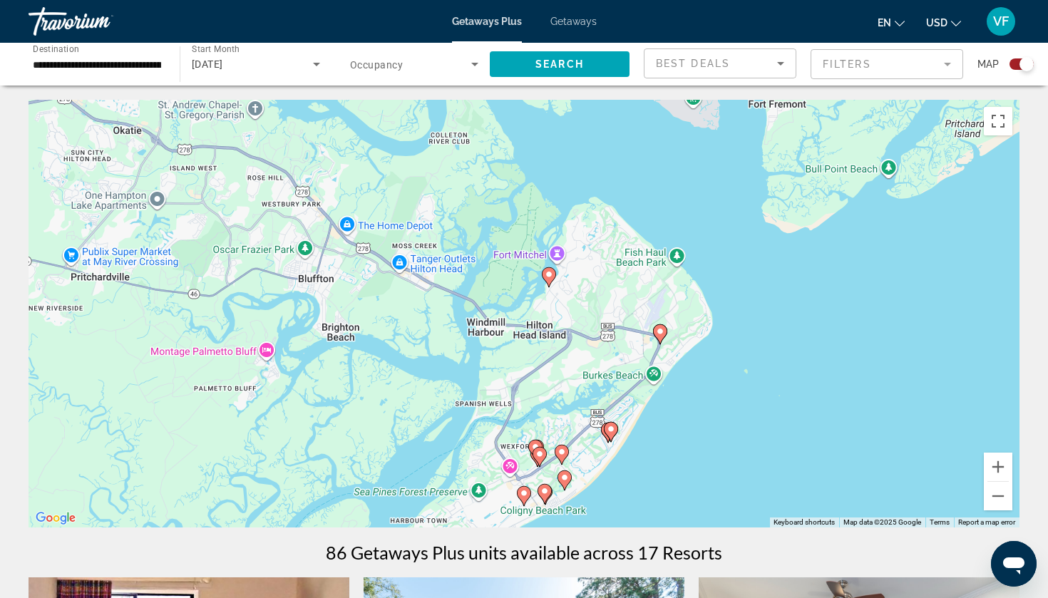
drag, startPoint x: 381, startPoint y: 370, endPoint x: 461, endPoint y: 279, distance: 121.2
click at [460, 280] on div "To activate drag with keyboard, press Alt + Enter. Once in keyboard drag state,…" at bounding box center [524, 314] width 991 height 428
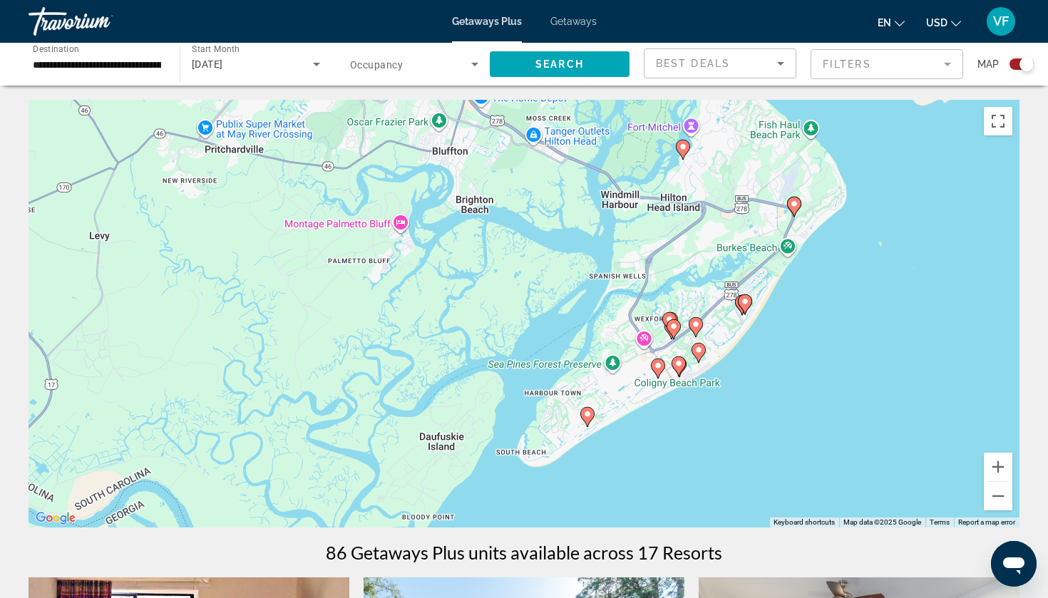
click at [676, 140] on gmp-advanced-marker "Main content" at bounding box center [683, 149] width 14 height 21
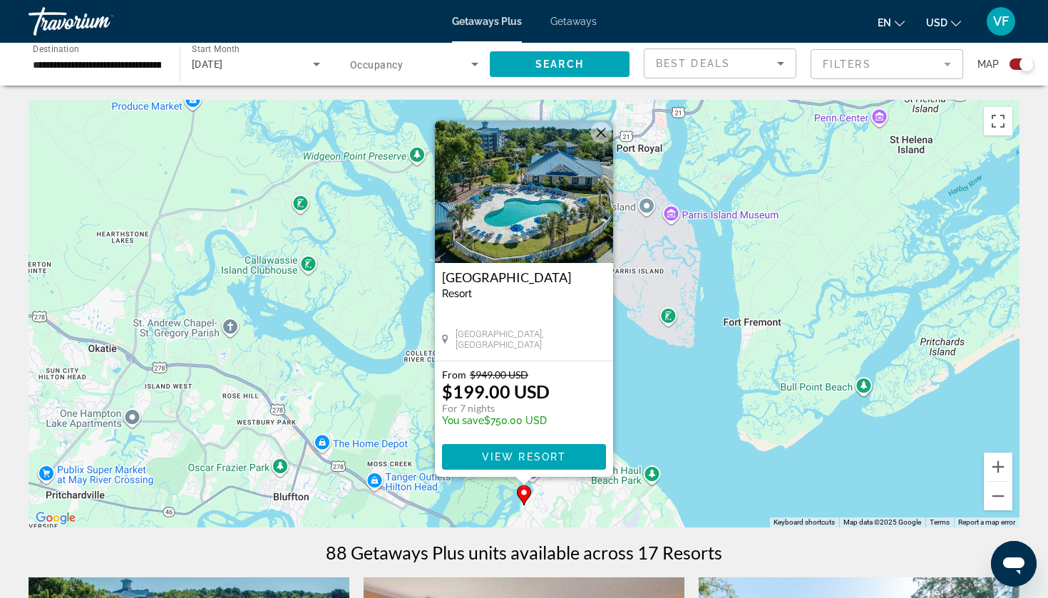
click at [631, 312] on div "To activate drag with keyboard, press Alt + Enter. Once in keyboard drag state,…" at bounding box center [524, 314] width 991 height 428
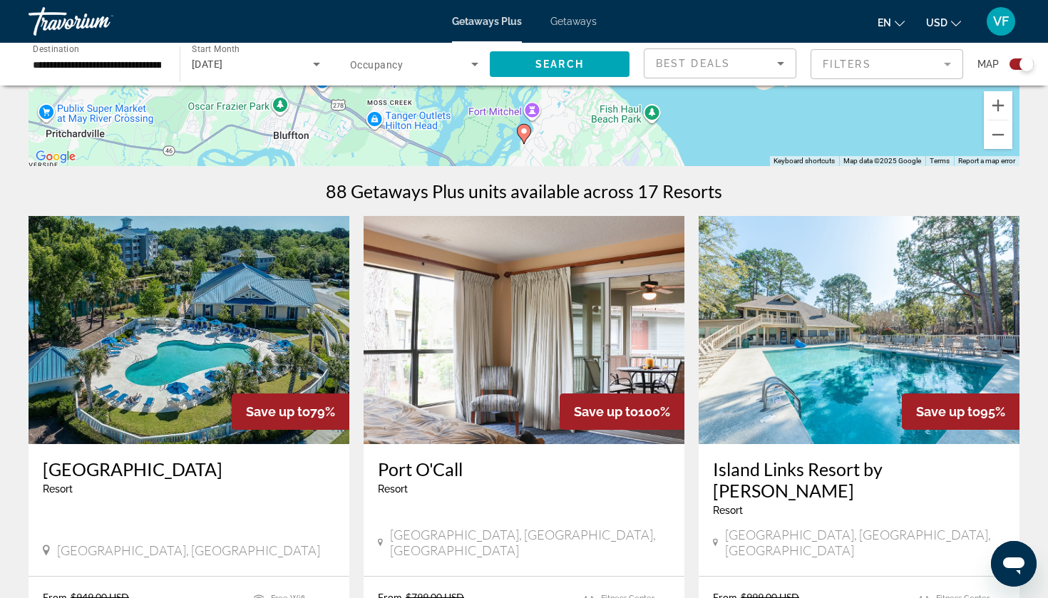
scroll to position [356, 0]
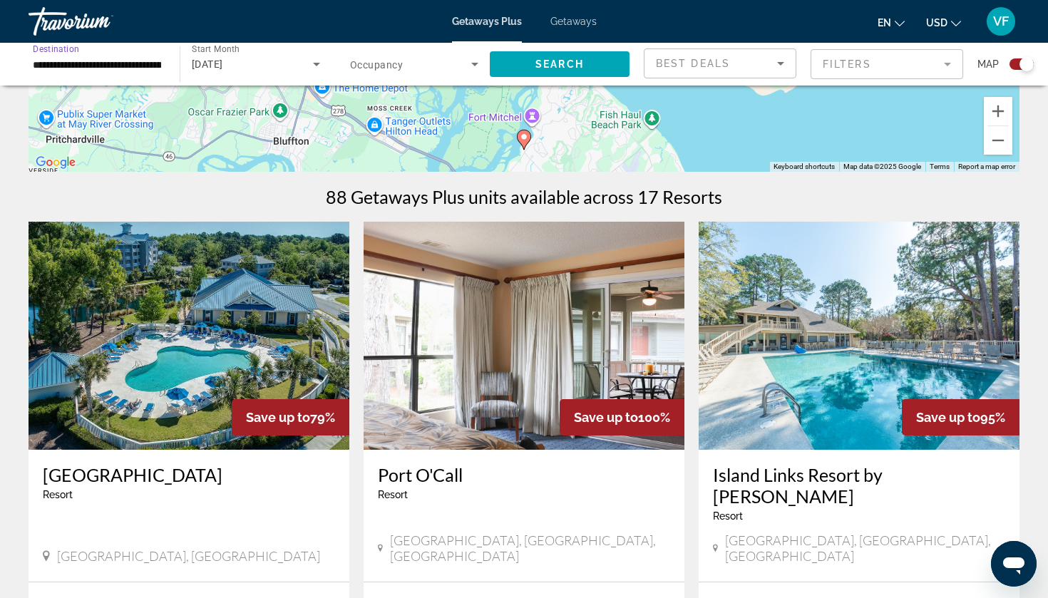
click at [118, 61] on input "**********" at bounding box center [97, 64] width 128 height 17
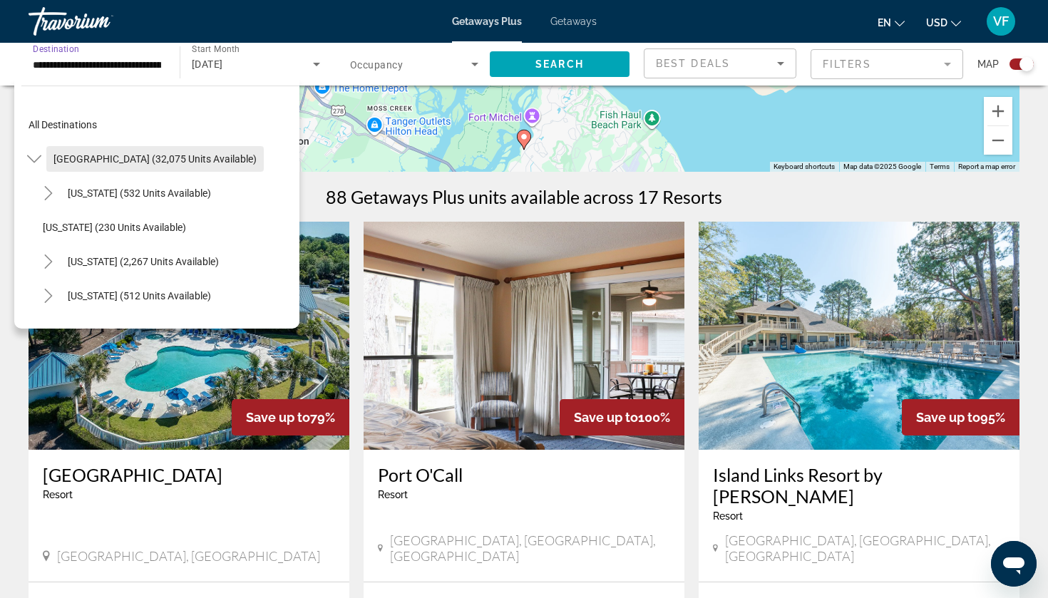
scroll to position [0, 0]
click at [88, 155] on span "[GEOGRAPHIC_DATA] (32,075 units available)" at bounding box center [154, 158] width 203 height 11
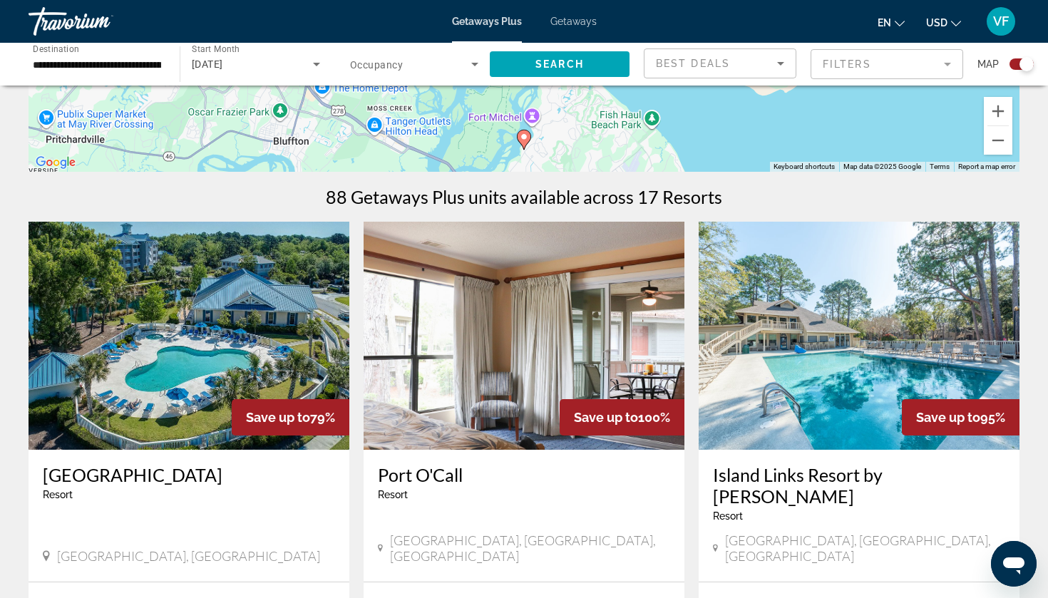
click at [73, 76] on div "**********" at bounding box center [97, 64] width 128 height 41
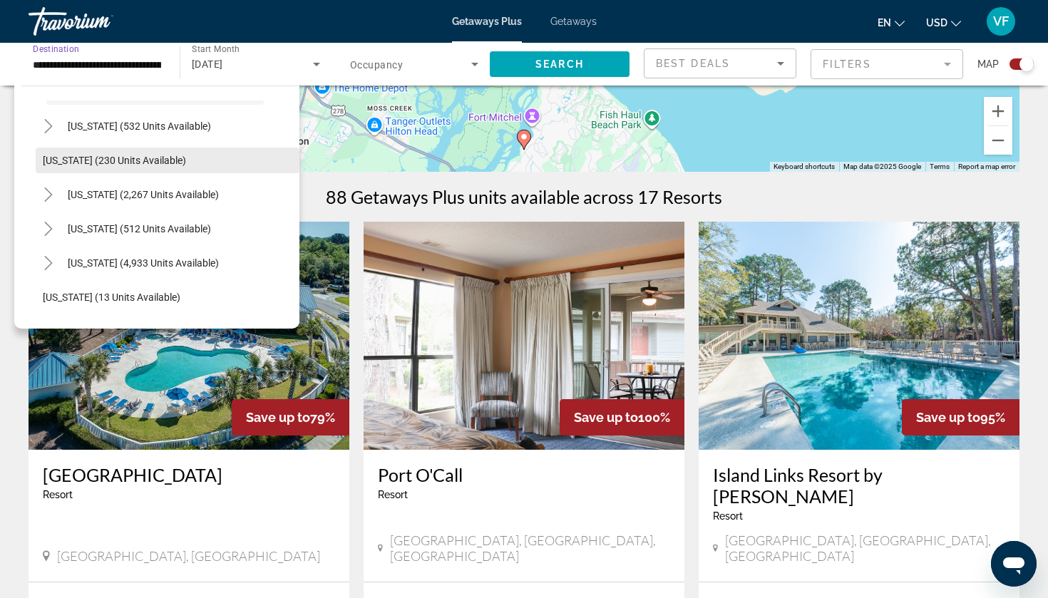
scroll to position [86, 0]
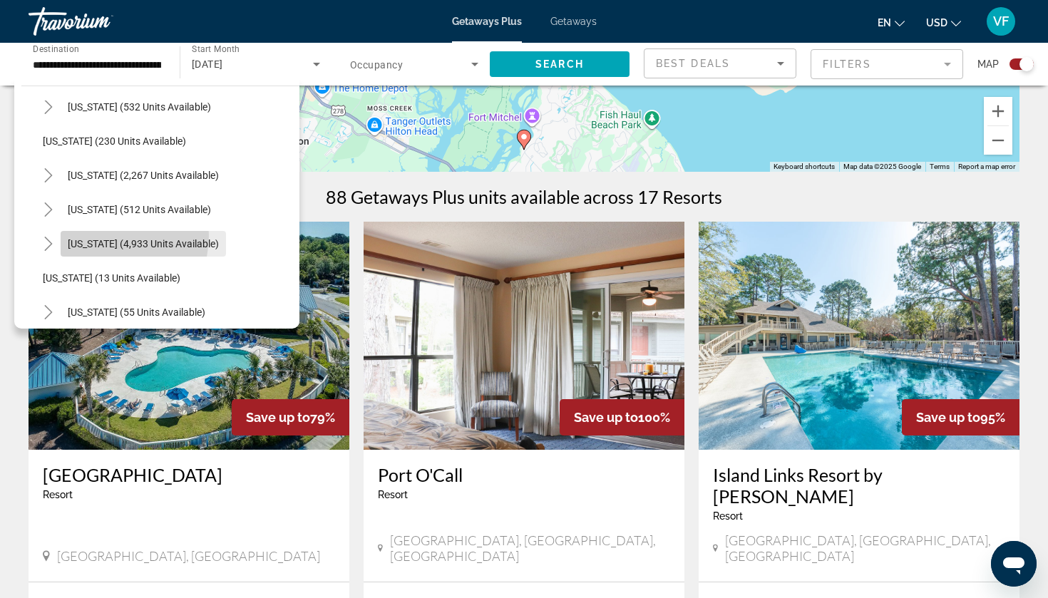
click at [97, 235] on span "Search widget" at bounding box center [143, 244] width 165 height 34
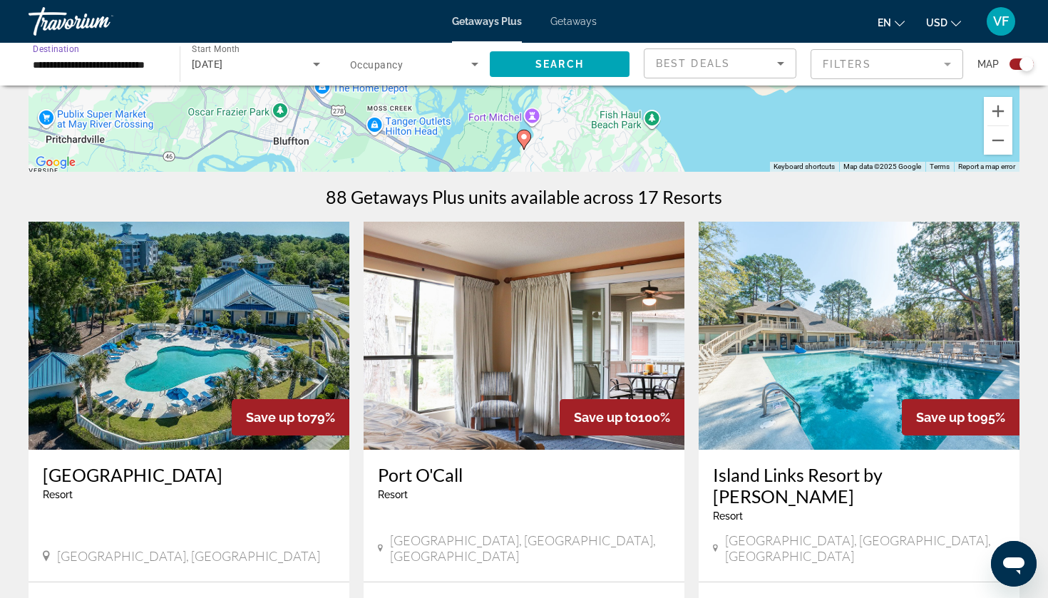
click at [284, 64] on div "[DATE]" at bounding box center [252, 64] width 121 height 17
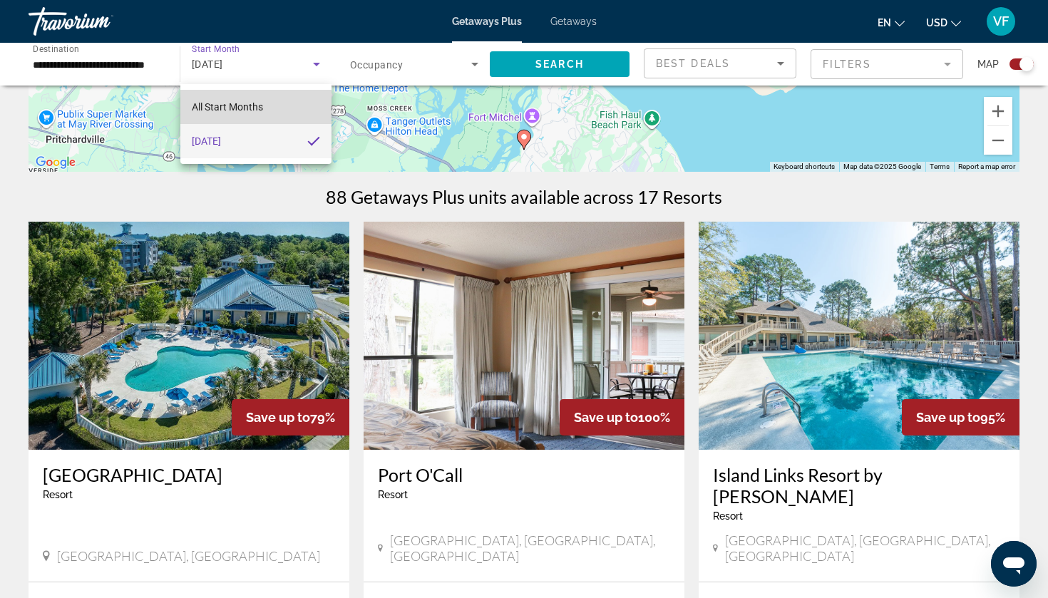
click at [247, 105] on span "All Start Months" at bounding box center [227, 106] width 71 height 11
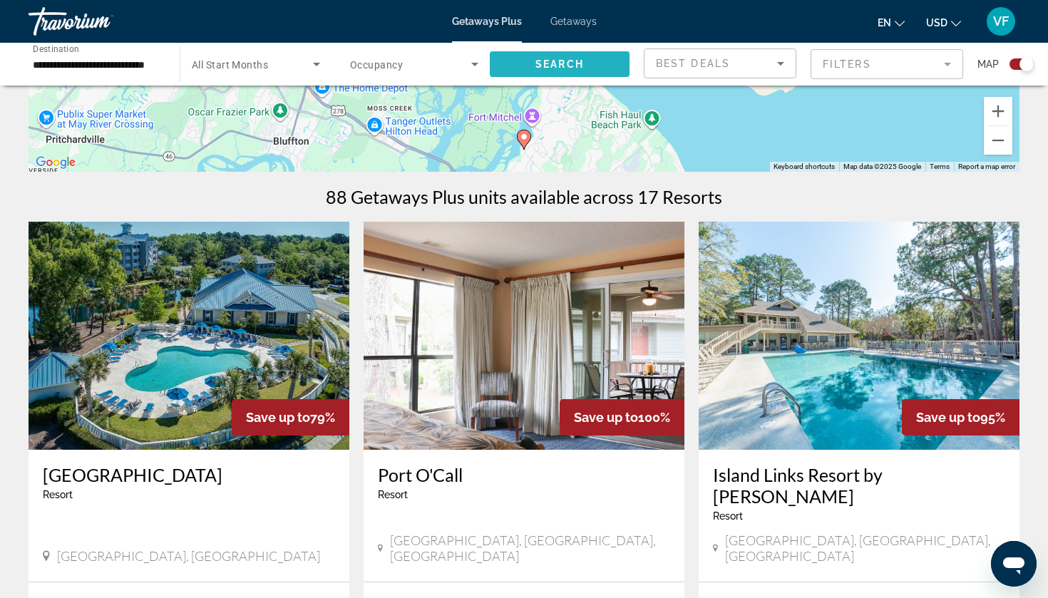
click at [532, 62] on span "Search widget" at bounding box center [560, 64] width 140 height 34
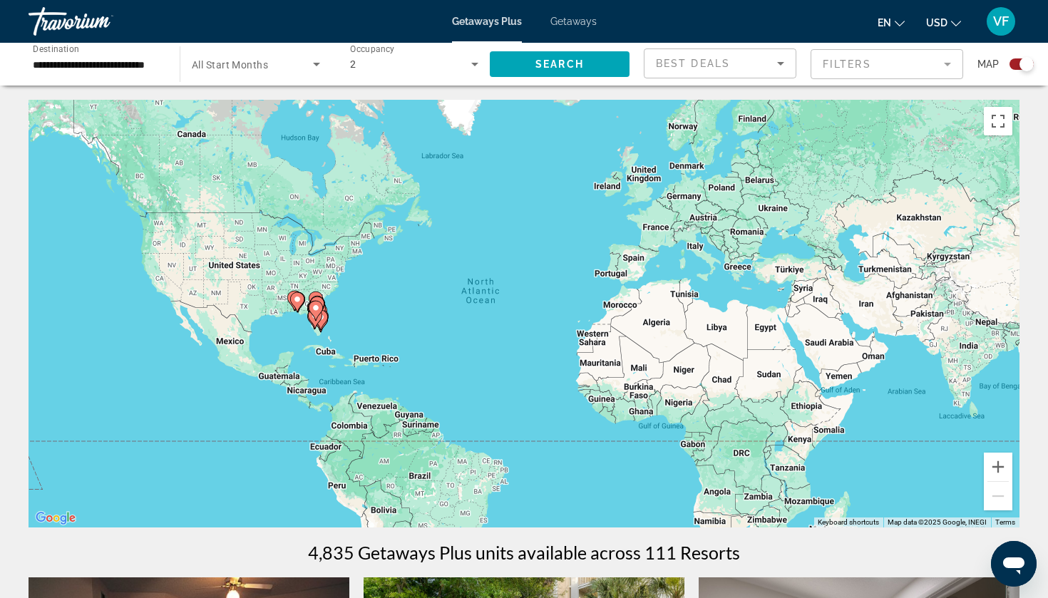
click at [279, 81] on div "Search widget" at bounding box center [256, 64] width 128 height 40
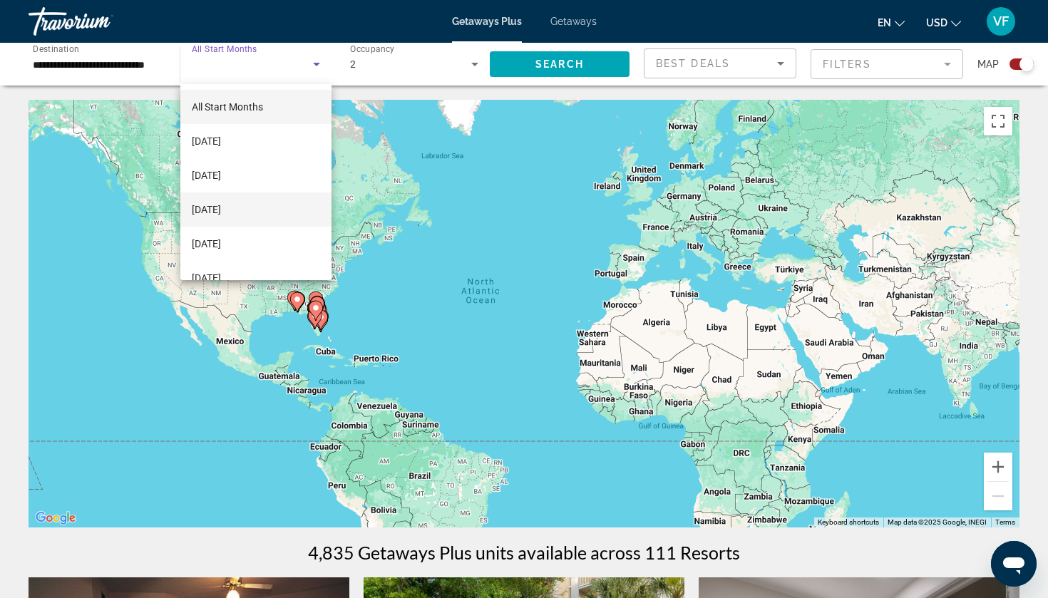
click at [221, 215] on span "[DATE]" at bounding box center [206, 209] width 29 height 17
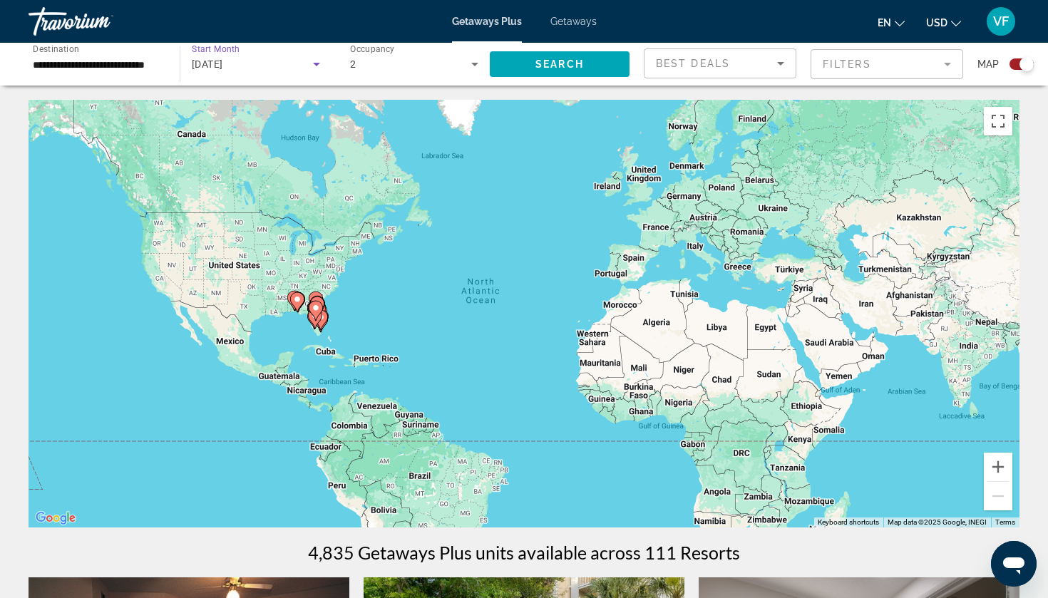
click at [223, 61] on span "[DATE]" at bounding box center [207, 63] width 31 height 11
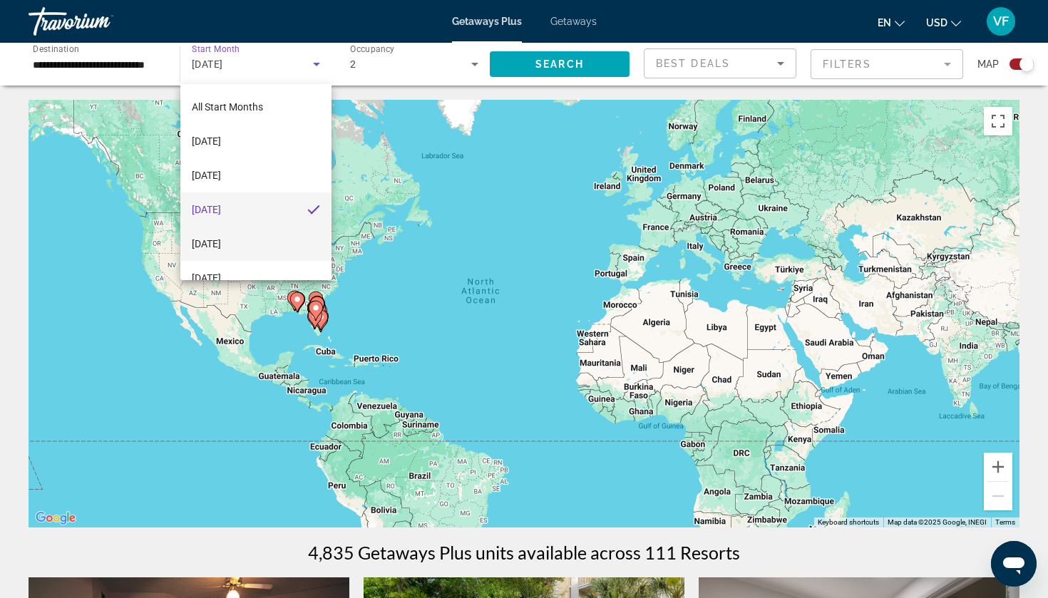
click at [250, 254] on mat-option "[DATE]" at bounding box center [255, 244] width 151 height 34
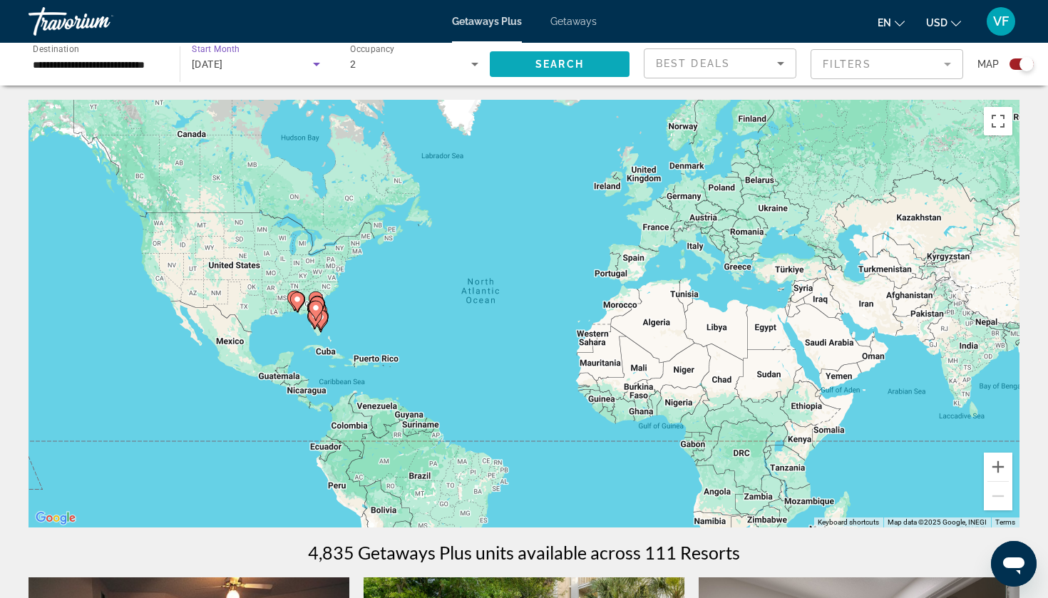
click at [547, 56] on span "Search widget" at bounding box center [560, 64] width 140 height 34
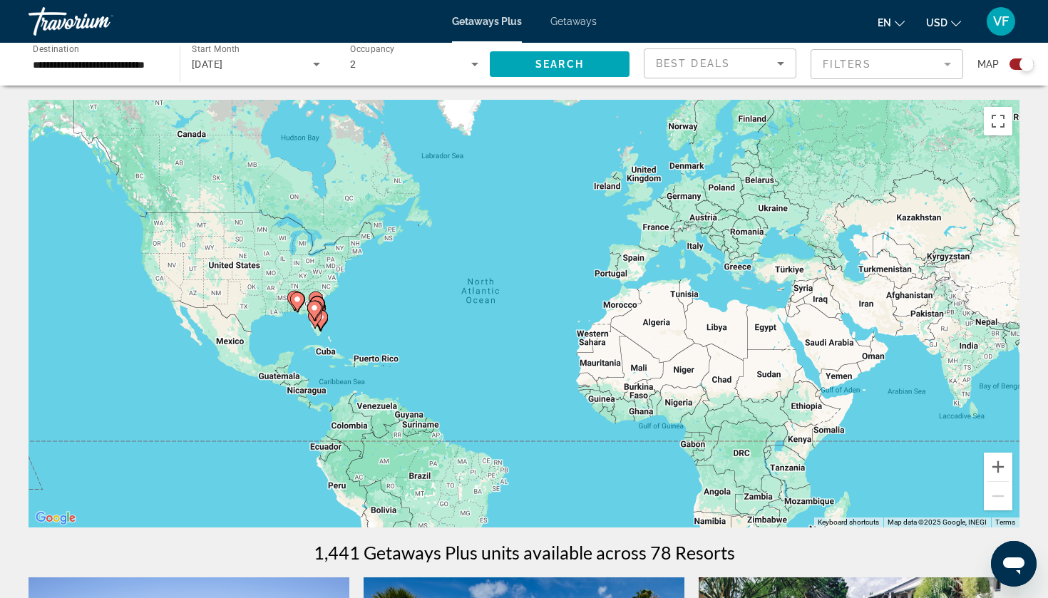
click at [313, 316] on icon "Main content" at bounding box center [314, 311] width 13 height 19
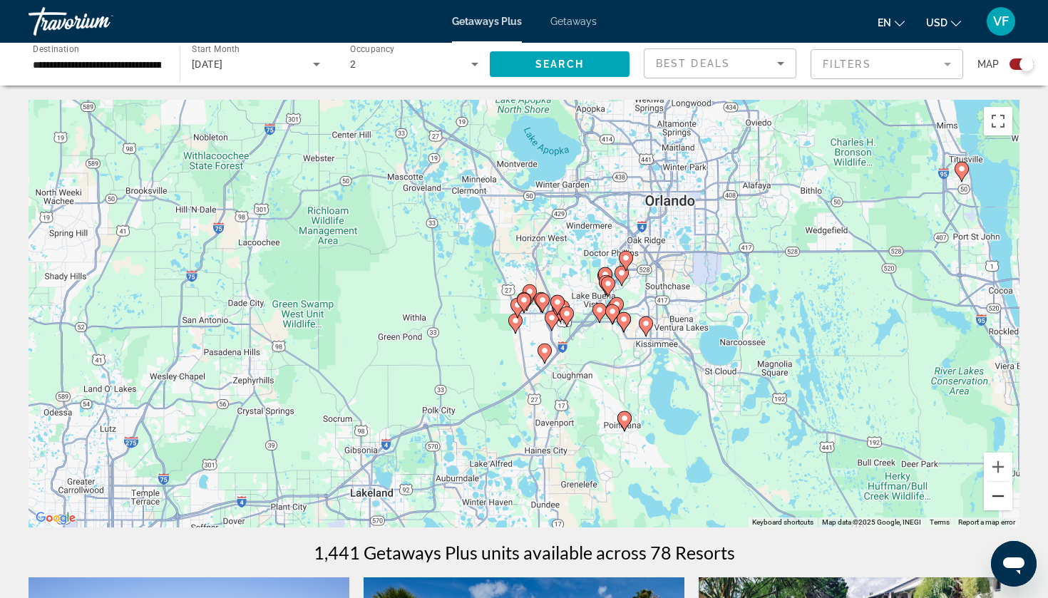
click at [999, 508] on button "Zoom out" at bounding box center [998, 496] width 29 height 29
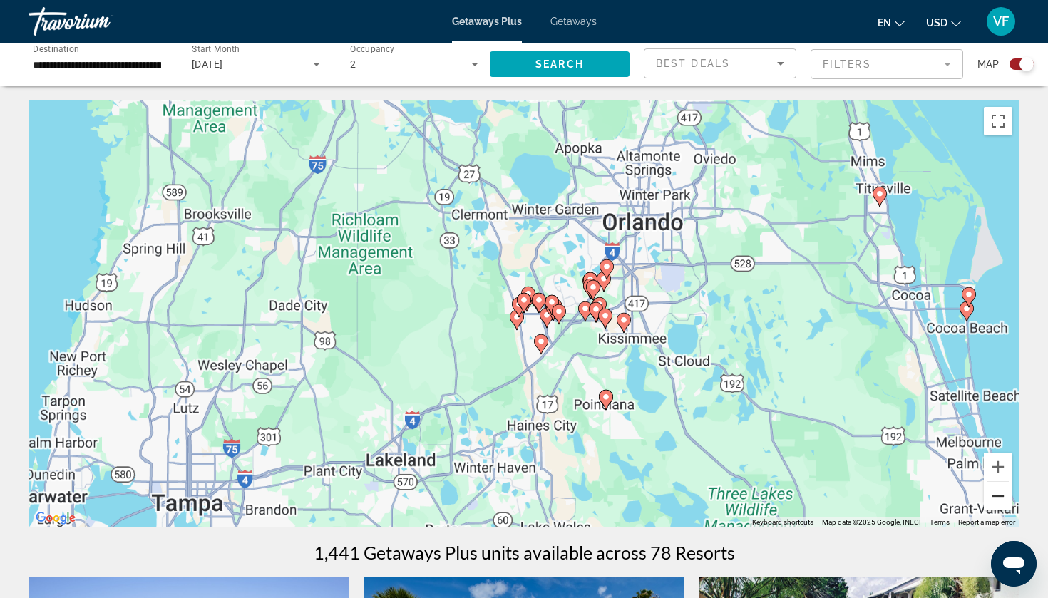
click at [999, 508] on button "Zoom out" at bounding box center [998, 496] width 29 height 29
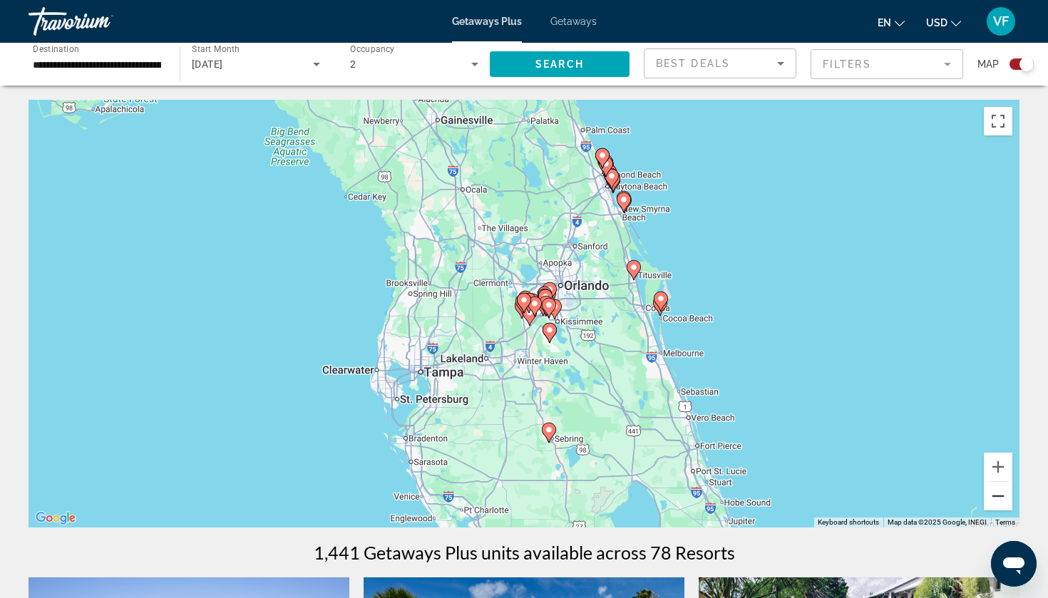
click at [998, 508] on button "Zoom out" at bounding box center [998, 496] width 29 height 29
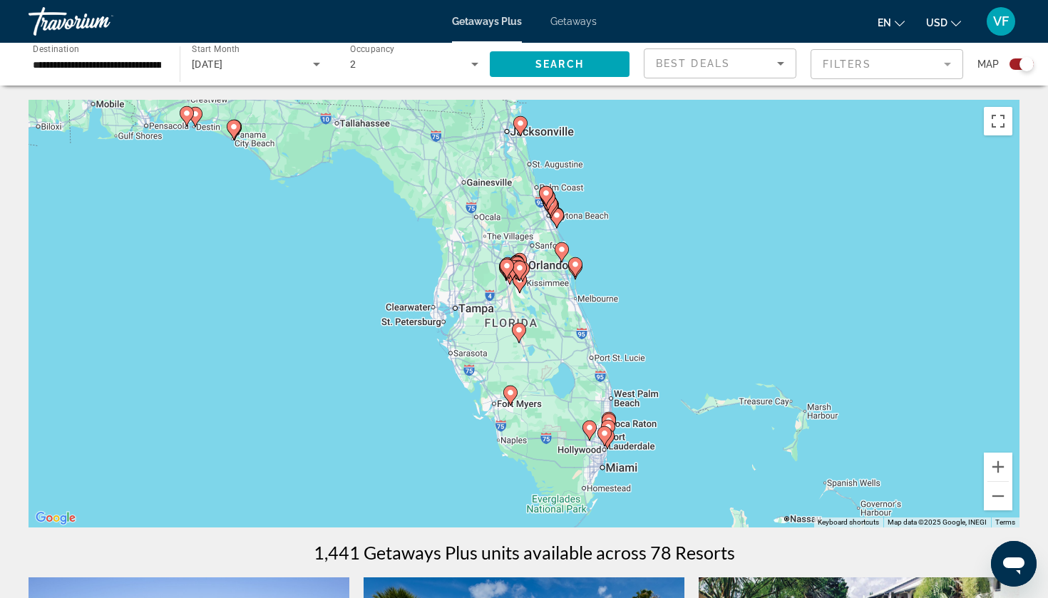
drag, startPoint x: 532, startPoint y: 321, endPoint x: 515, endPoint y: 285, distance: 39.2
click at [515, 285] on gmp-advanced-marker "Main content" at bounding box center [520, 282] width 14 height 21
click at [522, 125] on image "Main content" at bounding box center [522, 123] width 9 height 9
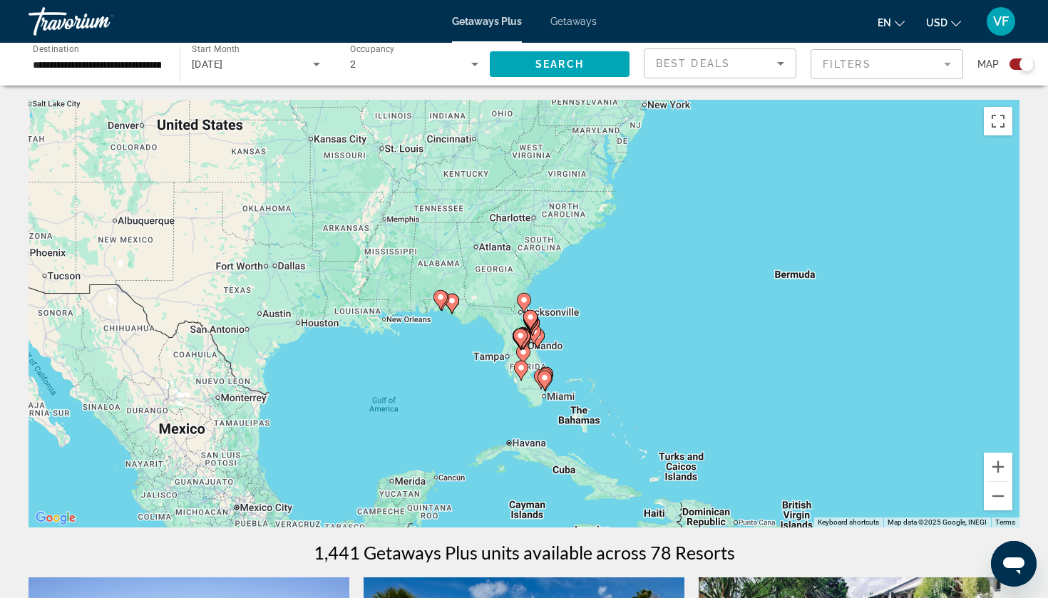
click at [521, 301] on image "Main content" at bounding box center [524, 300] width 9 height 9
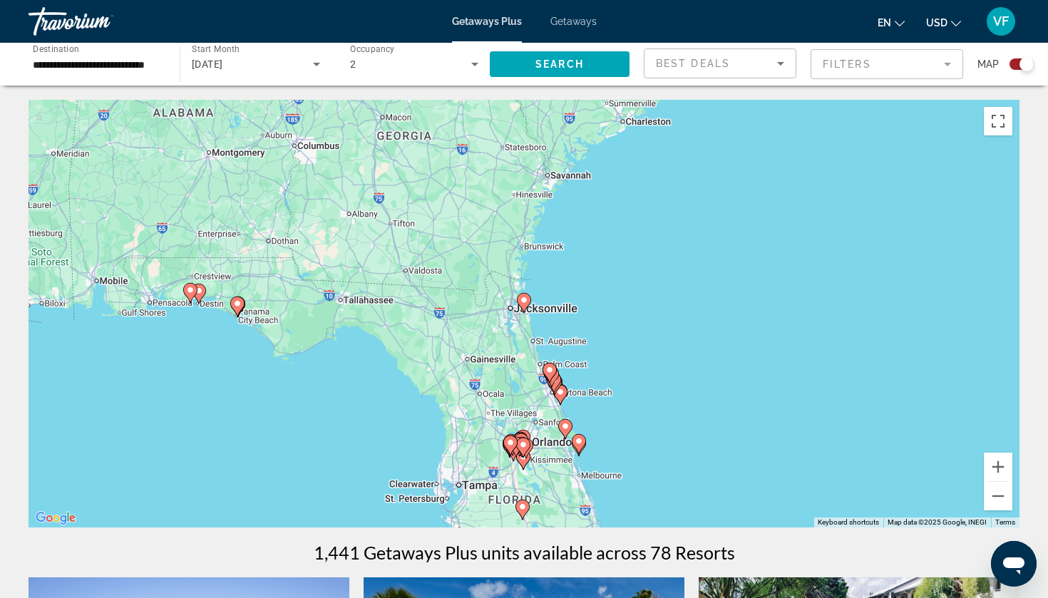
click at [525, 297] on image "Main content" at bounding box center [524, 300] width 9 height 9
type input "**********"
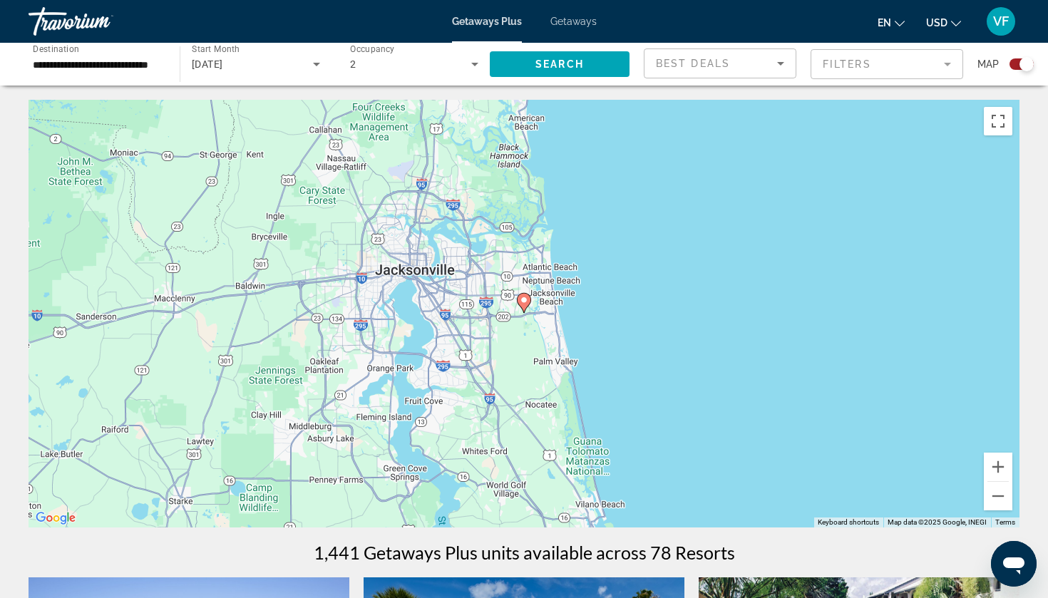
click at [524, 297] on image "Main content" at bounding box center [524, 300] width 9 height 9
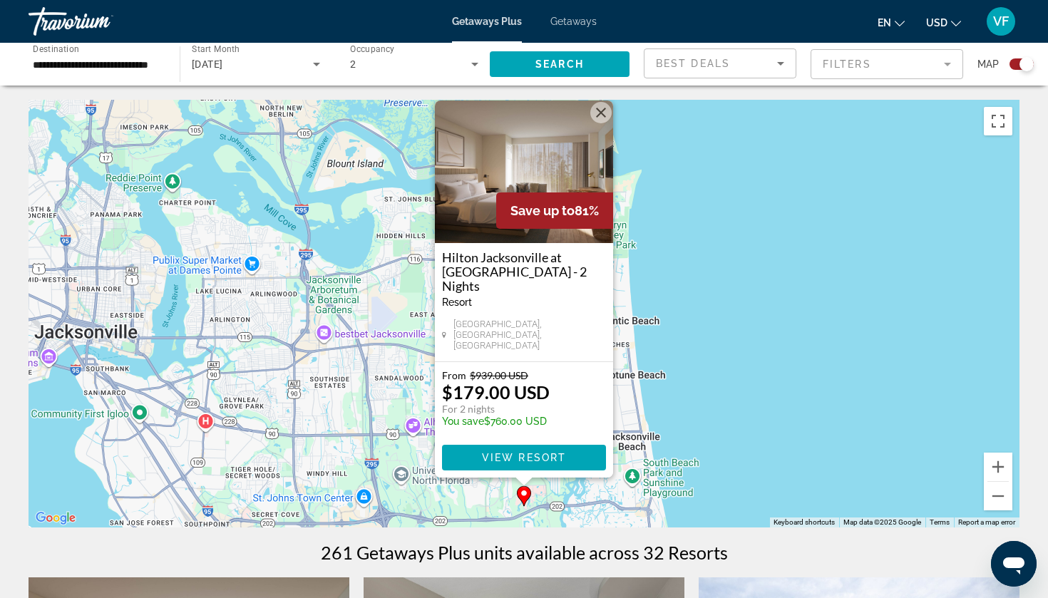
click at [603, 123] on button "Close" at bounding box center [600, 112] width 21 height 21
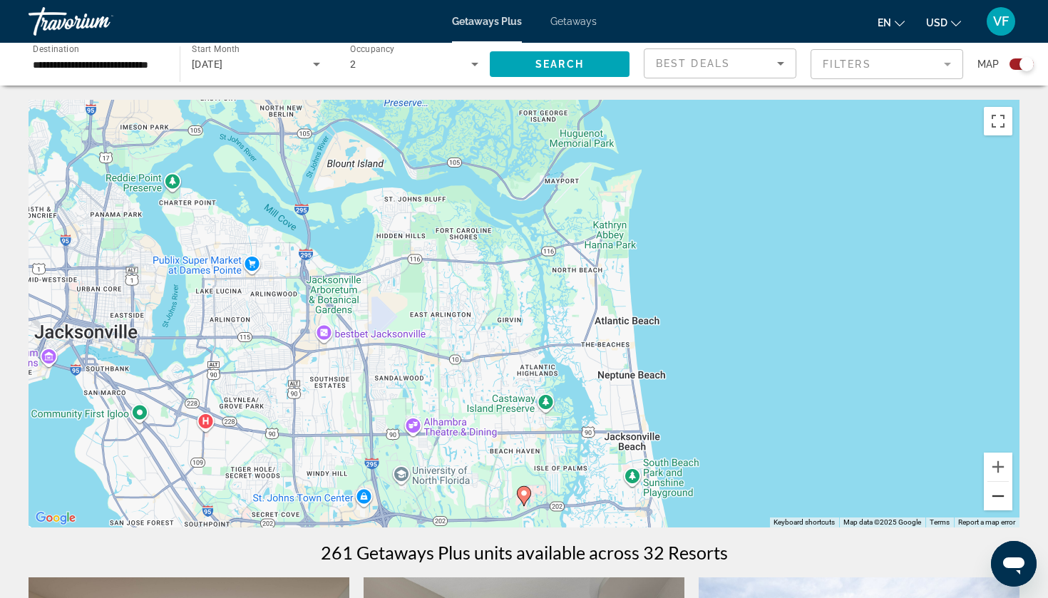
click at [998, 508] on button "Zoom out" at bounding box center [998, 496] width 29 height 29
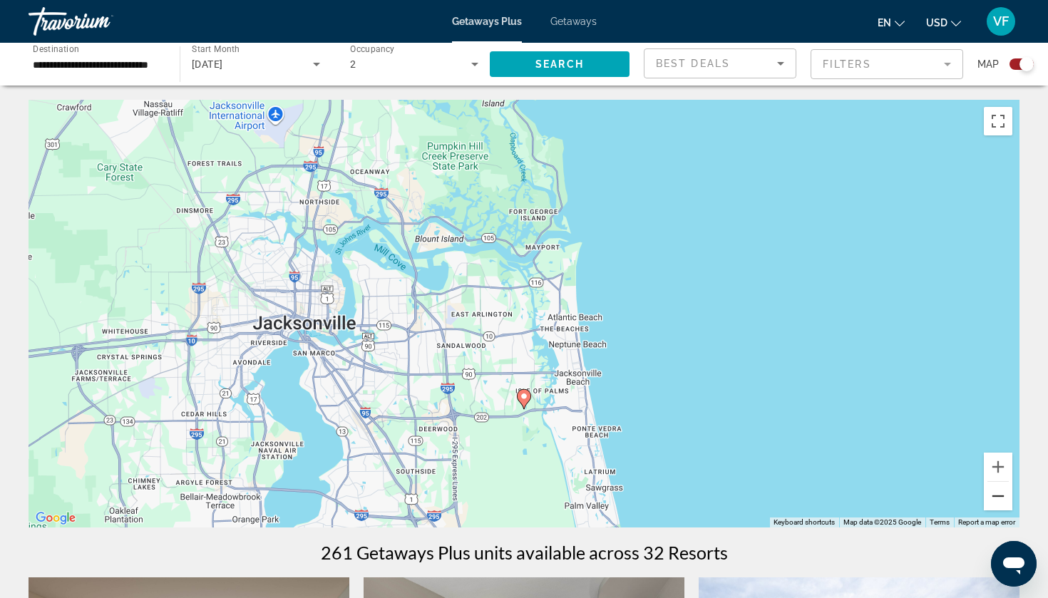
click at [997, 508] on button "Zoom out" at bounding box center [998, 496] width 29 height 29
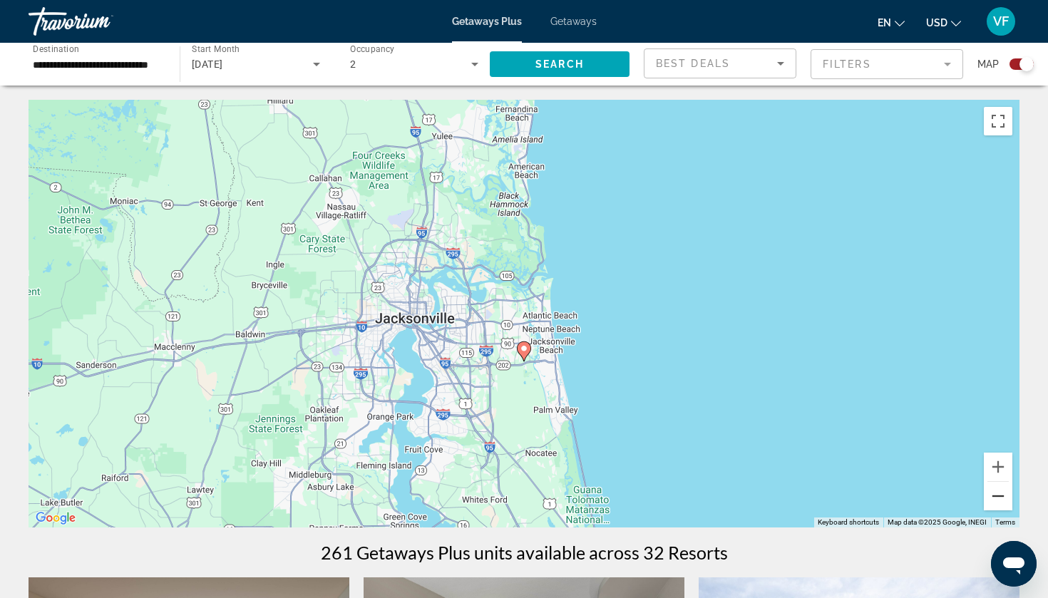
click at [997, 505] on button "Zoom out" at bounding box center [998, 496] width 29 height 29
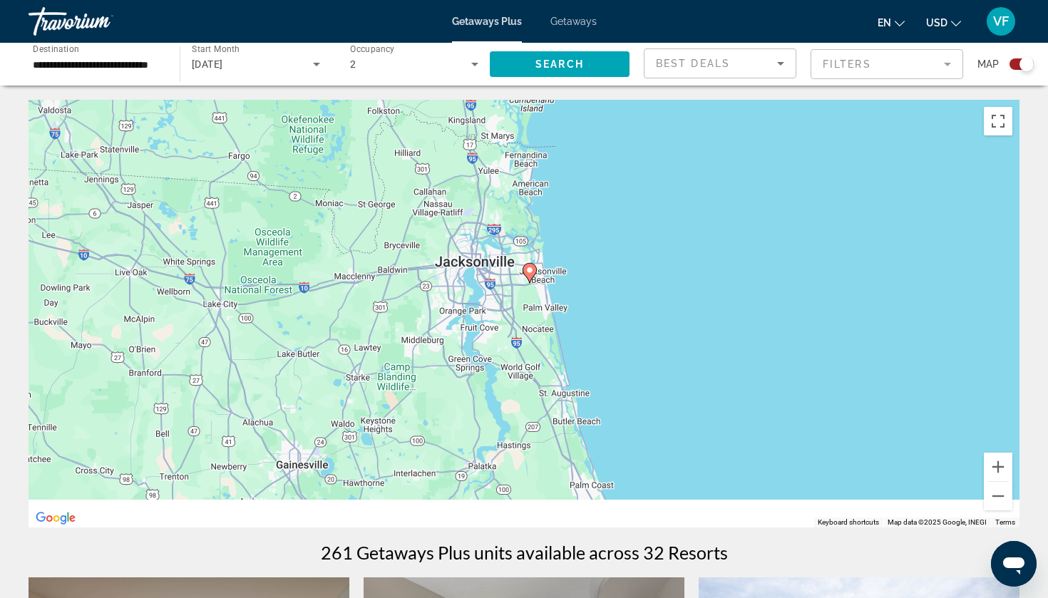
drag, startPoint x: 582, startPoint y: 325, endPoint x: 619, endPoint y: 159, distance: 170.2
click at [617, 165] on div "To activate drag with keyboard, press Alt + Enter. Once in keyboard drag state,…" at bounding box center [524, 314] width 991 height 428
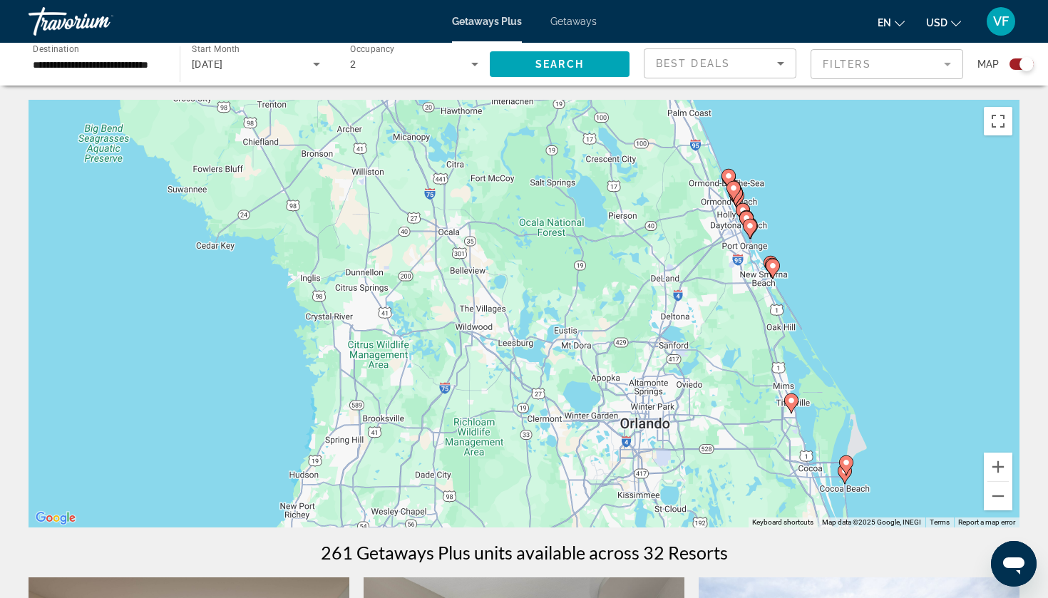
click at [731, 175] on image "Main content" at bounding box center [728, 176] width 9 height 9
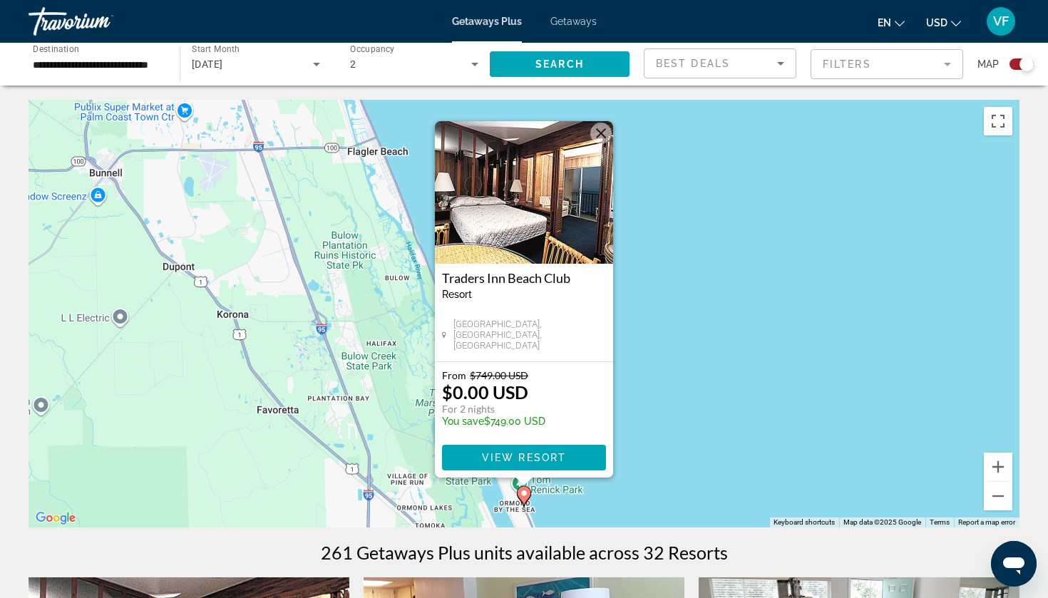
click at [386, 431] on div "To activate drag with keyboard, press Alt + Enter. Once in keyboard drag state,…" at bounding box center [524, 314] width 991 height 428
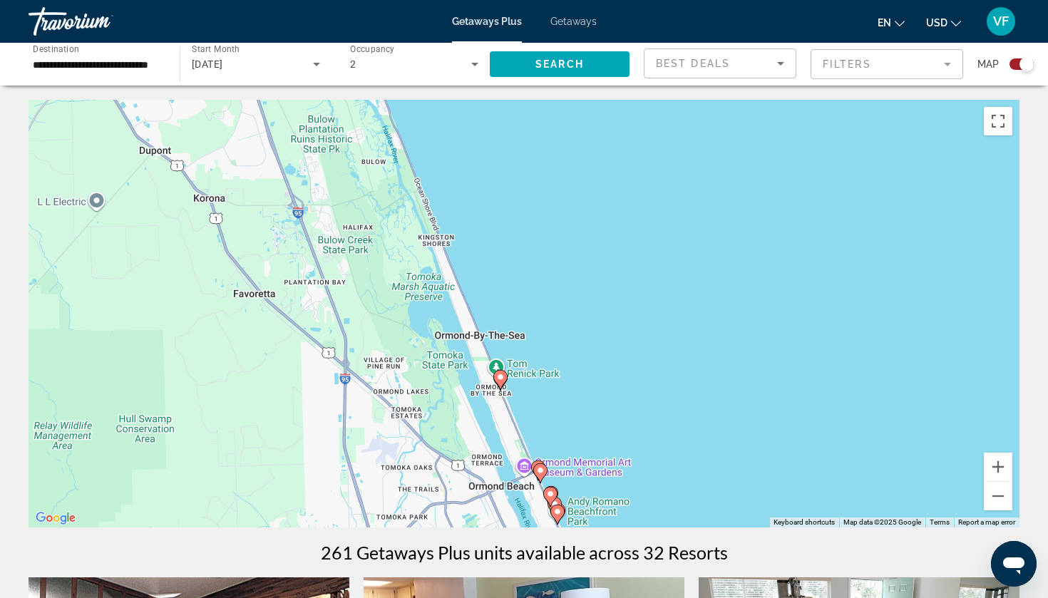
drag, startPoint x: 386, startPoint y: 431, endPoint x: 336, endPoint y: 217, distance: 220.1
click at [336, 217] on div "To activate drag with keyboard, press Alt + Enter. Once in keyboard drag state,…" at bounding box center [524, 314] width 991 height 428
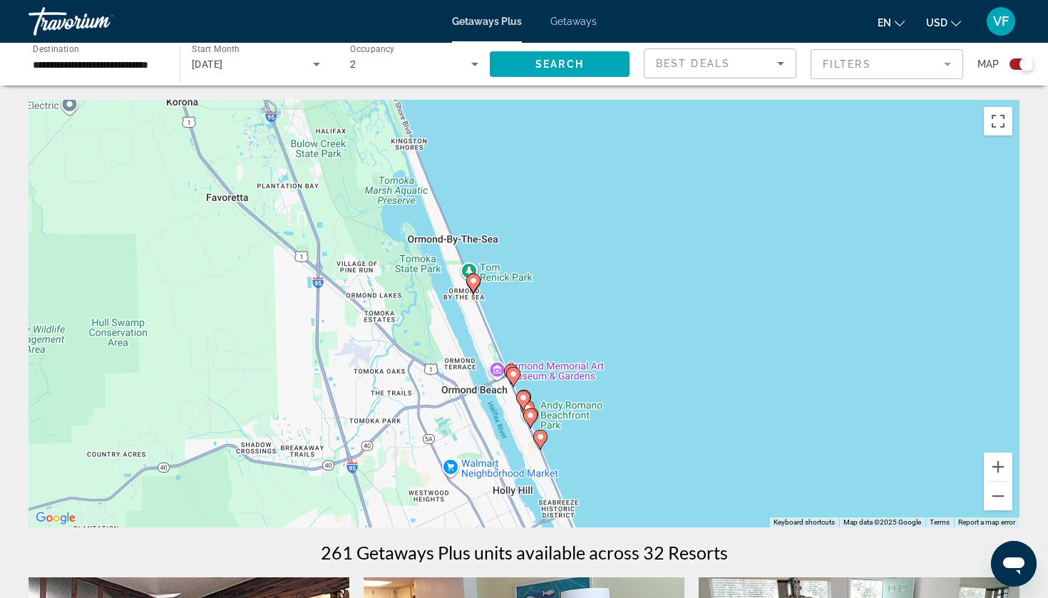
click at [512, 373] on image "Main content" at bounding box center [513, 374] width 9 height 9
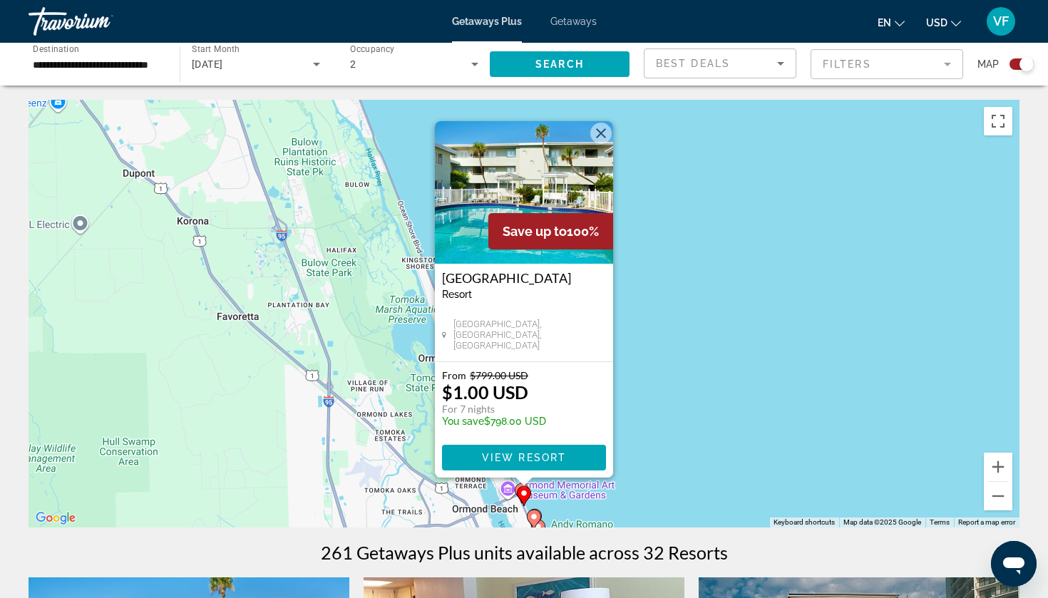
click at [360, 255] on div "To activate drag with keyboard, press Alt + Enter. Once in keyboard drag state,…" at bounding box center [524, 314] width 991 height 428
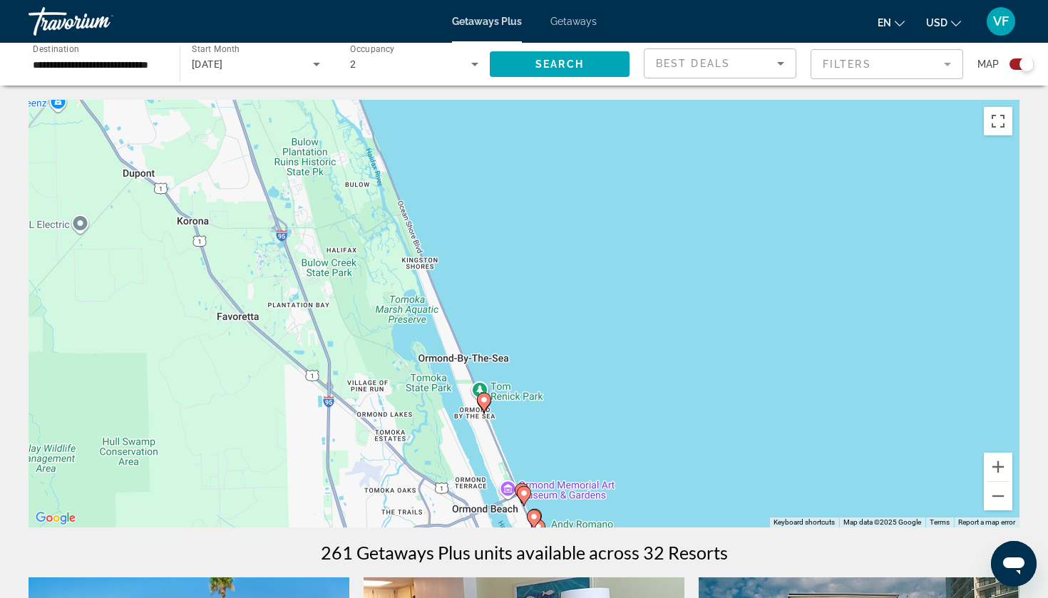
click at [518, 485] on gmp-advanced-marker "Main content" at bounding box center [524, 495] width 14 height 21
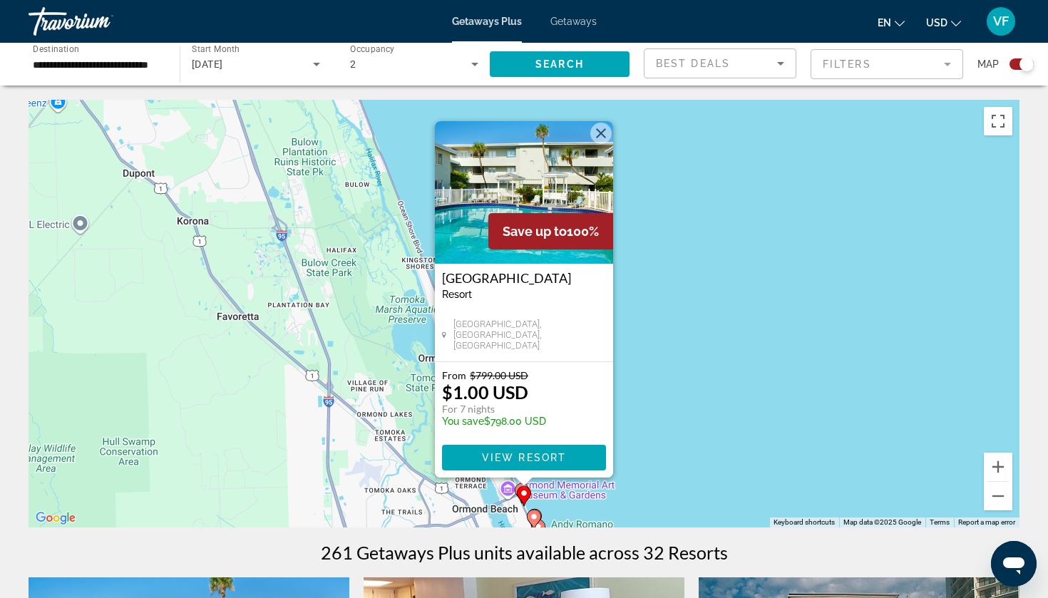
click at [441, 496] on div "To activate drag with keyboard, press Alt + Enter. Once in keyboard drag state,…" at bounding box center [524, 314] width 991 height 428
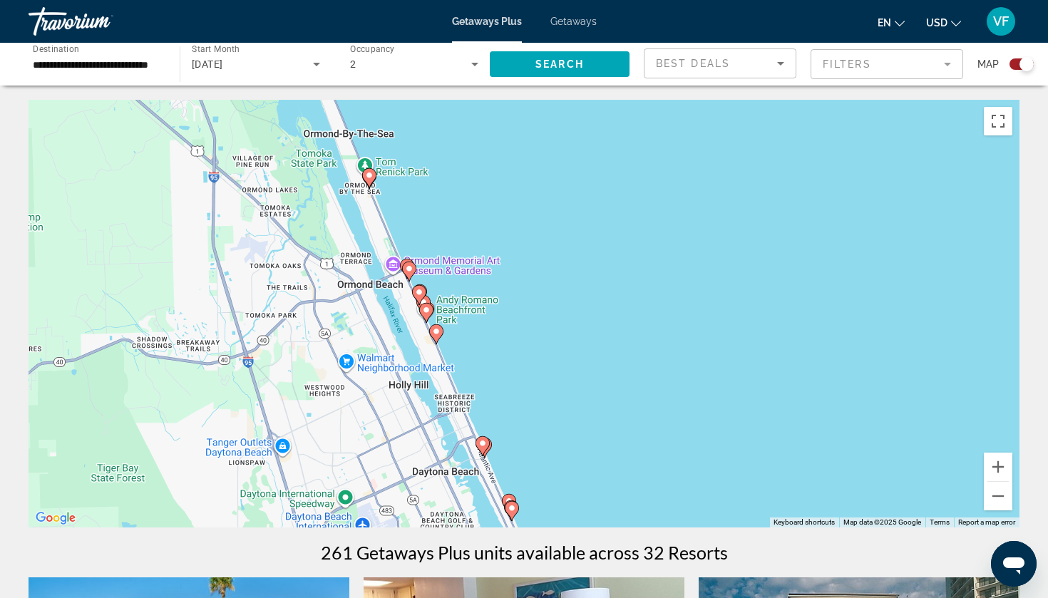
drag, startPoint x: 467, startPoint y: 473, endPoint x: 361, endPoint y: 276, distance: 223.3
click at [361, 276] on div "To activate drag with keyboard, press Alt + Enter. Once in keyboard drag state,…" at bounding box center [524, 314] width 991 height 428
click at [422, 294] on image "Main content" at bounding box center [420, 292] width 9 height 9
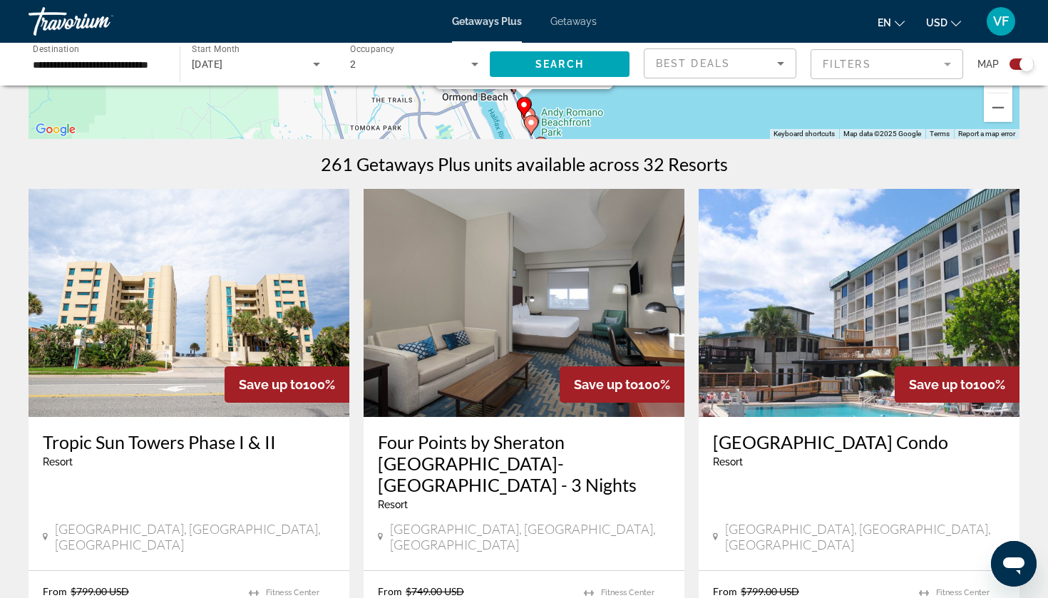
scroll to position [392, 0]
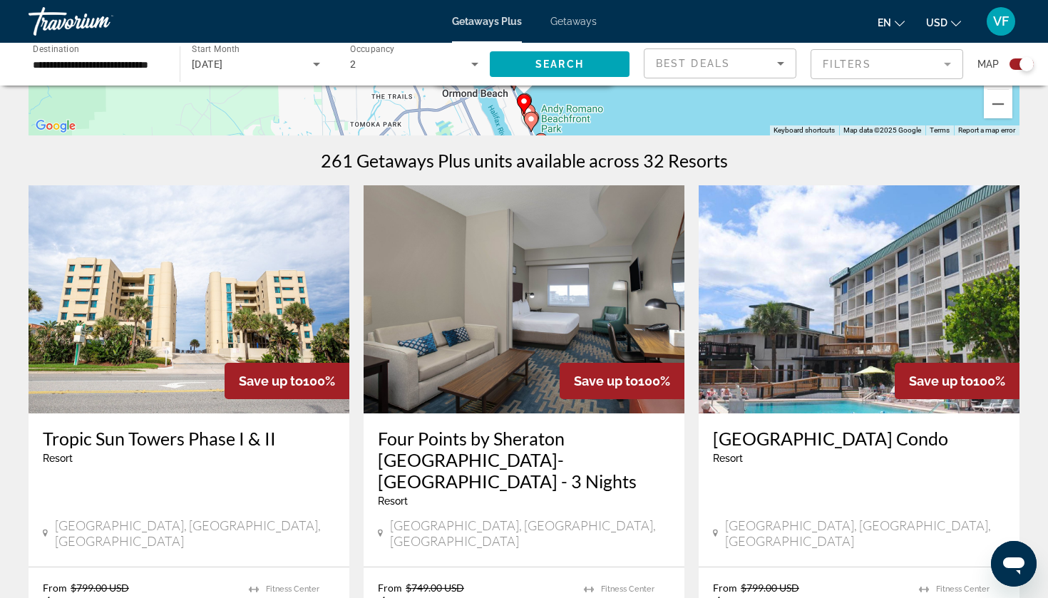
click at [175, 355] on img "Main content" at bounding box center [189, 299] width 321 height 228
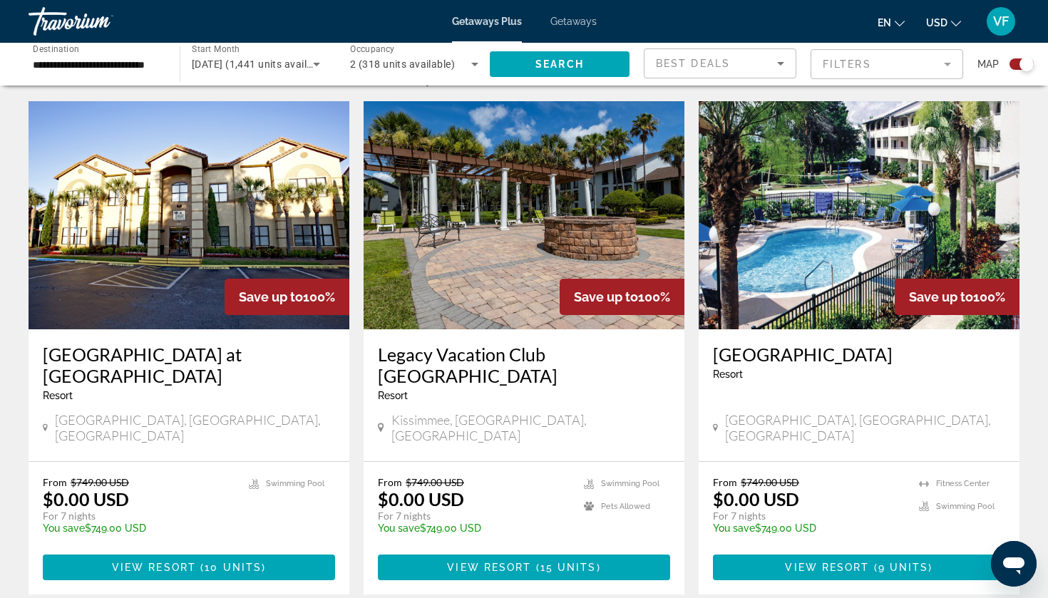
scroll to position [474, 0]
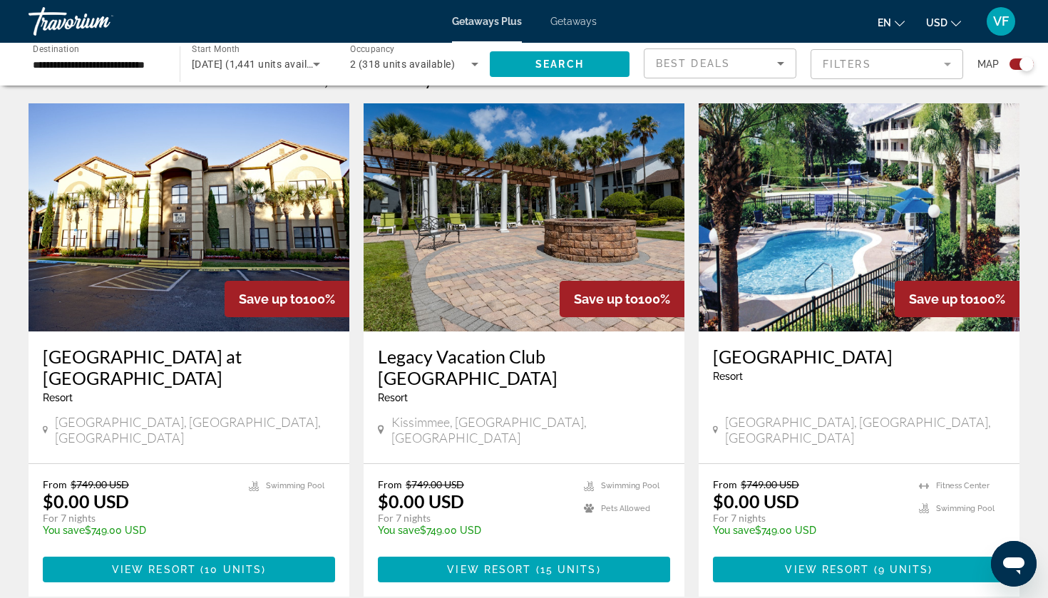
click at [432, 267] on img "Main content" at bounding box center [524, 217] width 321 height 228
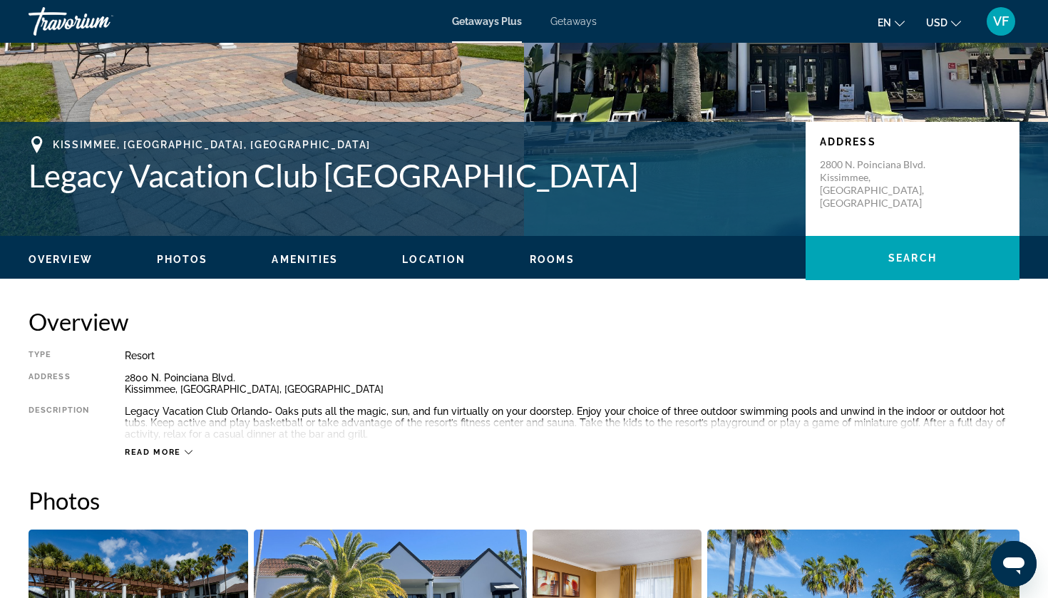
scroll to position [181, 0]
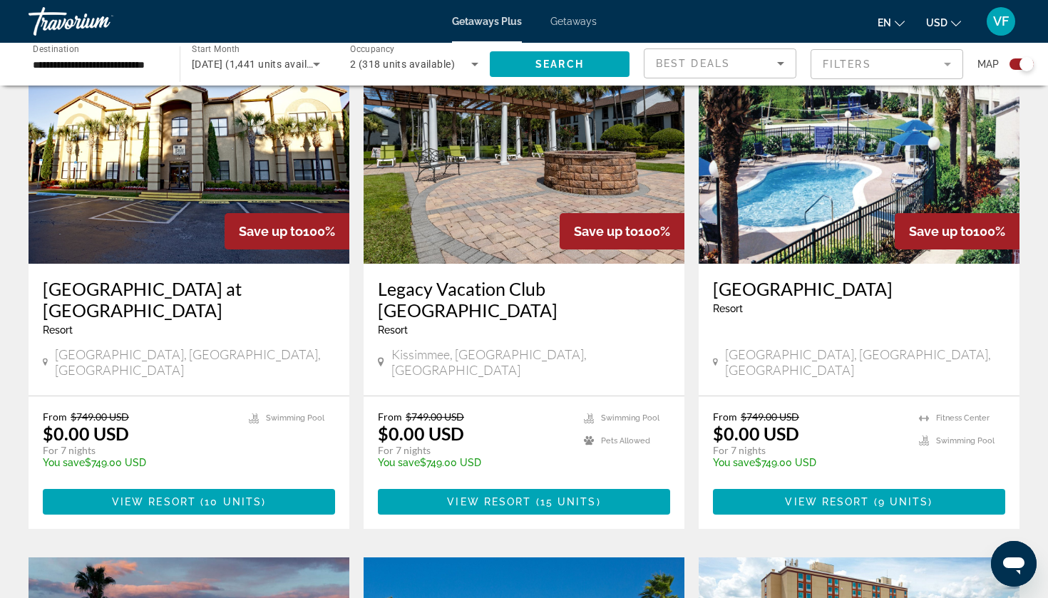
scroll to position [553, 0]
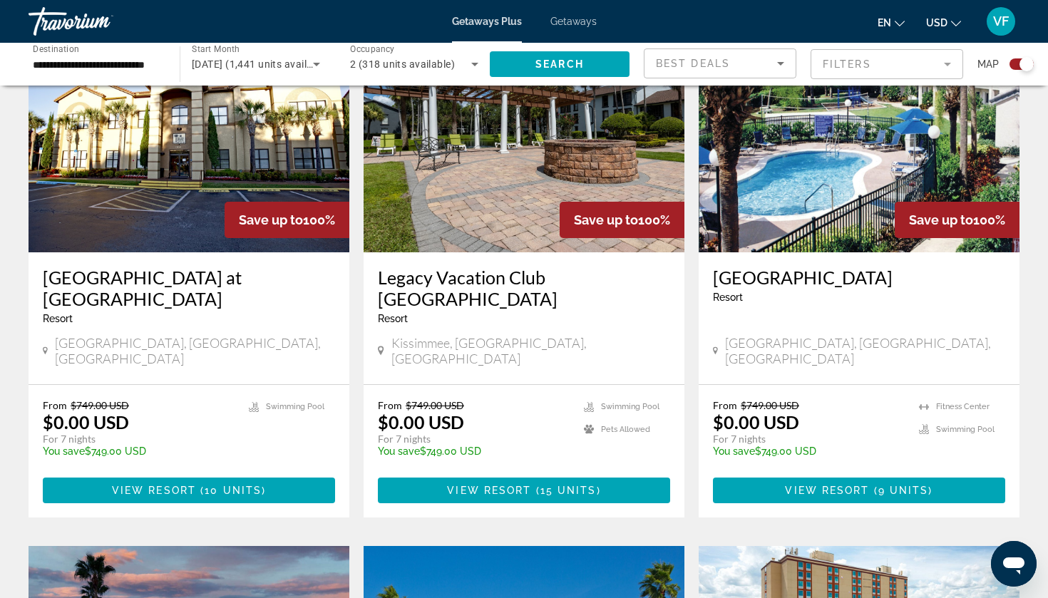
click at [783, 233] on img "Main content" at bounding box center [859, 138] width 321 height 228
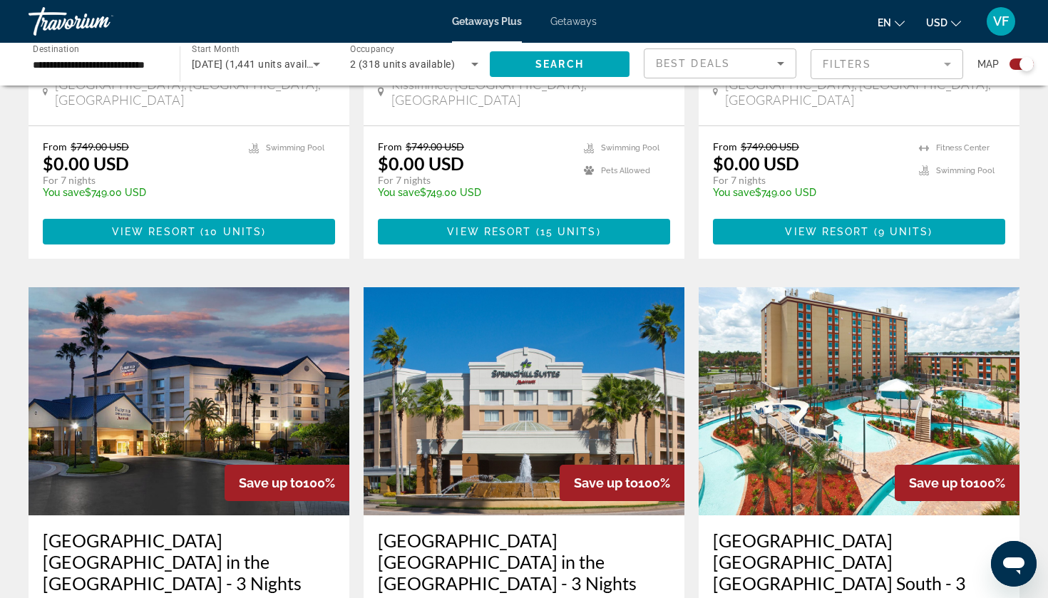
scroll to position [861, 0]
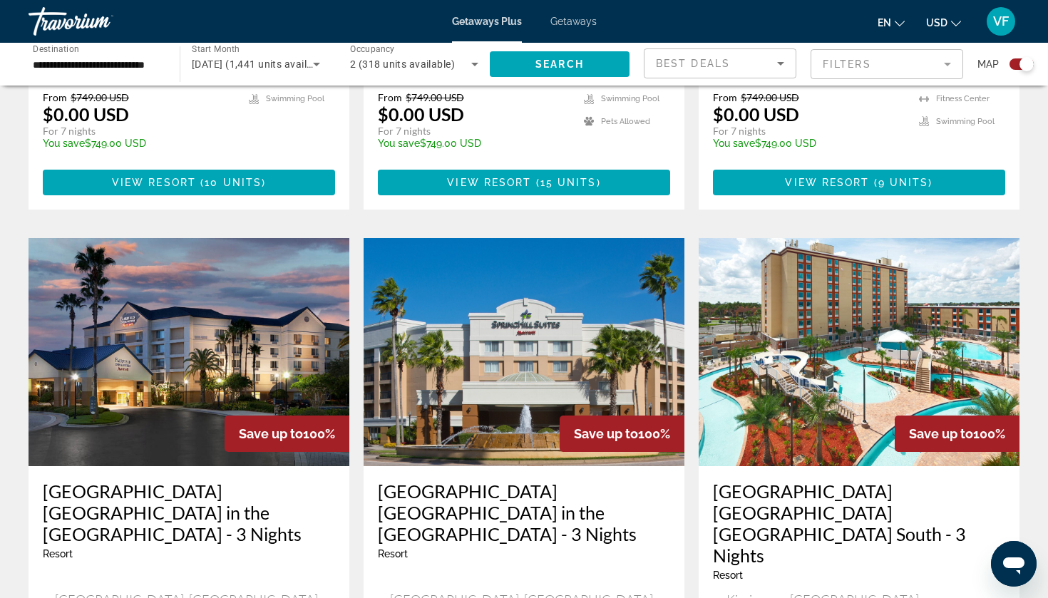
click at [201, 272] on img "Main content" at bounding box center [189, 352] width 321 height 228
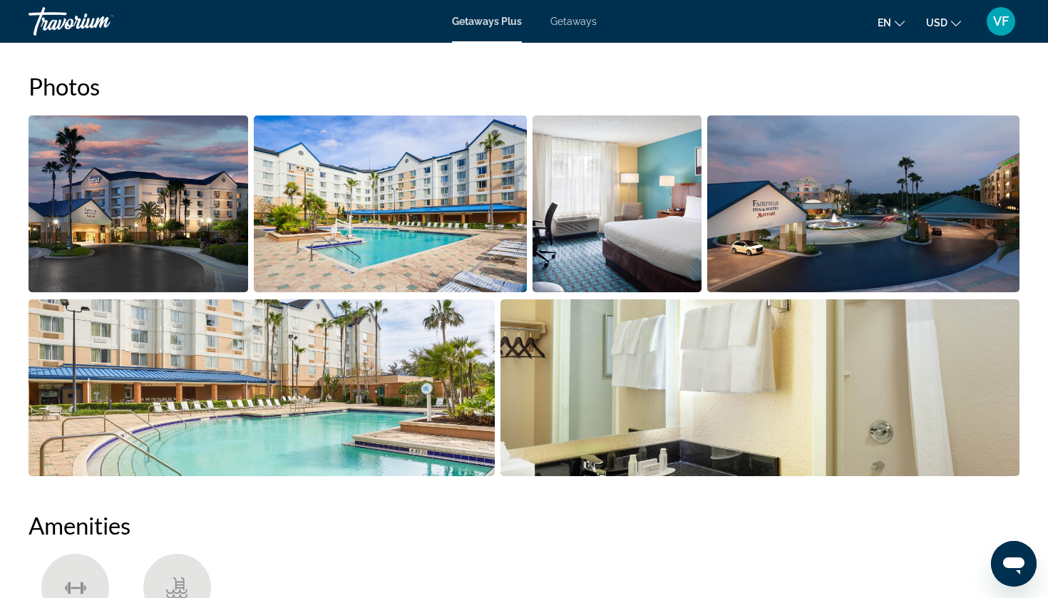
scroll to position [667, 0]
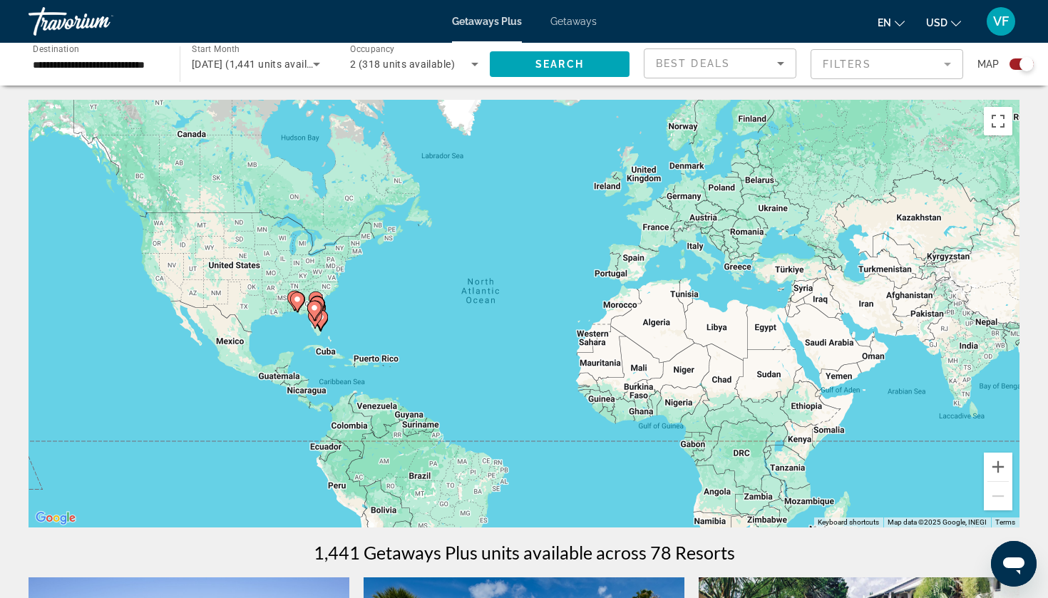
click at [299, 317] on div "To activate drag with keyboard, press Alt + Enter. Once in keyboard drag state,…" at bounding box center [524, 314] width 991 height 428
click at [297, 296] on image "Main content" at bounding box center [297, 299] width 9 height 9
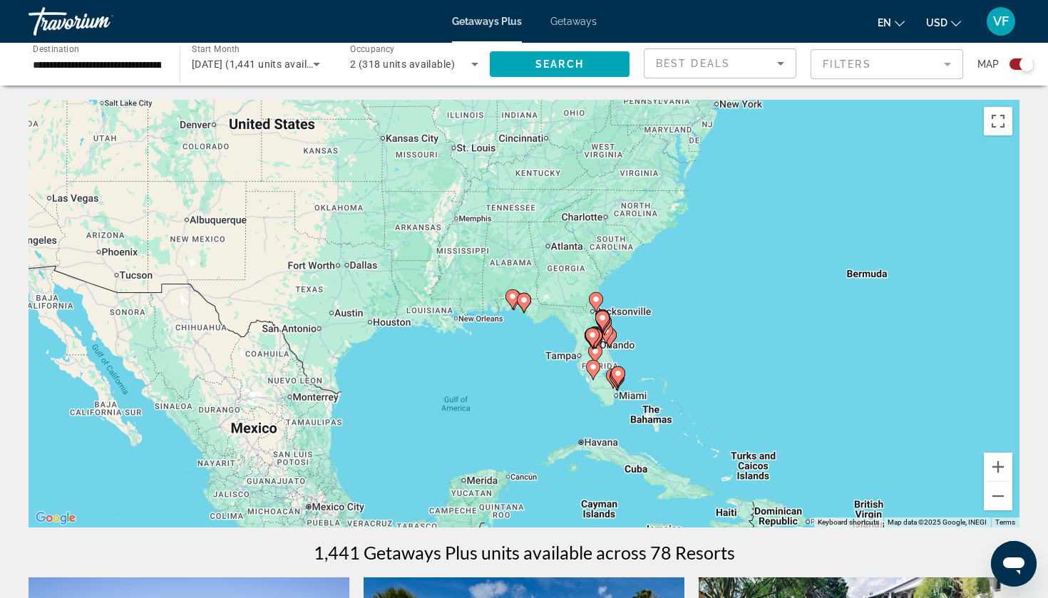
click at [595, 369] on image "Main content" at bounding box center [593, 367] width 9 height 9
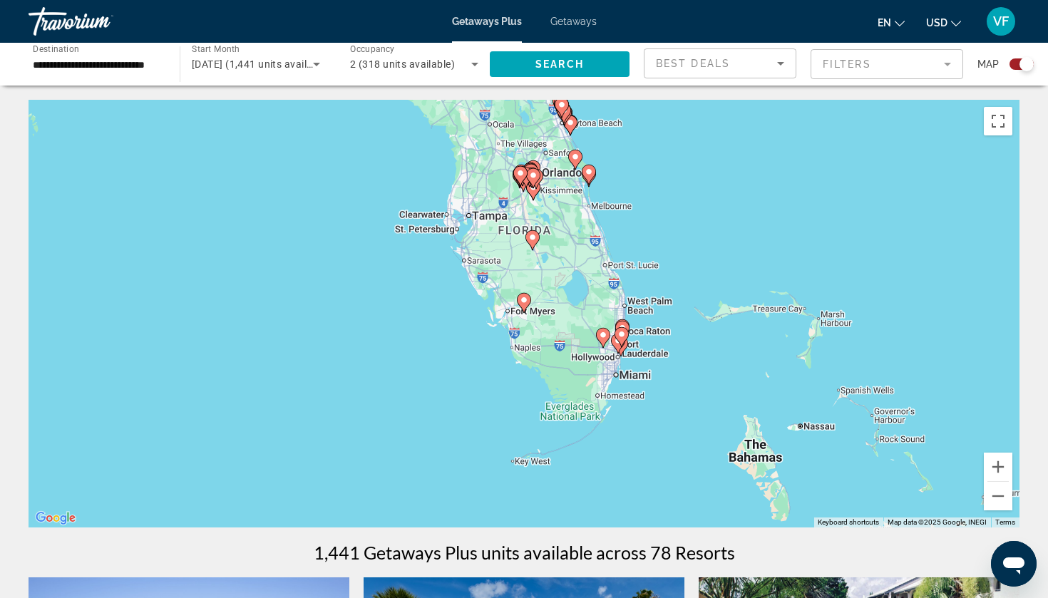
click at [525, 301] on image "Main content" at bounding box center [524, 300] width 9 height 9
type input "**********"
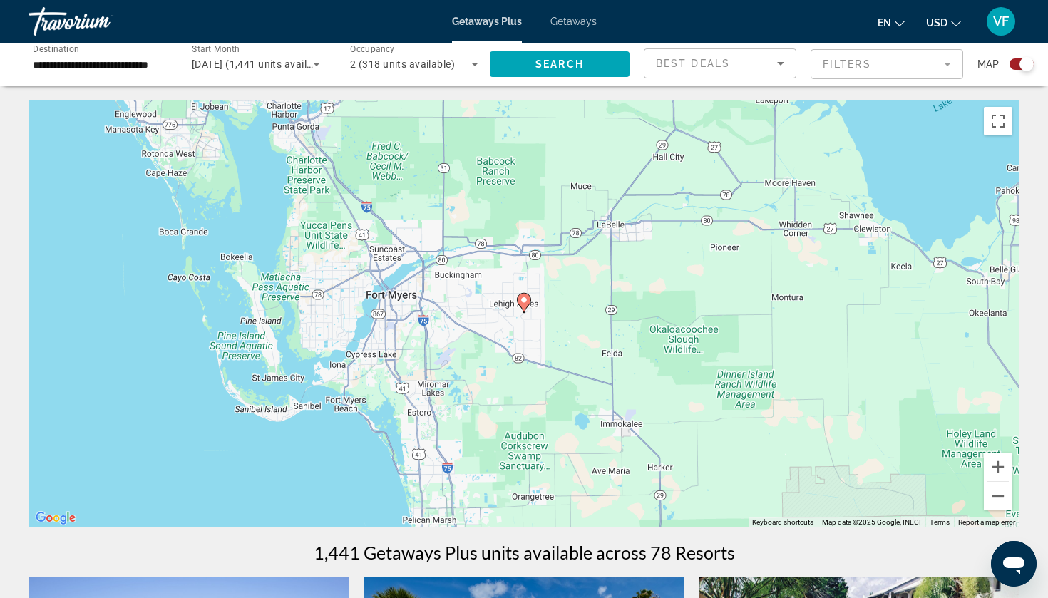
click at [525, 301] on image "Main content" at bounding box center [524, 300] width 9 height 9
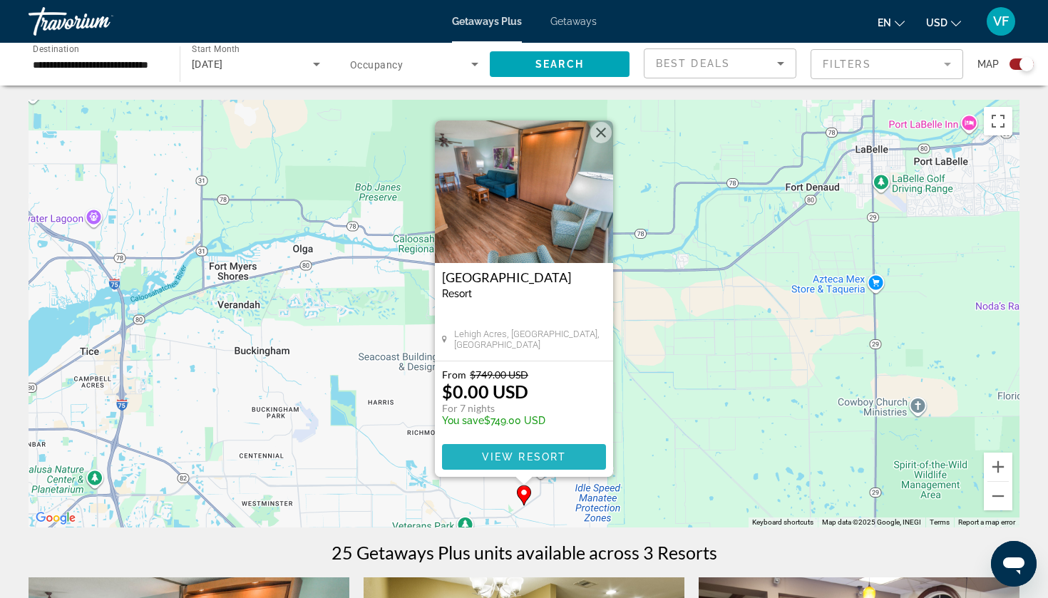
click at [521, 458] on span "View Resort" at bounding box center [524, 456] width 84 height 11
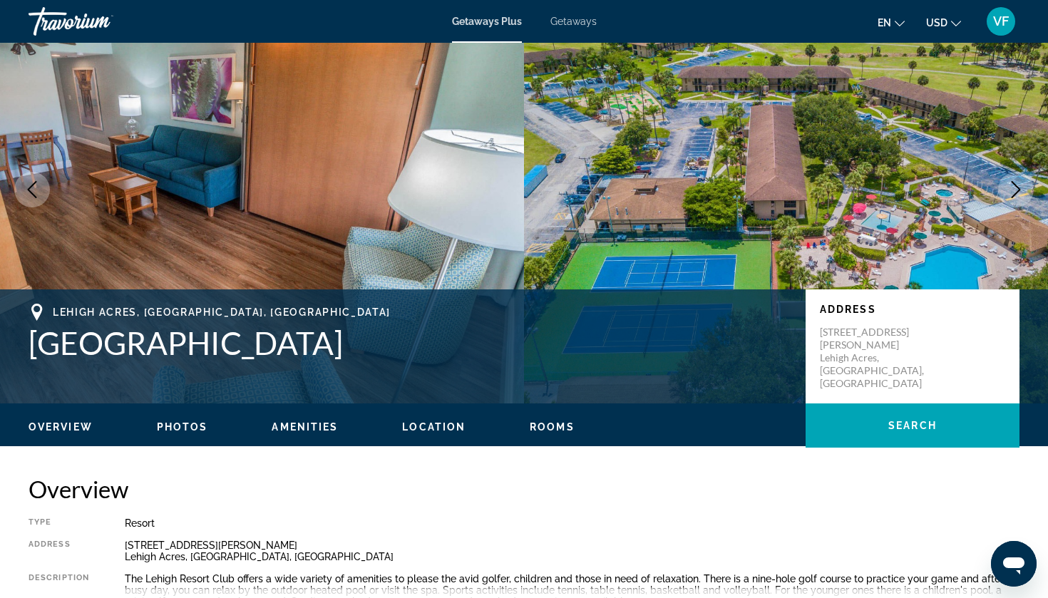
scroll to position [147, 0]
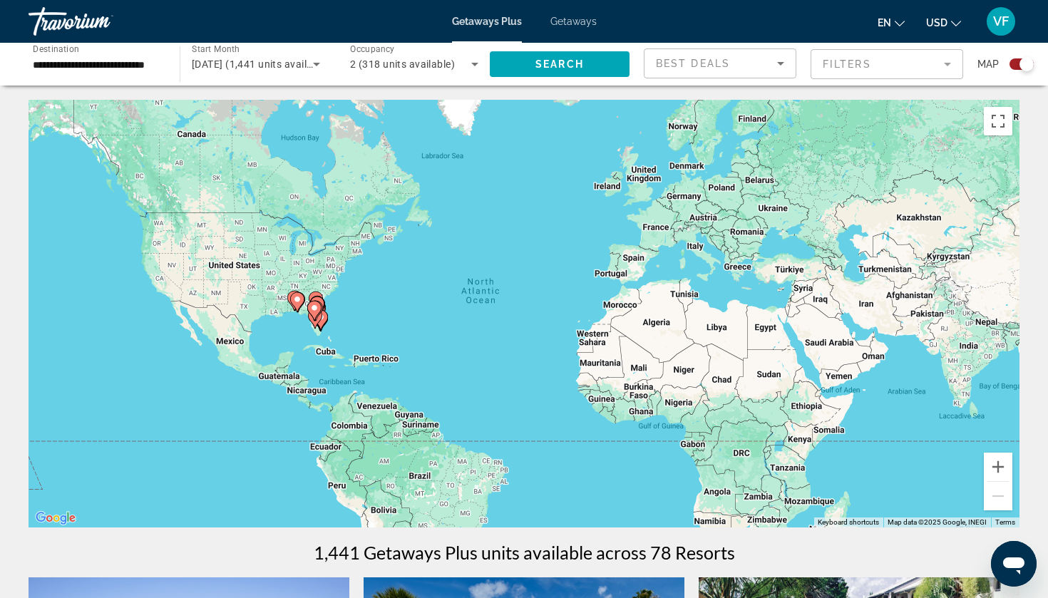
click at [304, 302] on icon "Main content" at bounding box center [298, 302] width 14 height 20
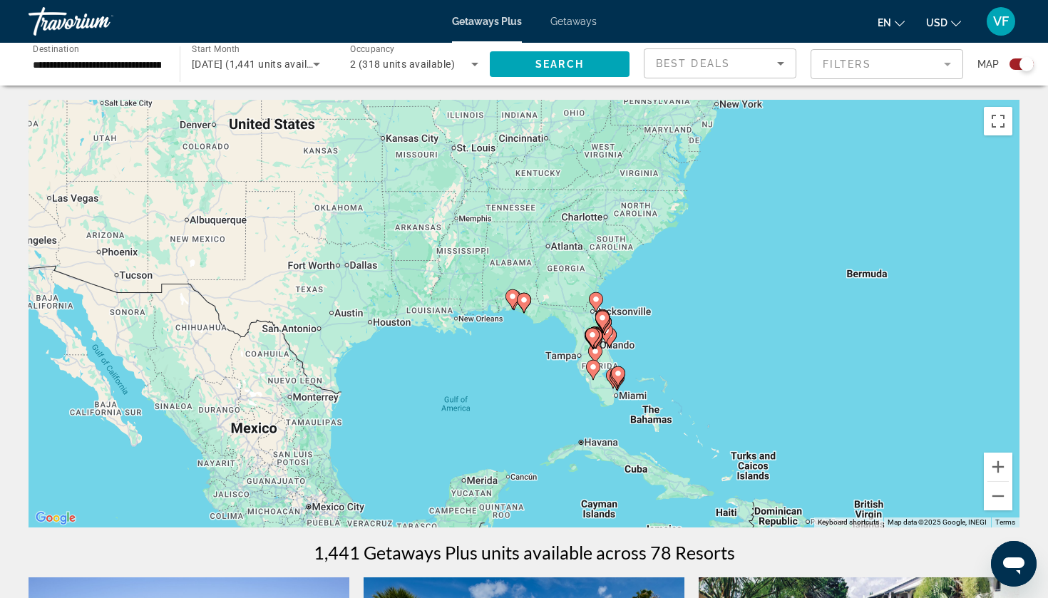
click at [592, 365] on image "Main content" at bounding box center [593, 367] width 9 height 9
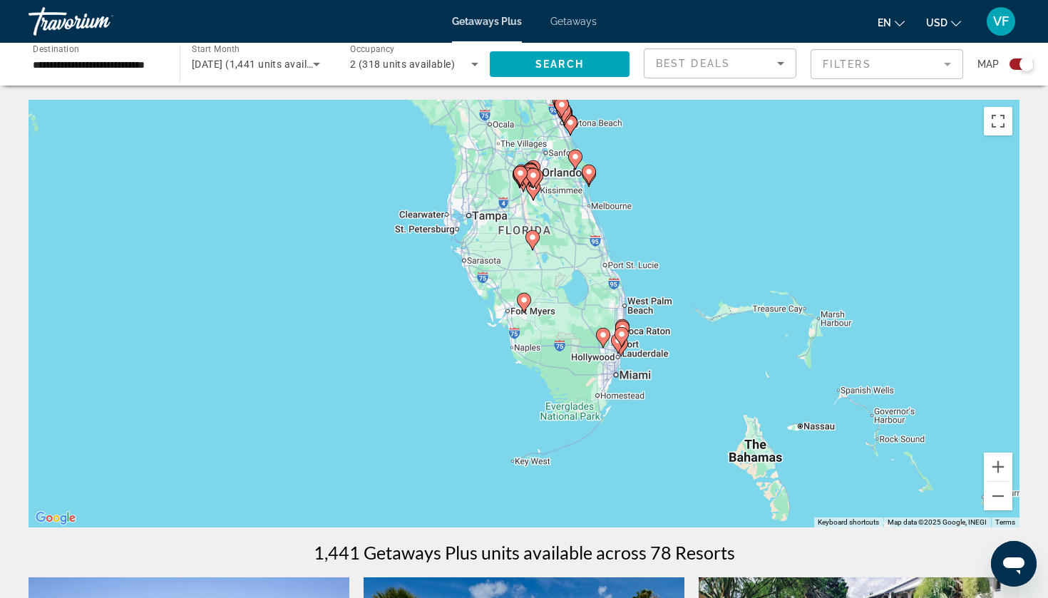
click at [525, 304] on image "Main content" at bounding box center [524, 300] width 9 height 9
type input "**********"
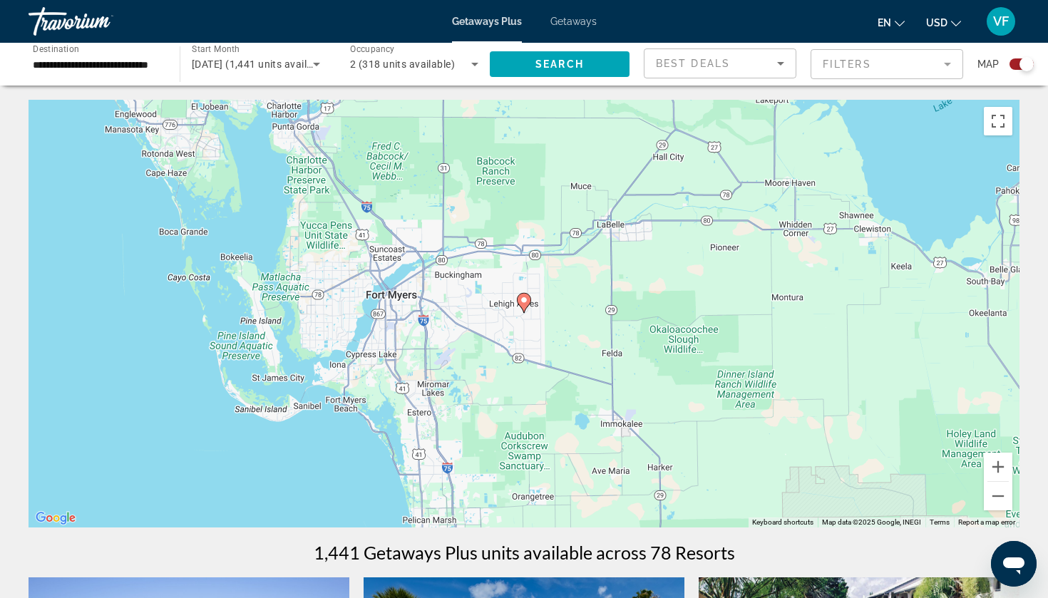
click at [528, 302] on image "Main content" at bounding box center [524, 300] width 9 height 9
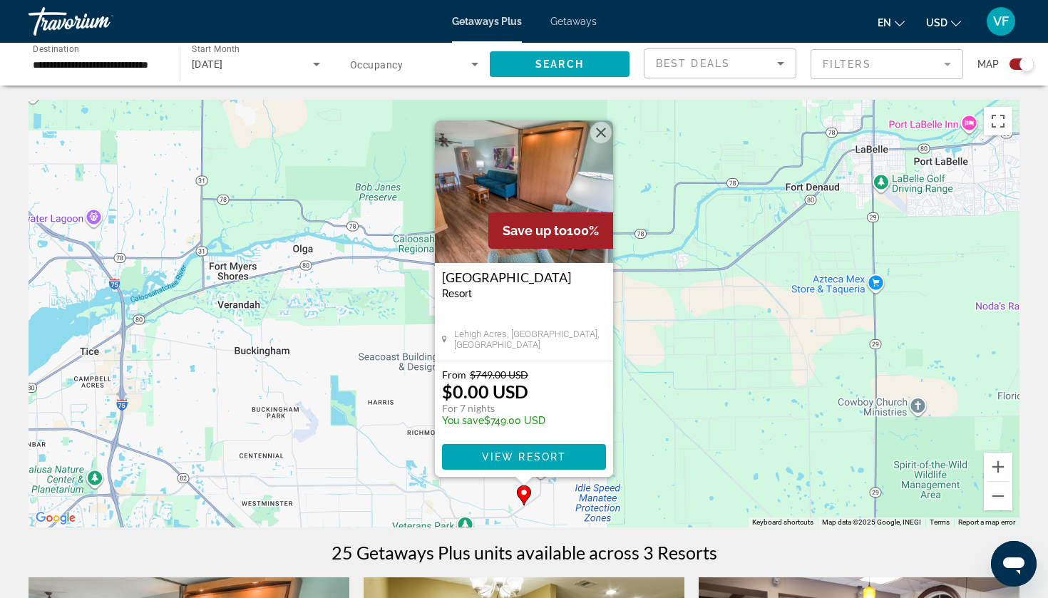
click at [349, 236] on div "To activate drag with keyboard, press Alt + Enter. Once in keyboard drag state,…" at bounding box center [524, 314] width 991 height 428
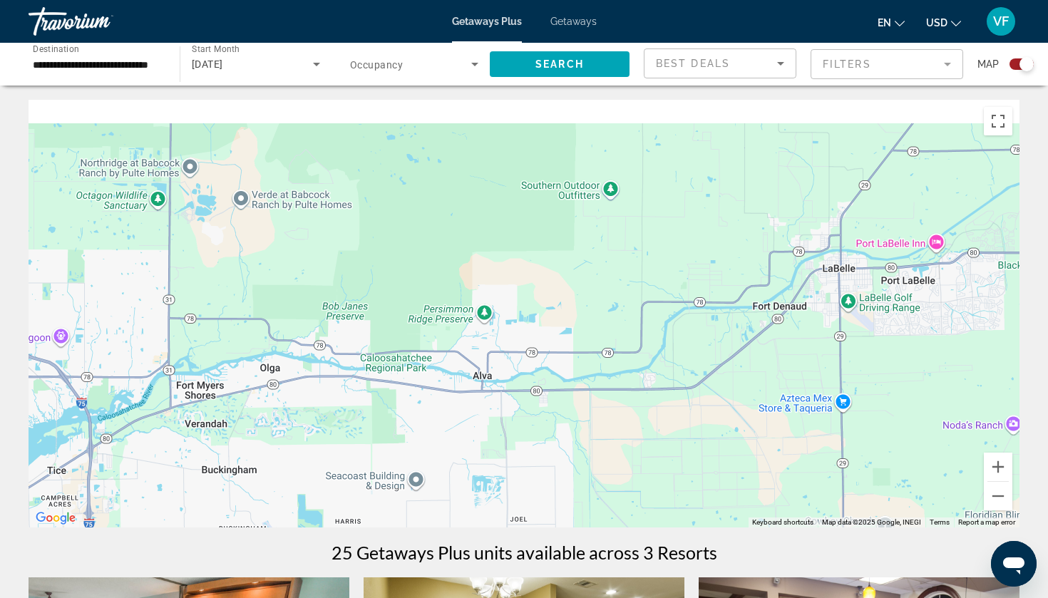
drag, startPoint x: 346, startPoint y: 240, endPoint x: 303, endPoint y: 412, distance: 177.0
click at [304, 406] on div "To activate drag with keyboard, press Alt + Enter. Once in keyboard drag state,…" at bounding box center [524, 314] width 991 height 428
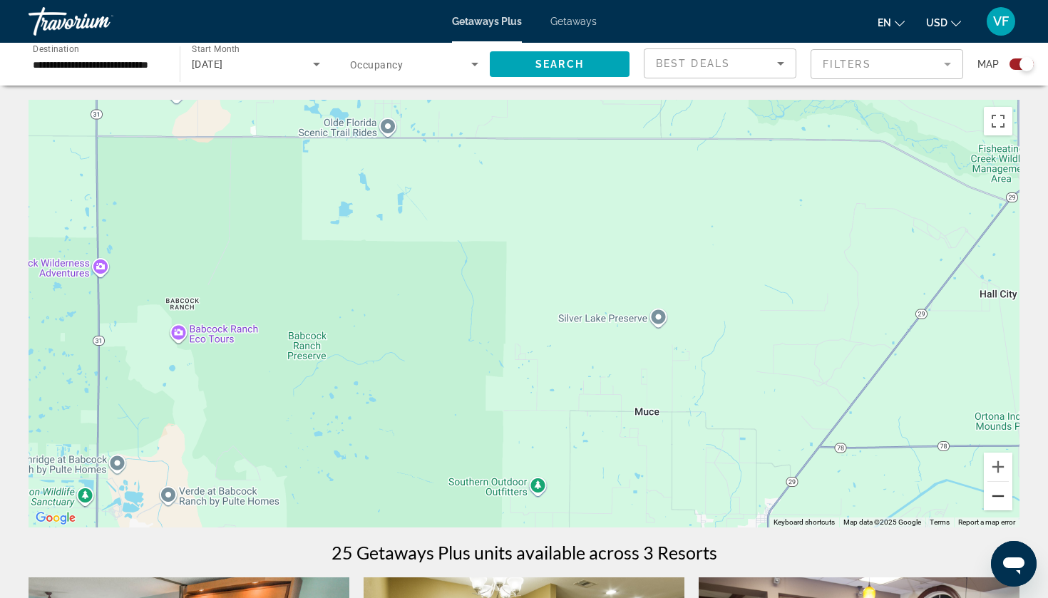
click at [1003, 488] on button "Zoom out" at bounding box center [998, 496] width 29 height 29
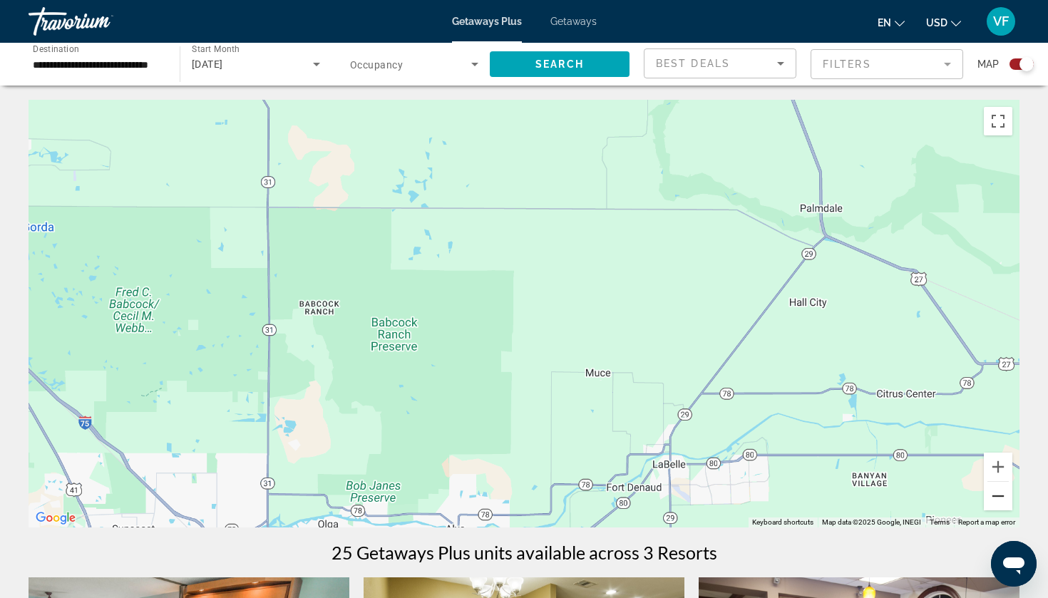
click at [1002, 488] on button "Zoom out" at bounding box center [998, 496] width 29 height 29
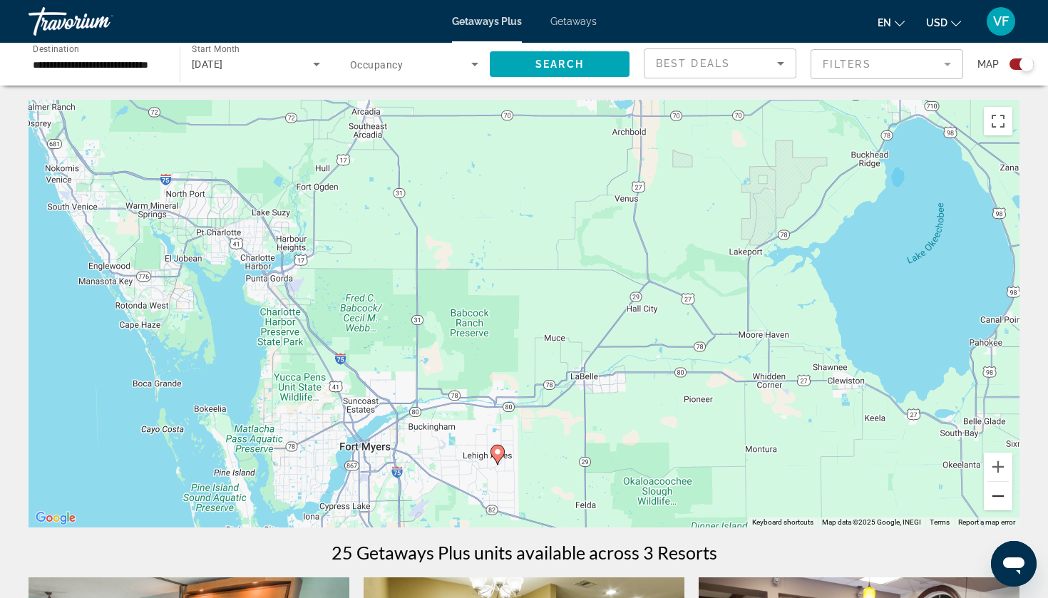
click at [994, 493] on button "Zoom out" at bounding box center [998, 496] width 29 height 29
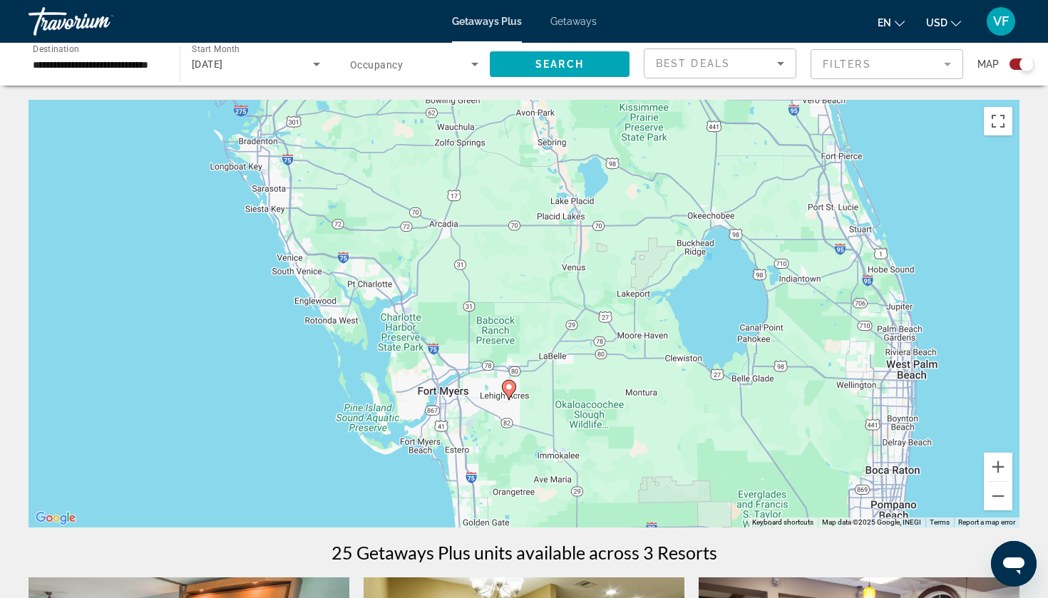
drag, startPoint x: 621, startPoint y: 125, endPoint x: 597, endPoint y: 302, distance: 178.4
click at [597, 302] on div "To activate drag with keyboard, press Alt + Enter. Once in keyboard drag state,…" at bounding box center [524, 314] width 991 height 428
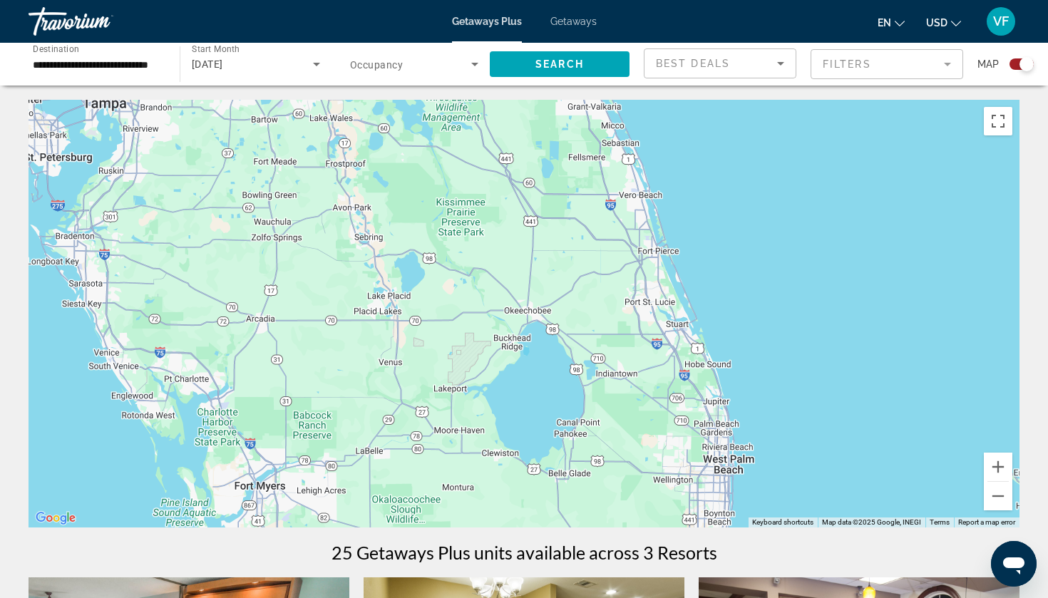
drag, startPoint x: 635, startPoint y: 294, endPoint x: 493, endPoint y: 26, distance: 303.3
click at [493, 26] on div "**********" at bounding box center [524, 299] width 1048 height 598
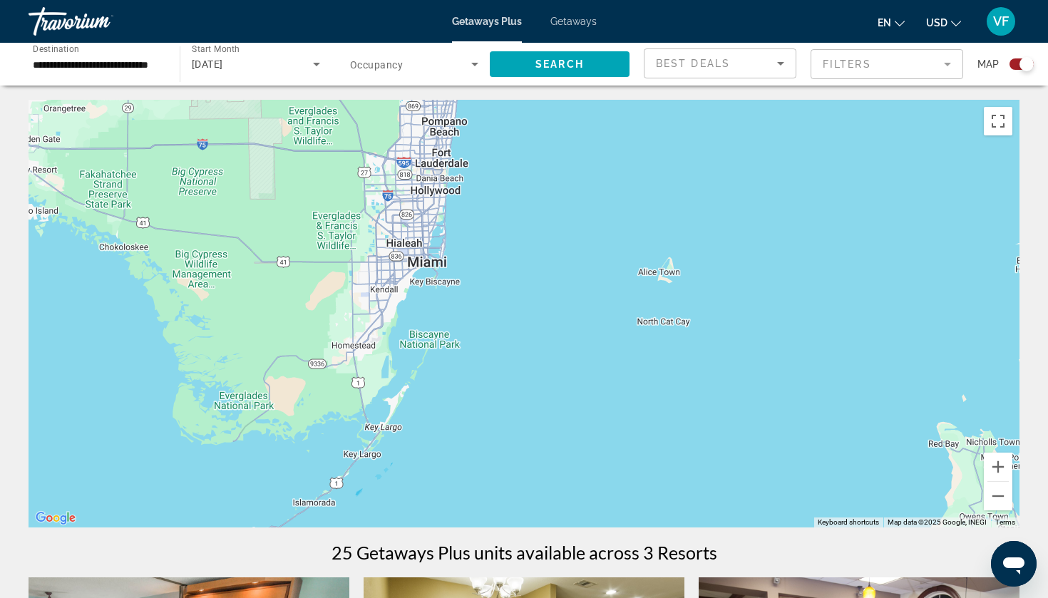
drag, startPoint x: 499, startPoint y: 307, endPoint x: 548, endPoint y: 306, distance: 49.2
click at [547, 307] on div "To activate drag with keyboard, press Alt + Enter. Once in keyboard drag state,…" at bounding box center [524, 314] width 991 height 428
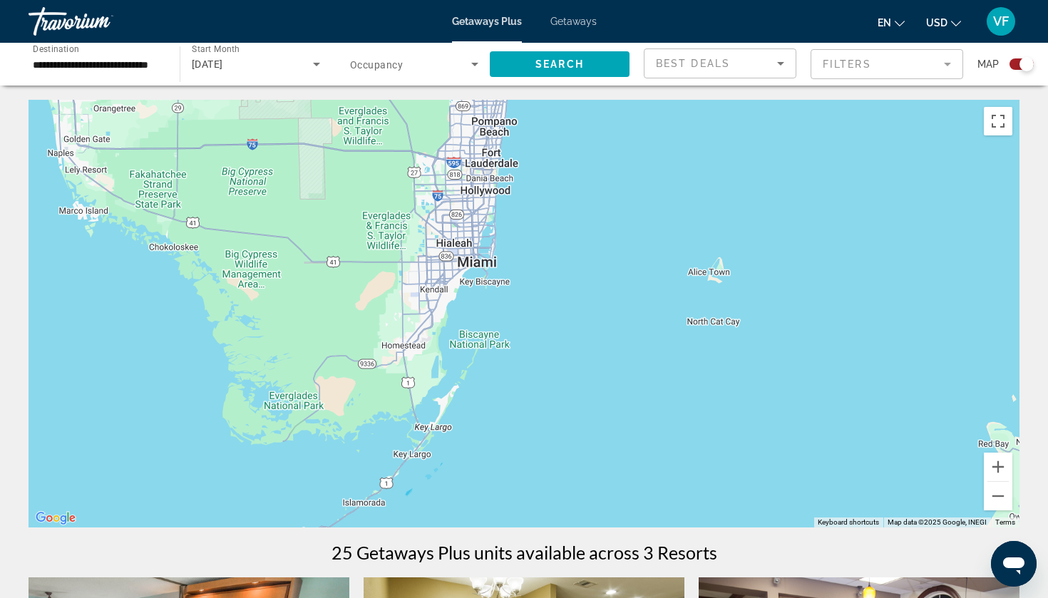
click at [461, 266] on div "To activate drag with keyboard, press Alt + Enter. Once in keyboard drag state,…" at bounding box center [524, 314] width 991 height 428
